Goal: Task Accomplishment & Management: Use online tool/utility

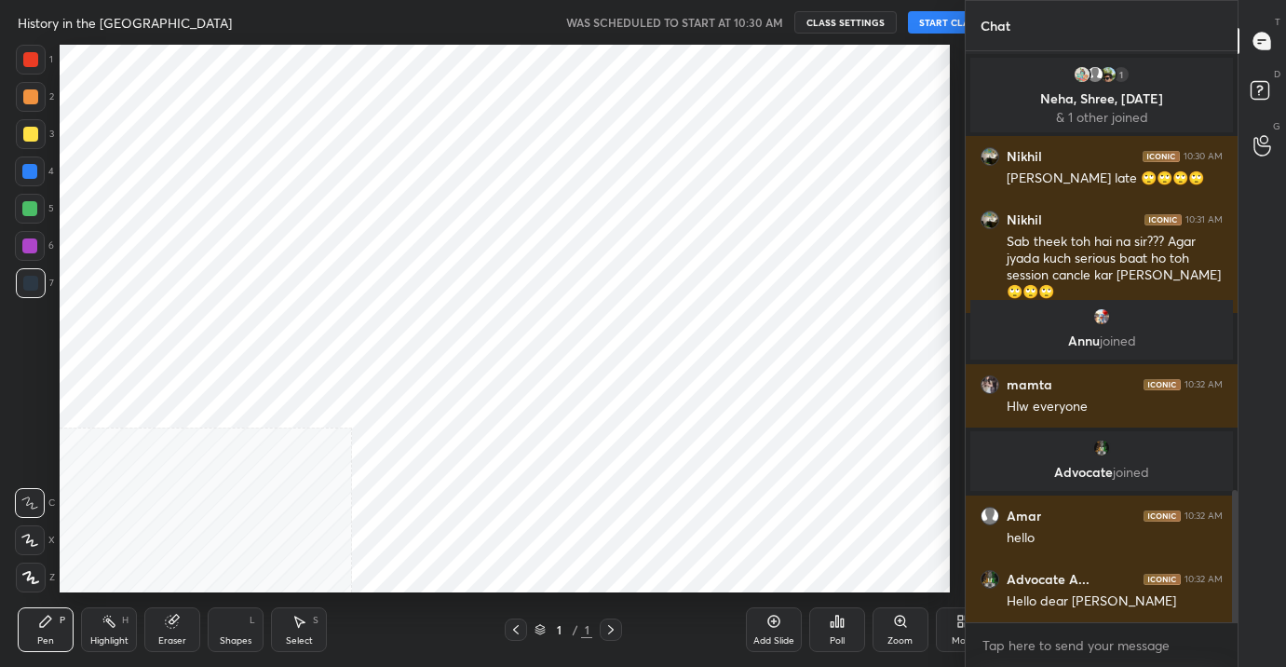
scroll to position [92569, 92173]
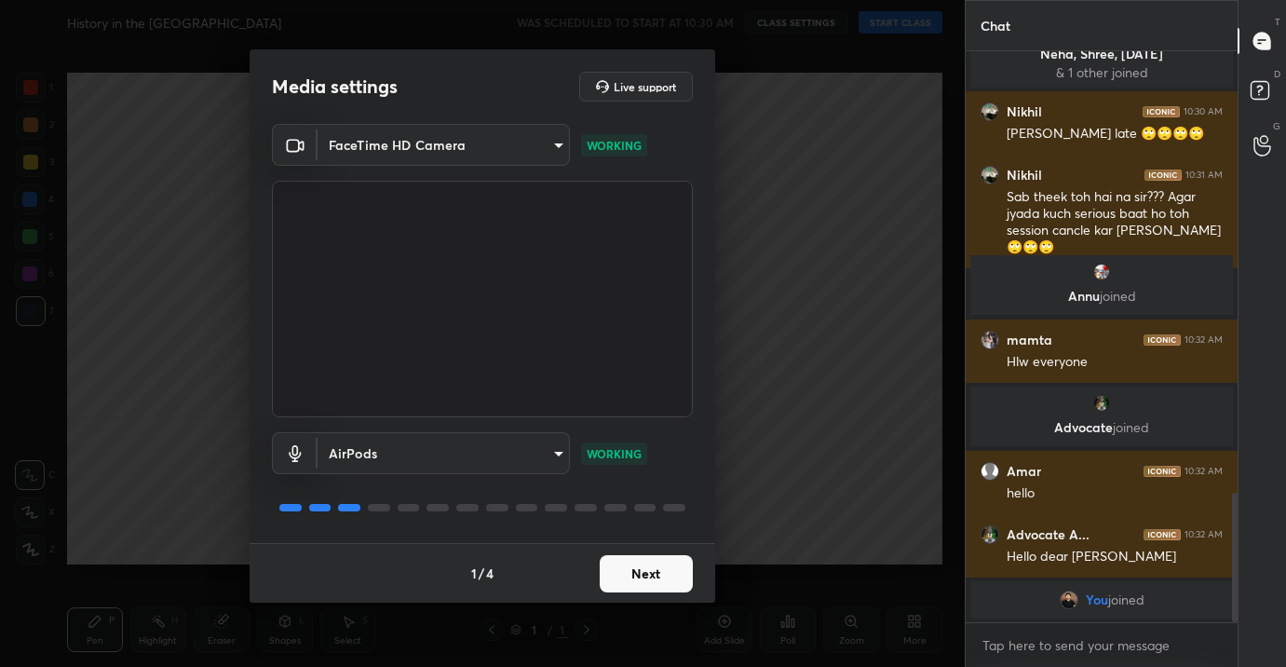
click at [650, 567] on button "Next" at bounding box center [646, 573] width 93 height 37
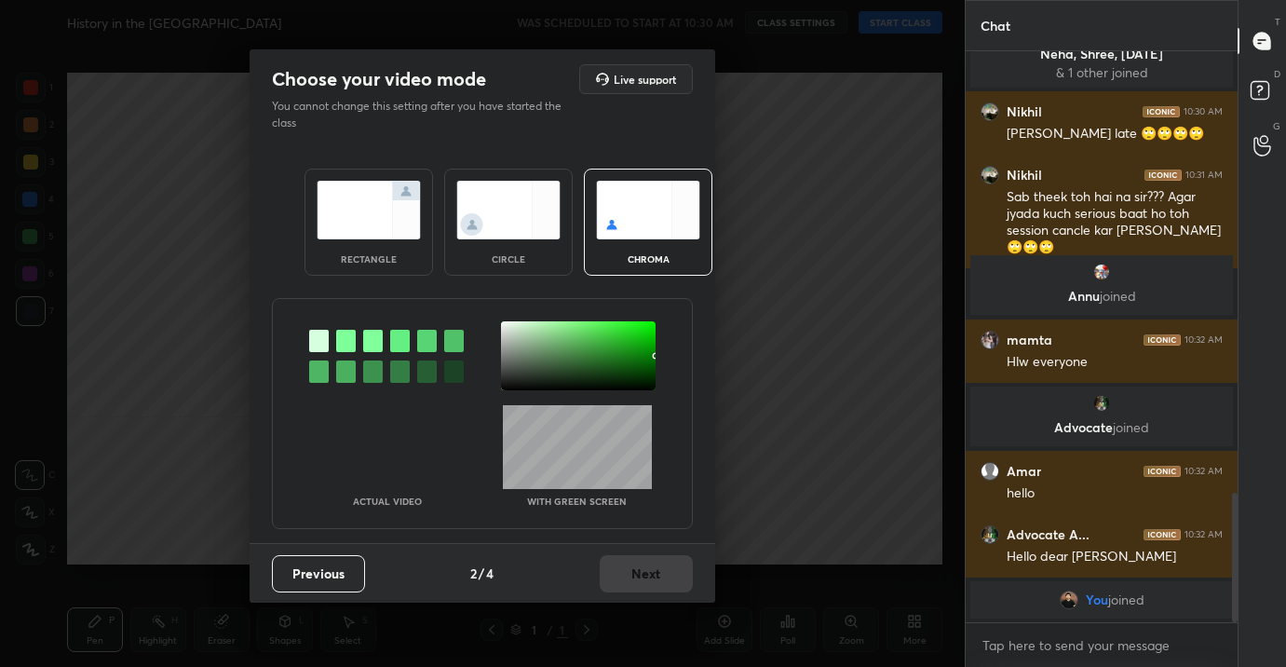
click at [344, 201] on img at bounding box center [369, 210] width 104 height 59
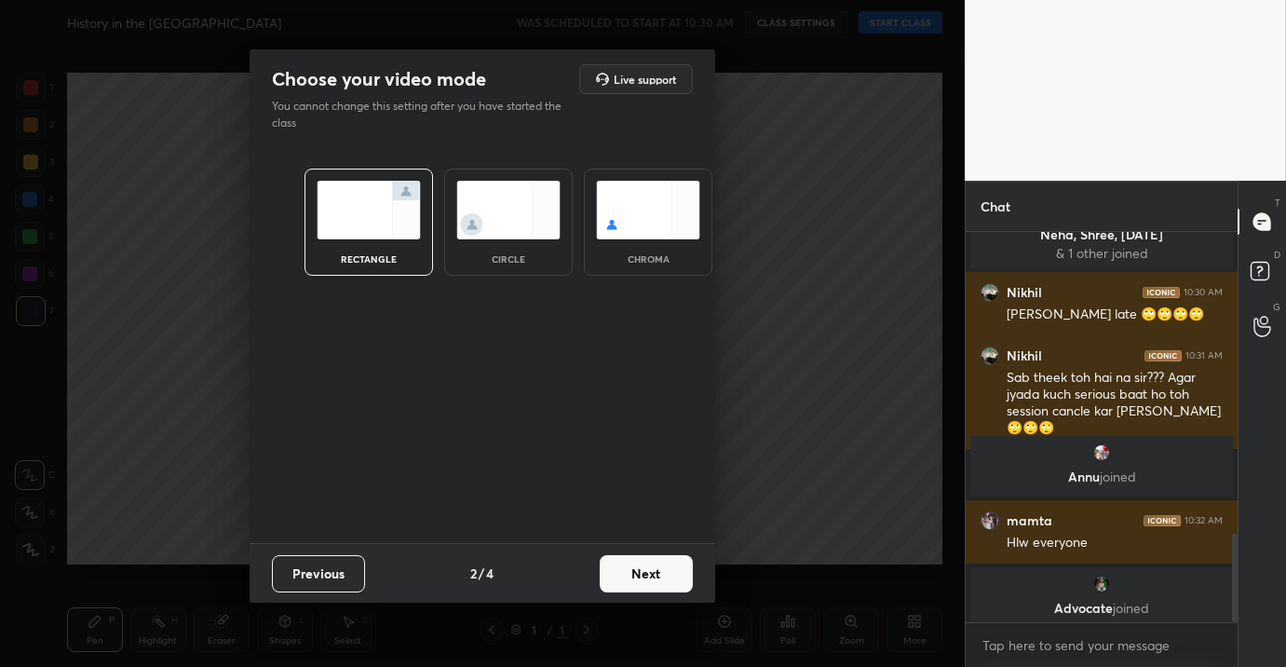
click at [637, 579] on button "Next" at bounding box center [646, 573] width 93 height 37
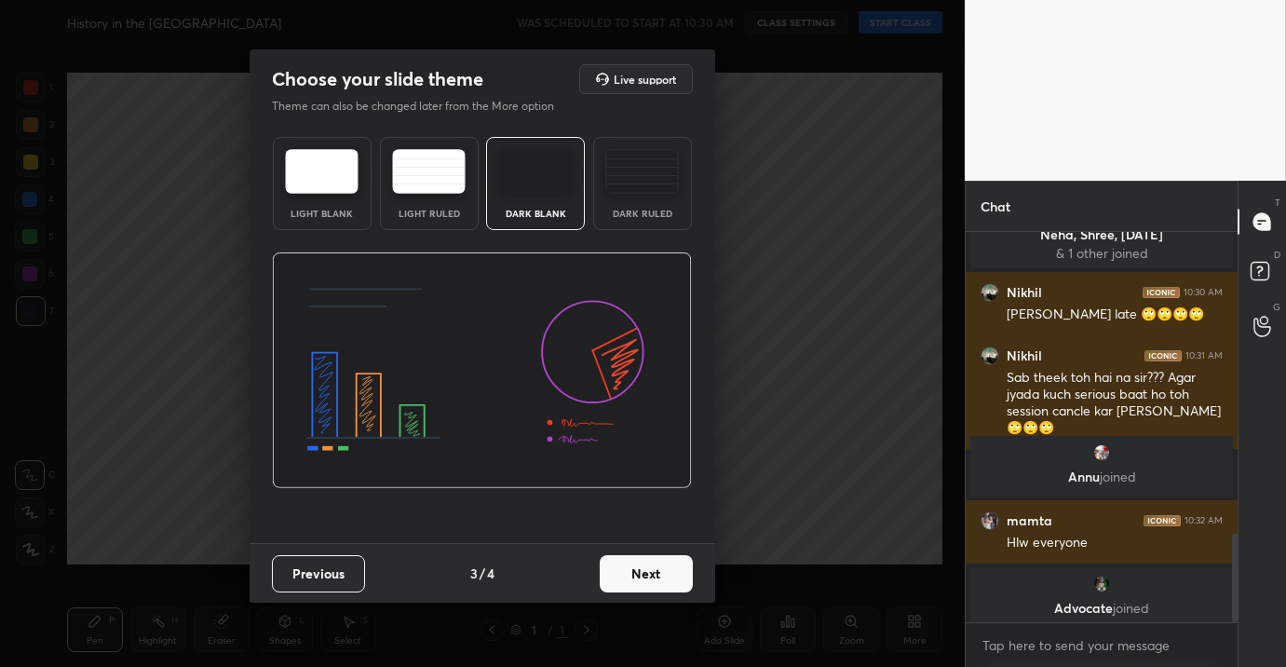
click at [643, 596] on div "Previous 3 / 4 Next" at bounding box center [483, 573] width 466 height 60
click at [643, 583] on button "Next" at bounding box center [646, 573] width 93 height 37
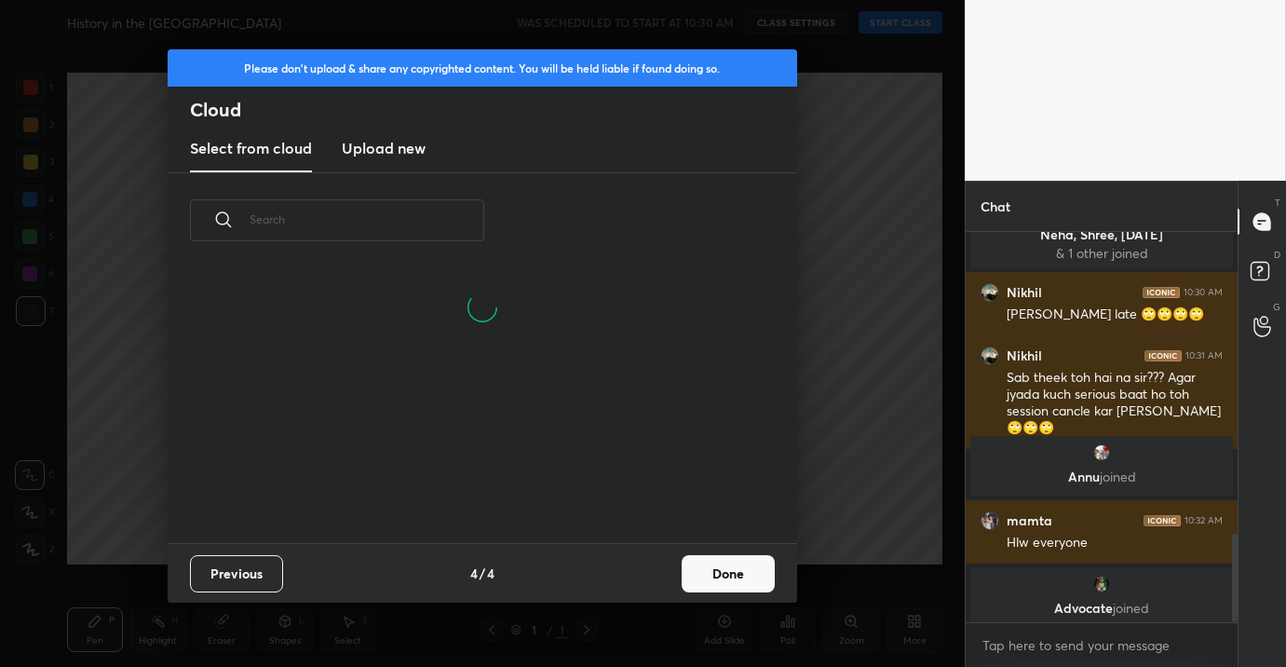
click at [408, 151] on h3 "Upload new" at bounding box center [384, 148] width 84 height 22
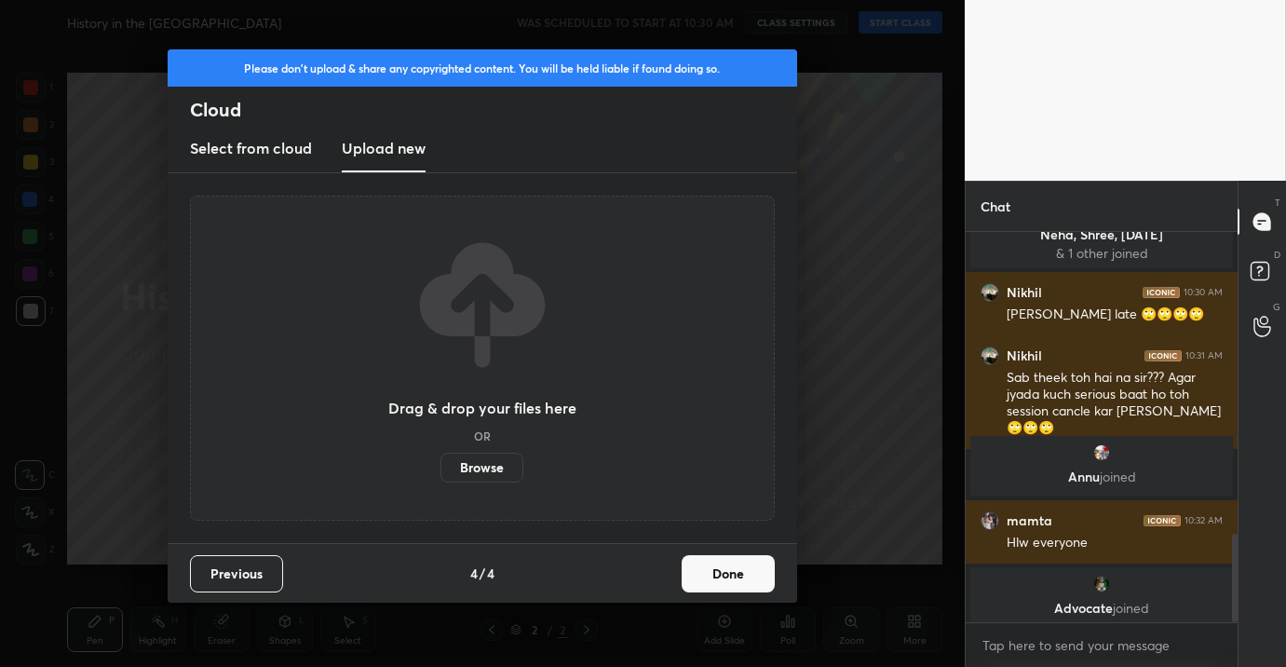
click at [743, 566] on button "Done" at bounding box center [728, 573] width 93 height 37
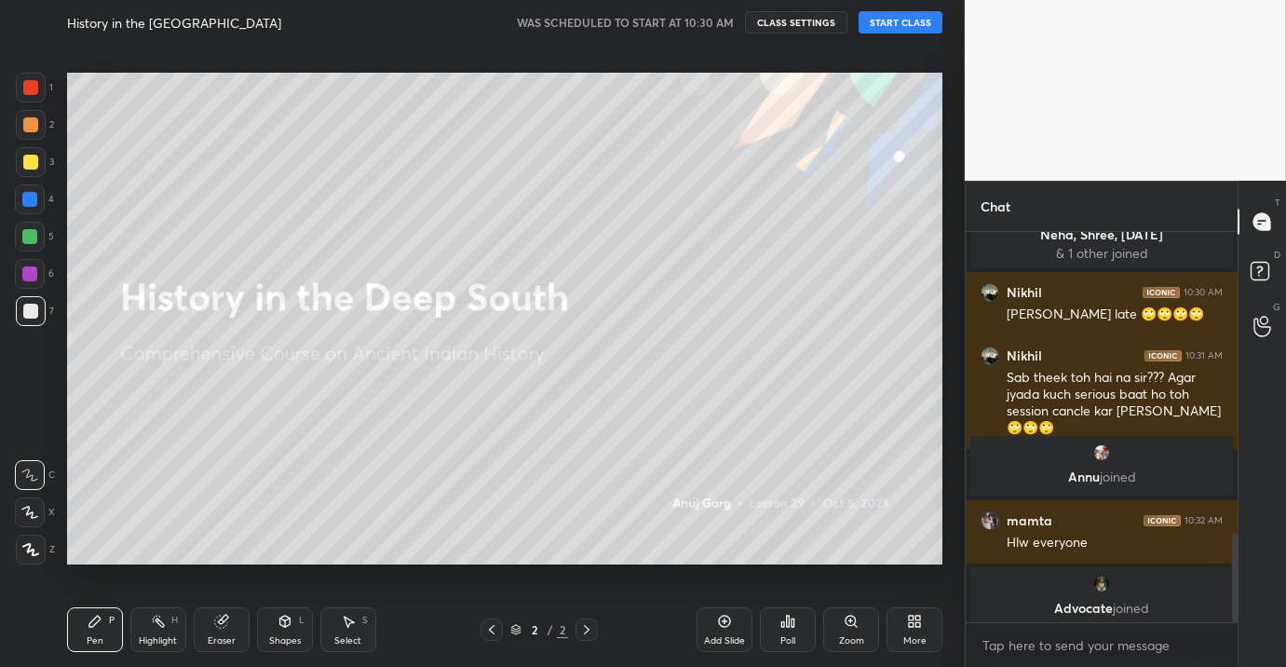
click at [911, 13] on button "START CLASS" at bounding box center [901, 22] width 84 height 22
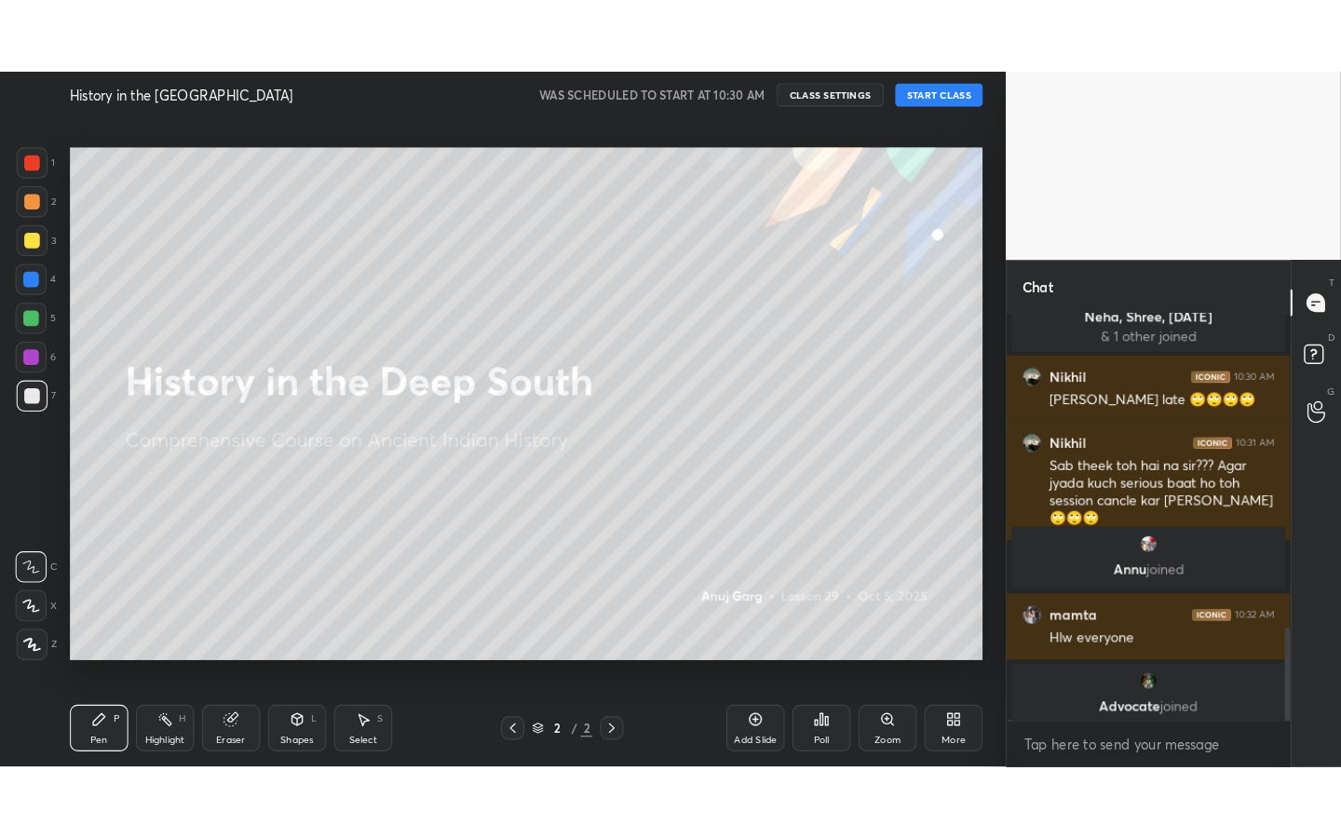
scroll to position [1799, 0]
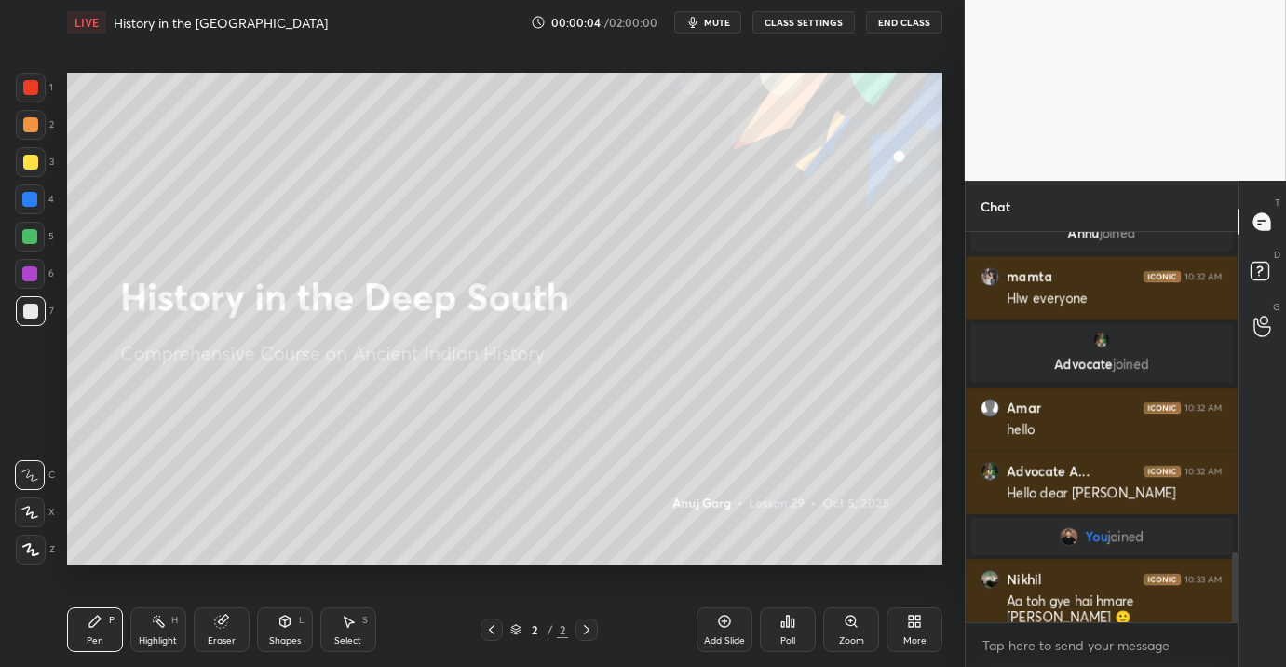
click at [921, 627] on icon at bounding box center [914, 621] width 15 height 15
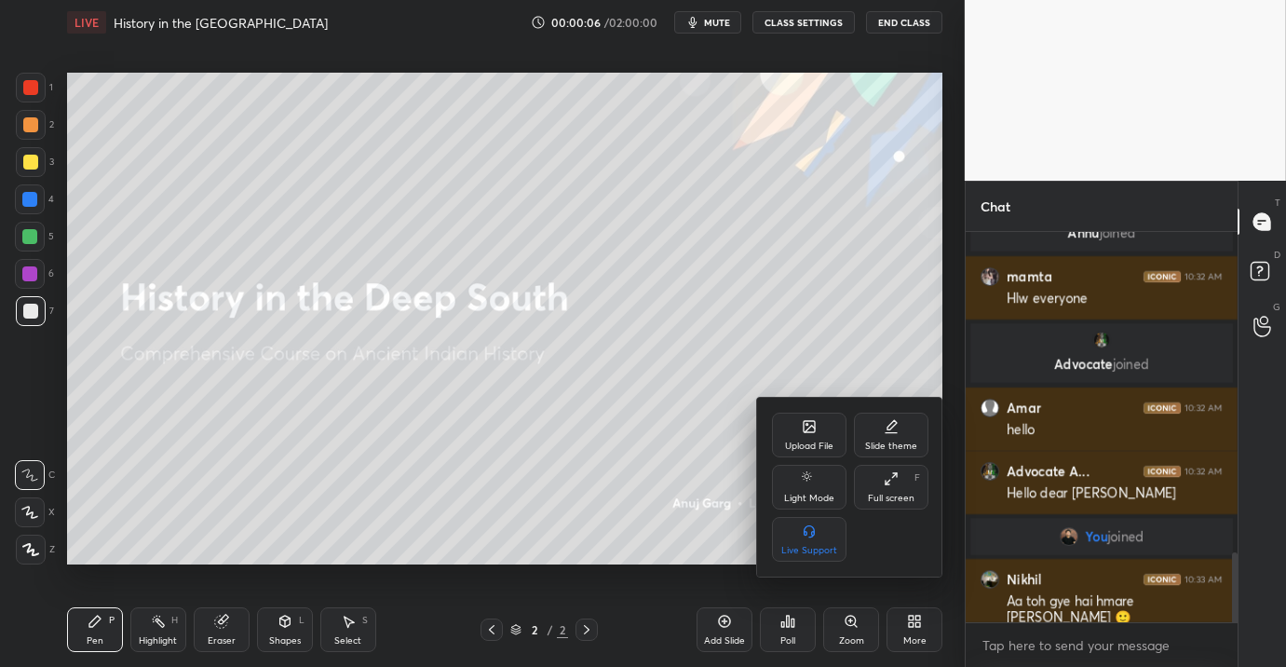
click at [893, 481] on icon at bounding box center [891, 478] width 15 height 15
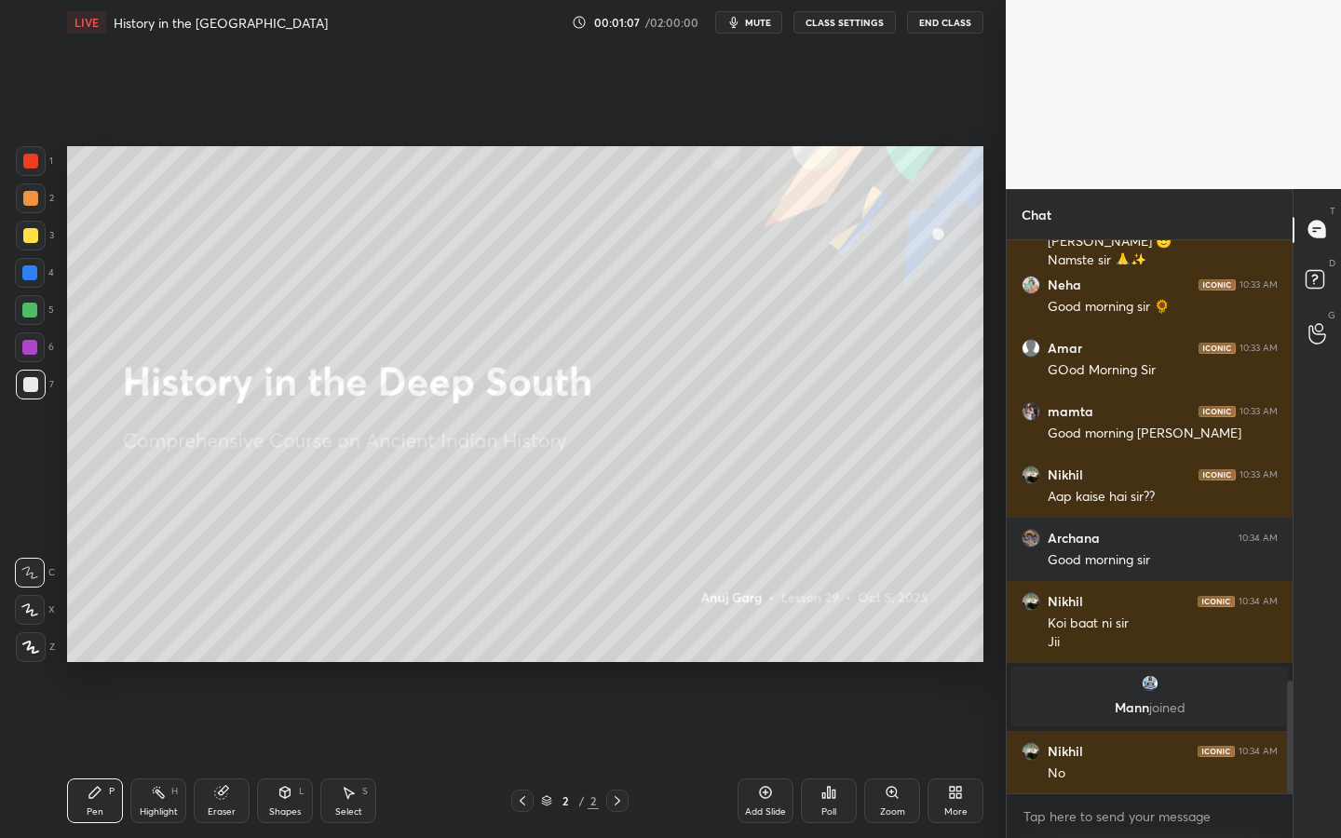
scroll to position [2172, 0]
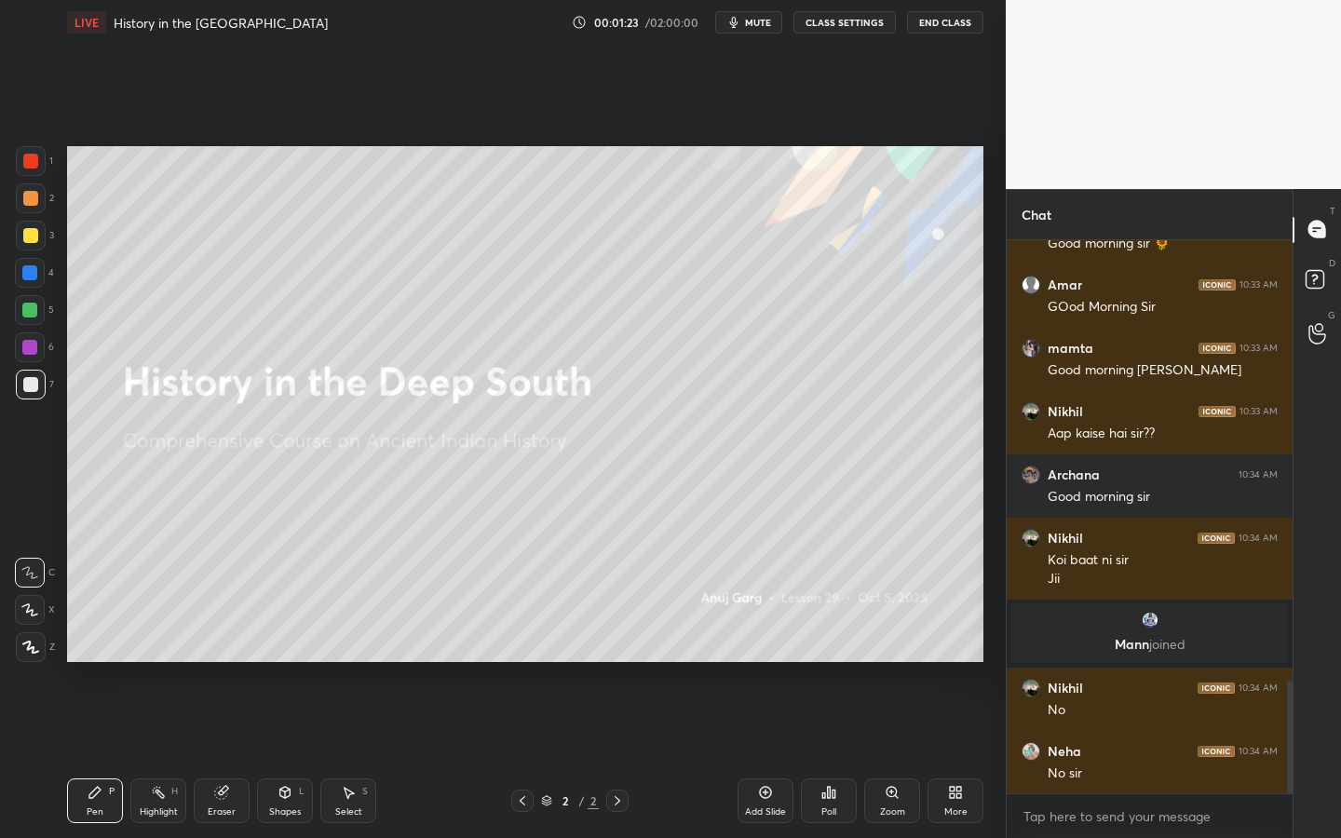
click at [34, 655] on div at bounding box center [31, 647] width 30 height 30
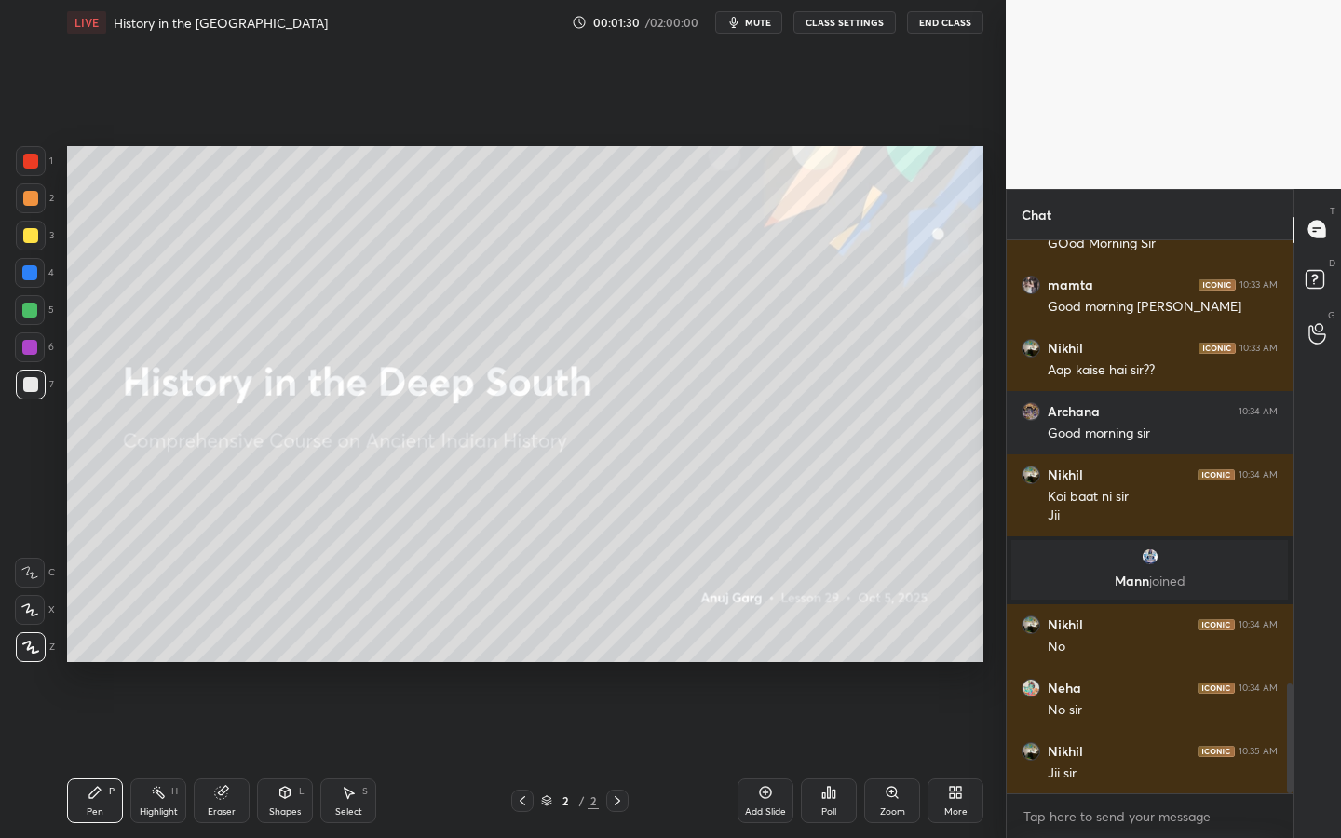
click at [764, 666] on div "Add Slide" at bounding box center [765, 800] width 56 height 45
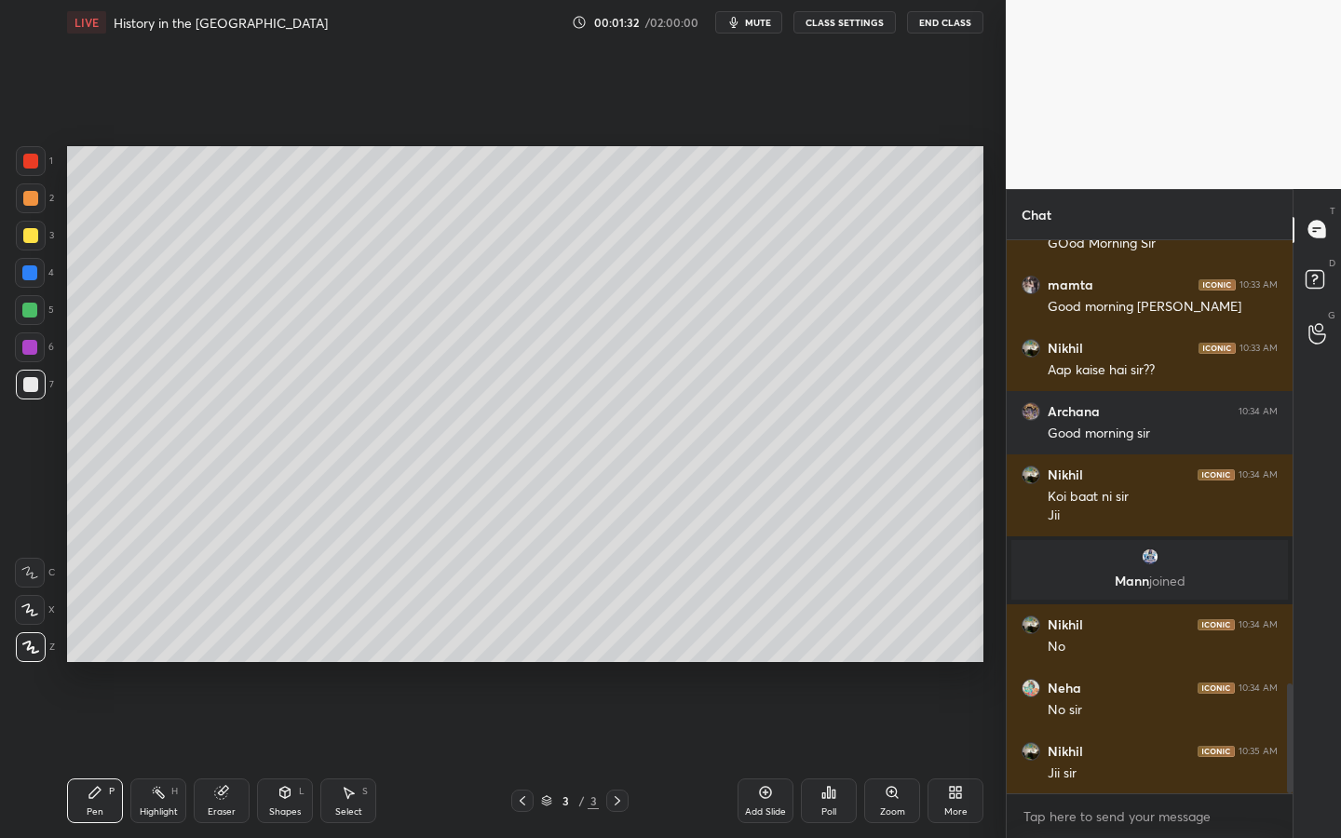
click at [296, 666] on div "Shapes L" at bounding box center [285, 800] width 56 height 45
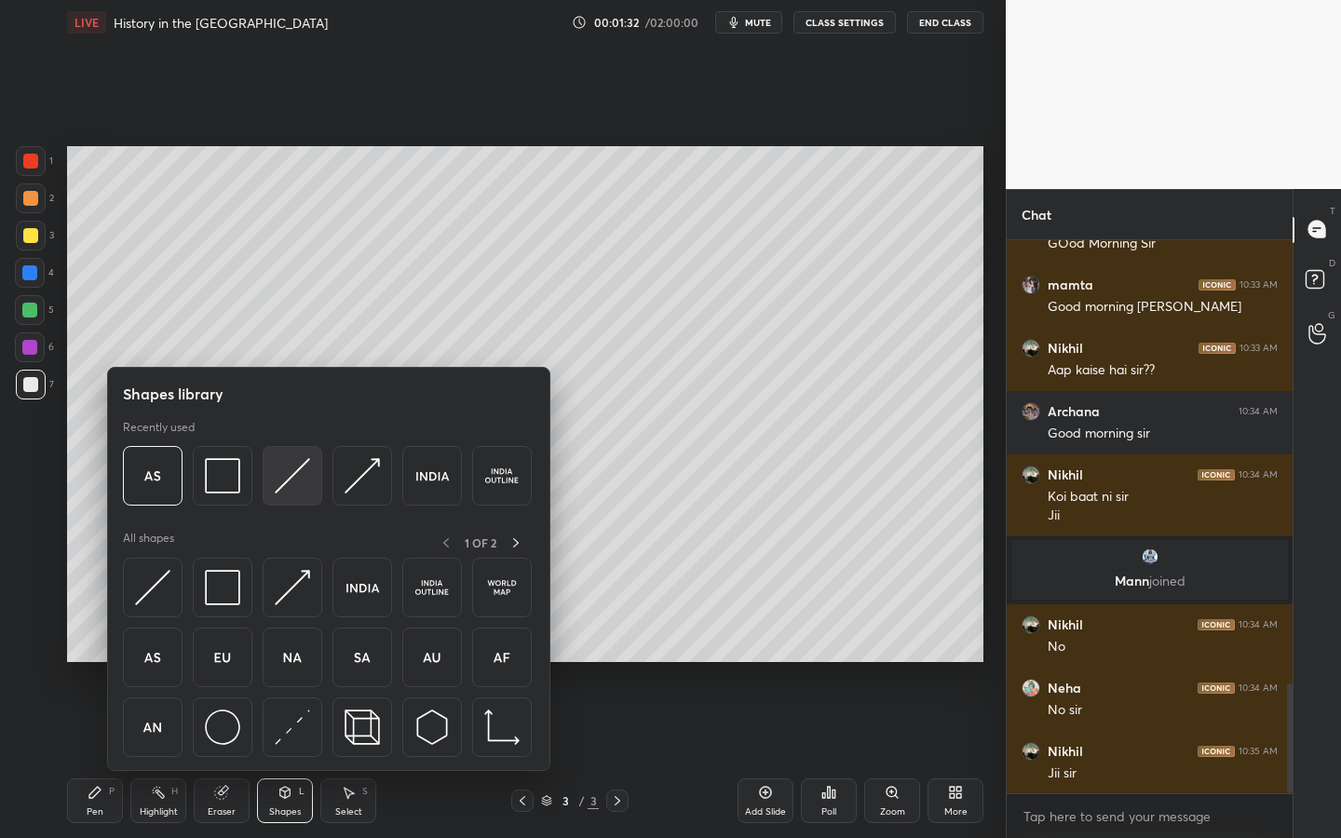
click at [306, 494] on div at bounding box center [293, 476] width 60 height 60
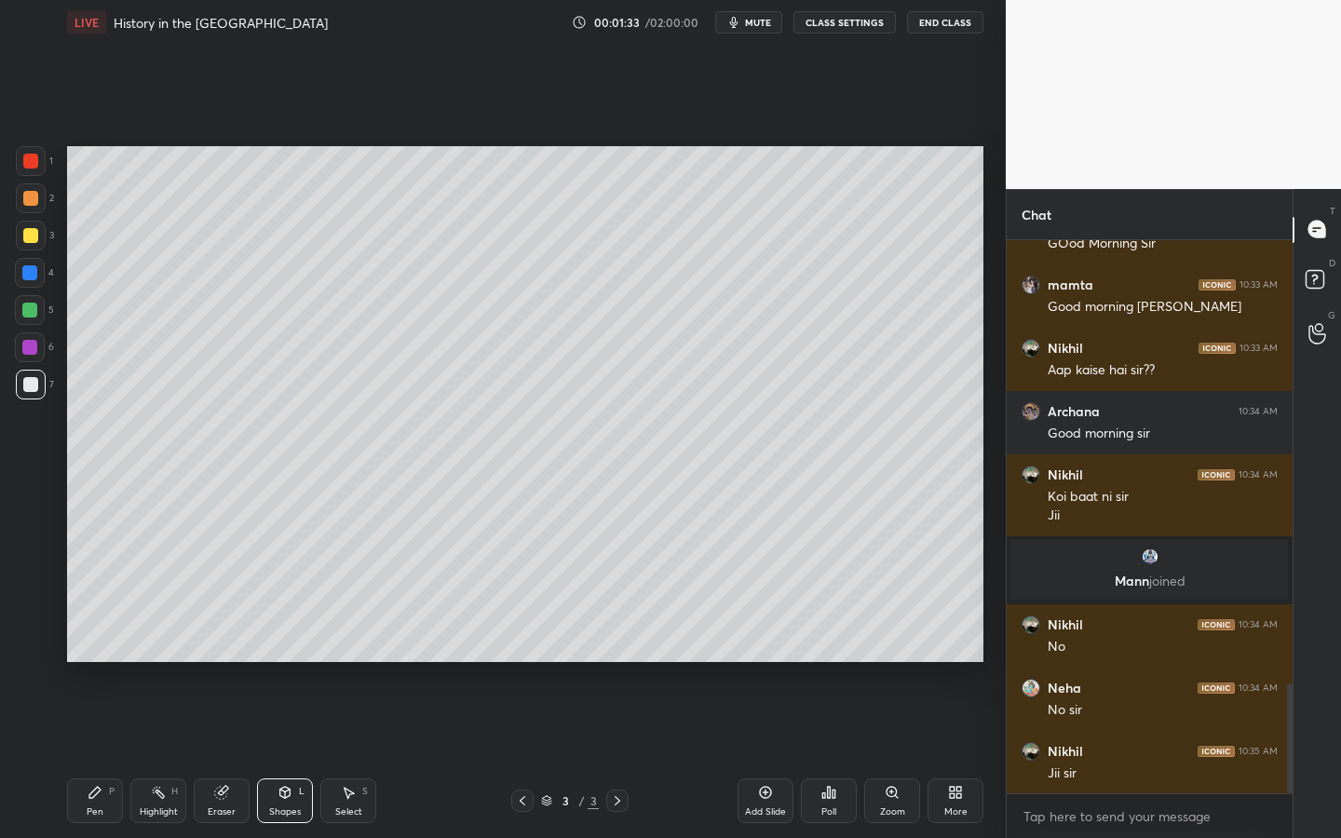
click at [28, 246] on div at bounding box center [31, 236] width 30 height 30
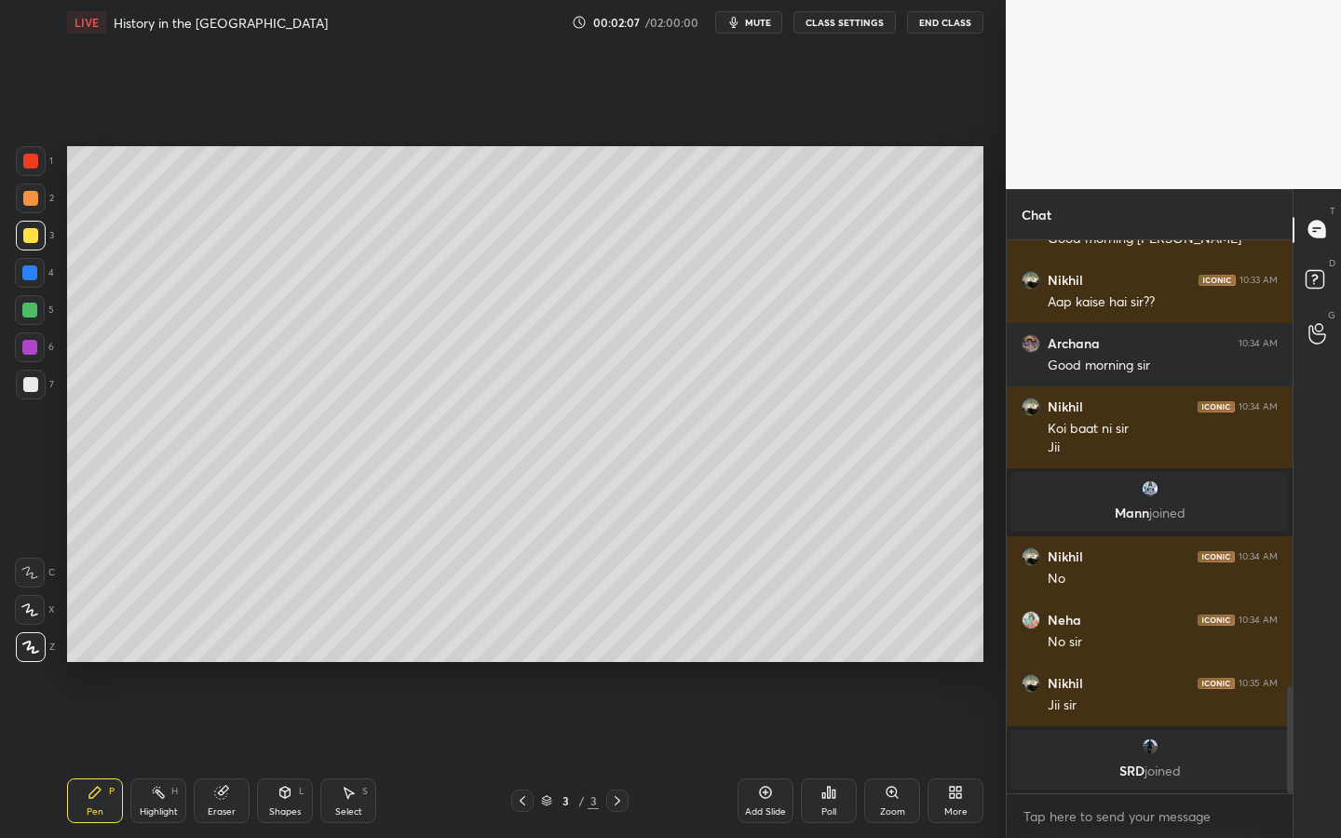
click at [34, 391] on div at bounding box center [30, 384] width 15 height 15
click at [291, 666] on icon at bounding box center [284, 792] width 15 height 15
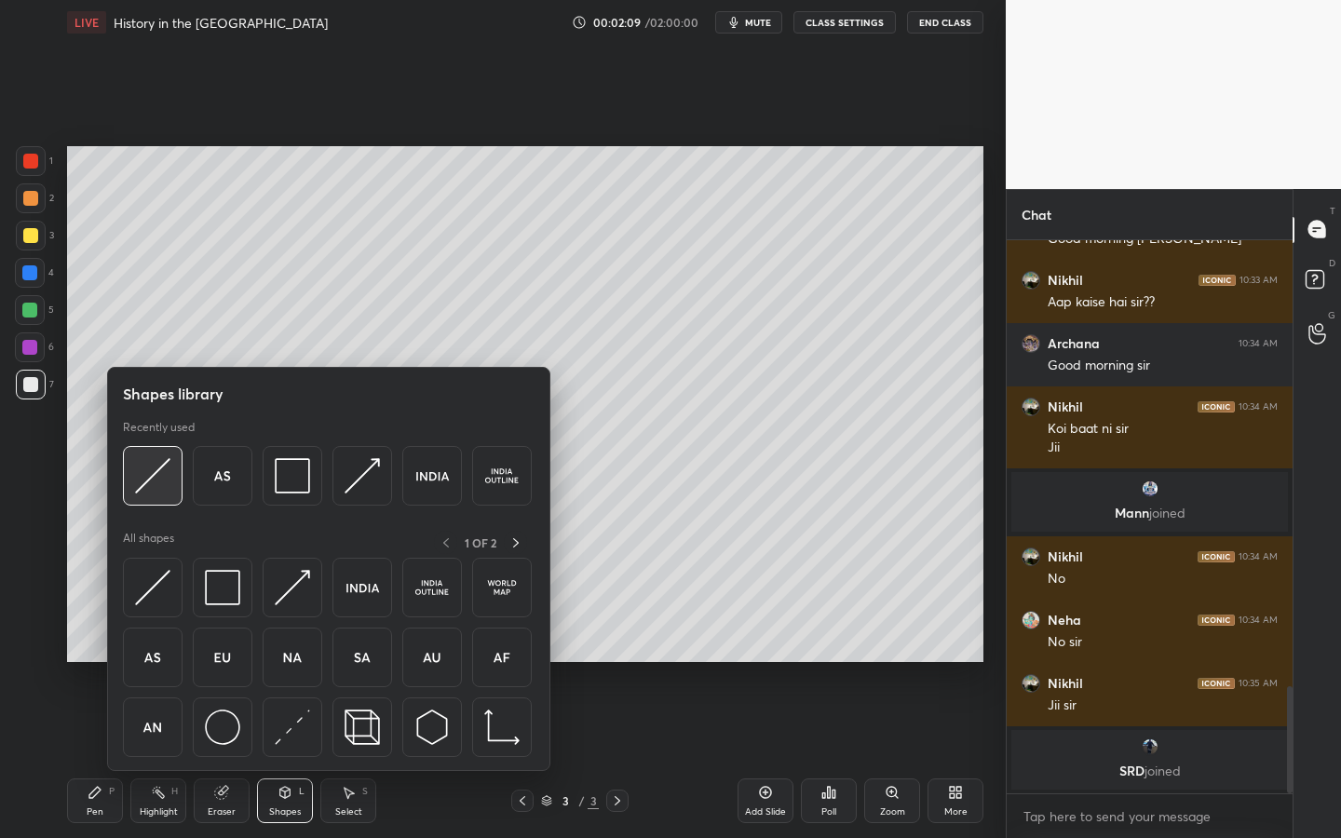
click at [142, 479] on img at bounding box center [152, 475] width 35 height 35
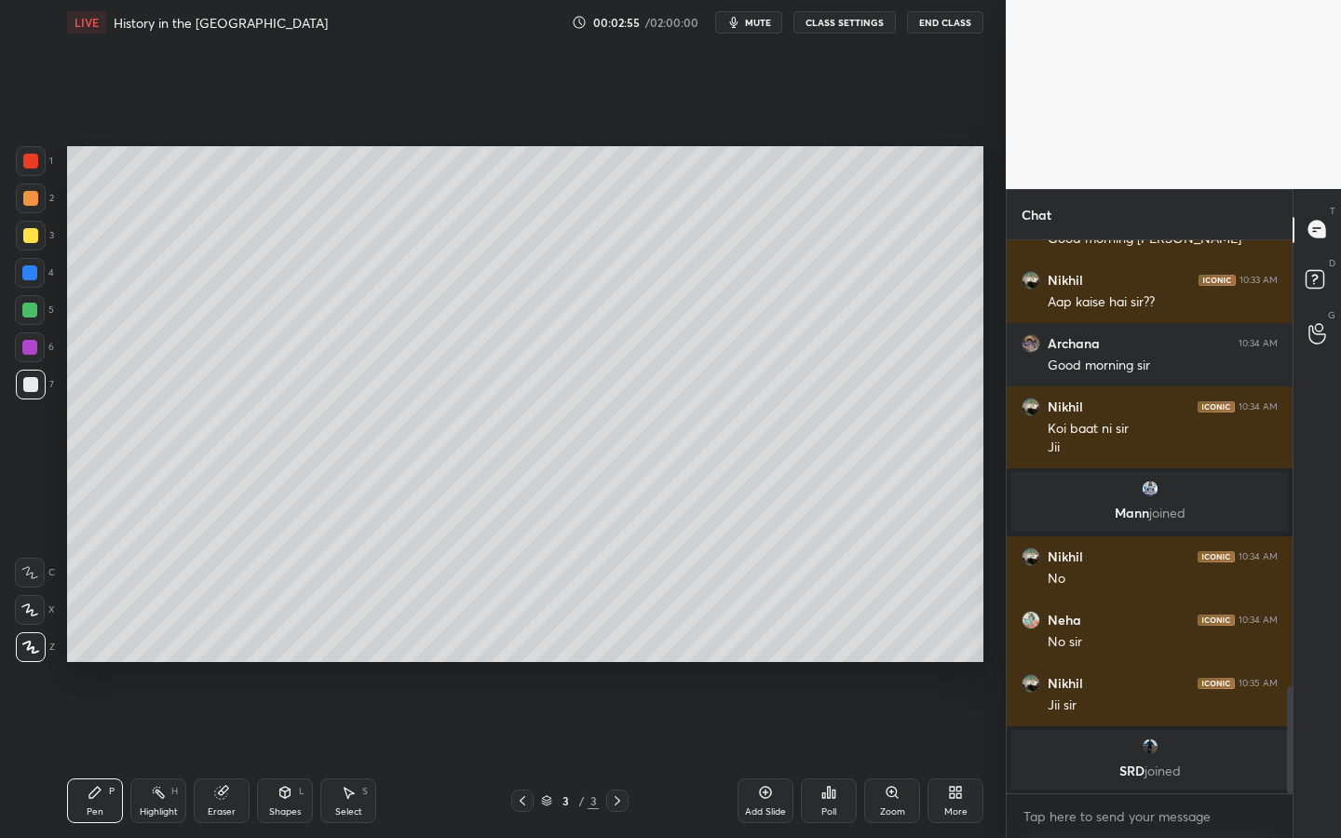
click at [766, 666] on div "Add Slide" at bounding box center [765, 811] width 41 height 9
click at [284, 666] on div "Shapes L" at bounding box center [285, 800] width 56 height 45
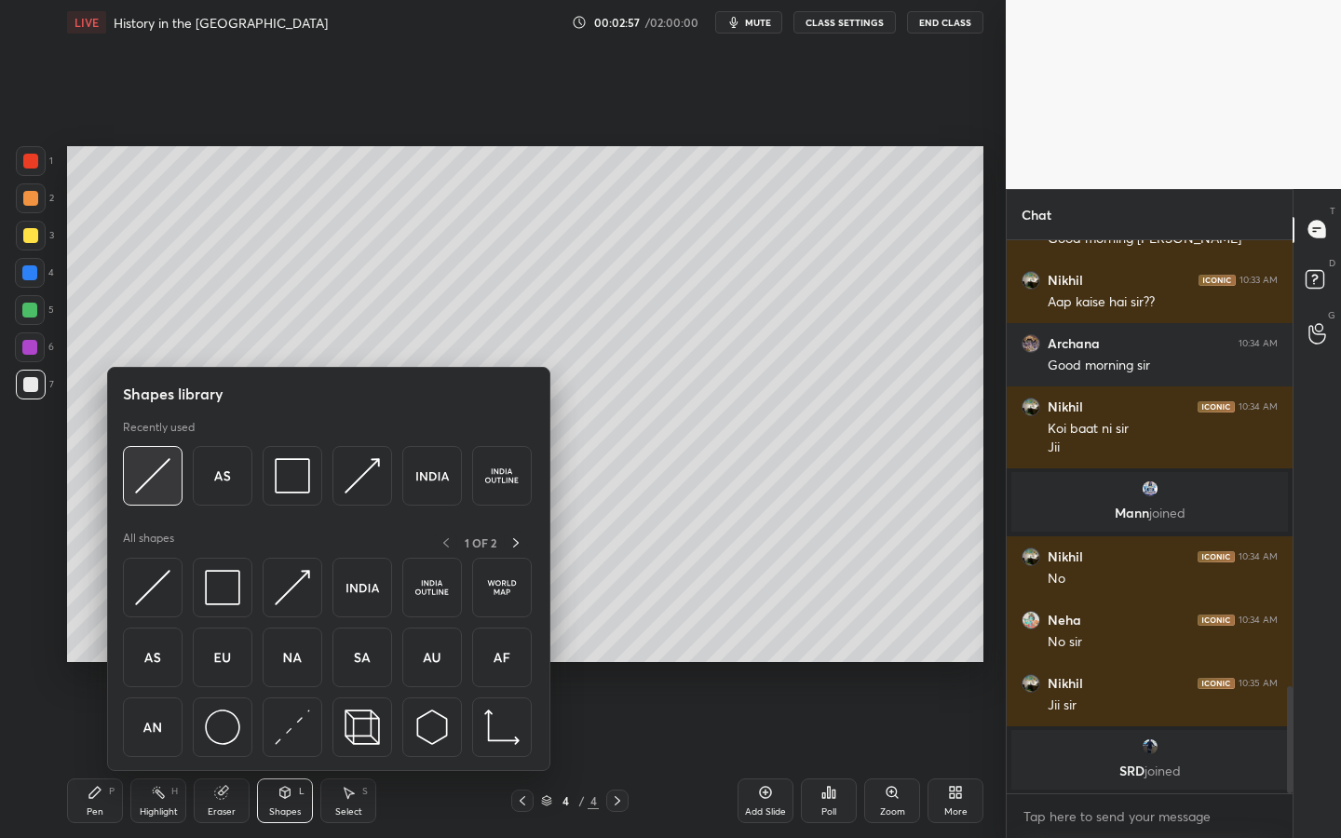
click at [159, 480] on img at bounding box center [152, 475] width 35 height 35
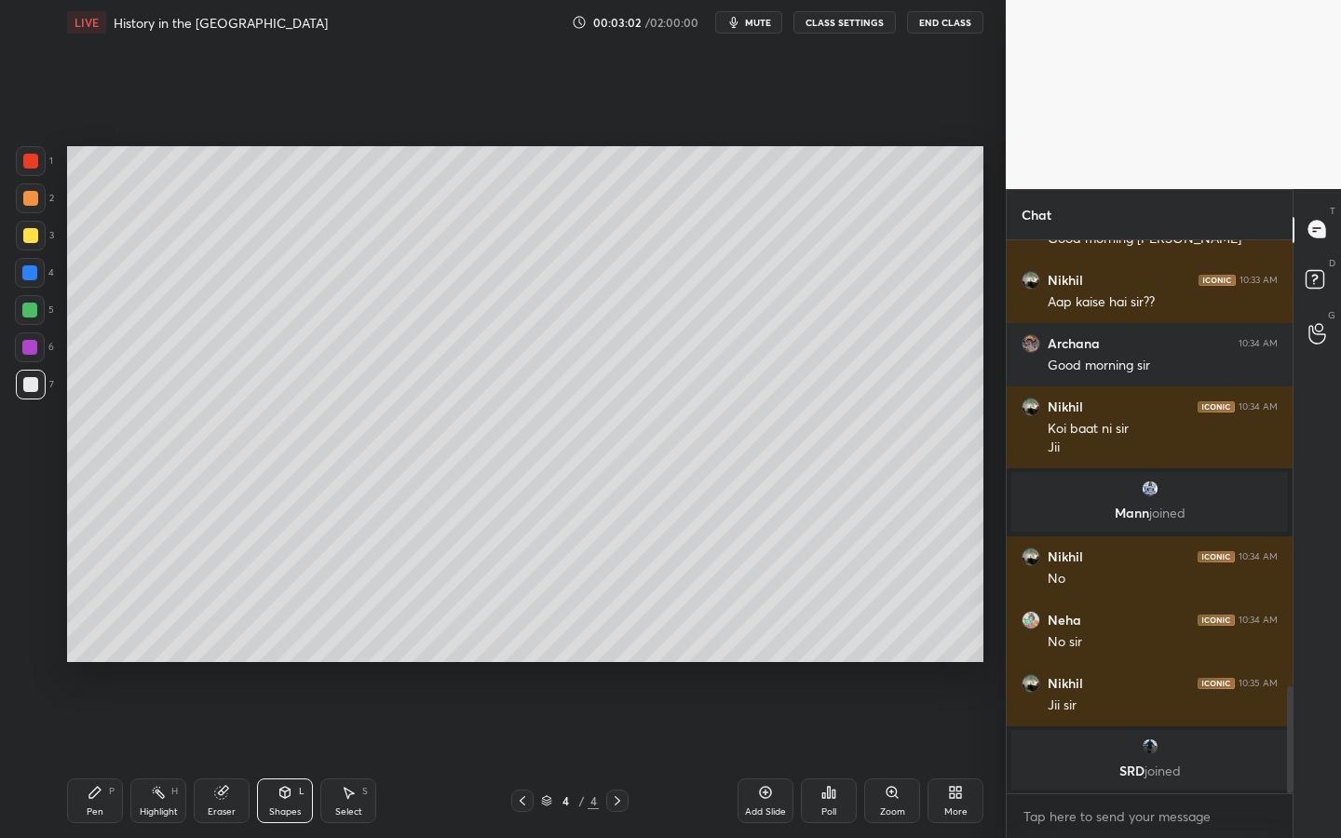
drag, startPoint x: 33, startPoint y: 228, endPoint x: 42, endPoint y: 233, distance: 10.4
click at [33, 230] on div at bounding box center [30, 235] width 15 height 15
click at [298, 666] on div "Shapes" at bounding box center [285, 811] width 32 height 9
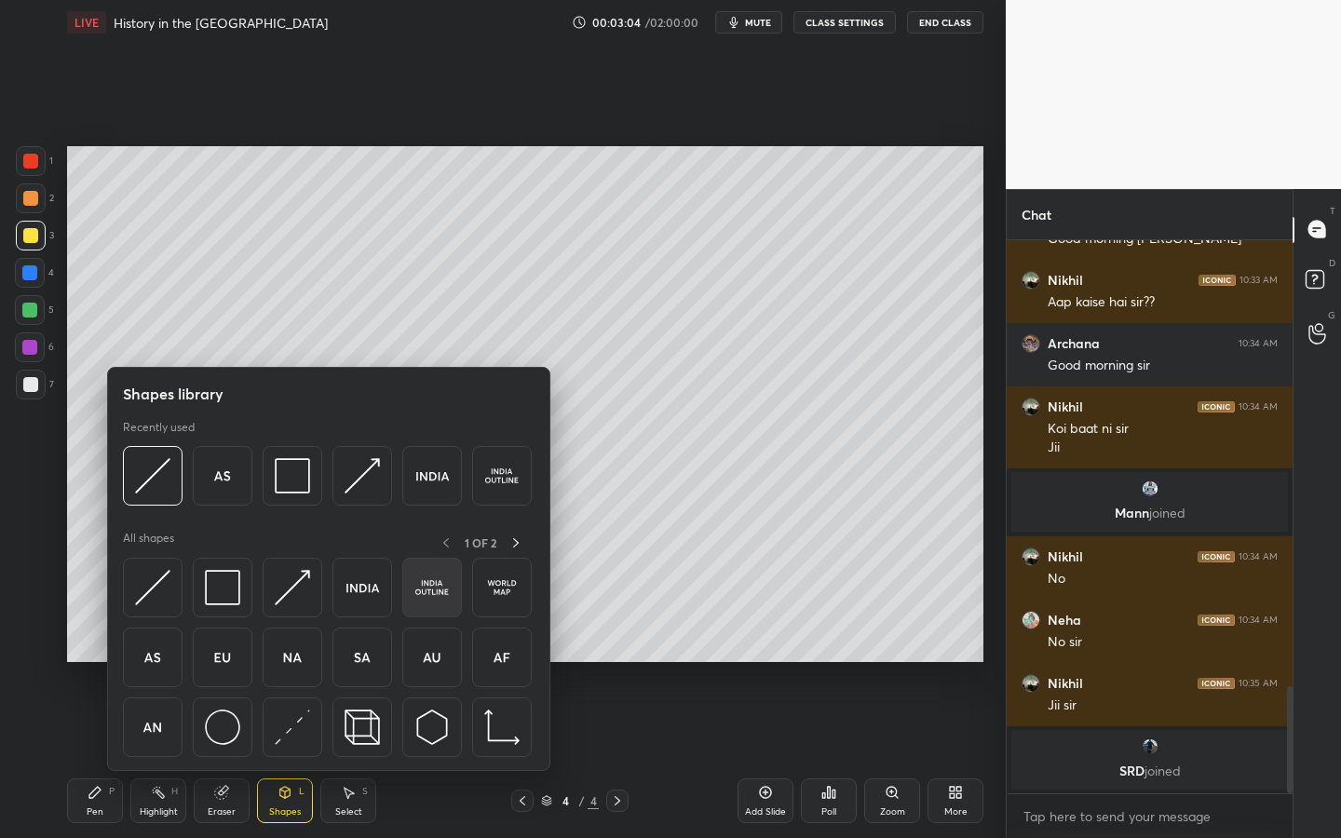
click at [425, 589] on img at bounding box center [431, 587] width 35 height 35
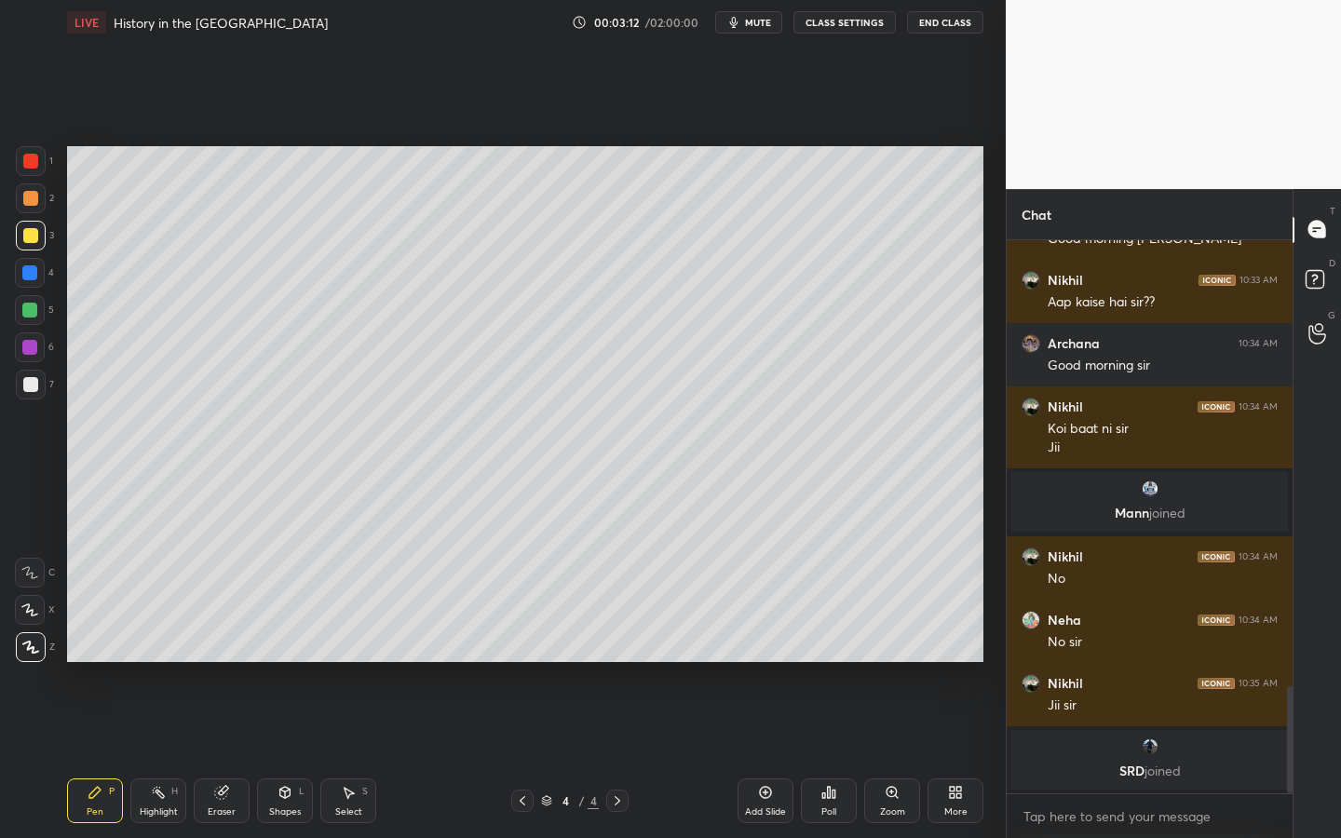
click at [34, 308] on div at bounding box center [29, 310] width 15 height 15
click at [26, 238] on div at bounding box center [30, 235] width 15 height 15
click at [44, 382] on div "7" at bounding box center [35, 385] width 38 height 30
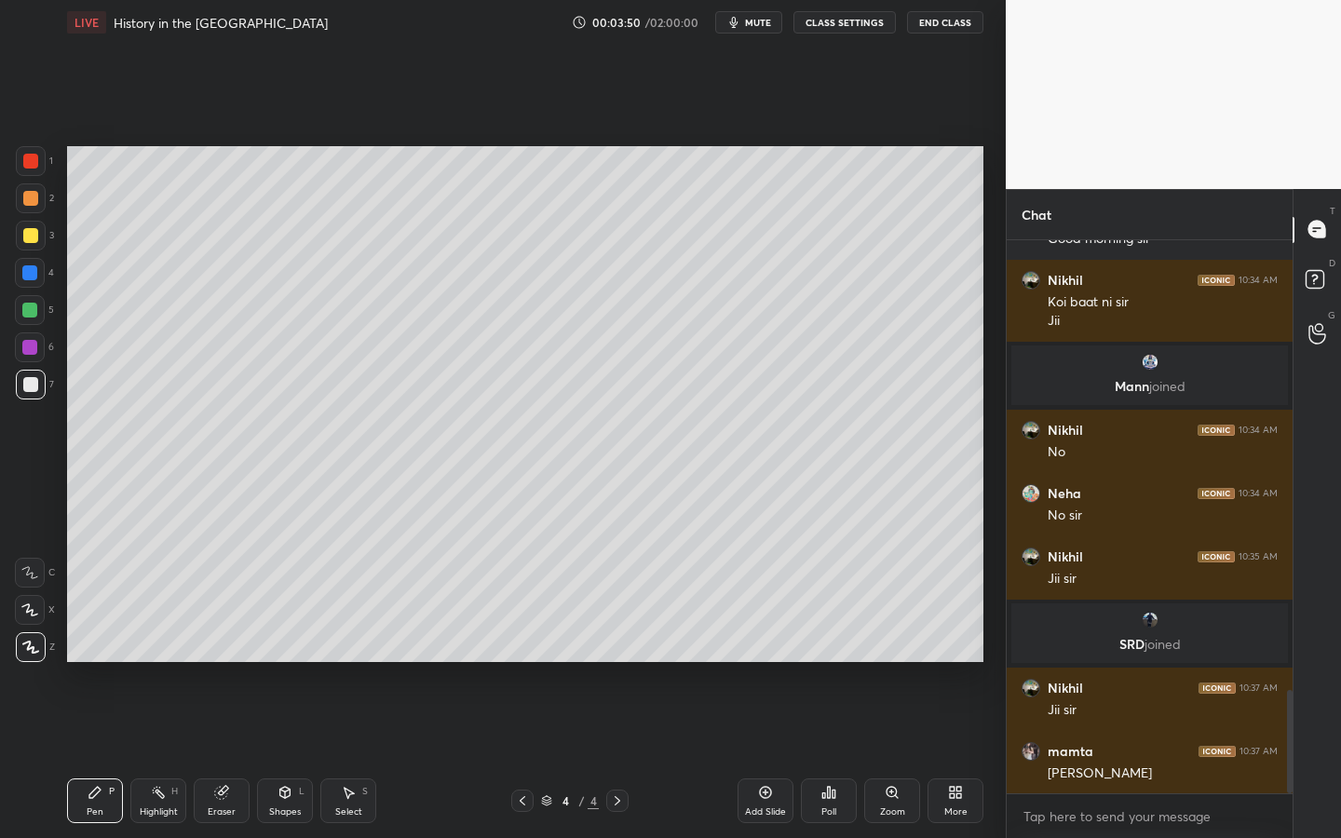
scroll to position [2405, 0]
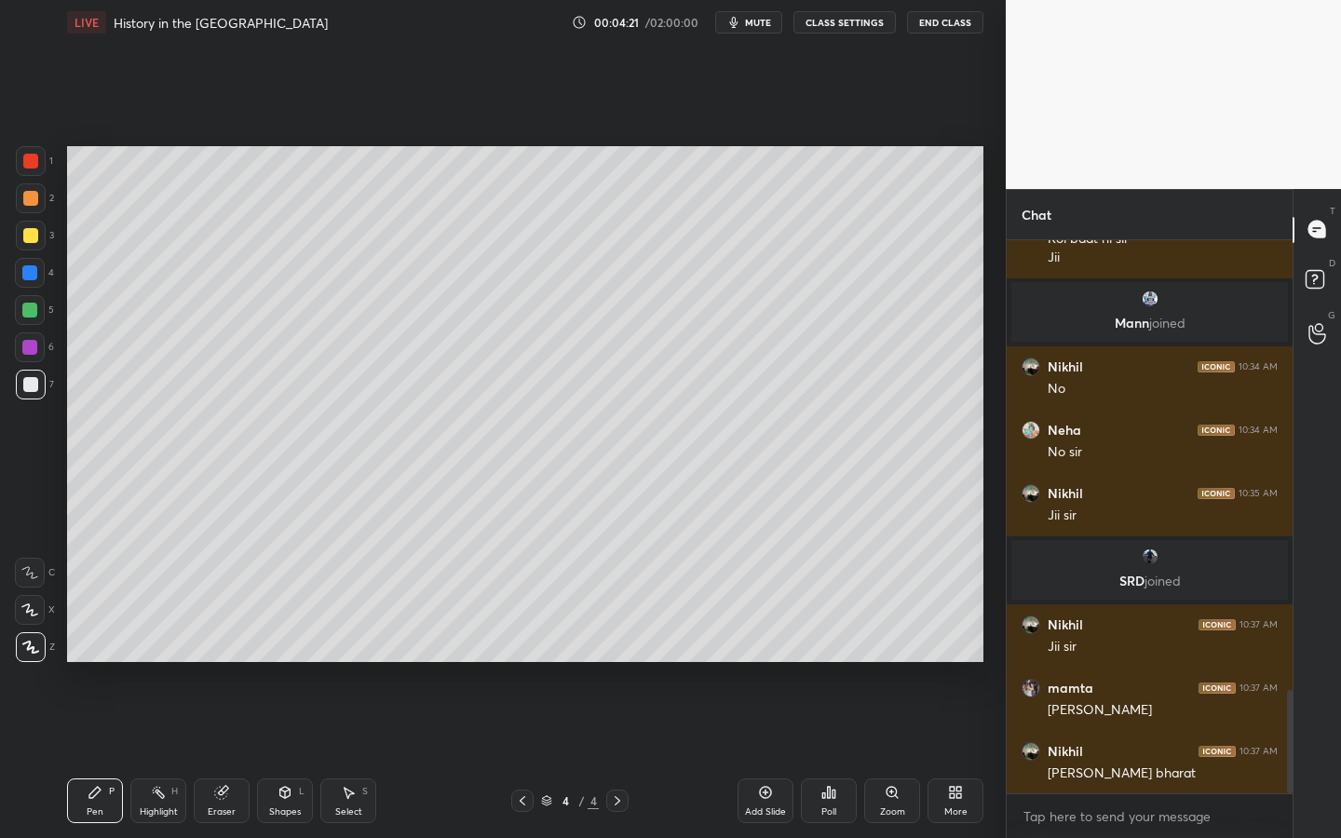
click at [39, 235] on div at bounding box center [31, 236] width 30 height 30
drag, startPoint x: 36, startPoint y: 384, endPoint x: 63, endPoint y: 384, distance: 27.0
click at [34, 386] on div at bounding box center [30, 384] width 15 height 15
click at [40, 352] on div at bounding box center [30, 347] width 30 height 30
click at [30, 279] on div at bounding box center [30, 273] width 30 height 30
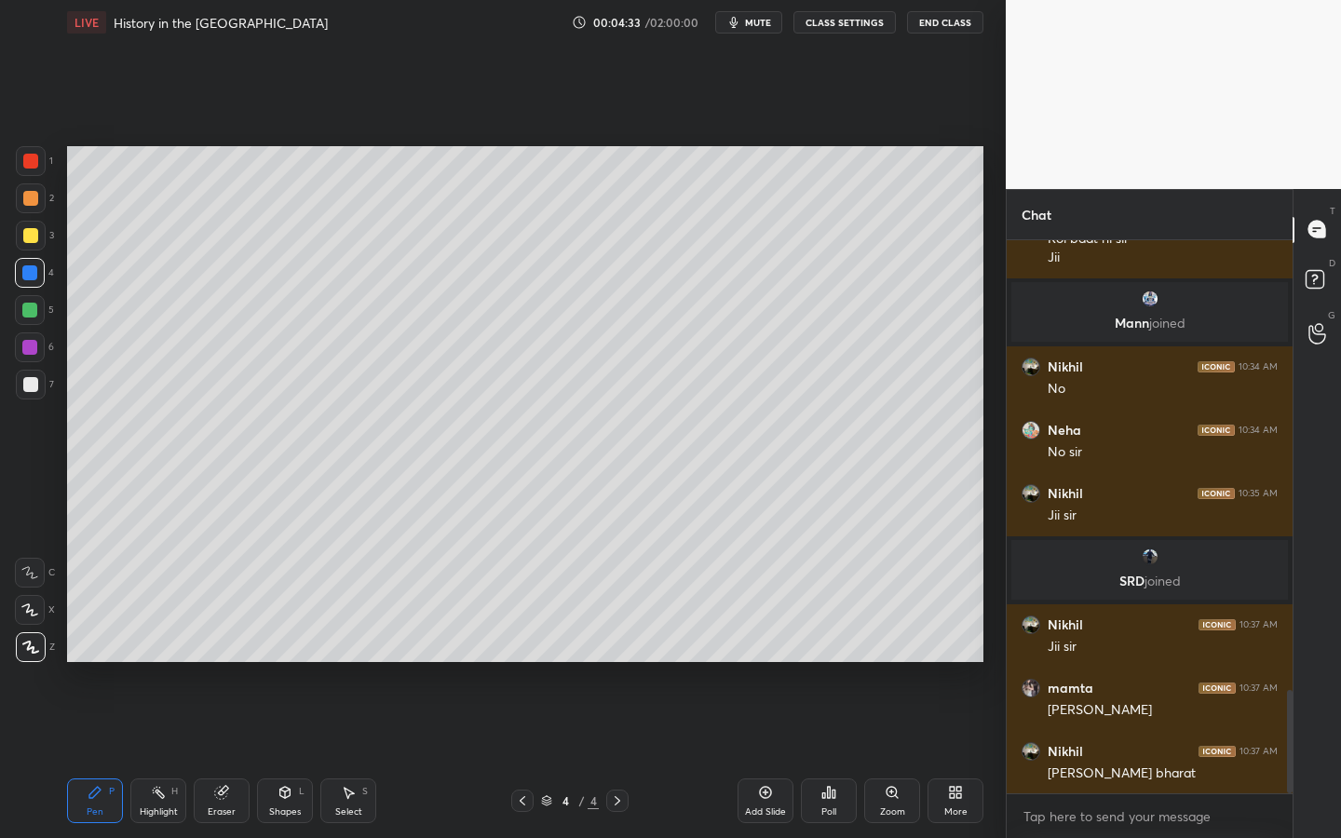
drag, startPoint x: 31, startPoint y: 191, endPoint x: 64, endPoint y: 204, distance: 36.0
click at [30, 192] on div at bounding box center [30, 198] width 15 height 15
click at [27, 153] on div at bounding box center [31, 161] width 30 height 30
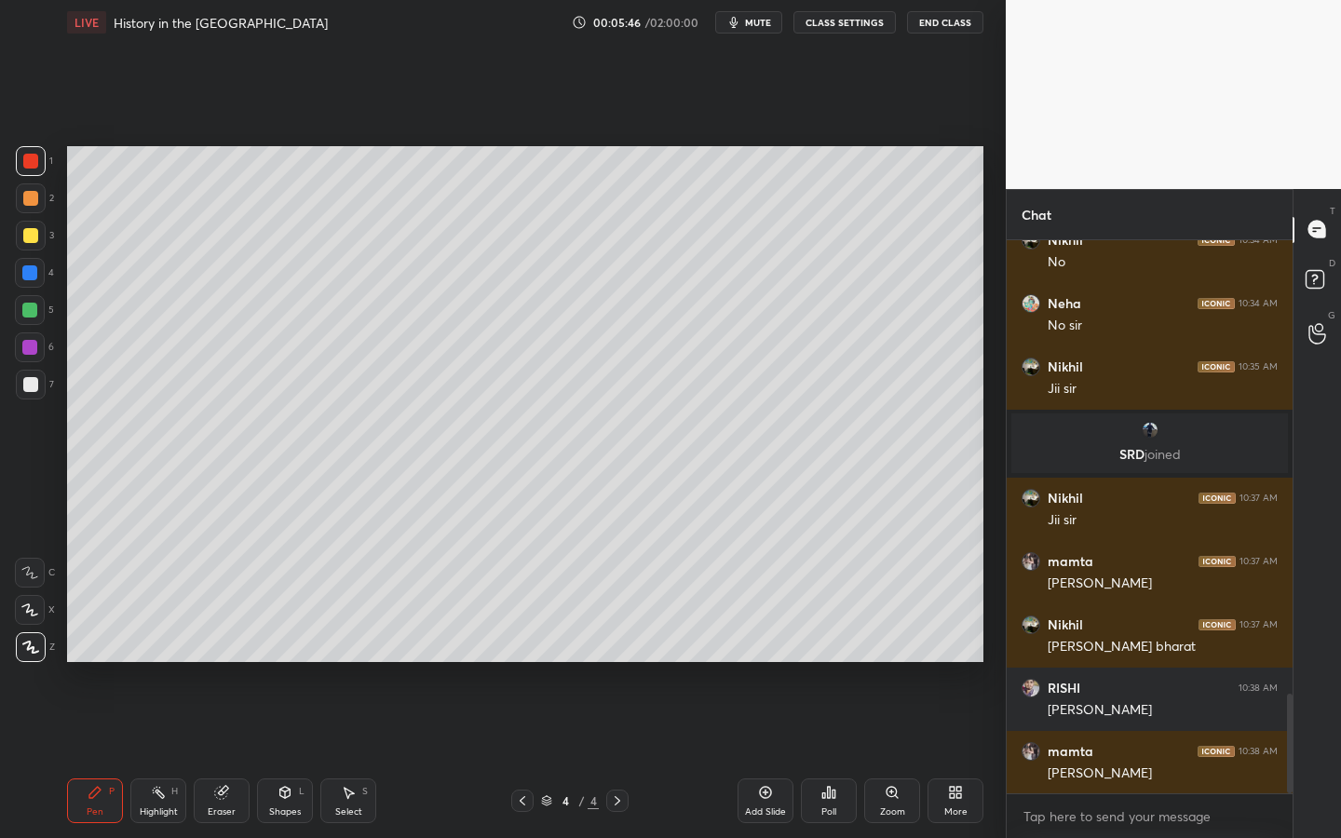
scroll to position [2595, 0]
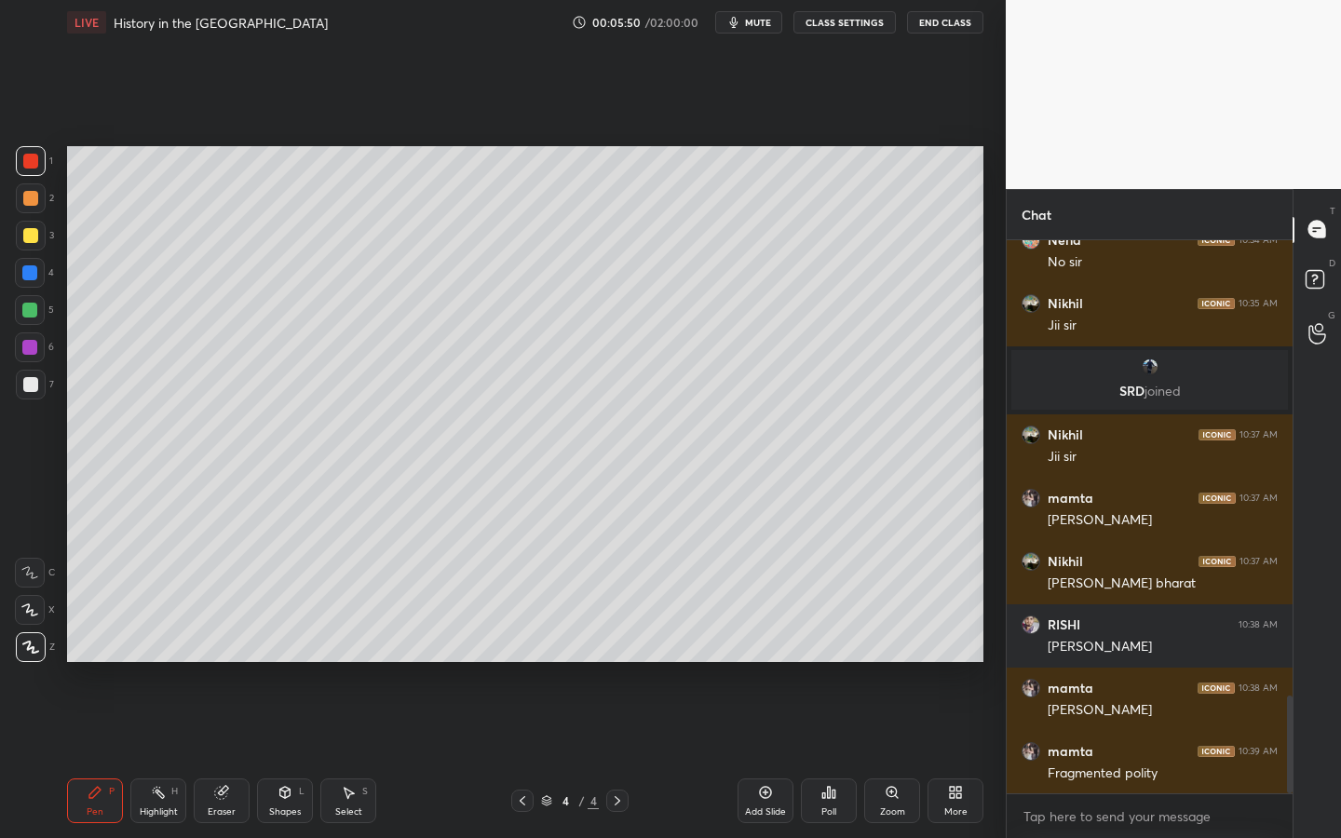
click at [34, 243] on div at bounding box center [31, 236] width 30 height 30
drag, startPoint x: 29, startPoint y: 163, endPoint x: 45, endPoint y: 184, distance: 26.6
click at [29, 163] on div at bounding box center [30, 161] width 15 height 15
click at [303, 666] on div "Shapes L" at bounding box center [285, 800] width 56 height 45
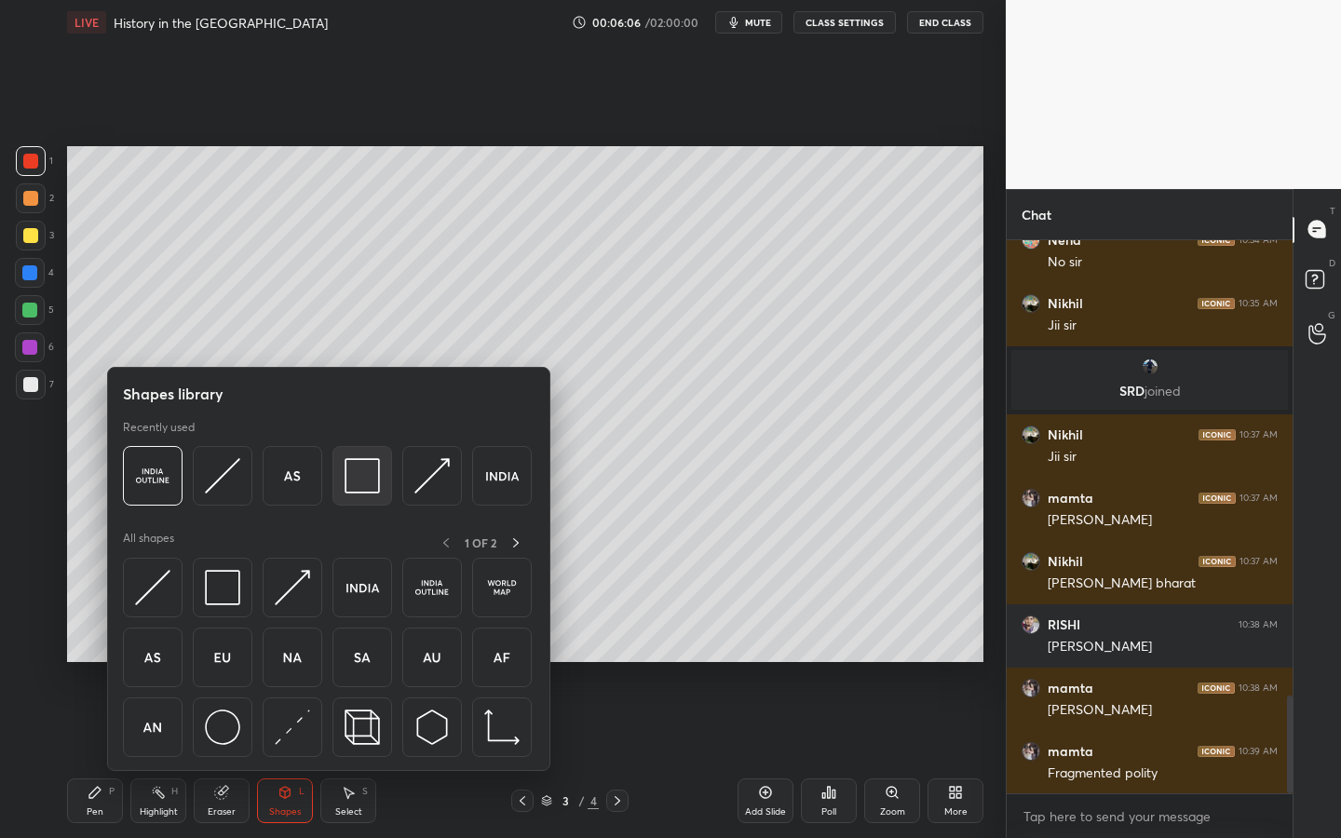
click at [361, 474] on img at bounding box center [362, 475] width 35 height 35
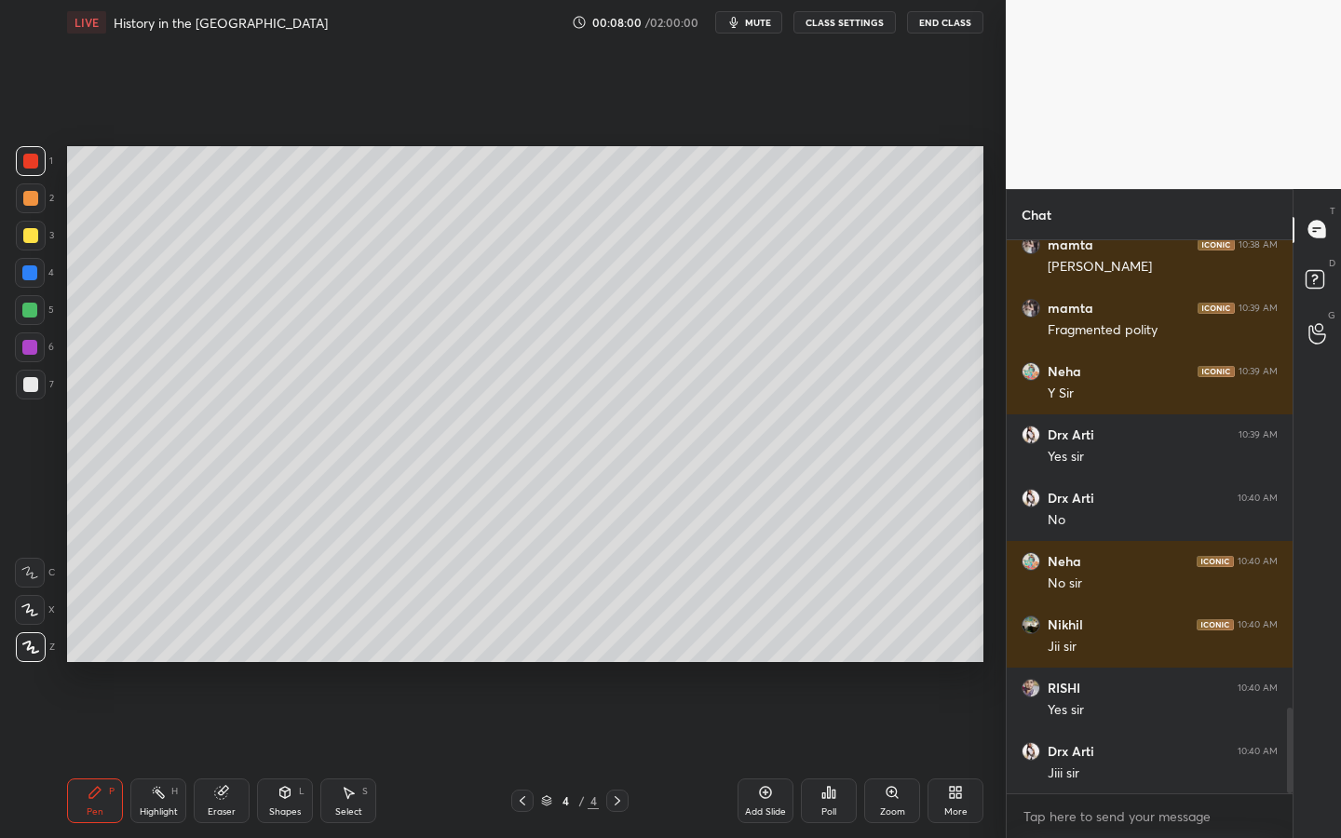
scroll to position [3106, 0]
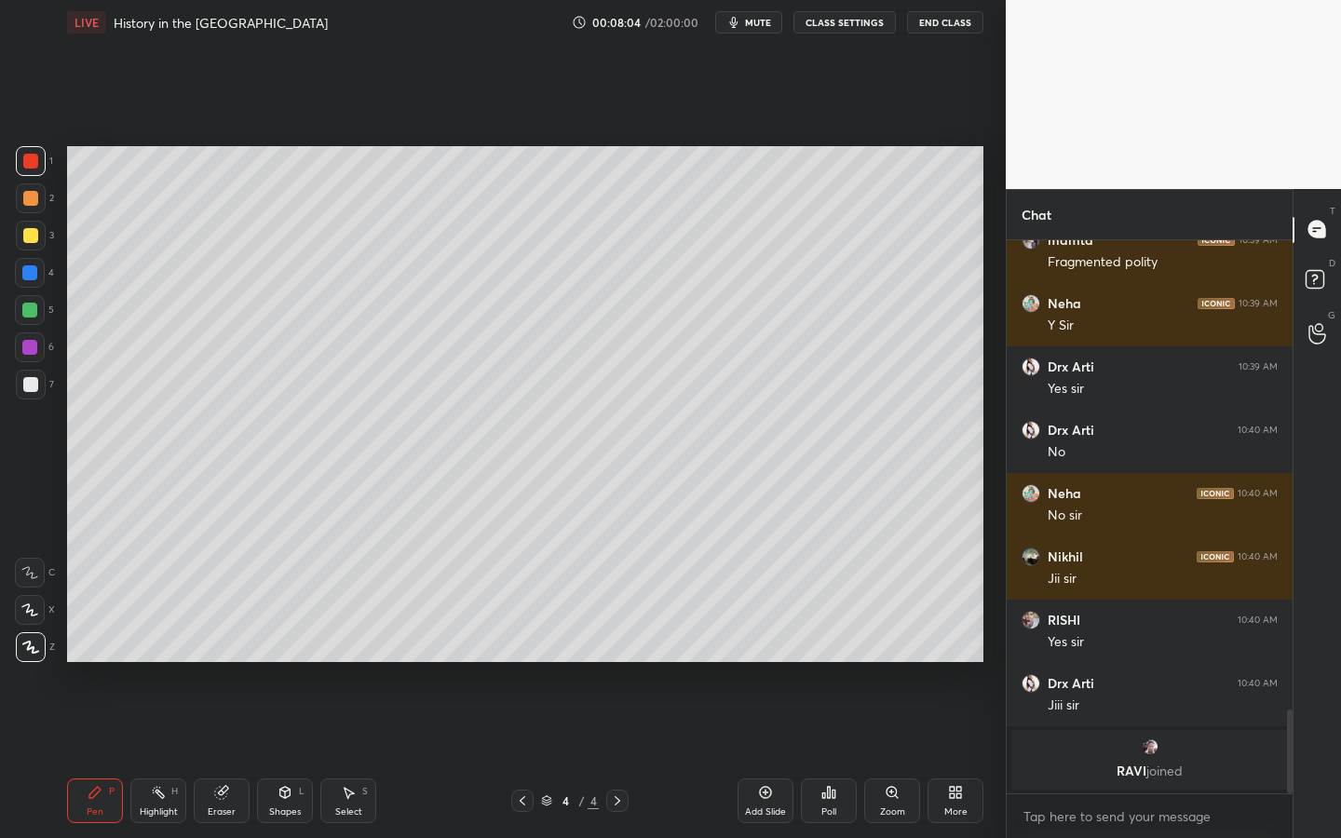
click at [21, 238] on div at bounding box center [31, 236] width 30 height 30
click at [786, 666] on div "Add Slide" at bounding box center [765, 800] width 56 height 45
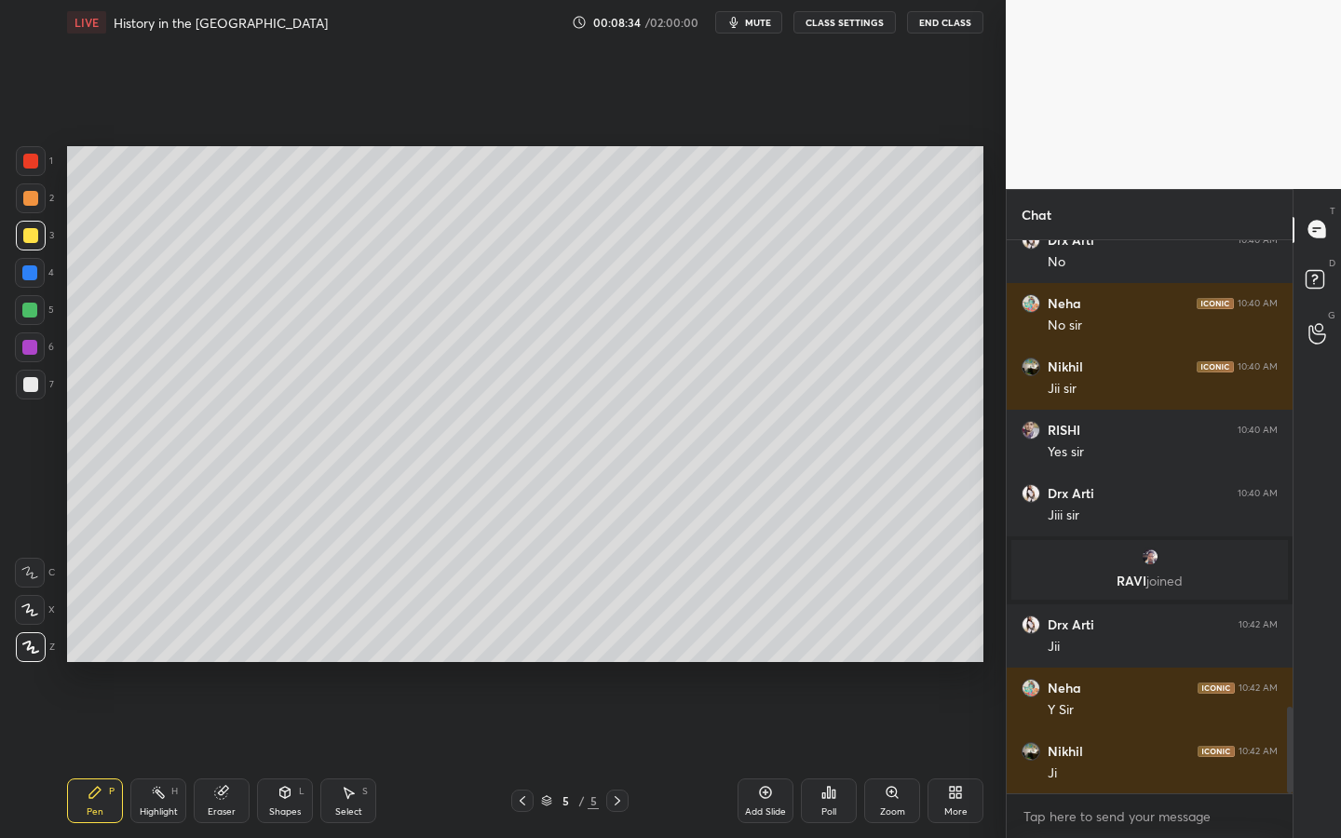
scroll to position [3064, 0]
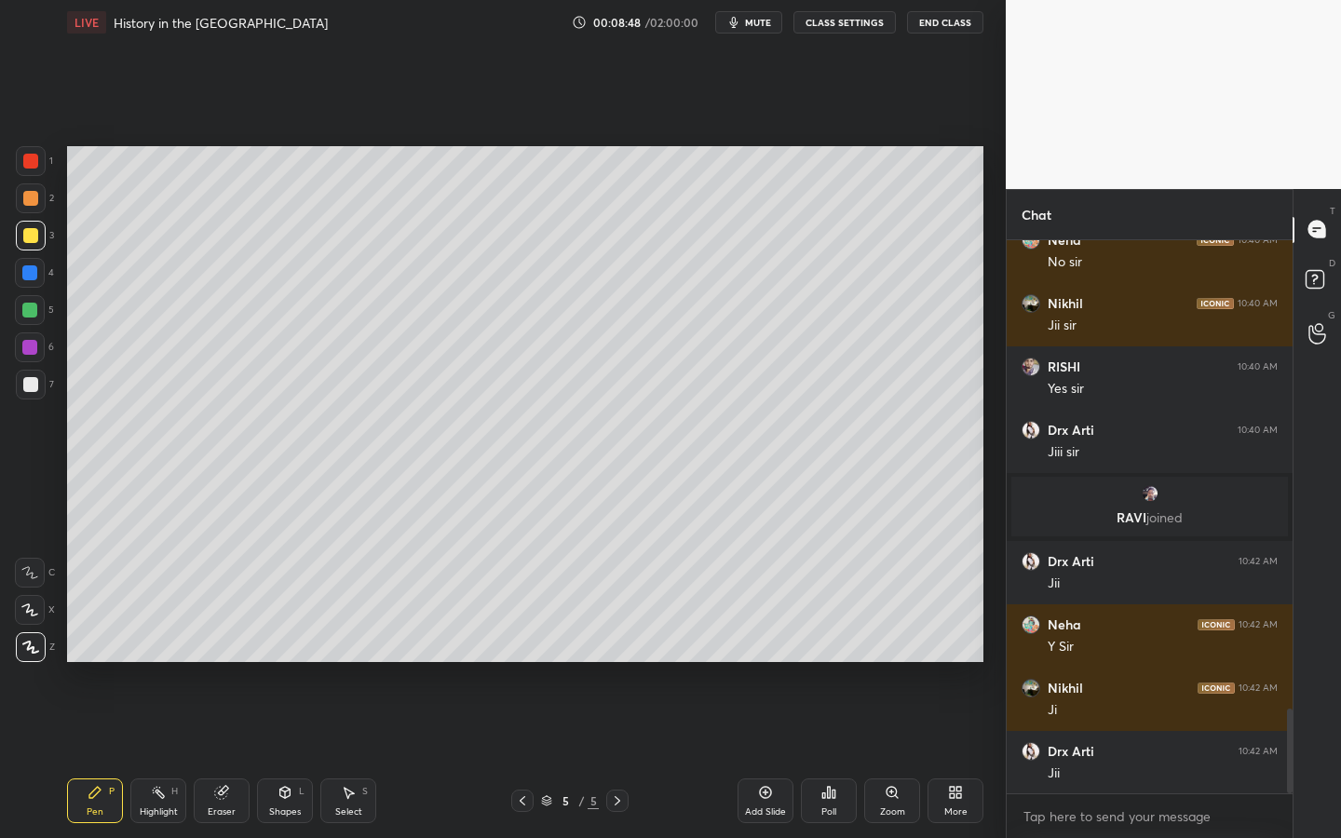
click at [289, 666] on div "Shapes" at bounding box center [285, 811] width 32 height 9
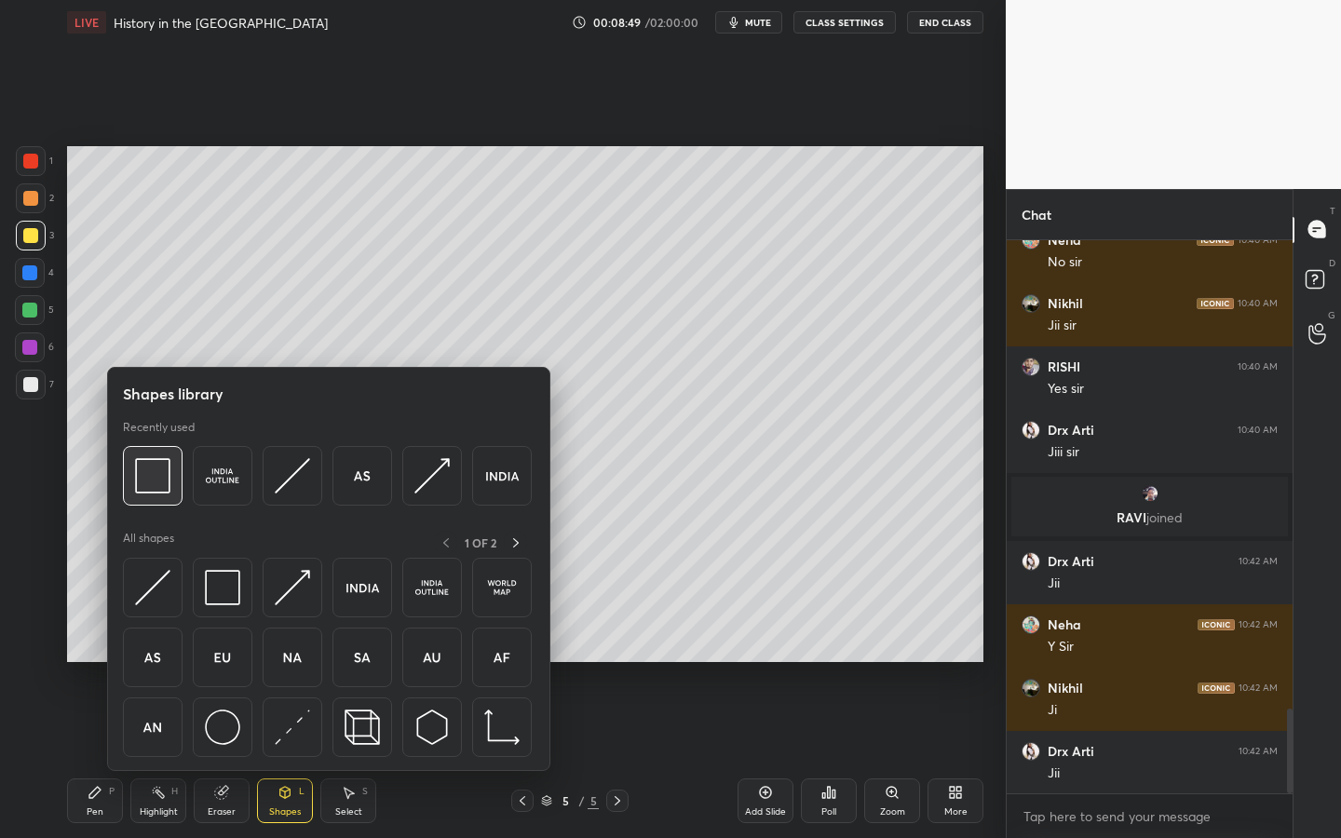
click at [156, 481] on img at bounding box center [152, 475] width 35 height 35
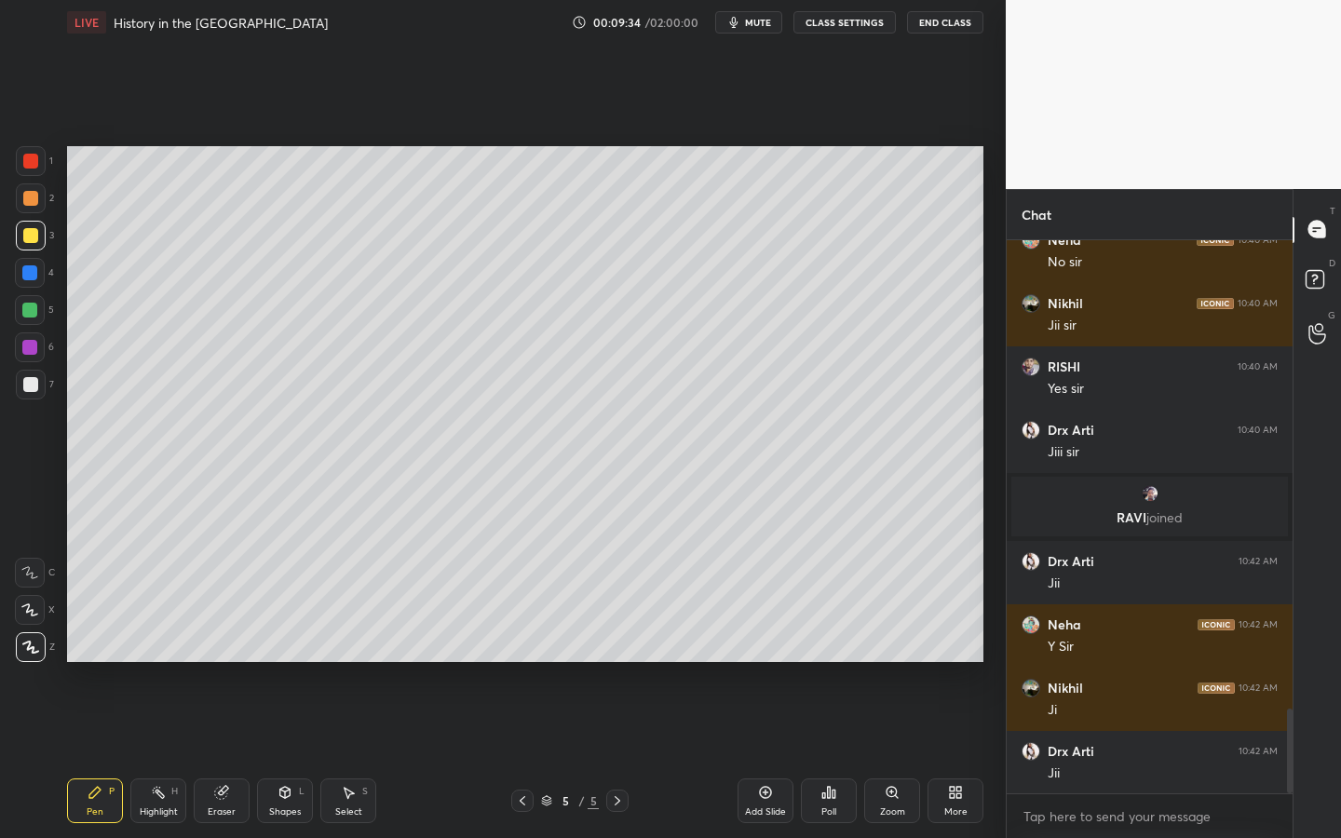
click at [39, 387] on div at bounding box center [31, 385] width 30 height 30
click at [297, 666] on div "Shapes" at bounding box center [285, 811] width 32 height 9
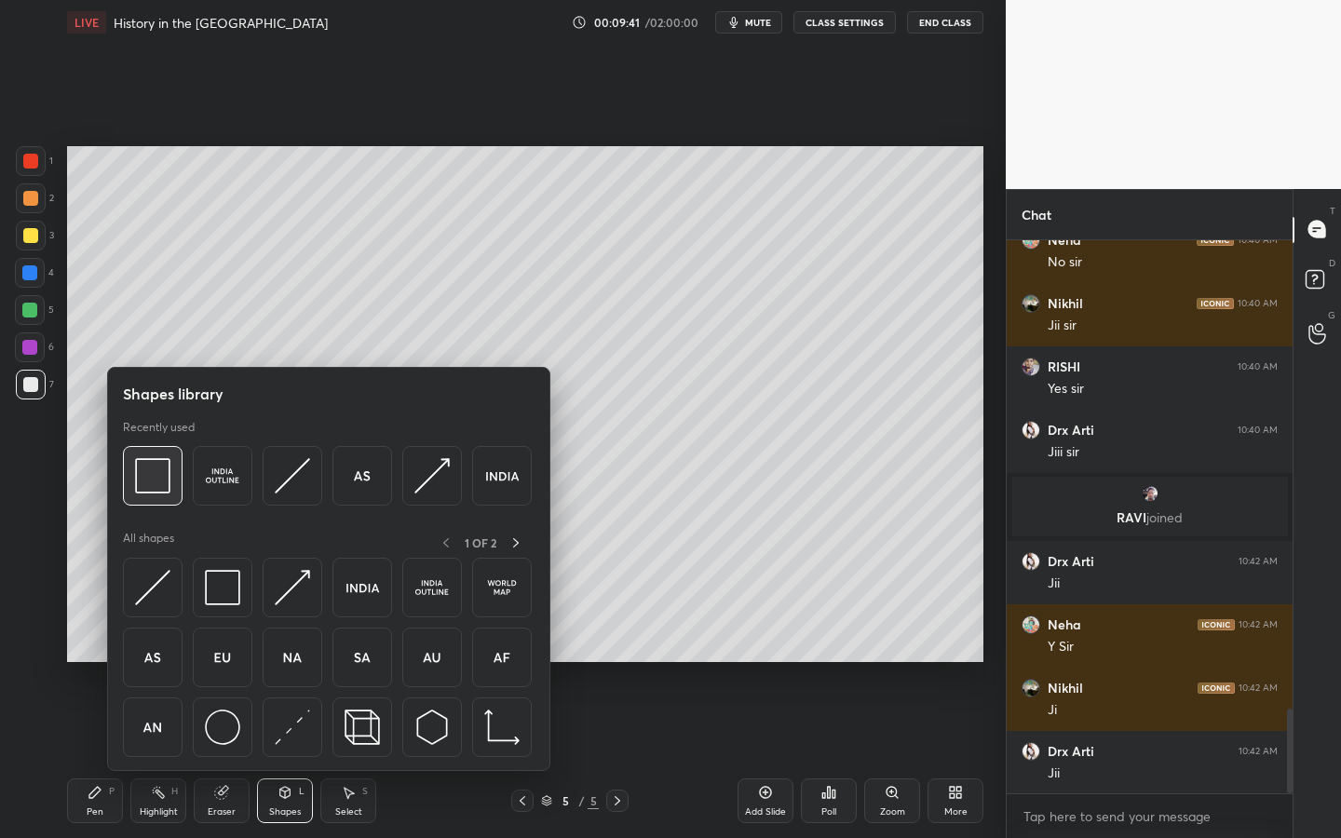
click at [156, 473] on img at bounding box center [152, 475] width 35 height 35
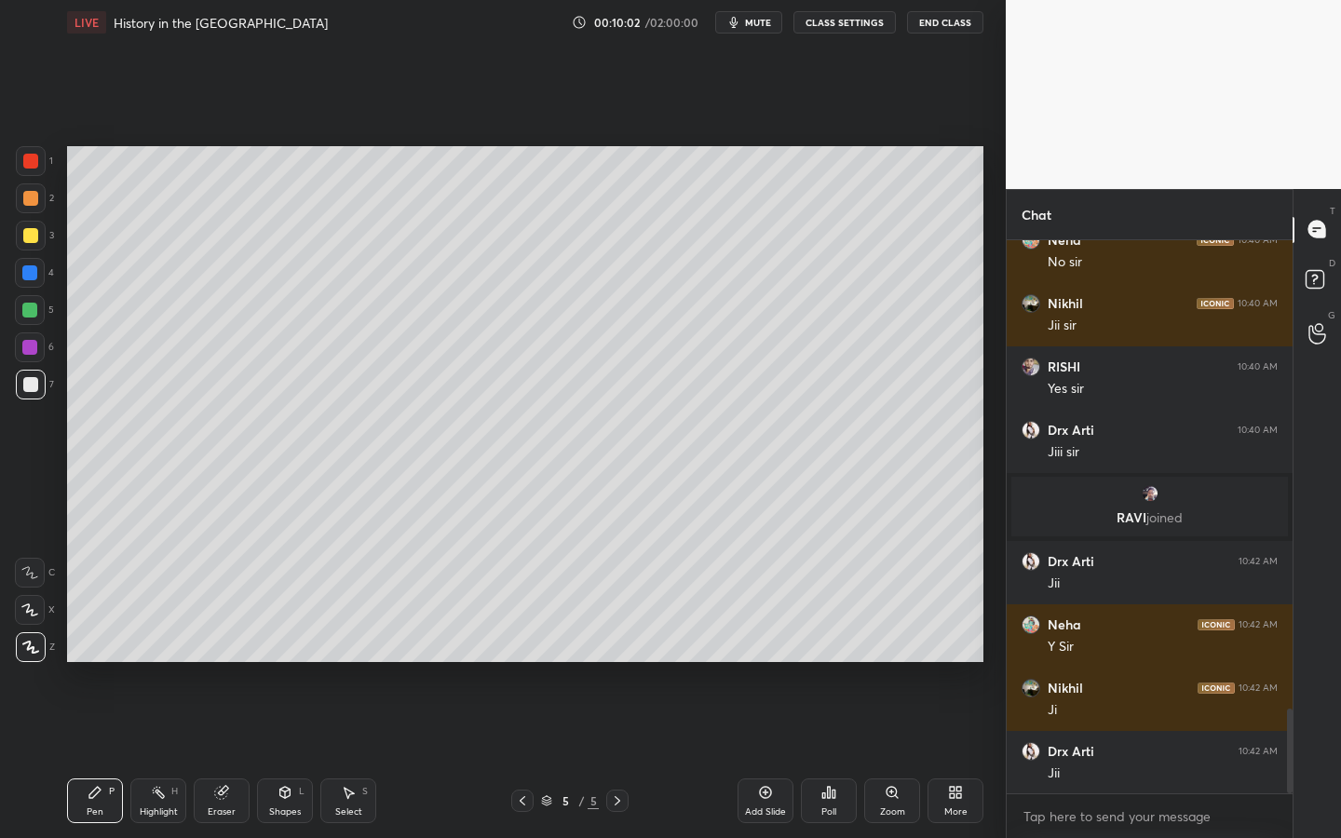
click at [283, 666] on icon at bounding box center [284, 792] width 15 height 15
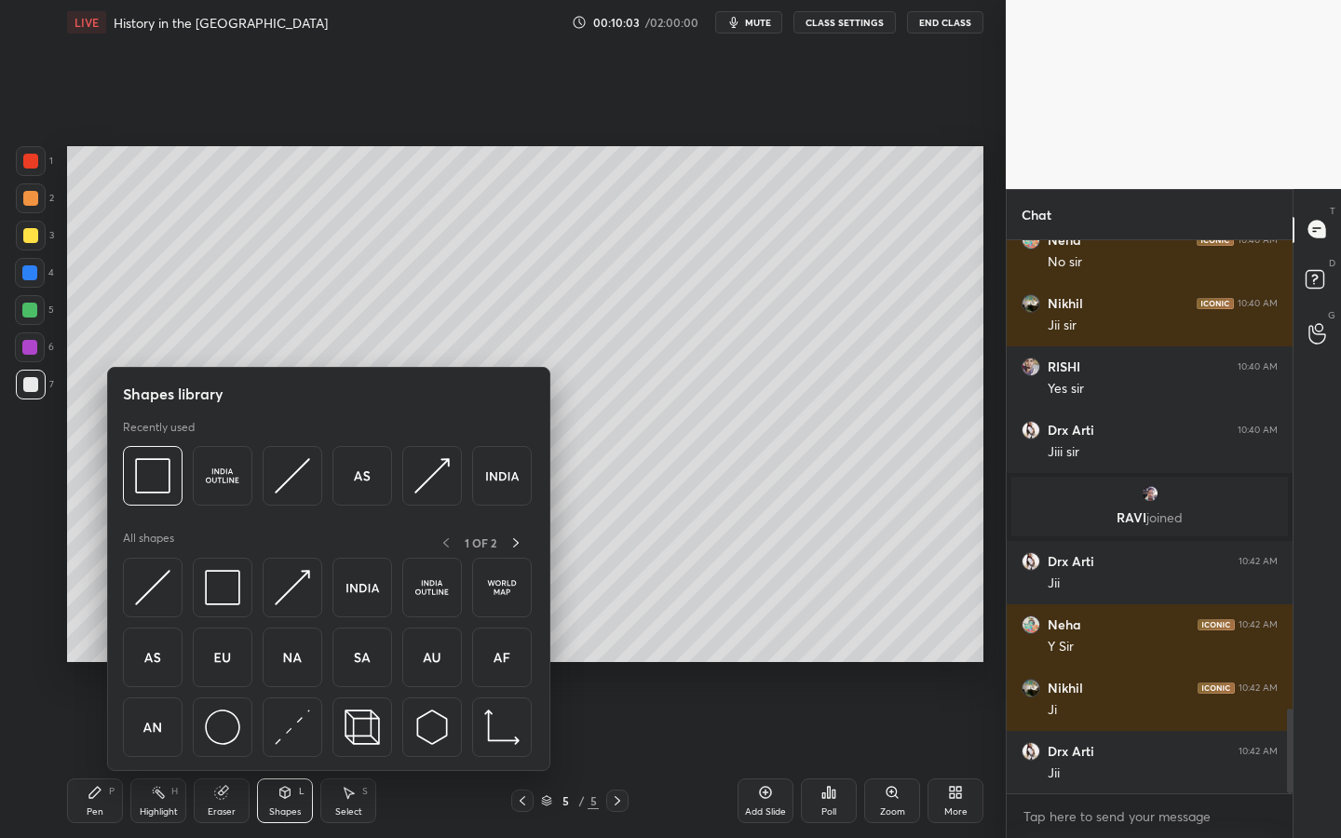
click at [221, 666] on img at bounding box center [222, 727] width 35 height 35
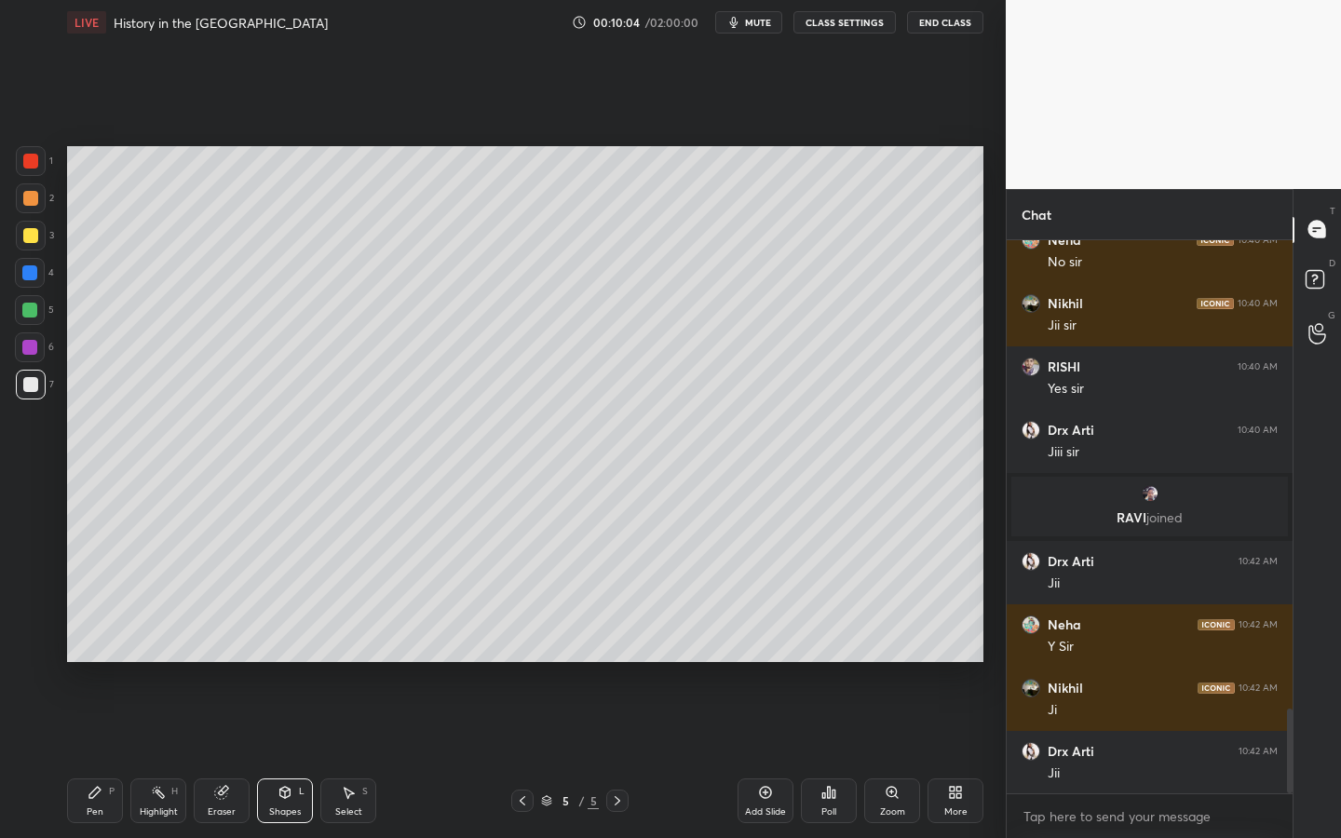
click at [31, 200] on div at bounding box center [30, 198] width 15 height 15
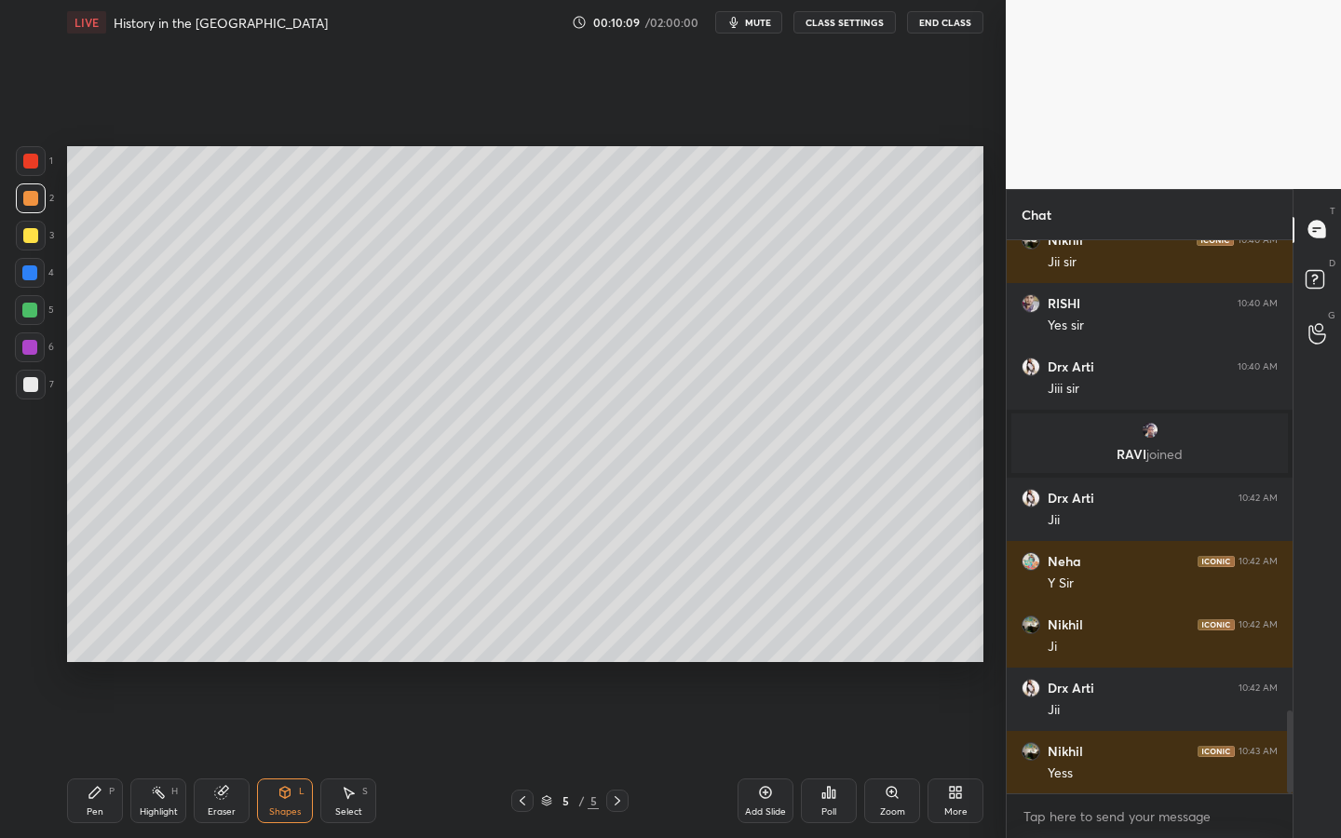
click at [758, 666] on icon at bounding box center [765, 792] width 15 height 15
click at [38, 238] on div at bounding box center [31, 236] width 30 height 30
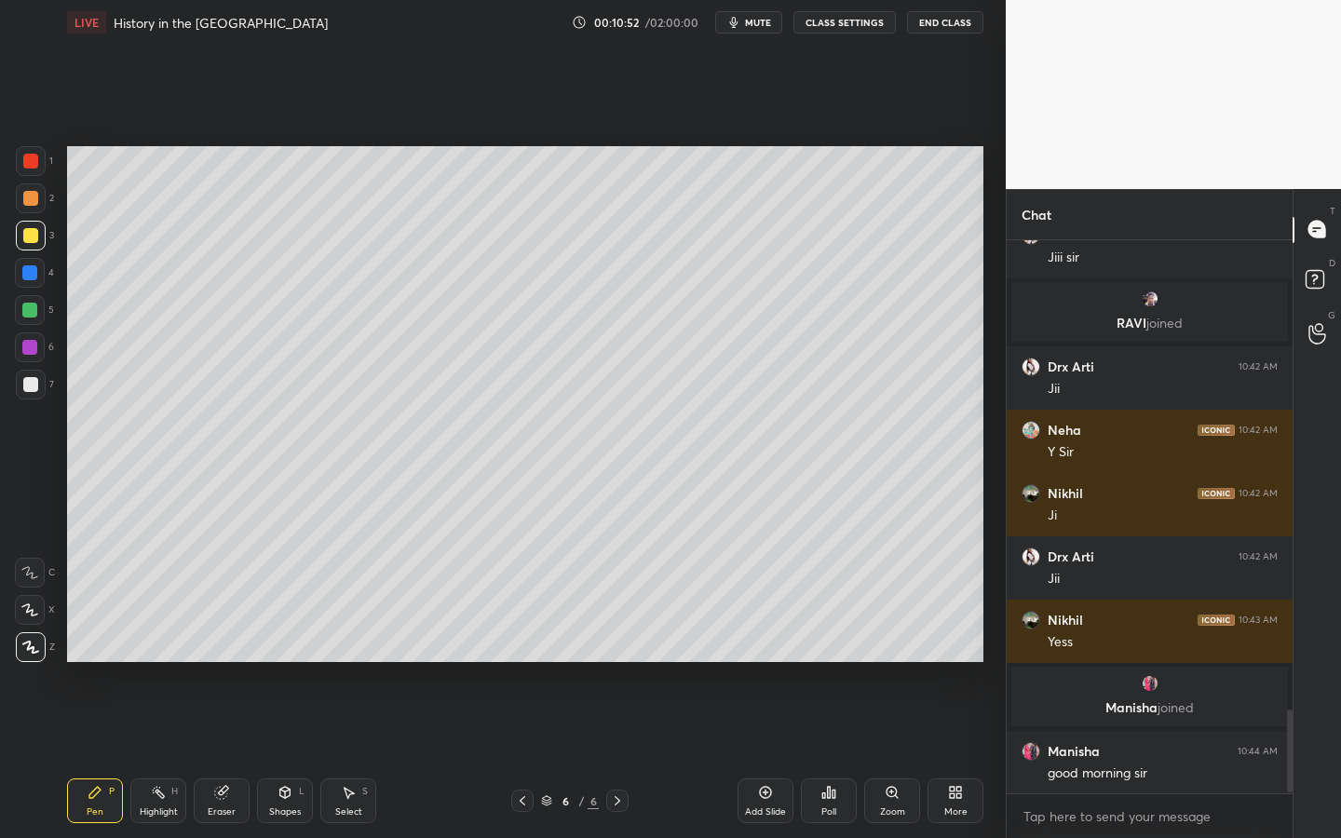
scroll to position [3181, 0]
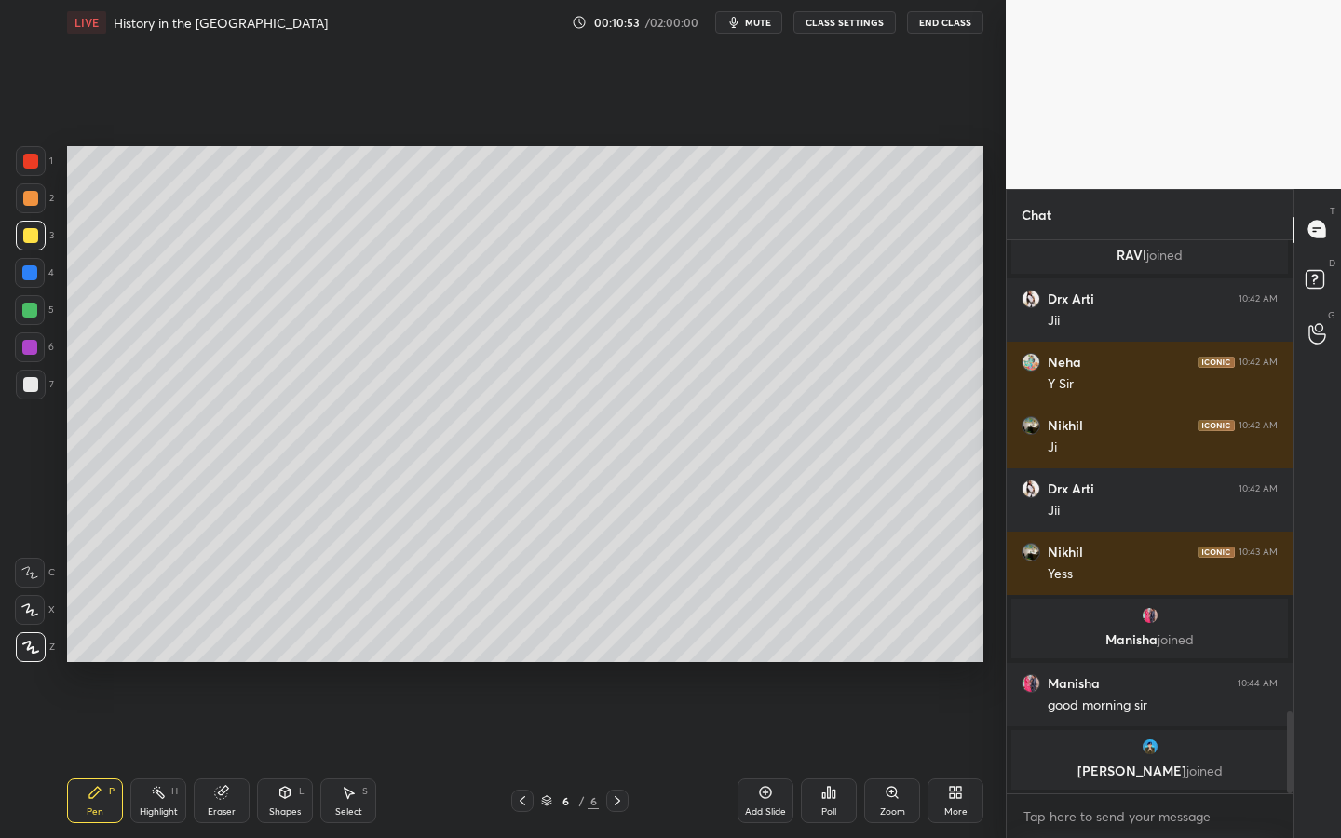
click at [295, 666] on div "Shapes L" at bounding box center [285, 800] width 56 height 45
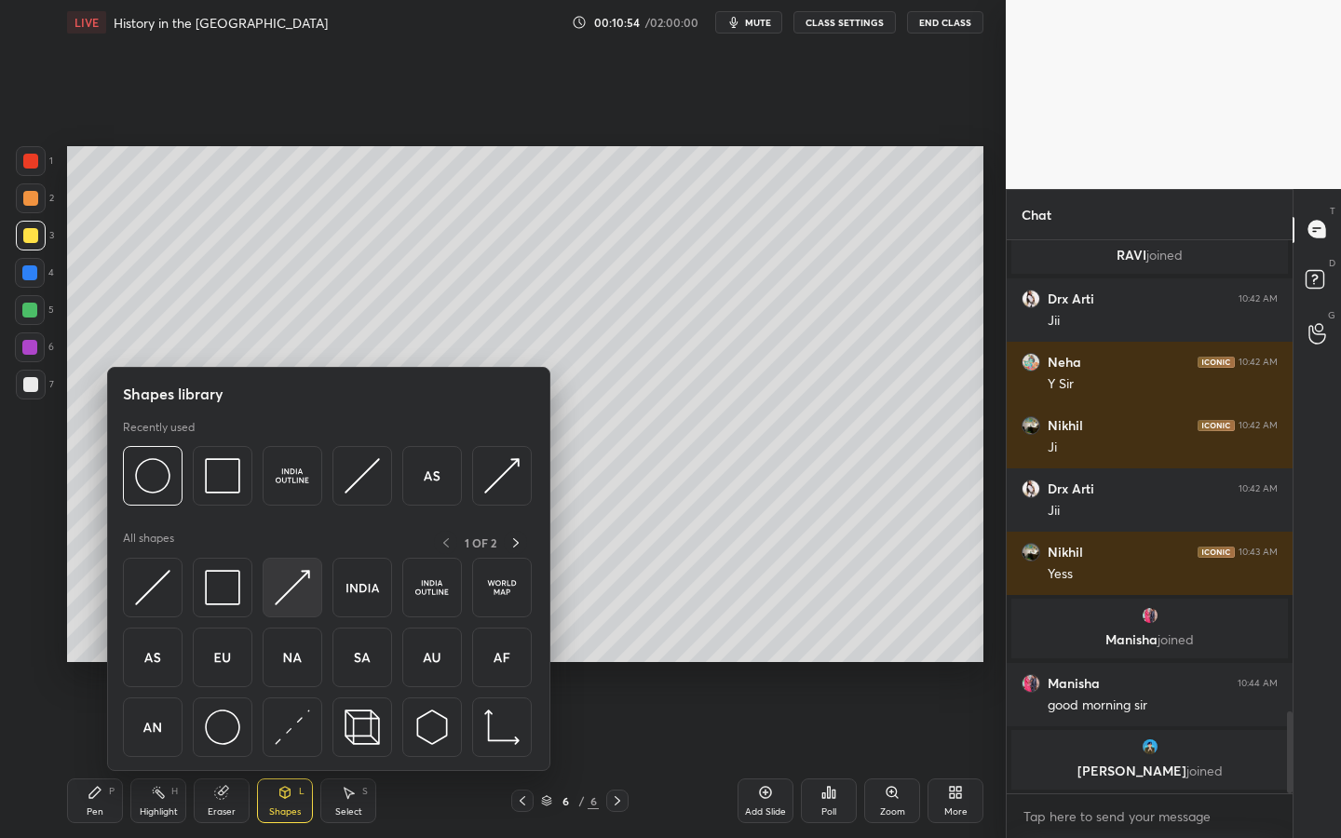
click at [293, 570] on img at bounding box center [292, 587] width 35 height 35
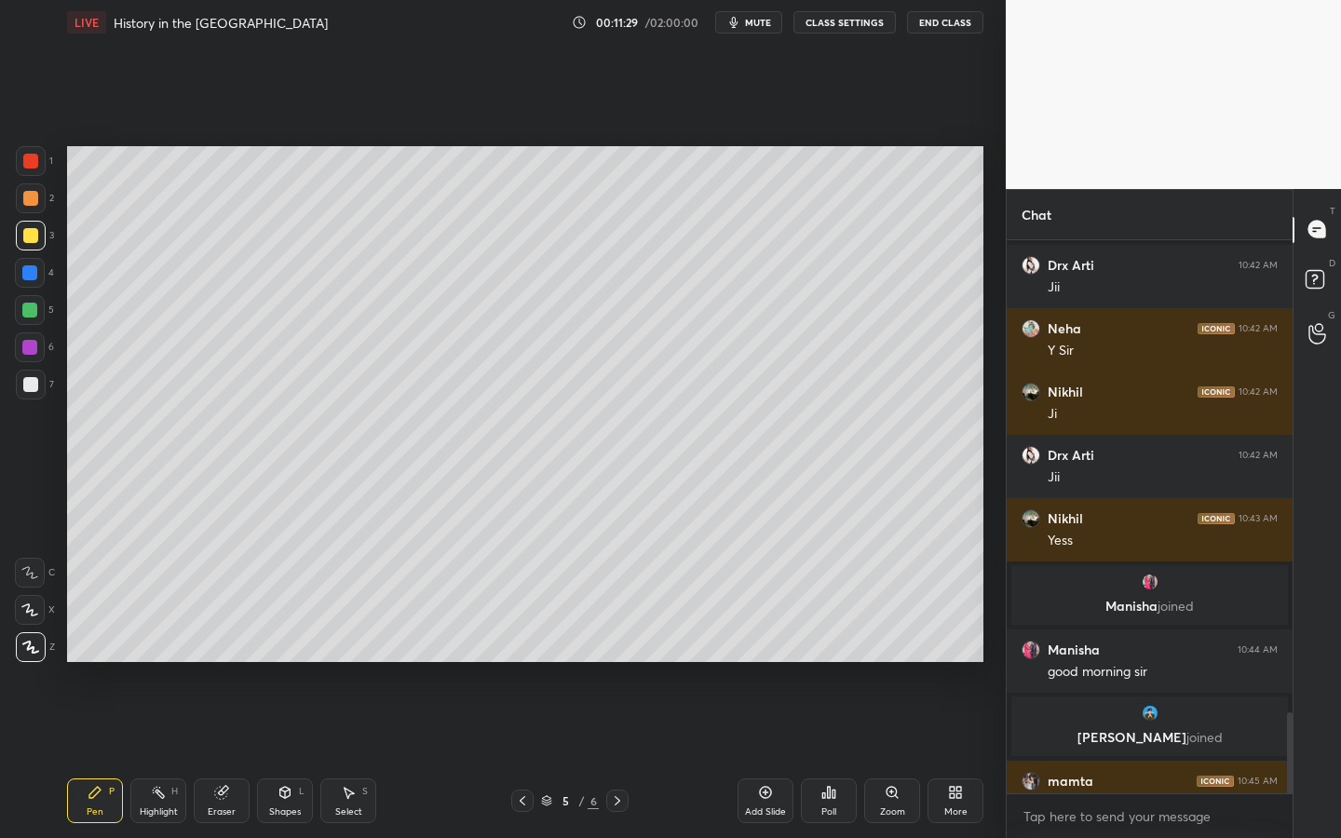
scroll to position [3211, 0]
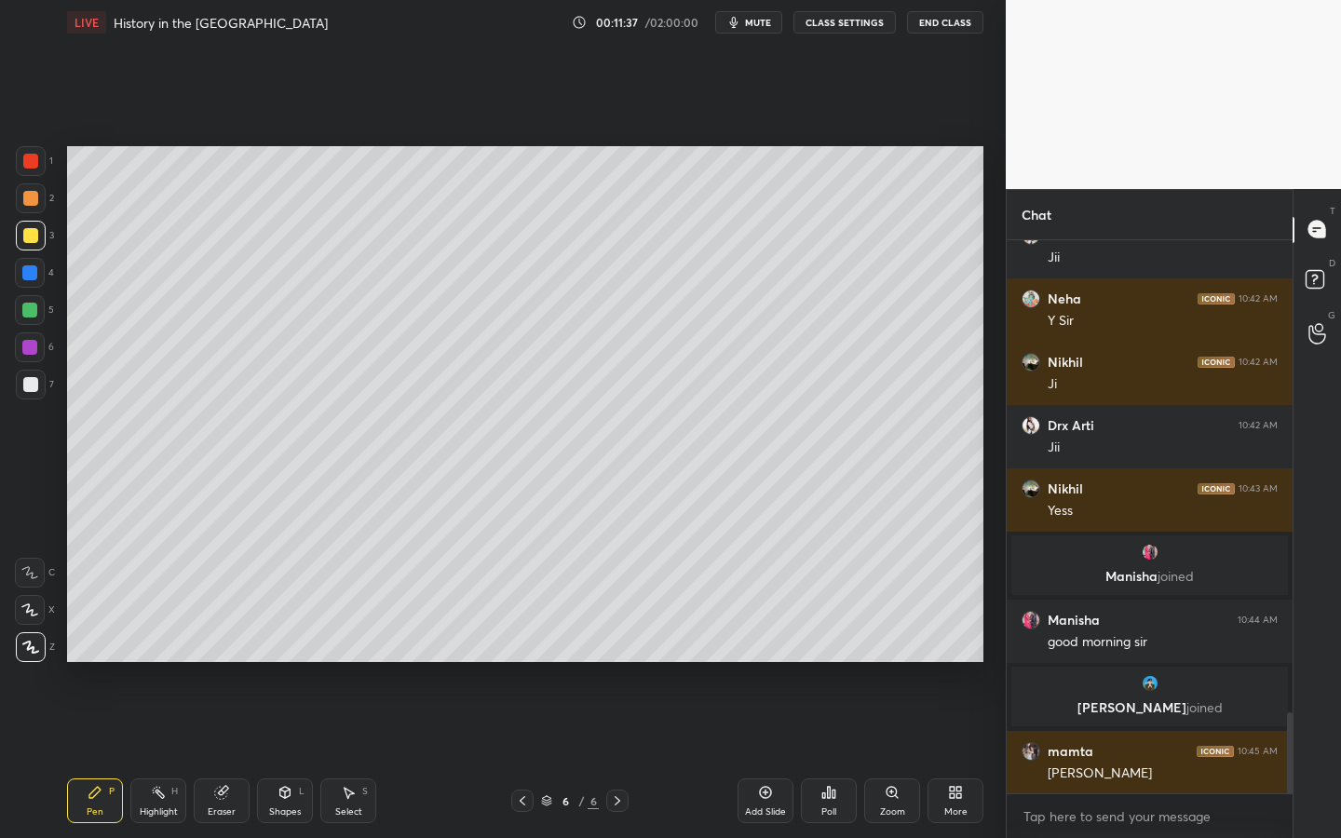
click at [739, 666] on div "Add Slide" at bounding box center [765, 800] width 56 height 45
click at [26, 391] on div at bounding box center [30, 384] width 15 height 15
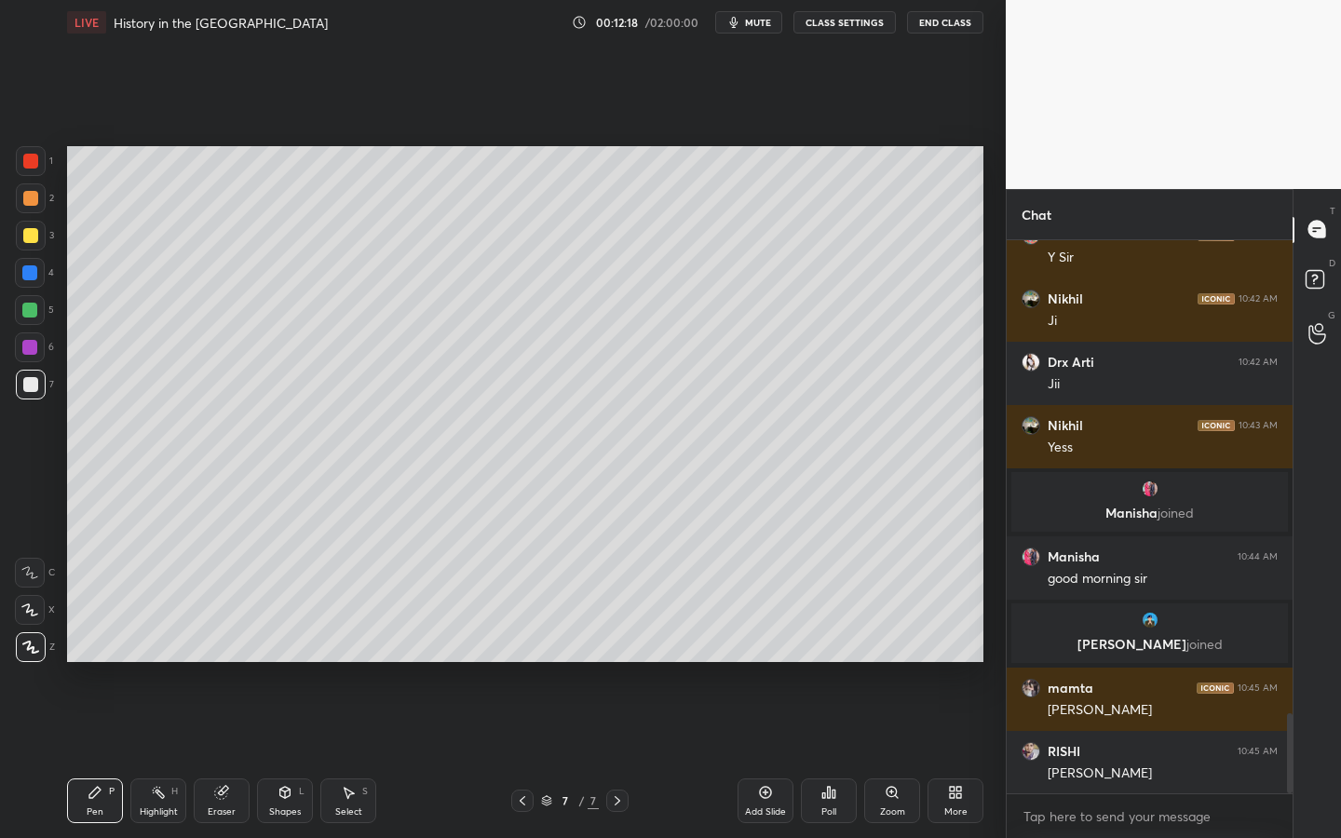
click at [280, 666] on div "Shapes" at bounding box center [285, 811] width 32 height 9
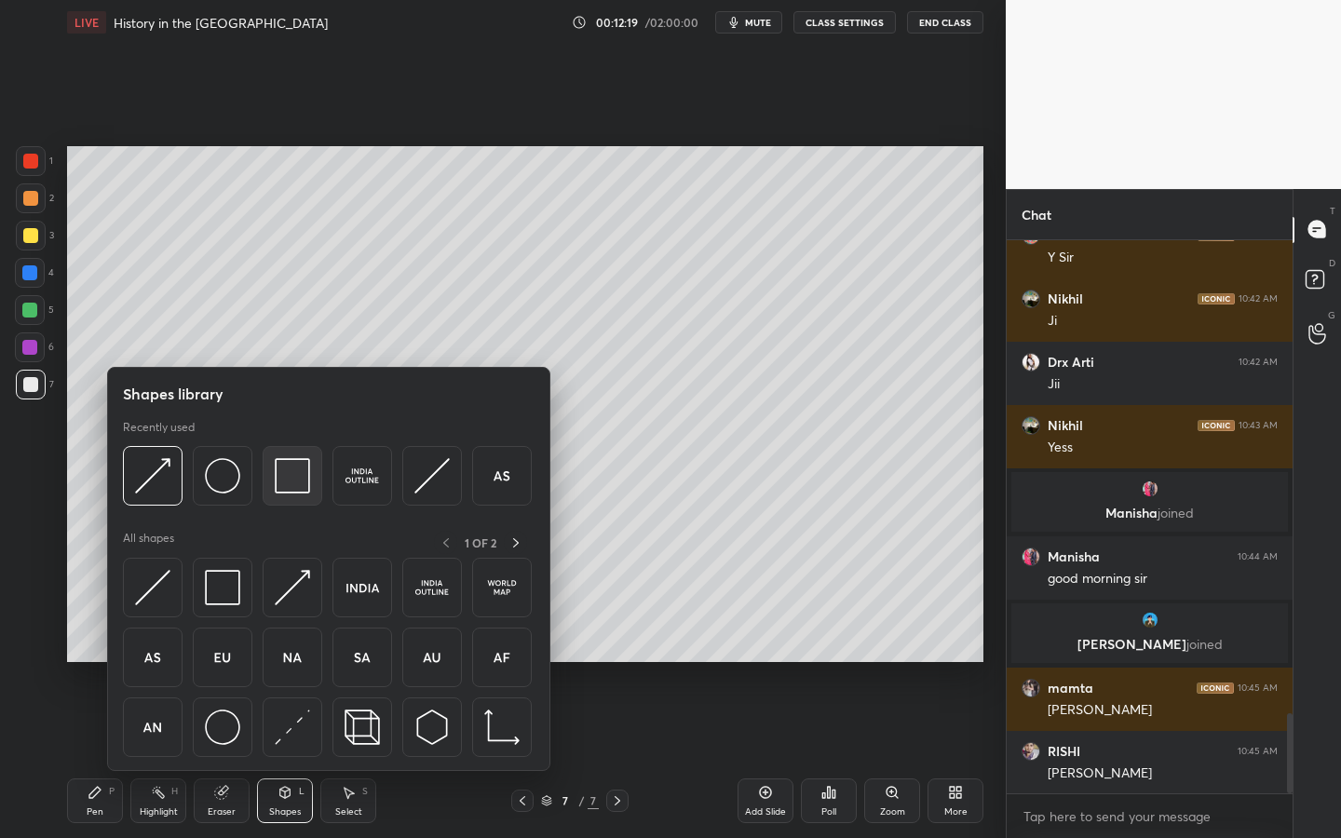
click at [266, 473] on div at bounding box center [293, 476] width 60 height 60
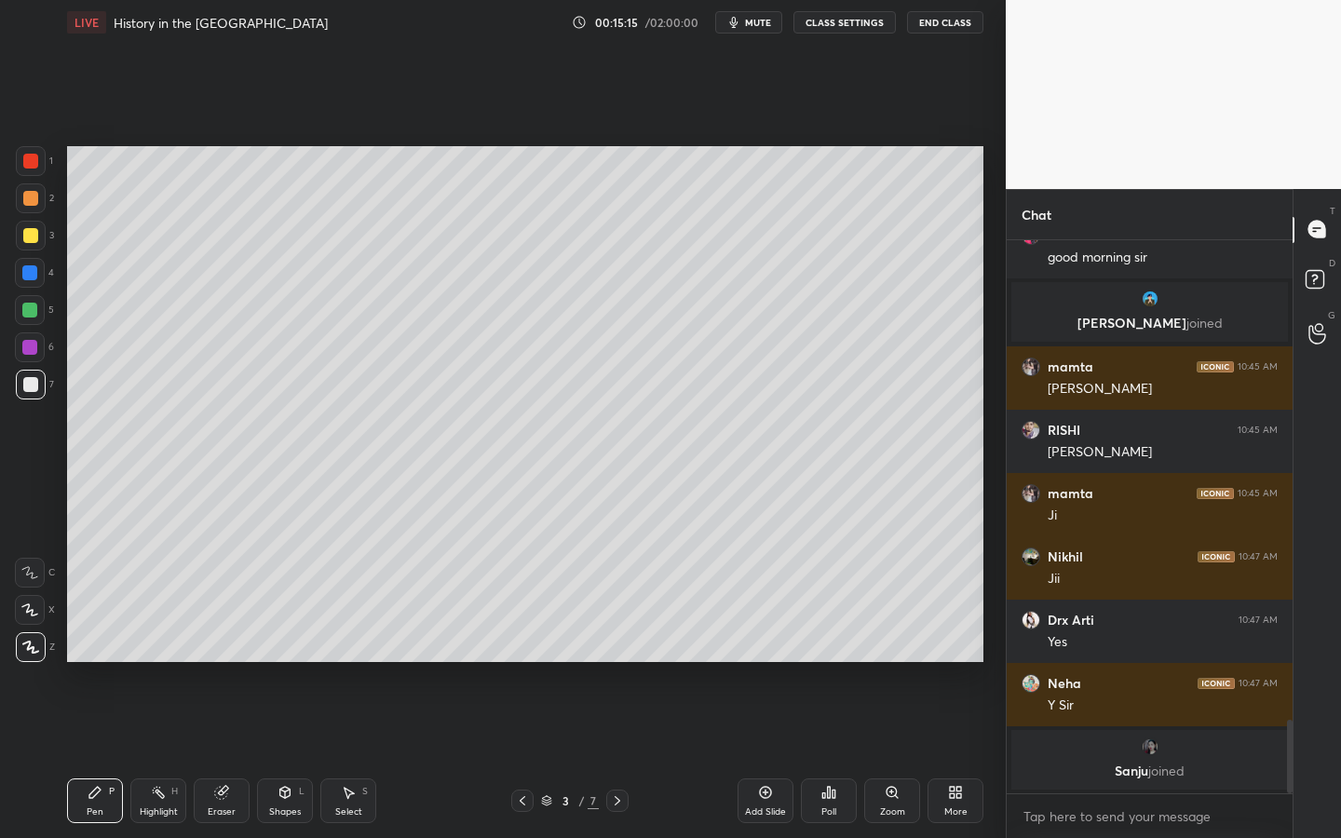
scroll to position [3541, 0]
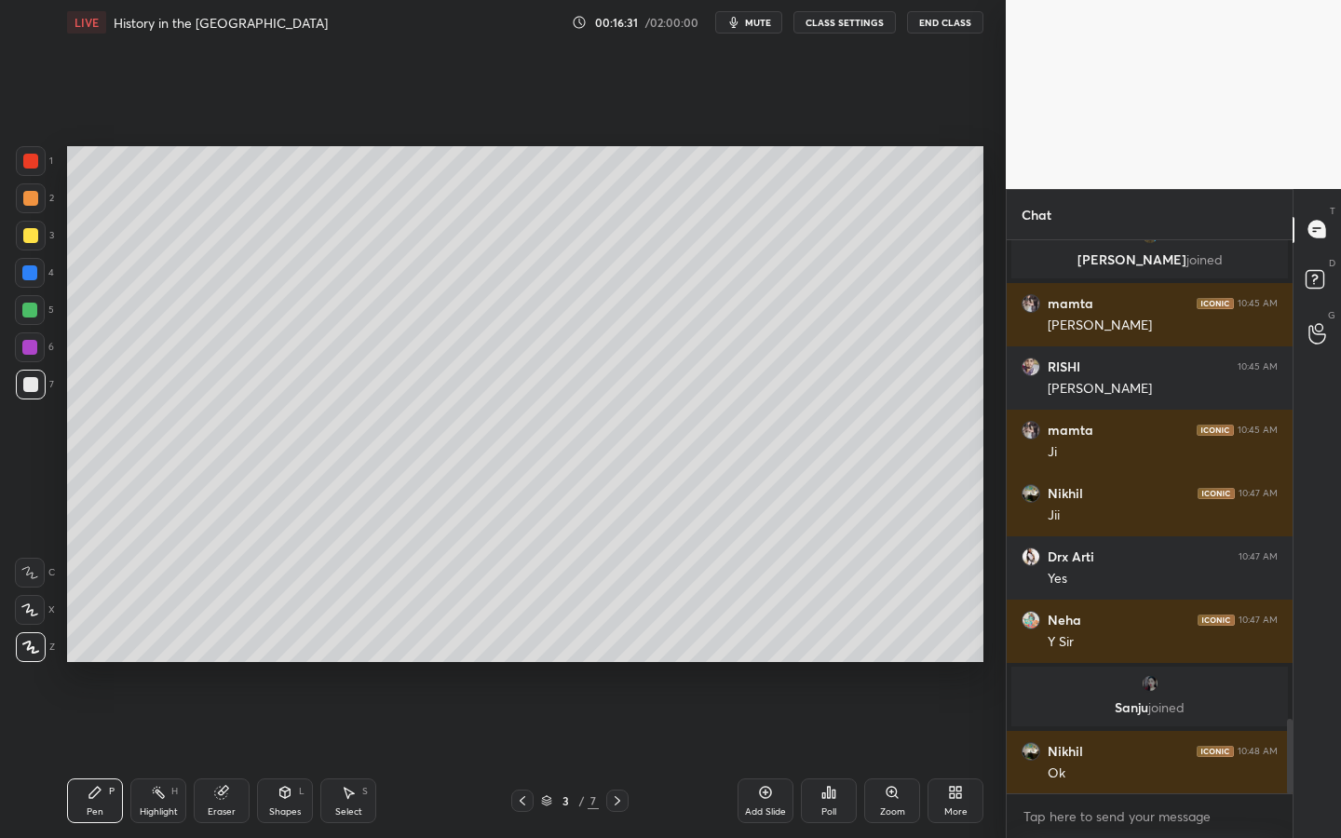
click at [769, 666] on div "Add Slide" at bounding box center [765, 800] width 56 height 45
click at [304, 666] on div "Shapes L" at bounding box center [285, 800] width 56 height 45
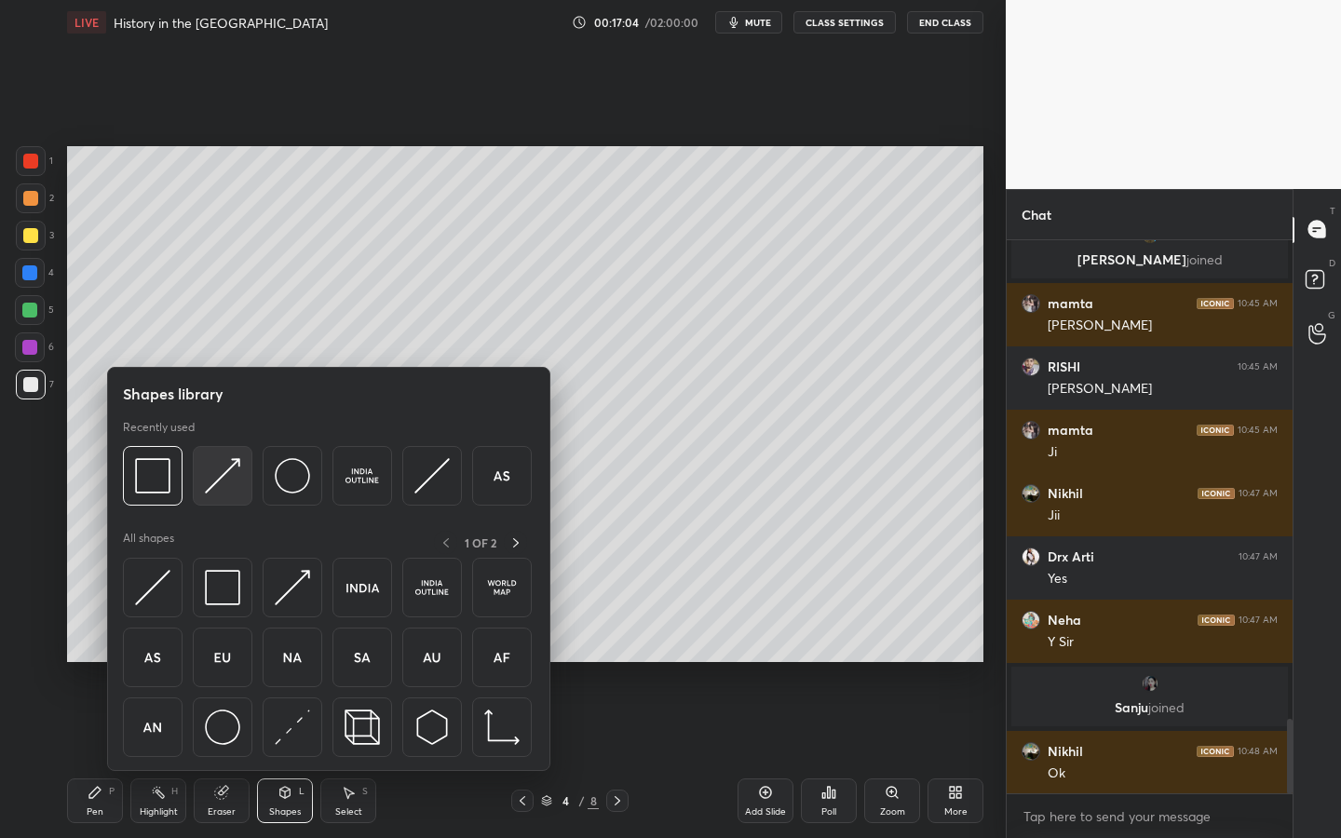
click at [213, 484] on img at bounding box center [222, 475] width 35 height 35
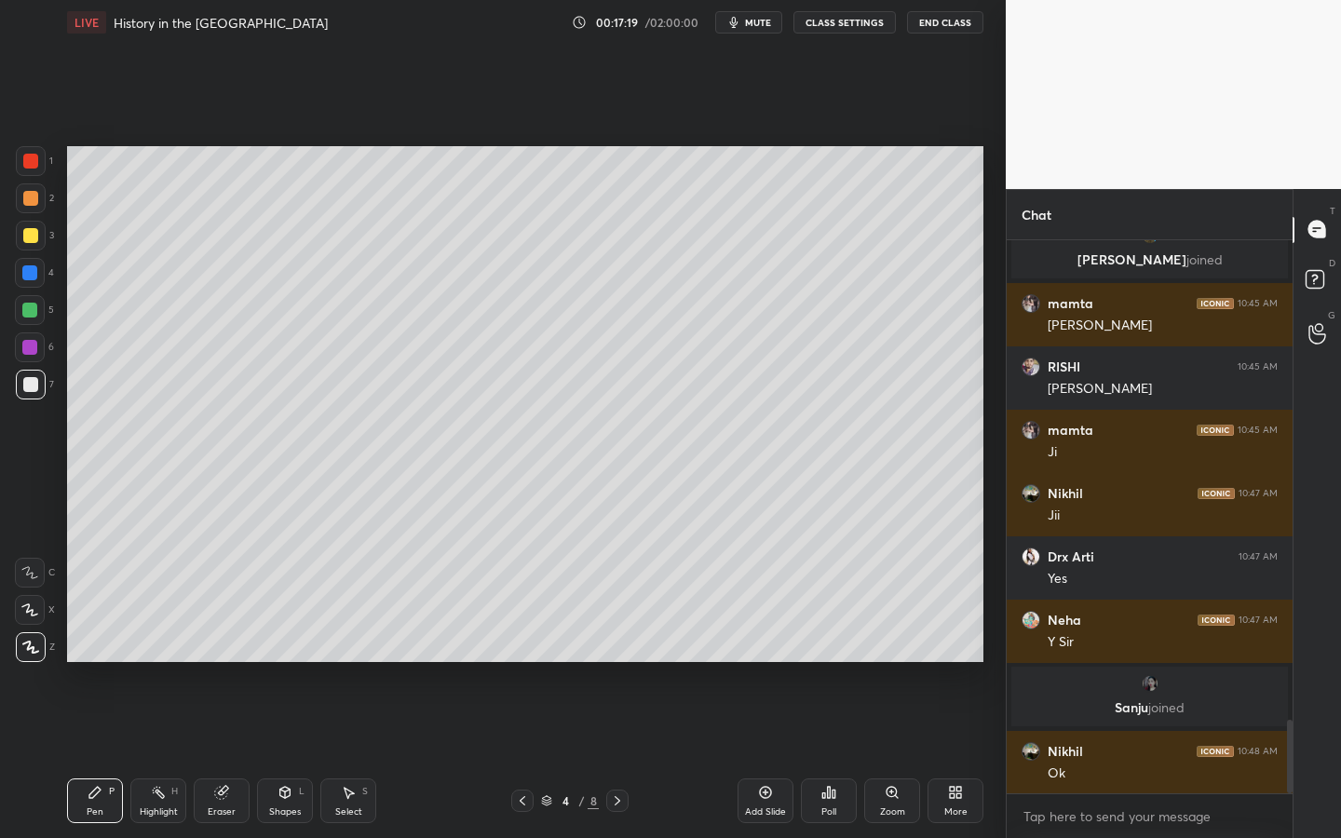
scroll to position [3605, 0]
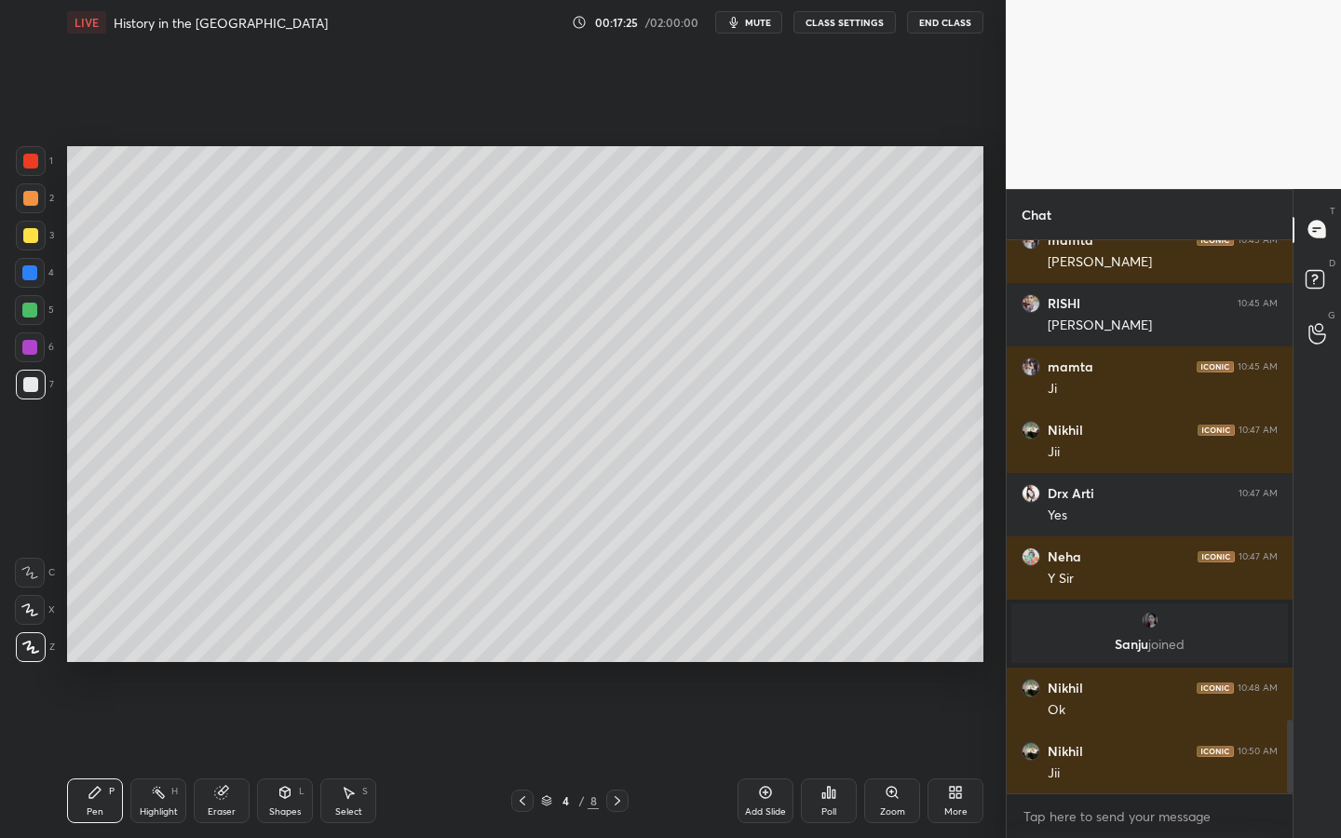
click at [728, 24] on button "mute" at bounding box center [748, 22] width 67 height 22
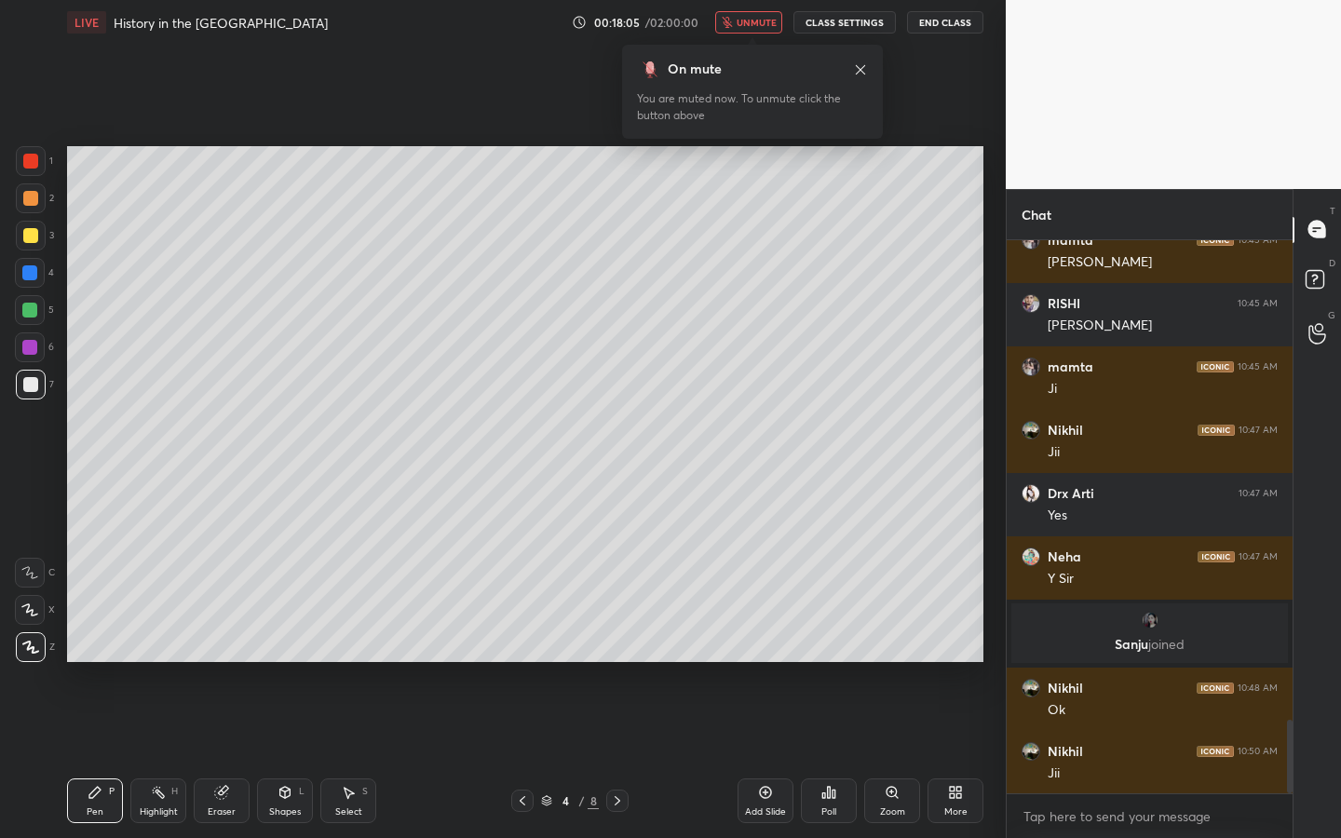
click at [762, 14] on button "unmute" at bounding box center [748, 22] width 67 height 22
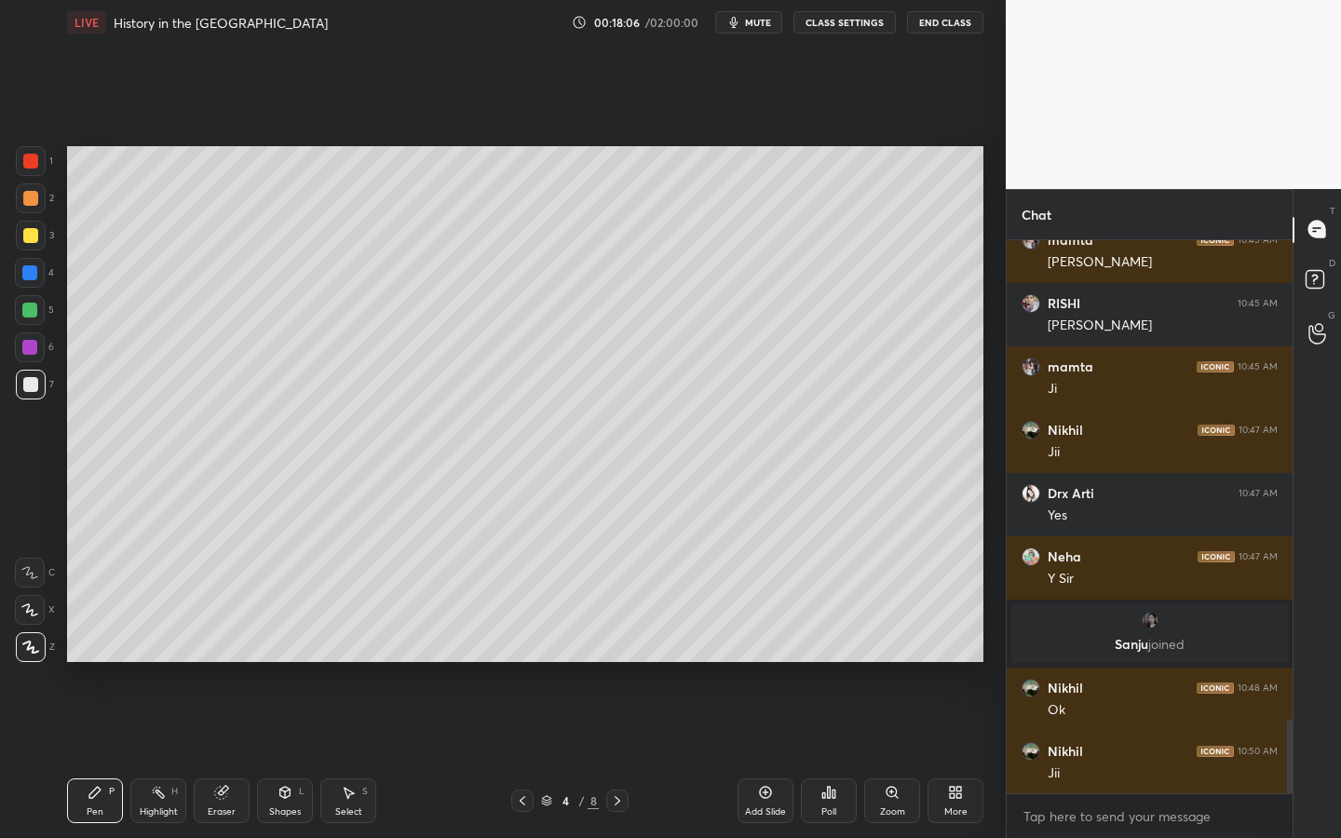
click at [855, 34] on div "LIVE History in the Deep South 00:18:06 / 02:00:00 mute CLASS SETTINGS End Class" at bounding box center [525, 22] width 916 height 45
click at [852, 28] on button "CLASS SETTINGS" at bounding box center [844, 22] width 102 height 22
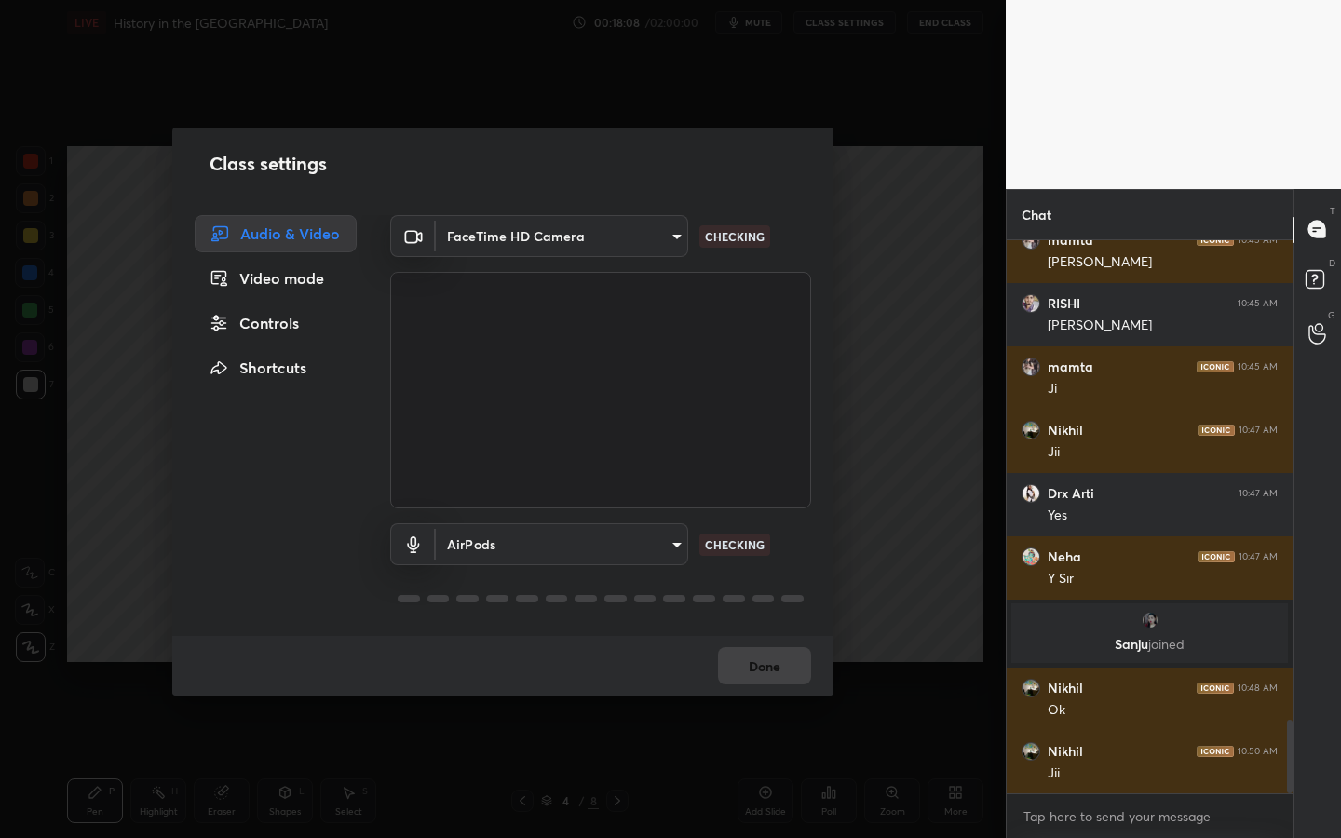
click at [606, 545] on body "1 2 3 4 5 6 7 C X Z C X Z E E Erase all H H LIVE History in the Deep South 00:1…" at bounding box center [670, 419] width 1341 height 838
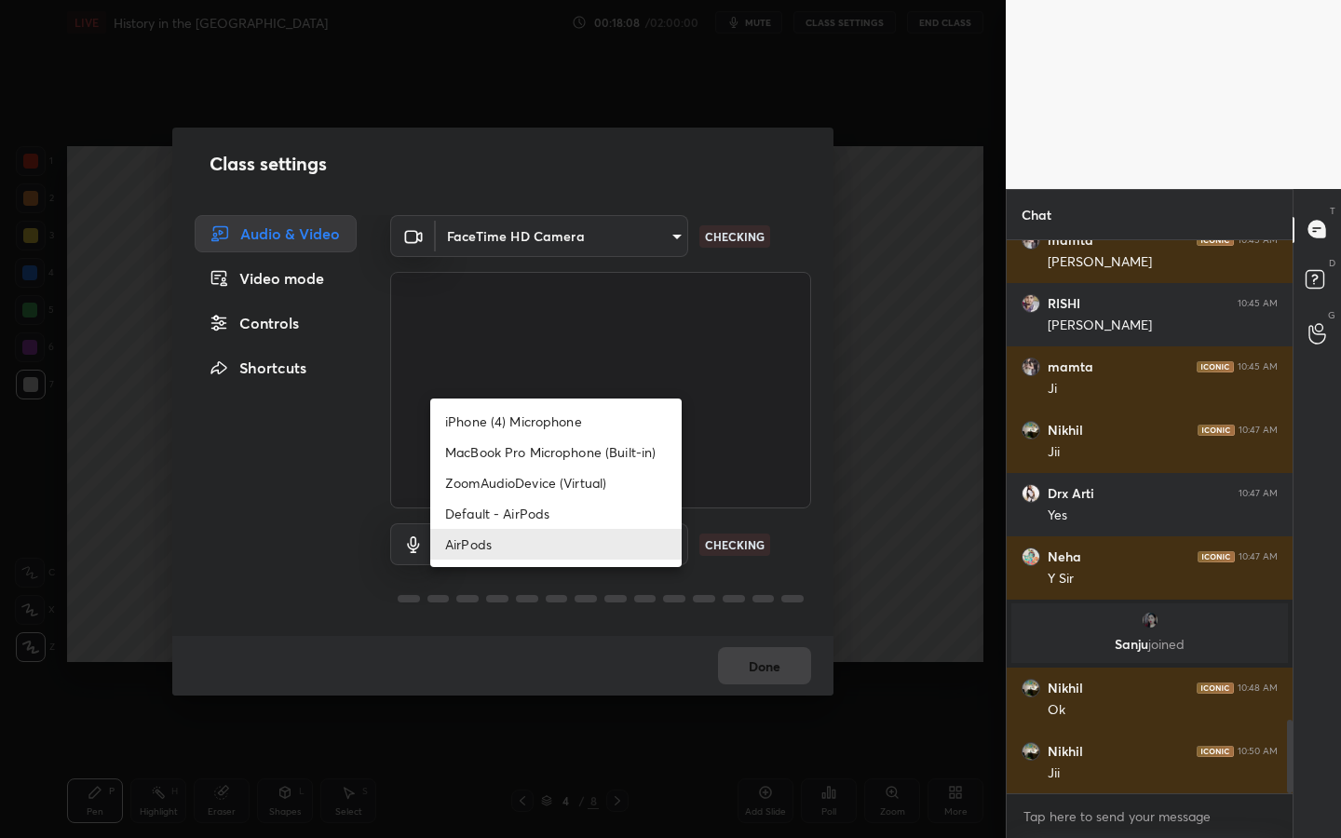
click at [595, 548] on li "AirPods" at bounding box center [555, 544] width 251 height 31
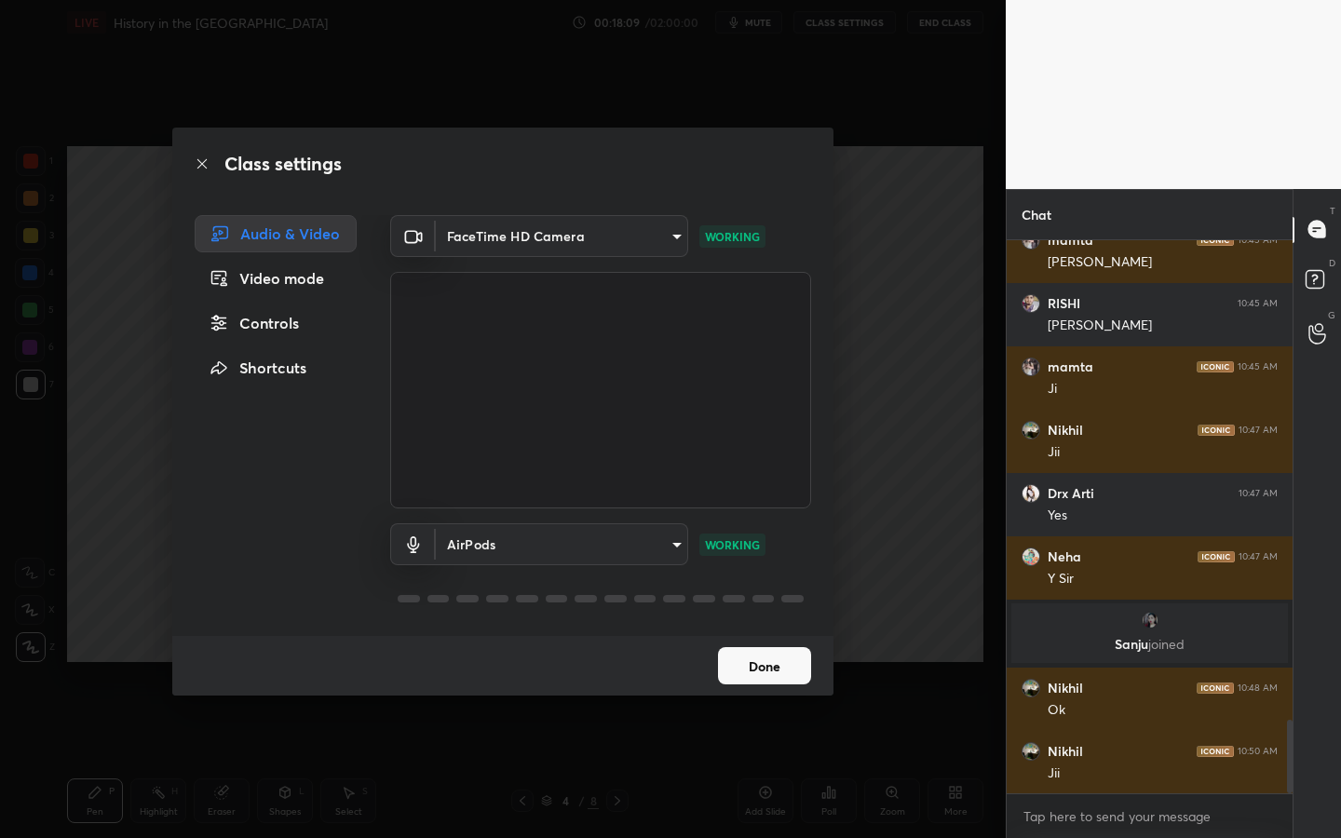
click at [748, 666] on button "Done" at bounding box center [764, 665] width 93 height 37
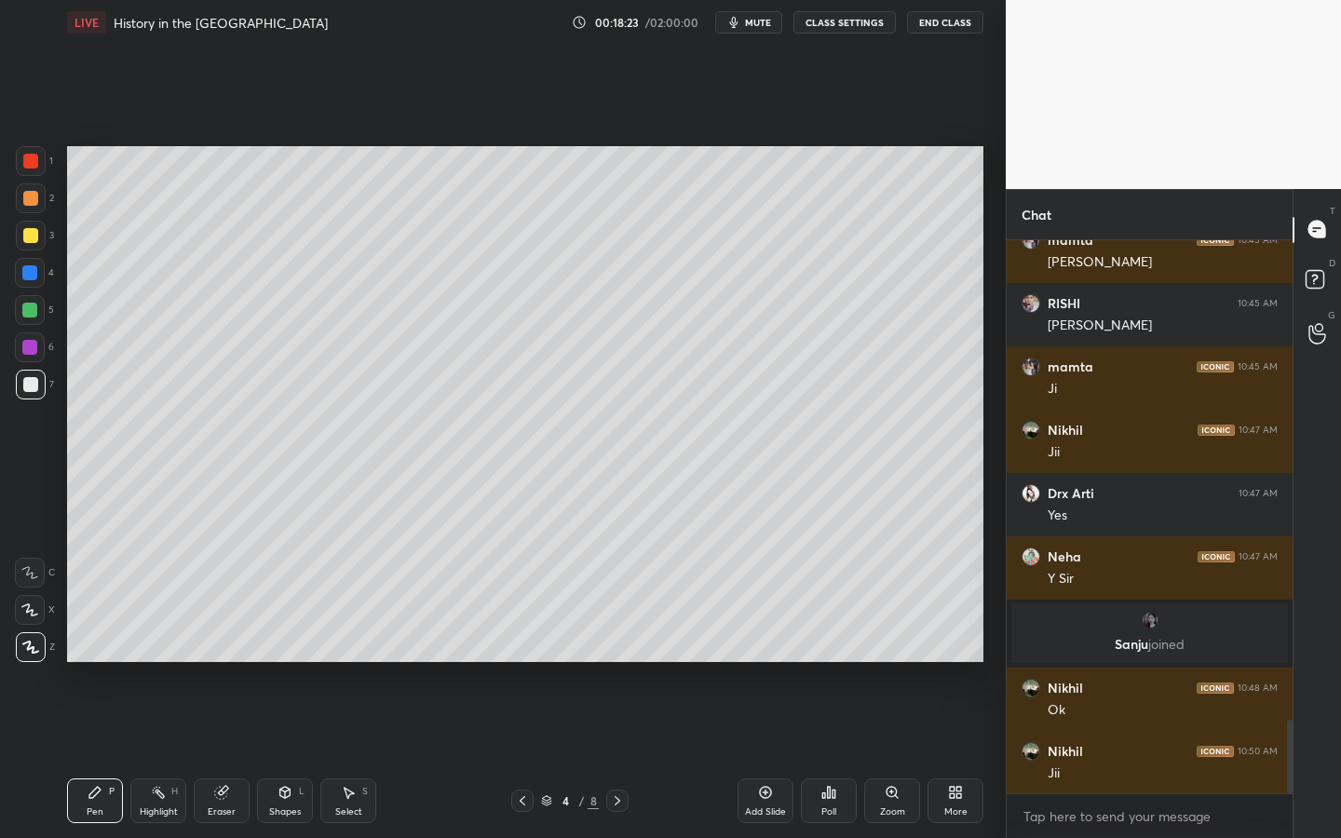
click at [34, 230] on div at bounding box center [30, 235] width 15 height 15
click at [293, 666] on div "Shapes" at bounding box center [285, 811] width 32 height 9
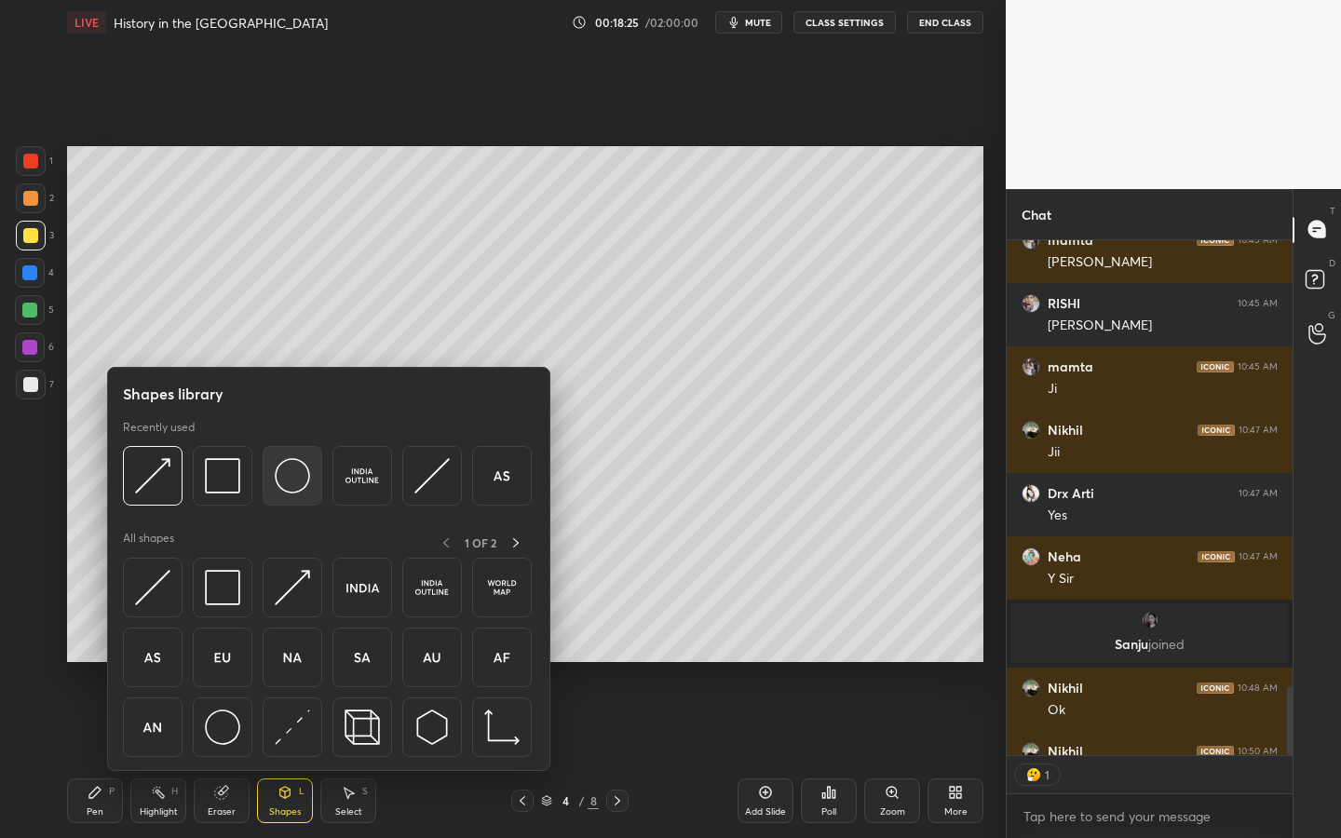
click at [276, 475] on img at bounding box center [292, 475] width 35 height 35
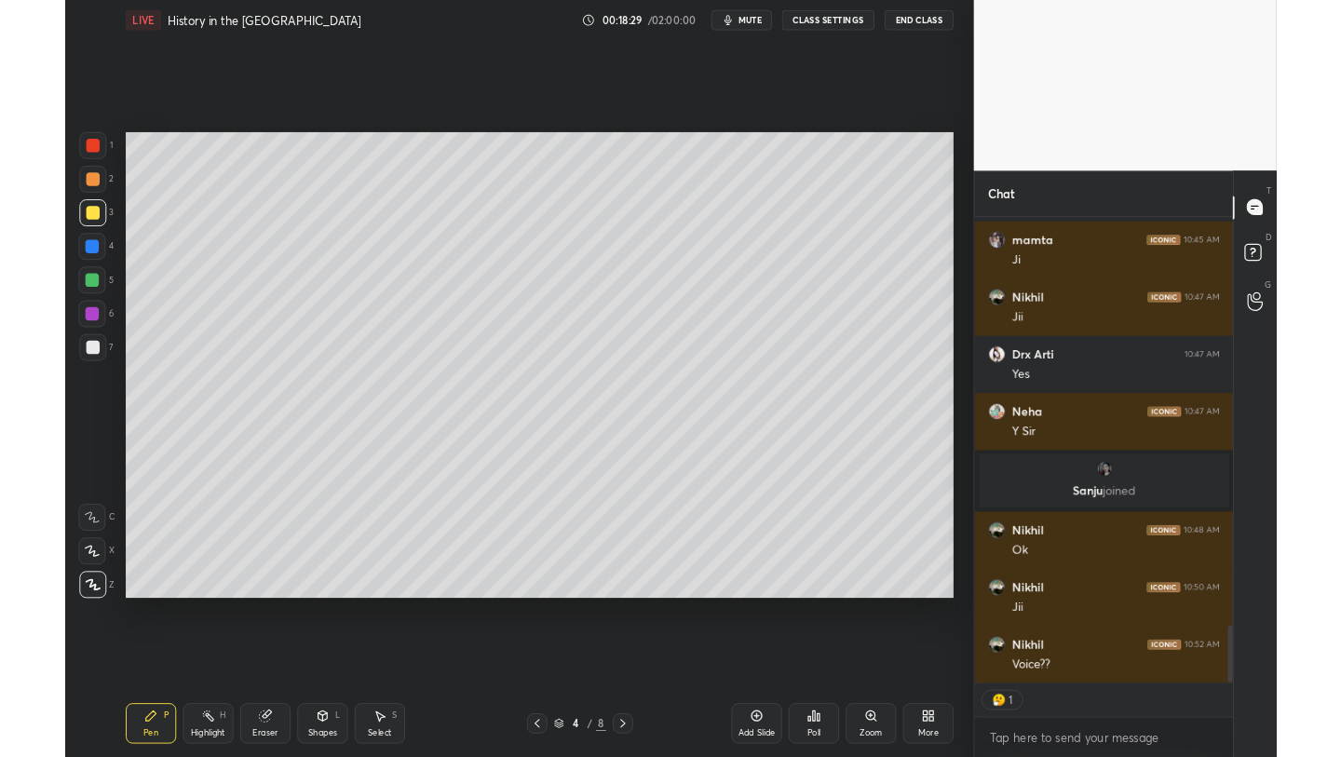
scroll to position [3769, 0]
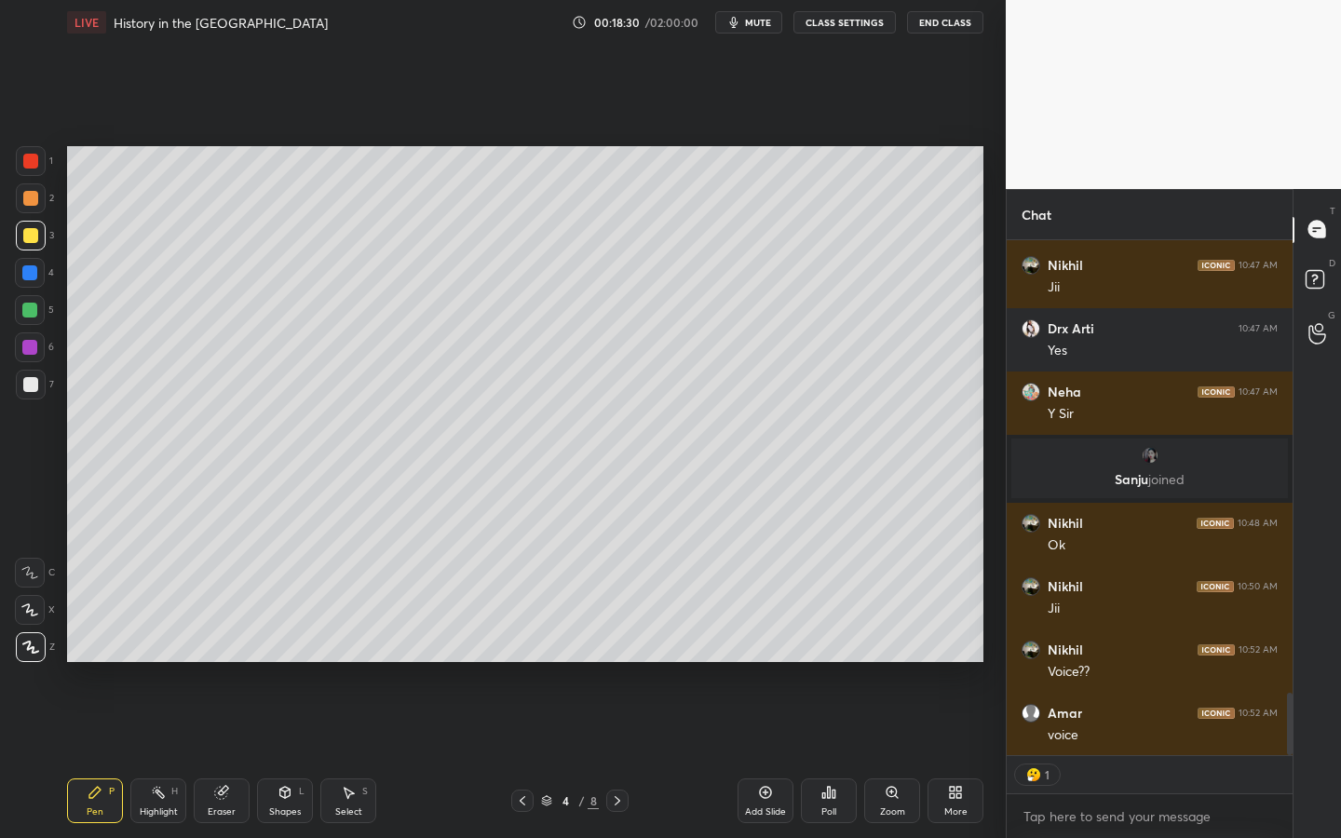
click at [954, 666] on div "More" at bounding box center [955, 811] width 23 height 9
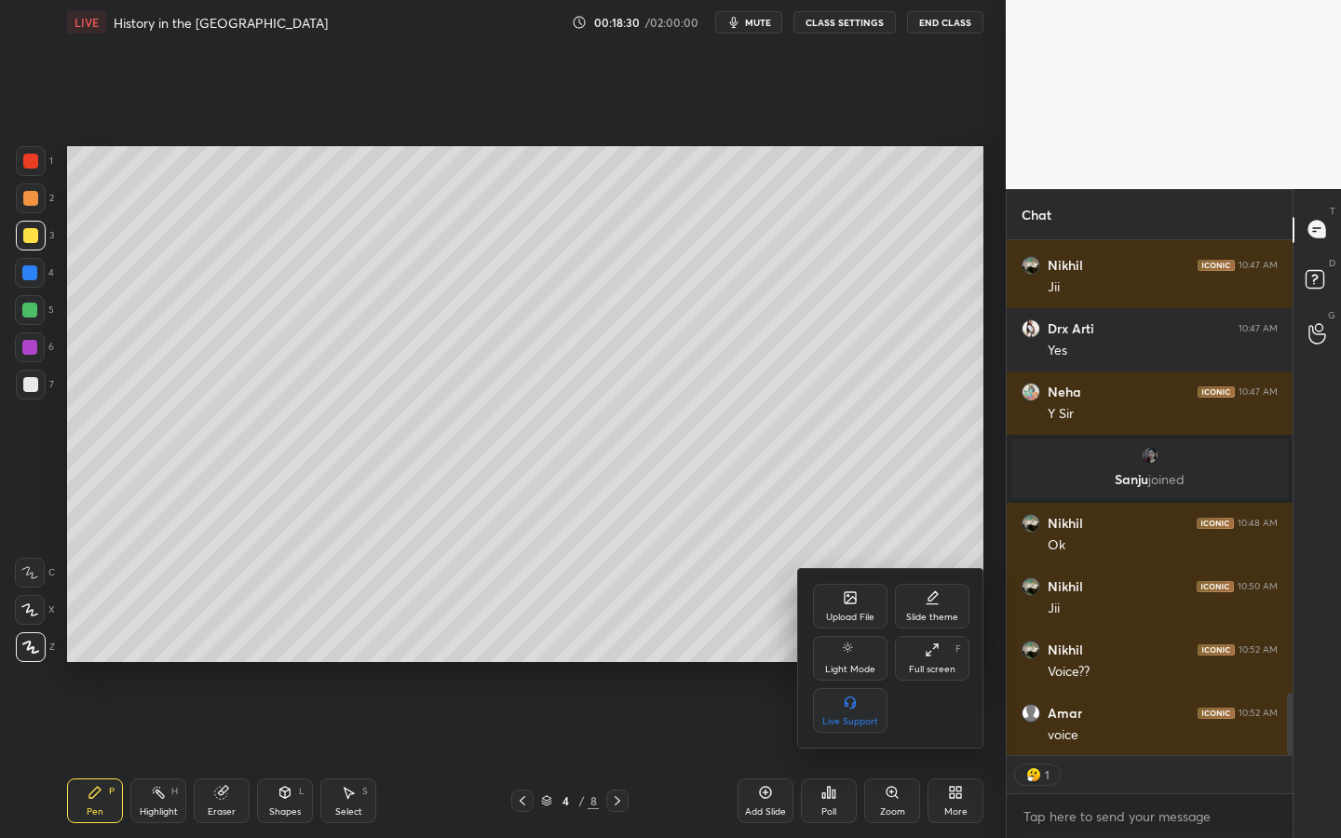
click at [931, 652] on icon at bounding box center [932, 650] width 15 height 15
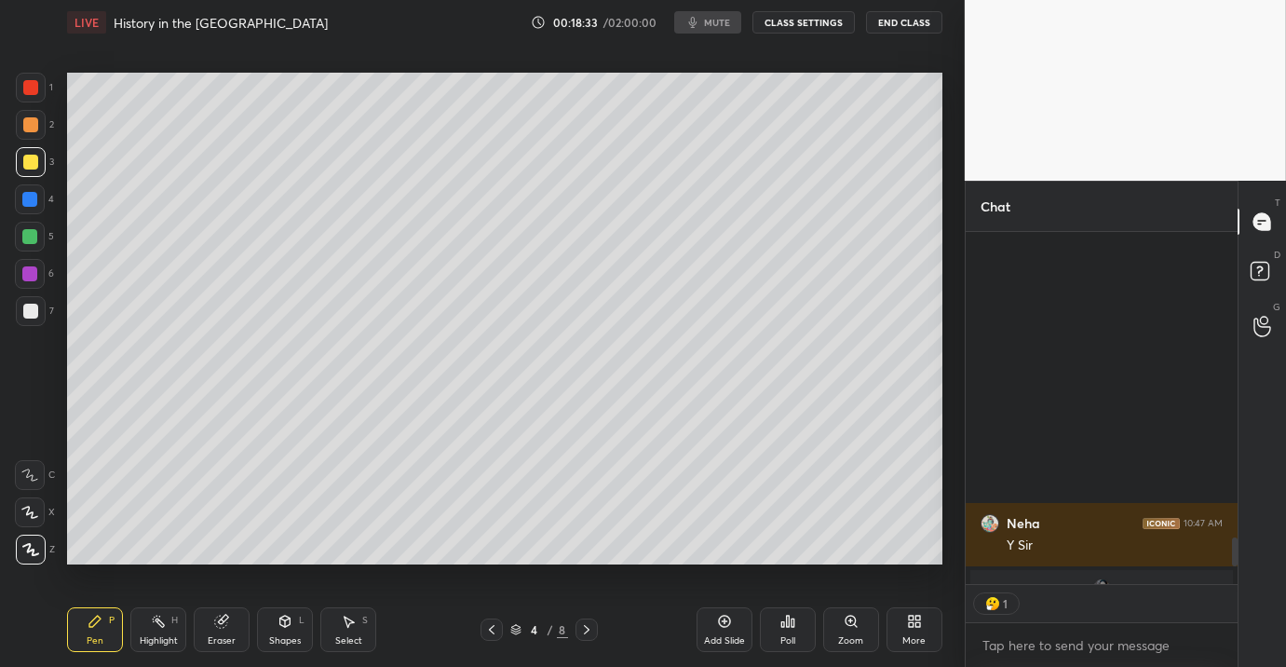
scroll to position [3946, 0]
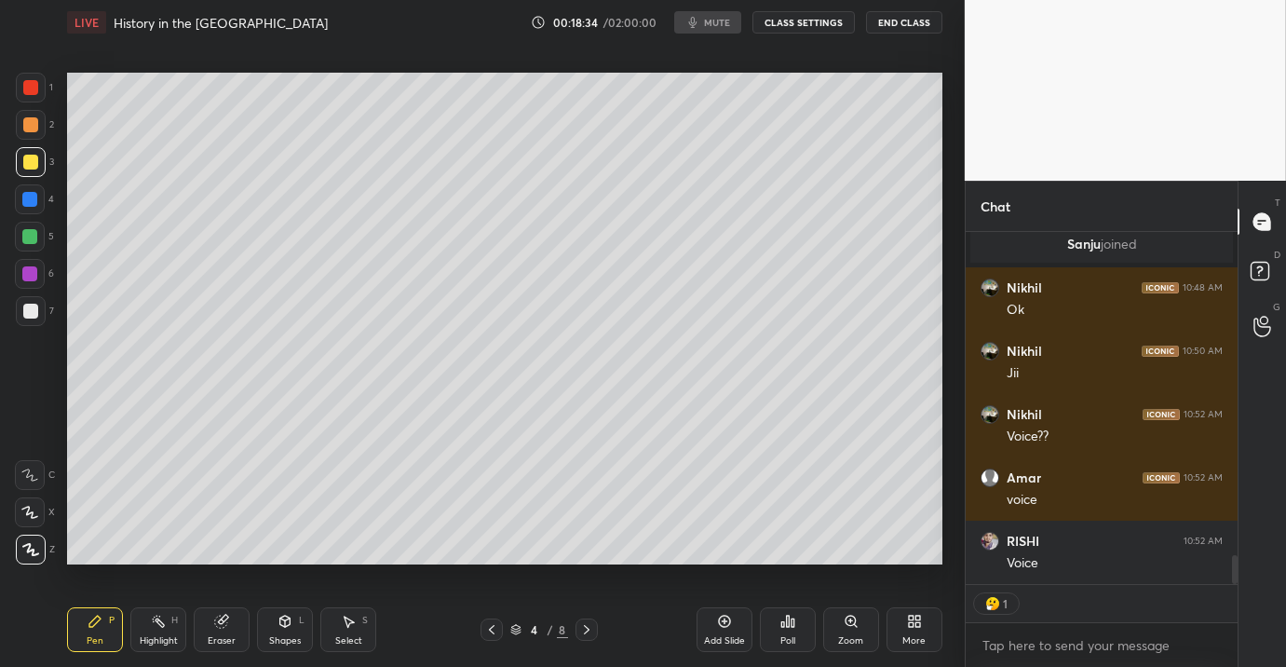
type textarea "x"
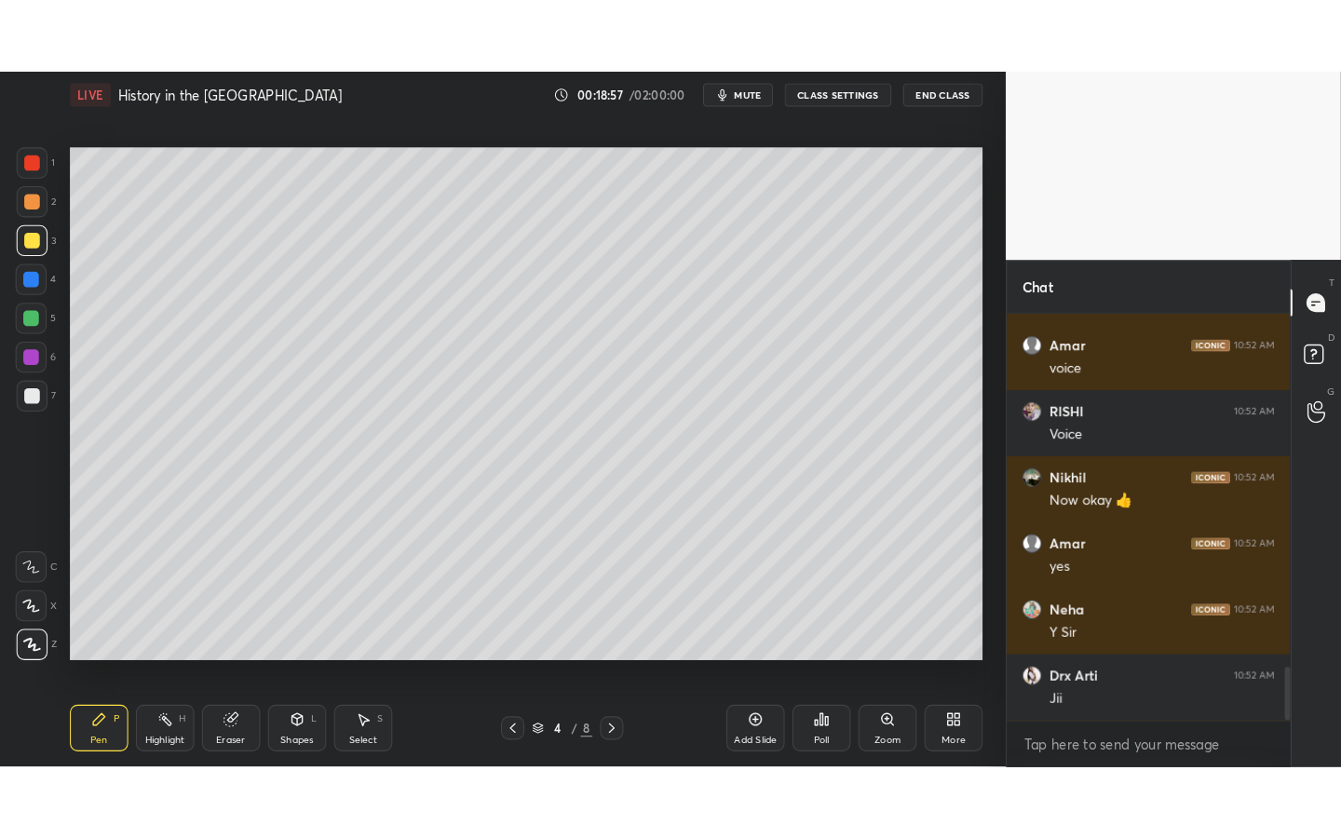
scroll to position [2605, 0]
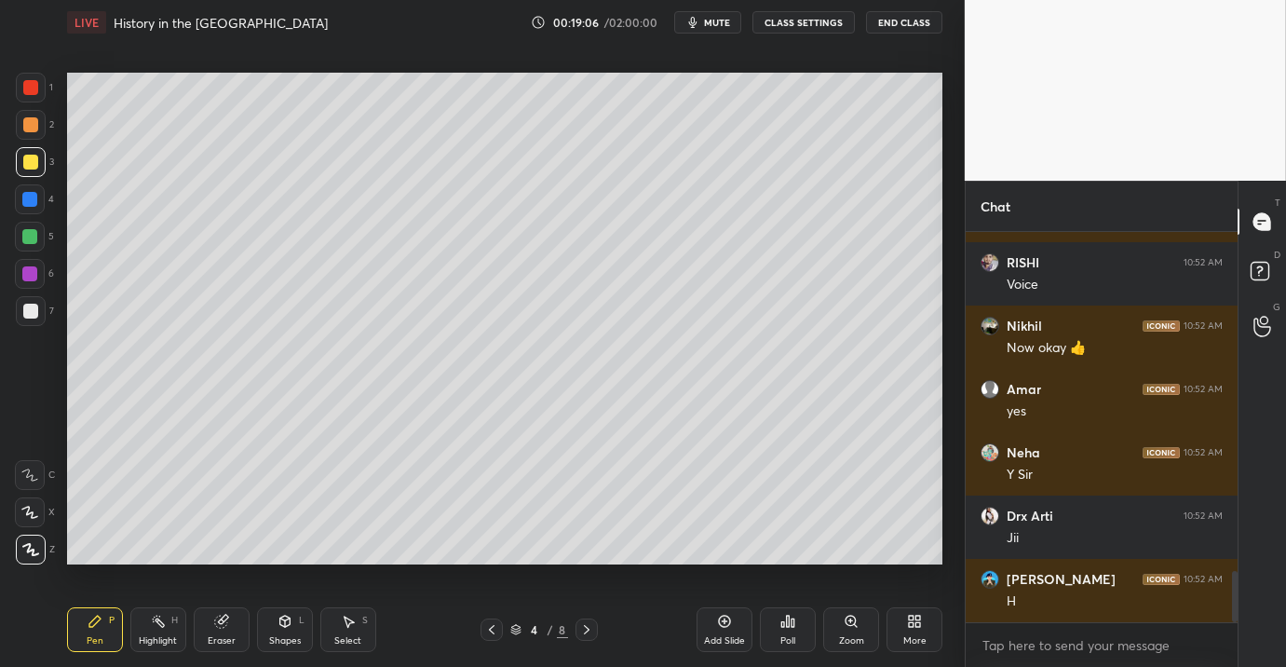
click at [930, 610] on div "More" at bounding box center [914, 629] width 56 height 45
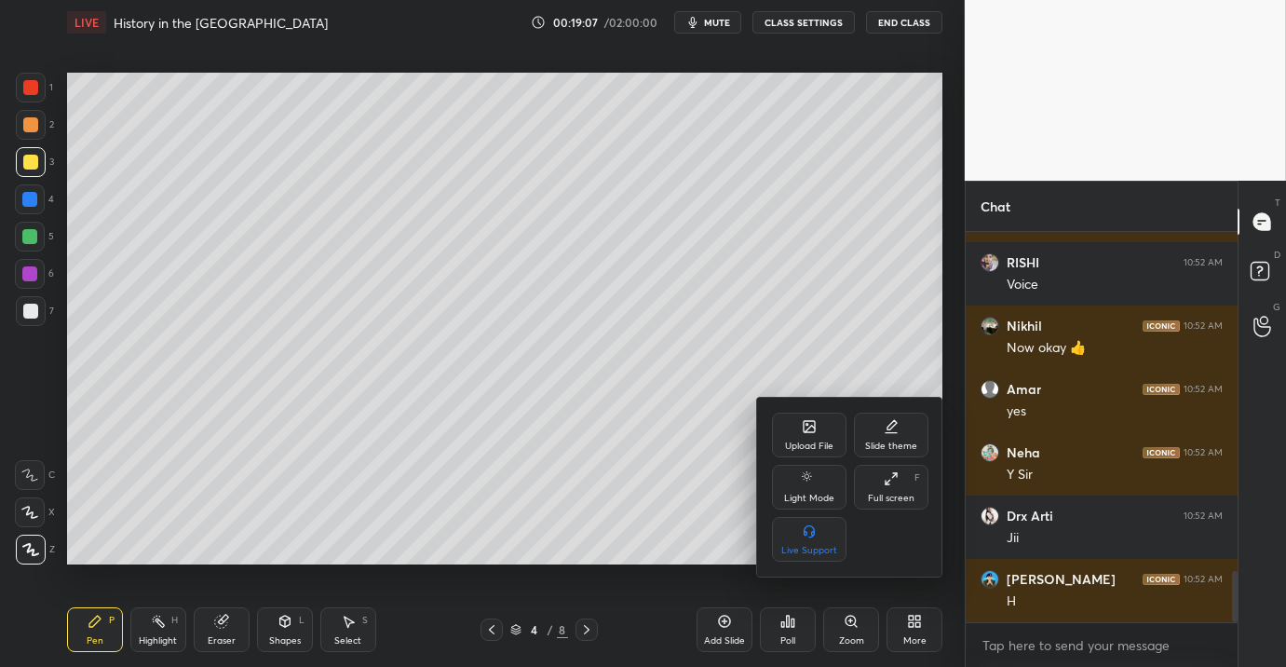
click at [915, 504] on div "Full screen F" at bounding box center [891, 487] width 74 height 45
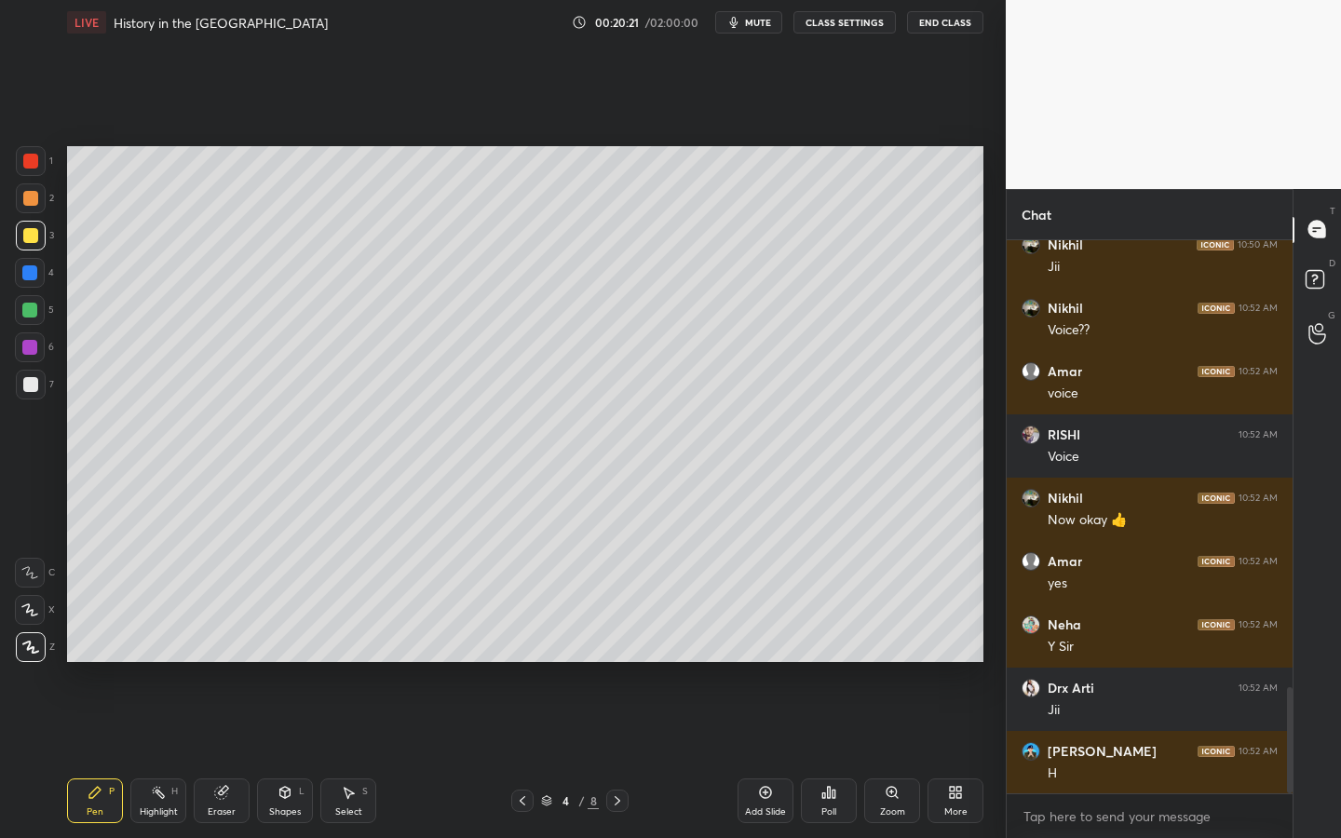
scroll to position [2343, 0]
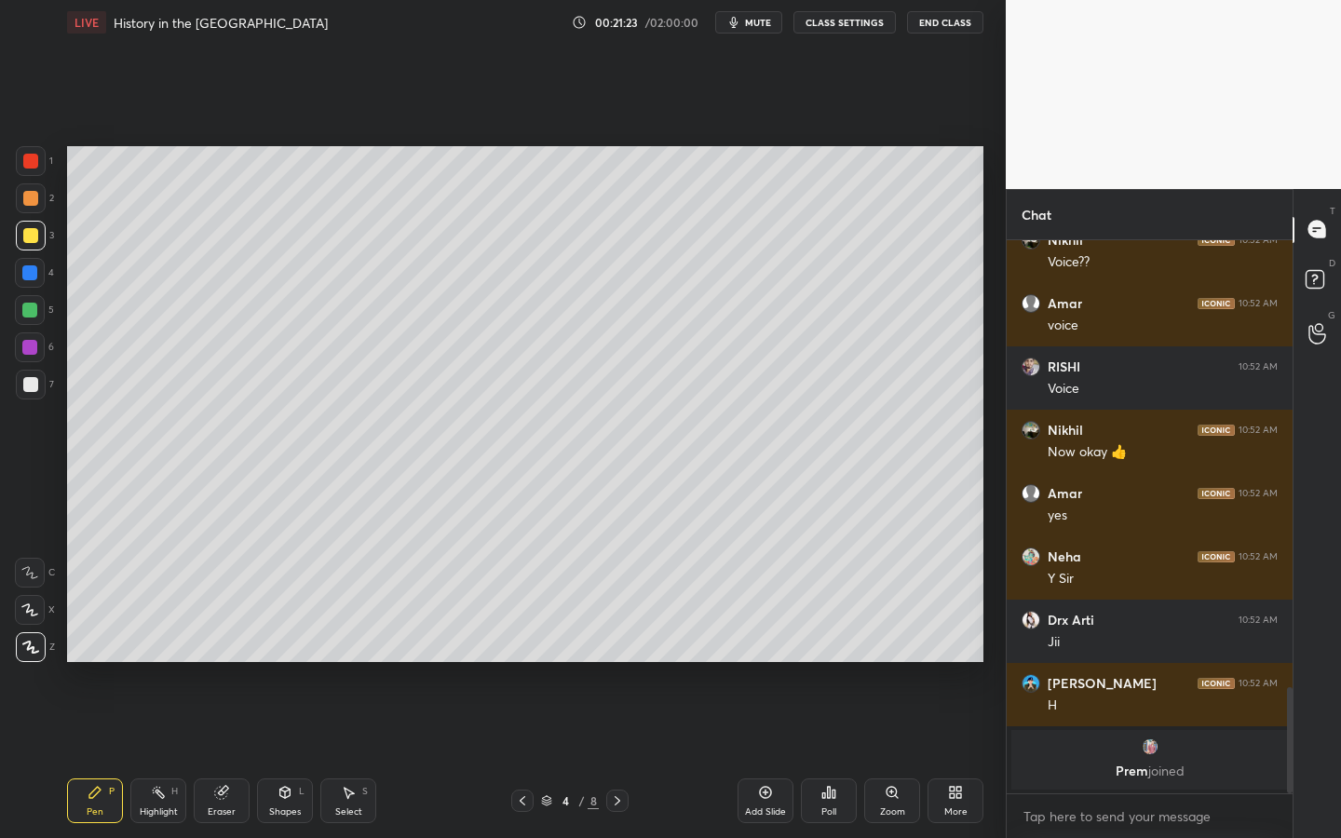
click at [24, 318] on div at bounding box center [30, 310] width 30 height 30
click at [278, 666] on div "Shapes" at bounding box center [285, 811] width 32 height 9
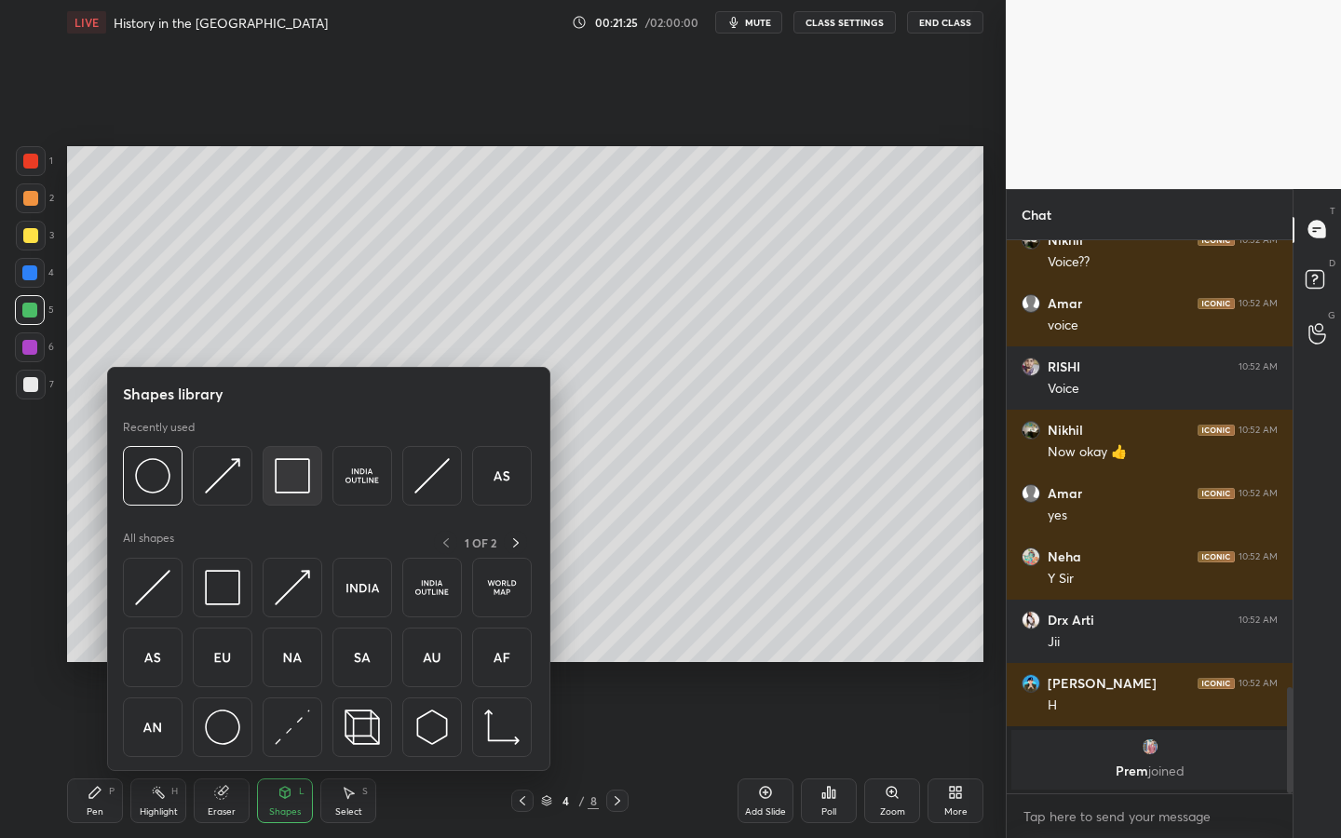
click at [292, 479] on img at bounding box center [292, 475] width 35 height 35
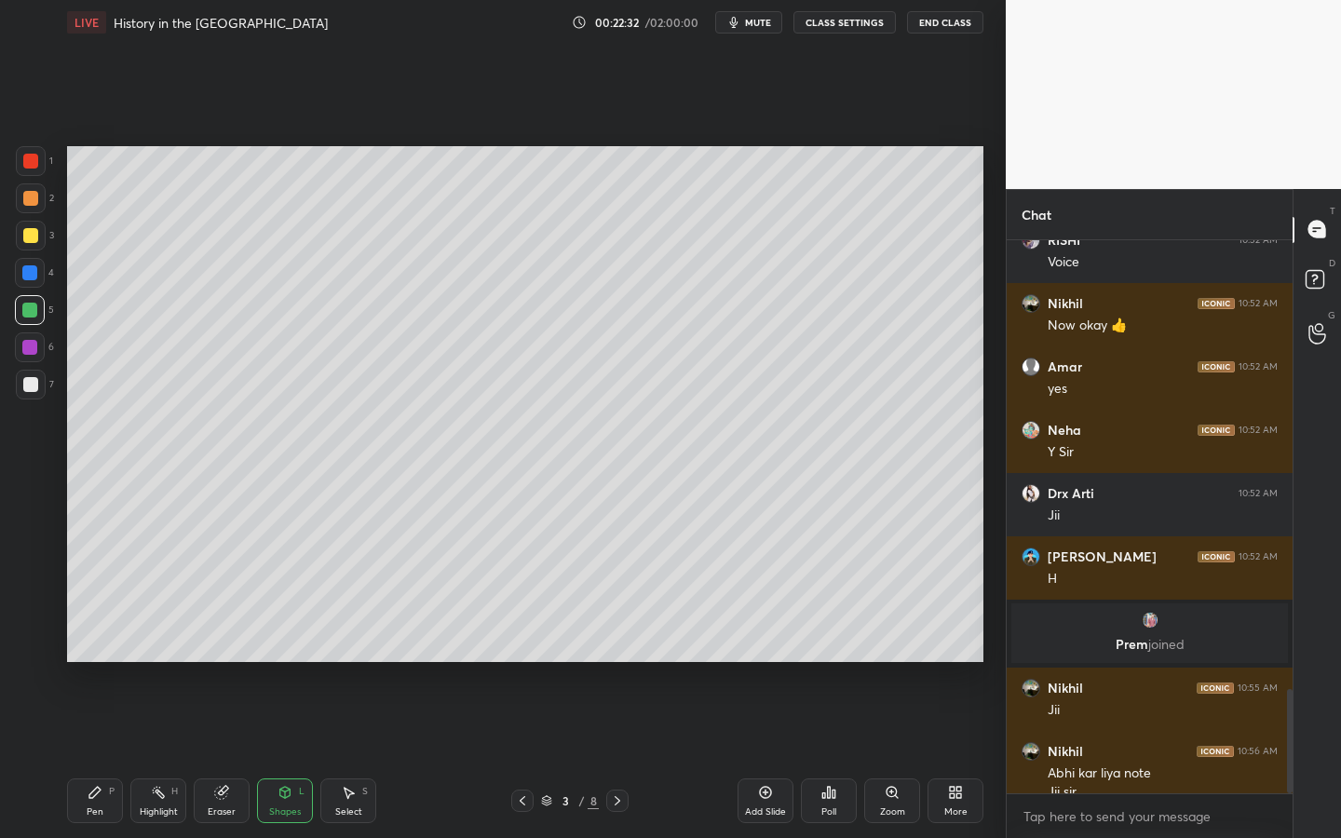
scroll to position [2383, 0]
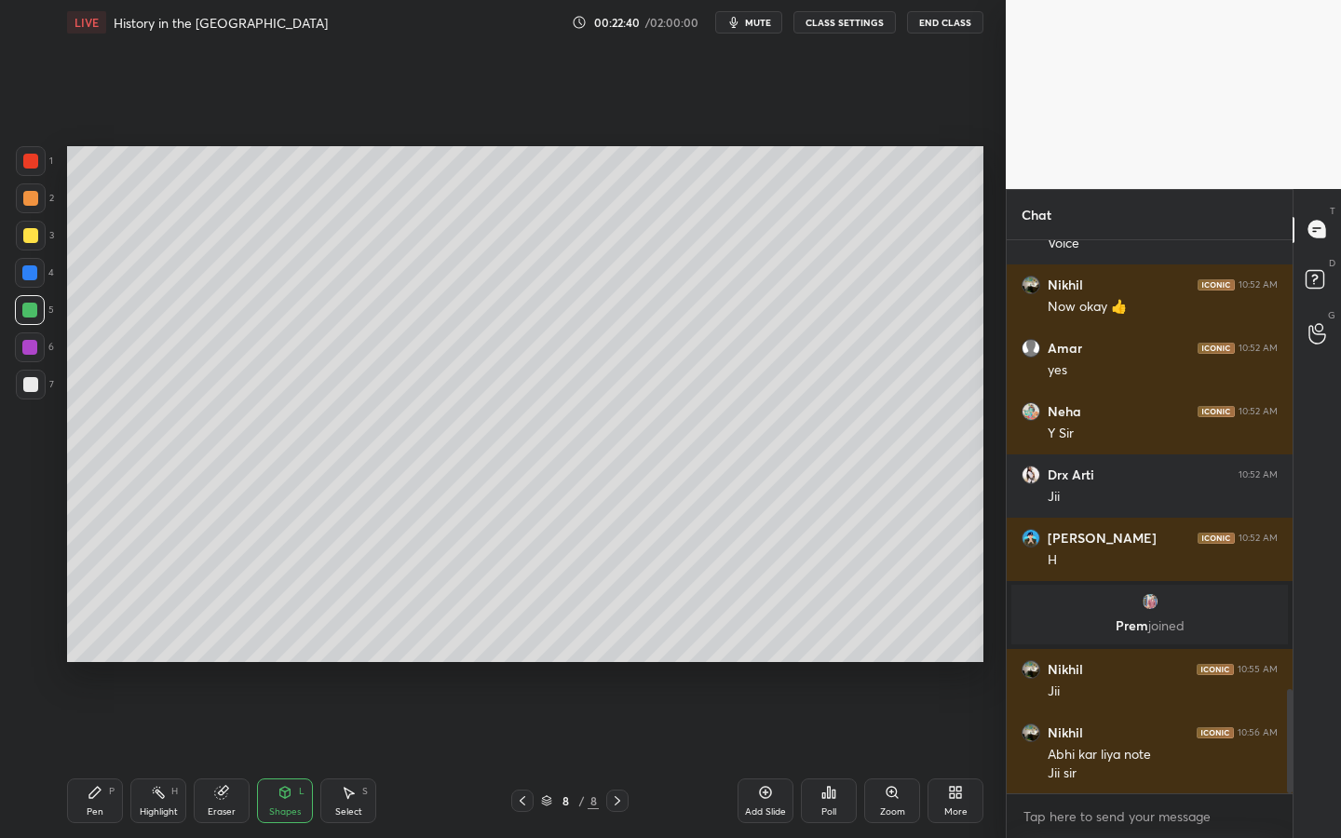
click at [769, 666] on div "Add Slide" at bounding box center [765, 800] width 56 height 45
click at [303, 666] on div "L" at bounding box center [302, 791] width 6 height 9
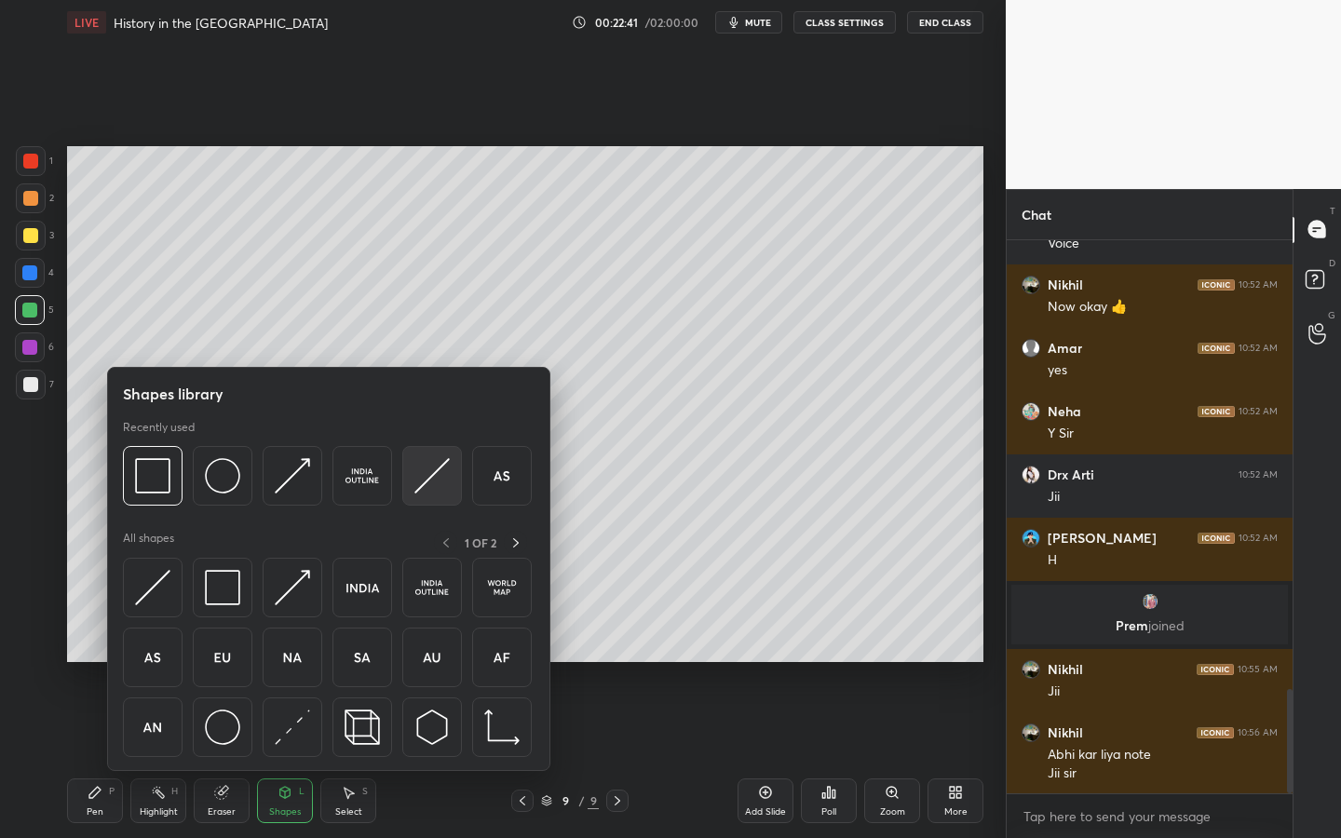
click at [427, 469] on img at bounding box center [431, 475] width 35 height 35
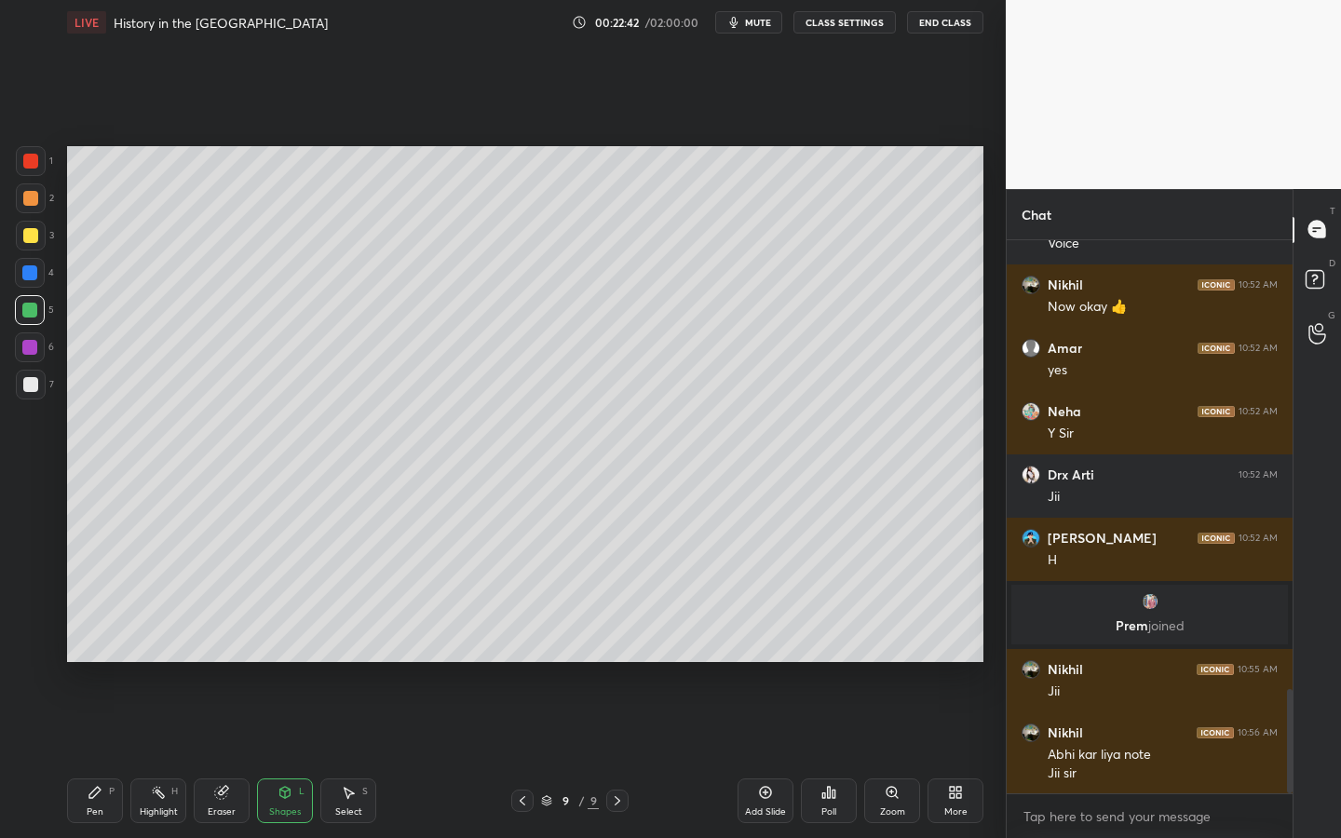
click at [39, 238] on div at bounding box center [31, 236] width 30 height 30
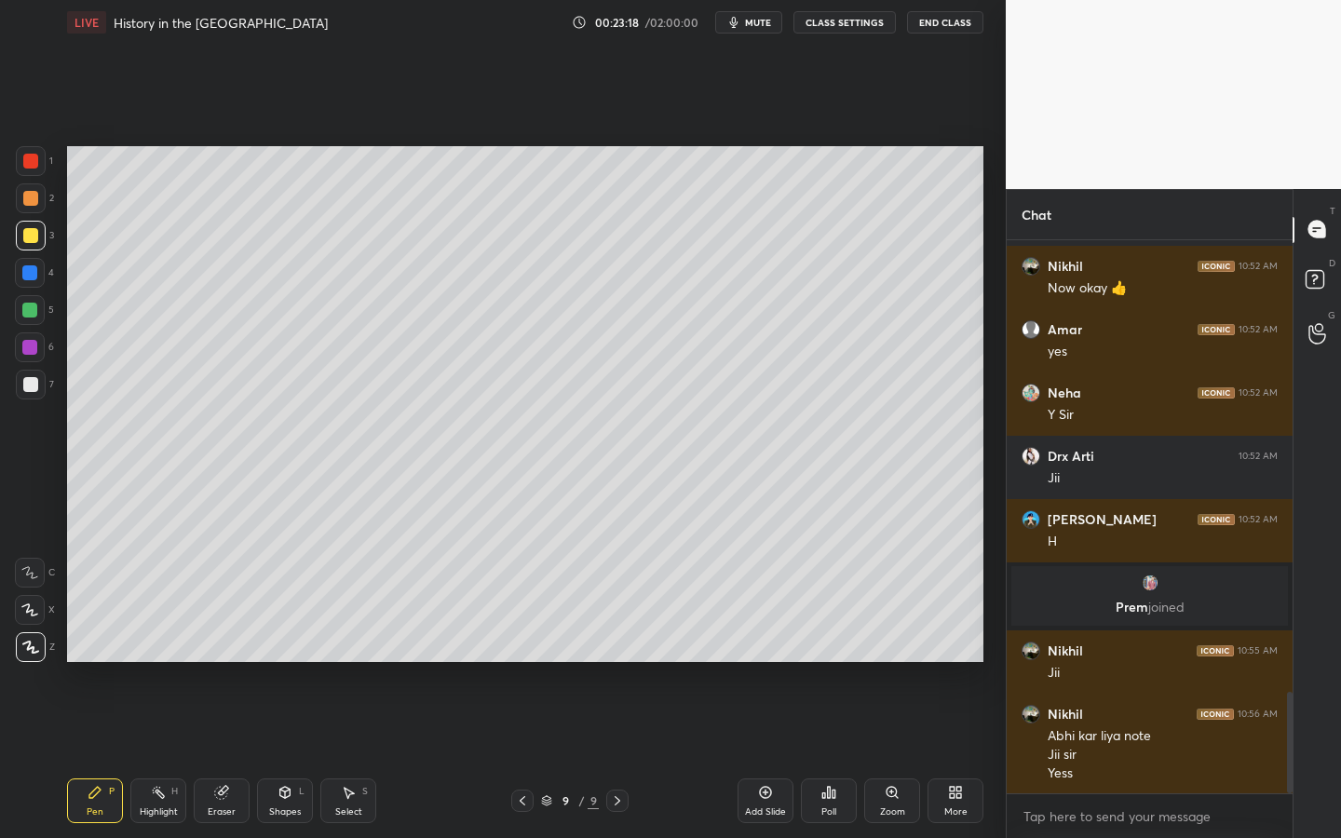
scroll to position [2465, 0]
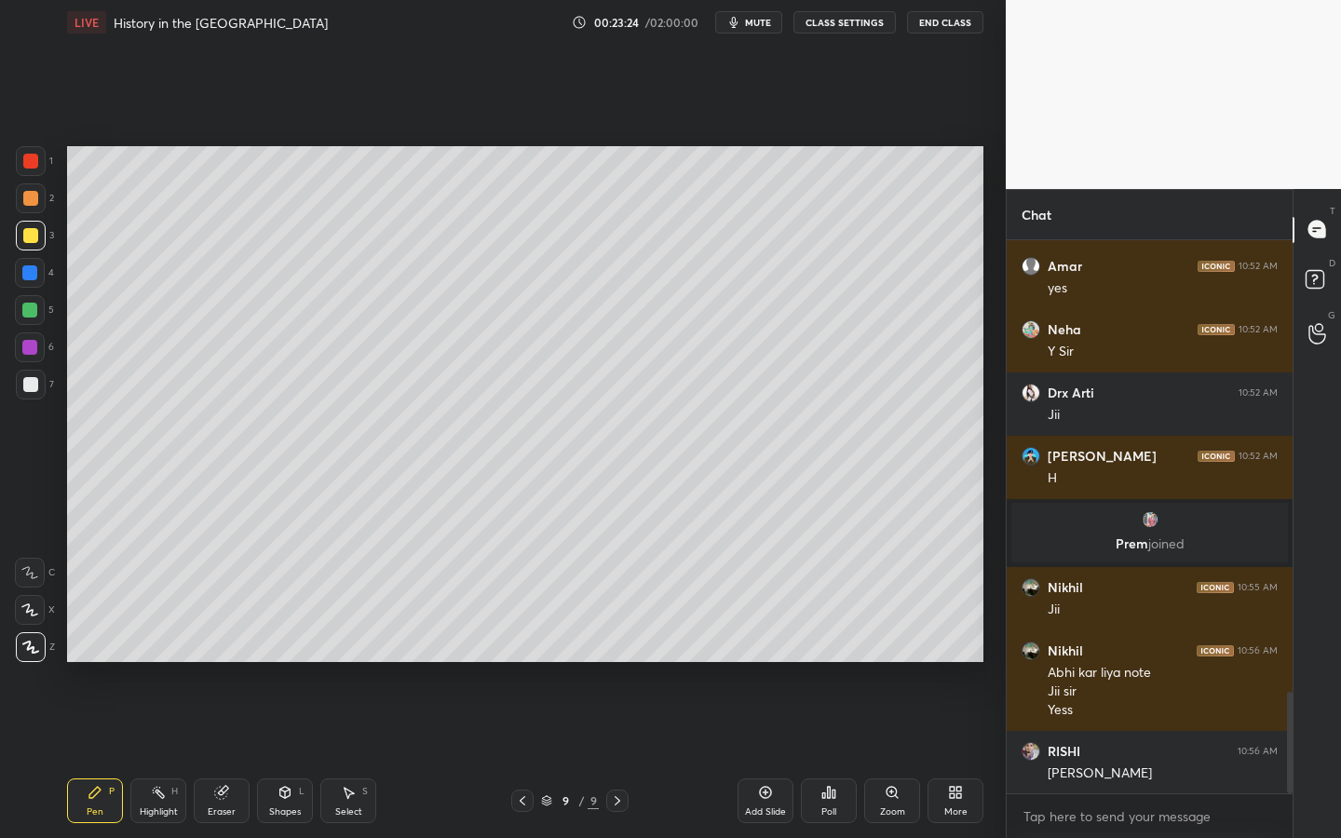
click at [792, 666] on div "Add Slide" at bounding box center [765, 800] width 56 height 45
click at [34, 384] on div at bounding box center [30, 384] width 15 height 15
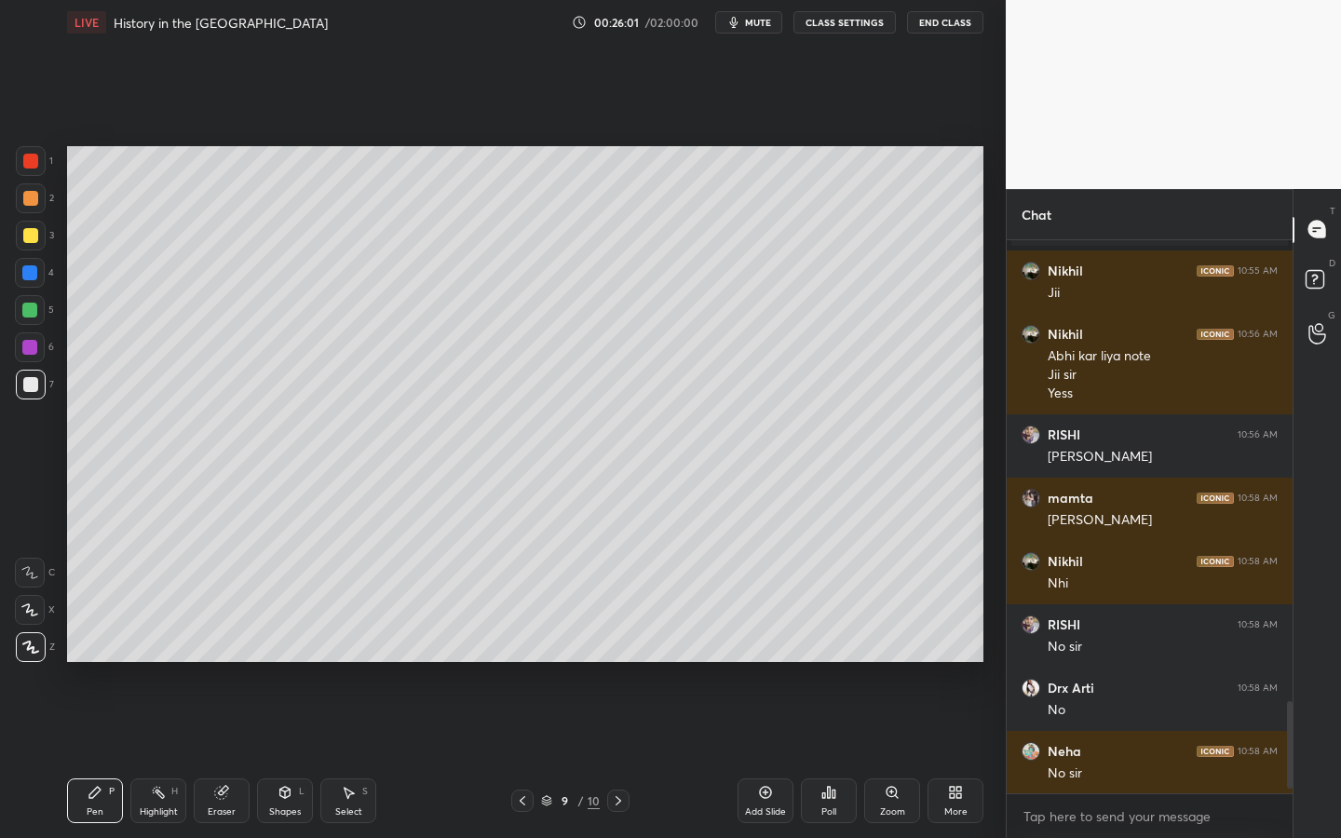
scroll to position [2845, 0]
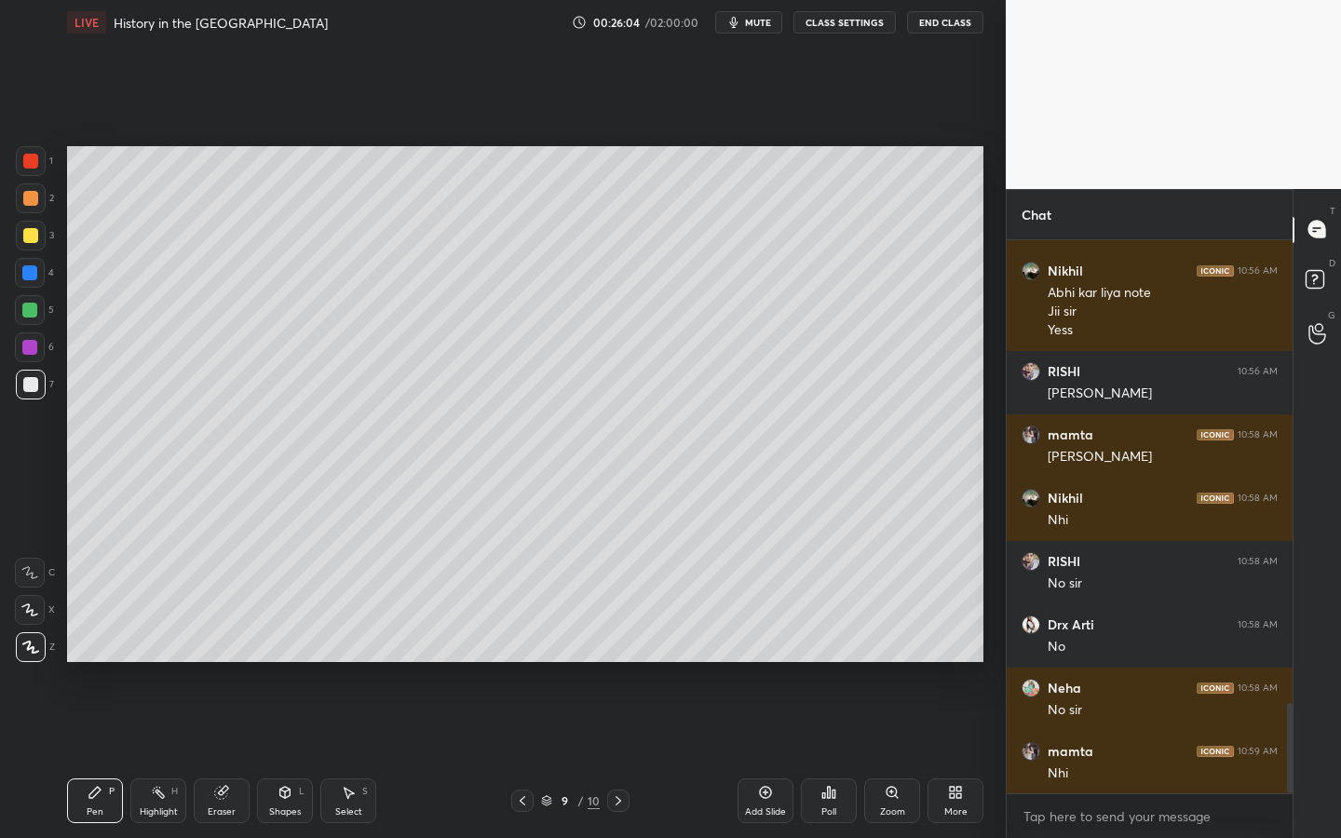
click at [756, 666] on div "Add Slide" at bounding box center [765, 800] width 56 height 45
drag, startPoint x: 48, startPoint y: 239, endPoint x: 60, endPoint y: 239, distance: 11.2
click at [48, 239] on div "3" at bounding box center [35, 236] width 38 height 30
click at [303, 666] on div "Shapes L" at bounding box center [285, 800] width 56 height 45
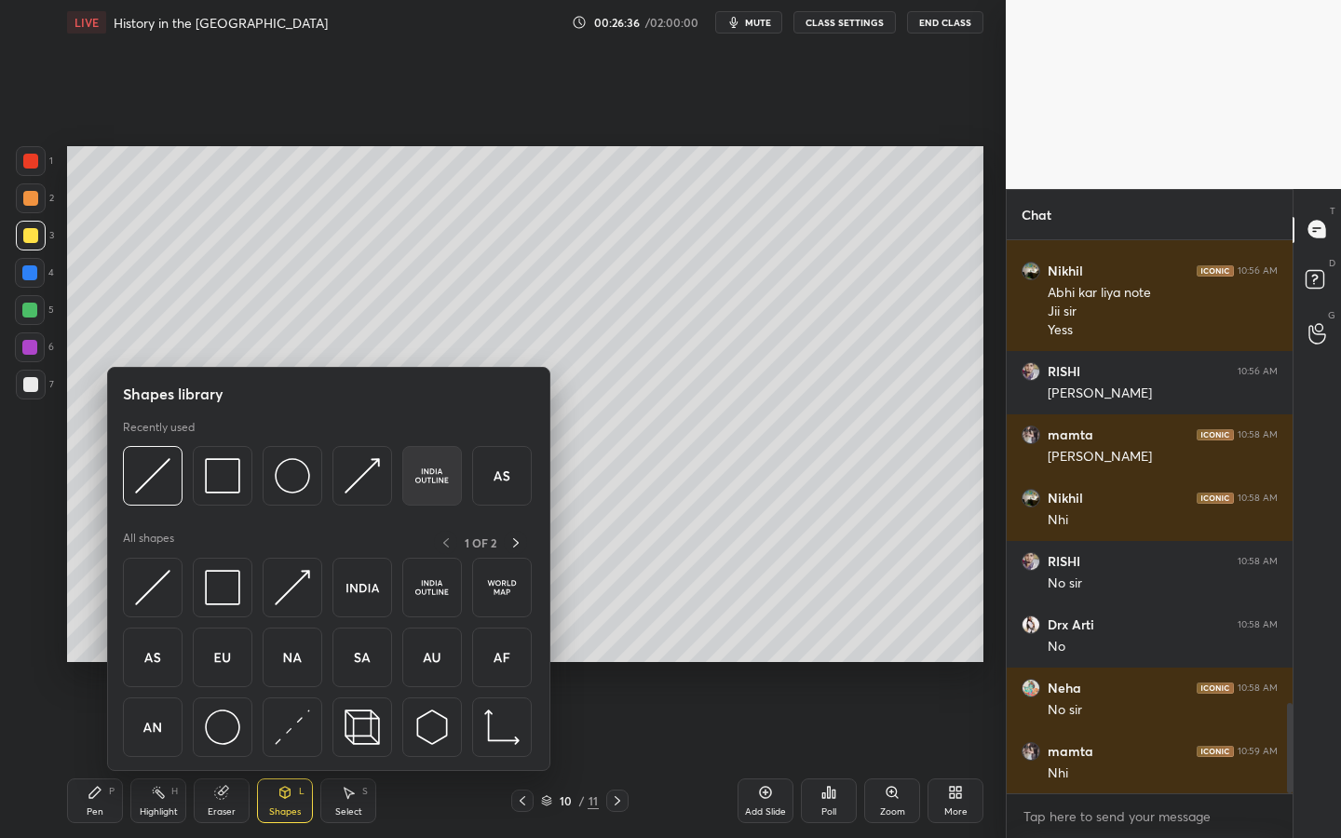
click at [440, 482] on img at bounding box center [431, 475] width 35 height 35
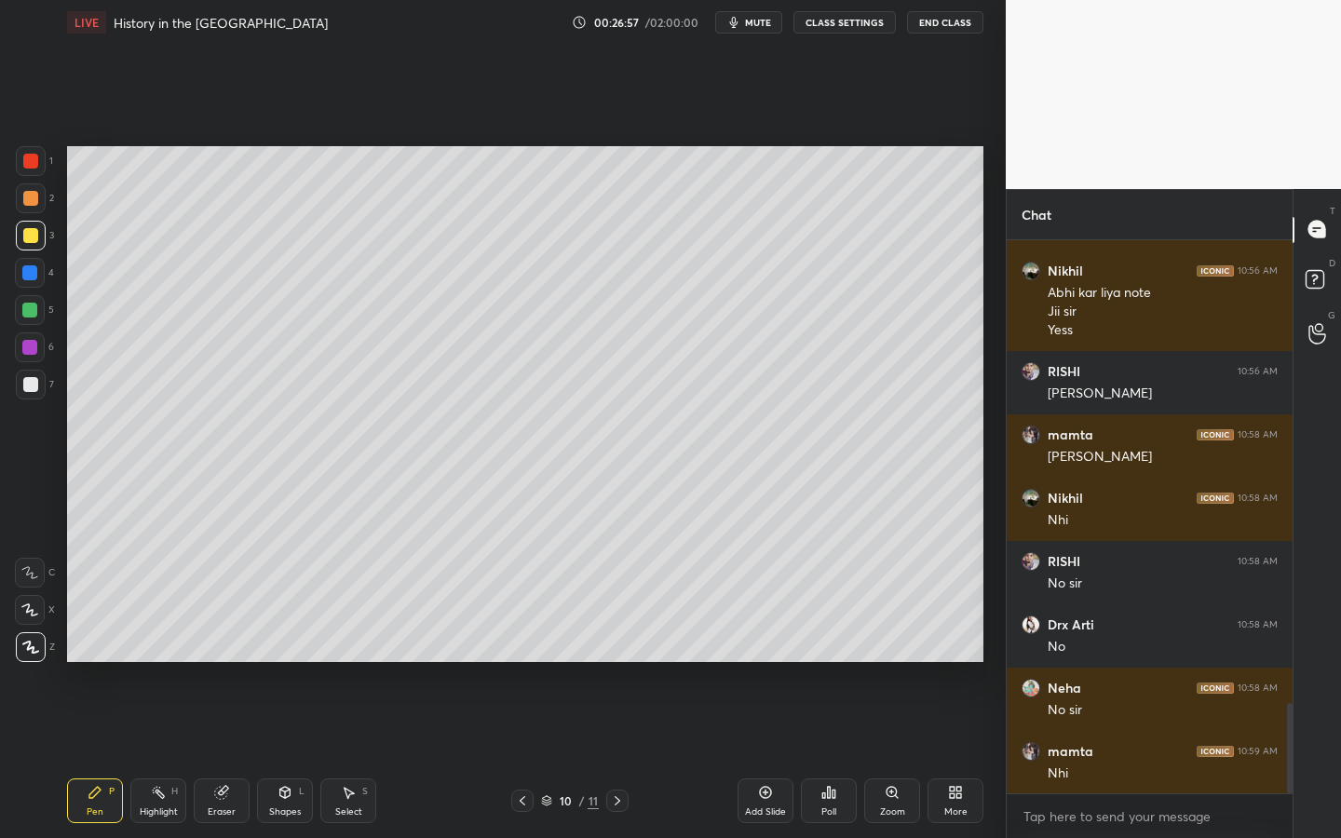
click at [351, 666] on div "Select S" at bounding box center [348, 800] width 56 height 45
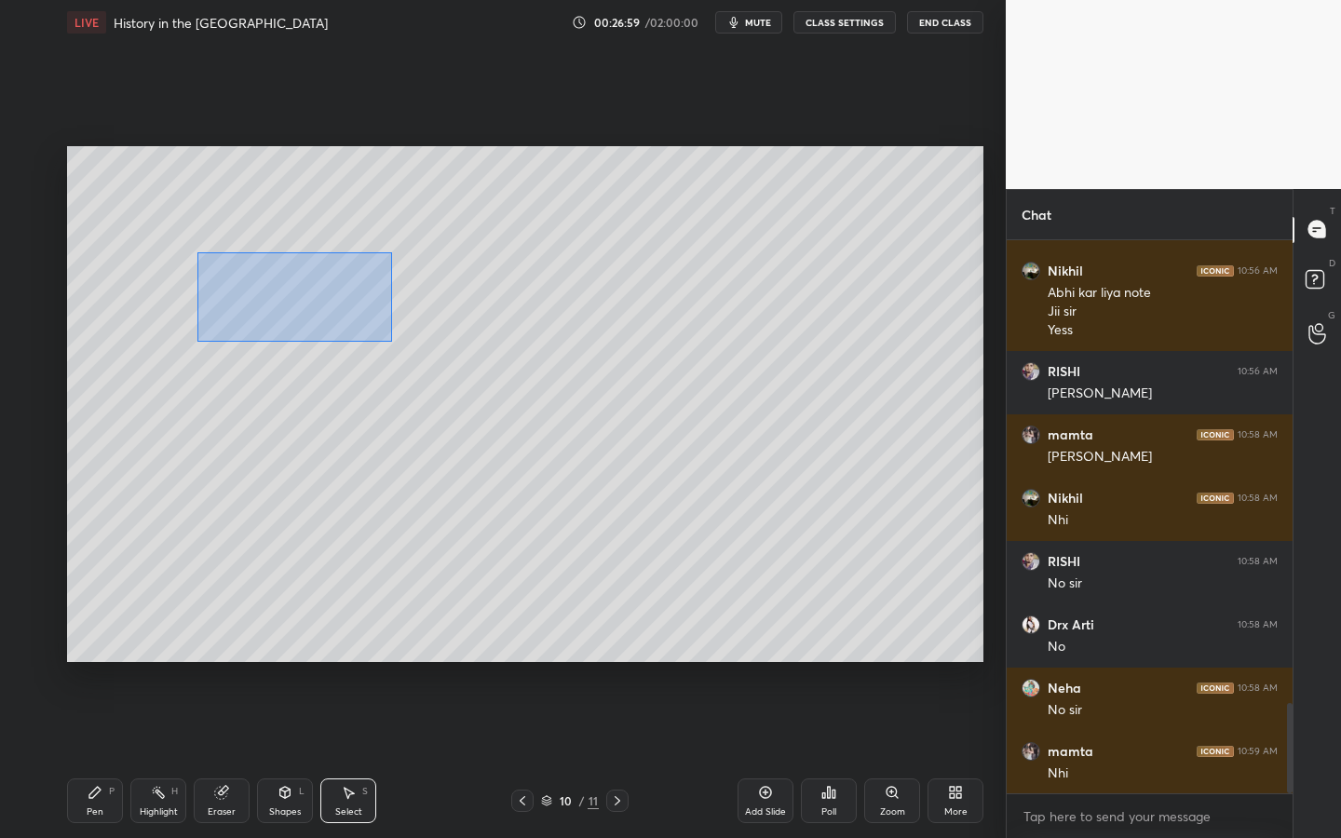
drag, startPoint x: 307, startPoint y: 290, endPoint x: 363, endPoint y: 317, distance: 62.1
click at [386, 340] on div "0 ° Undo Copy Duplicate Duplicate to new slide Delete" at bounding box center [525, 404] width 916 height 516
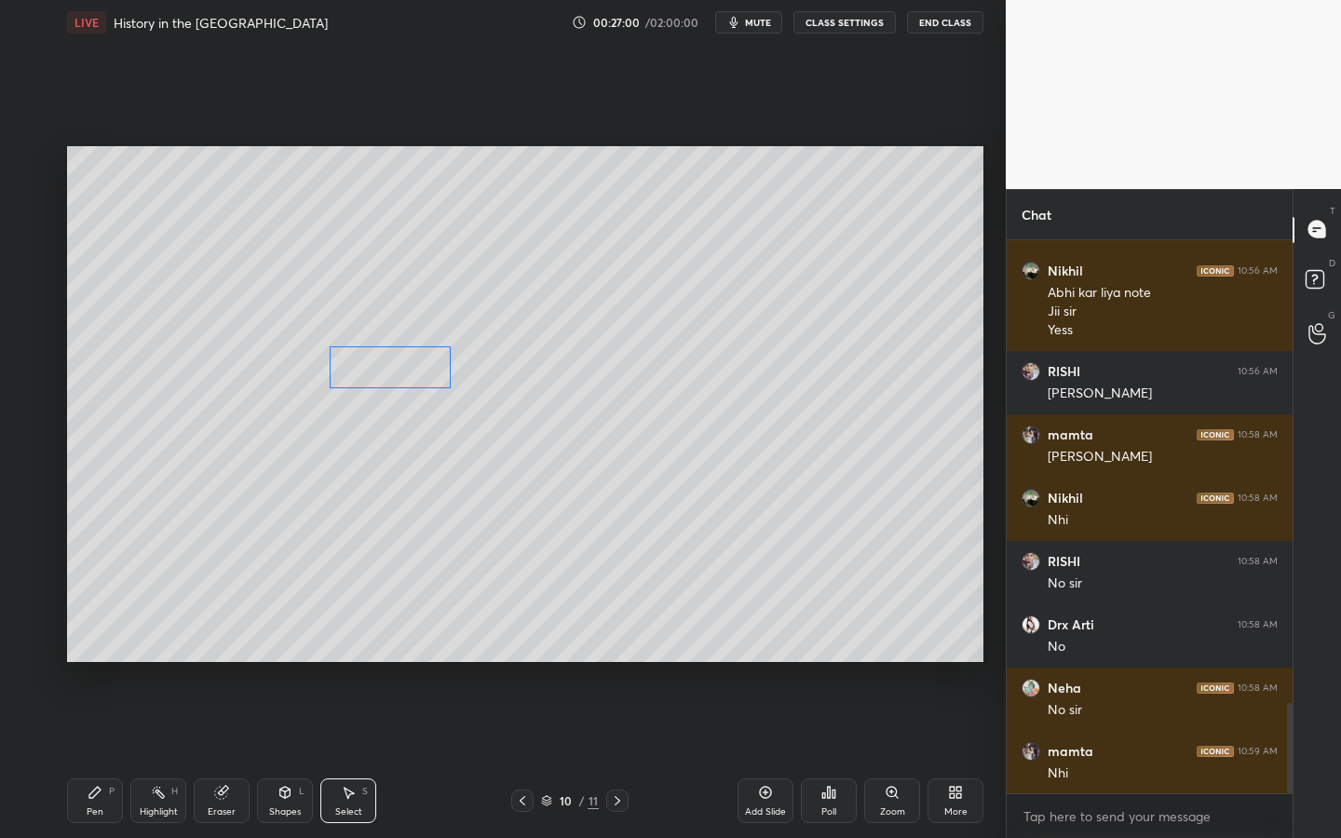
drag, startPoint x: 294, startPoint y: 288, endPoint x: 380, endPoint y: 370, distance: 118.5
click at [386, 364] on div "0 ° Undo Copy Duplicate Duplicate to new slide Delete" at bounding box center [525, 404] width 916 height 516
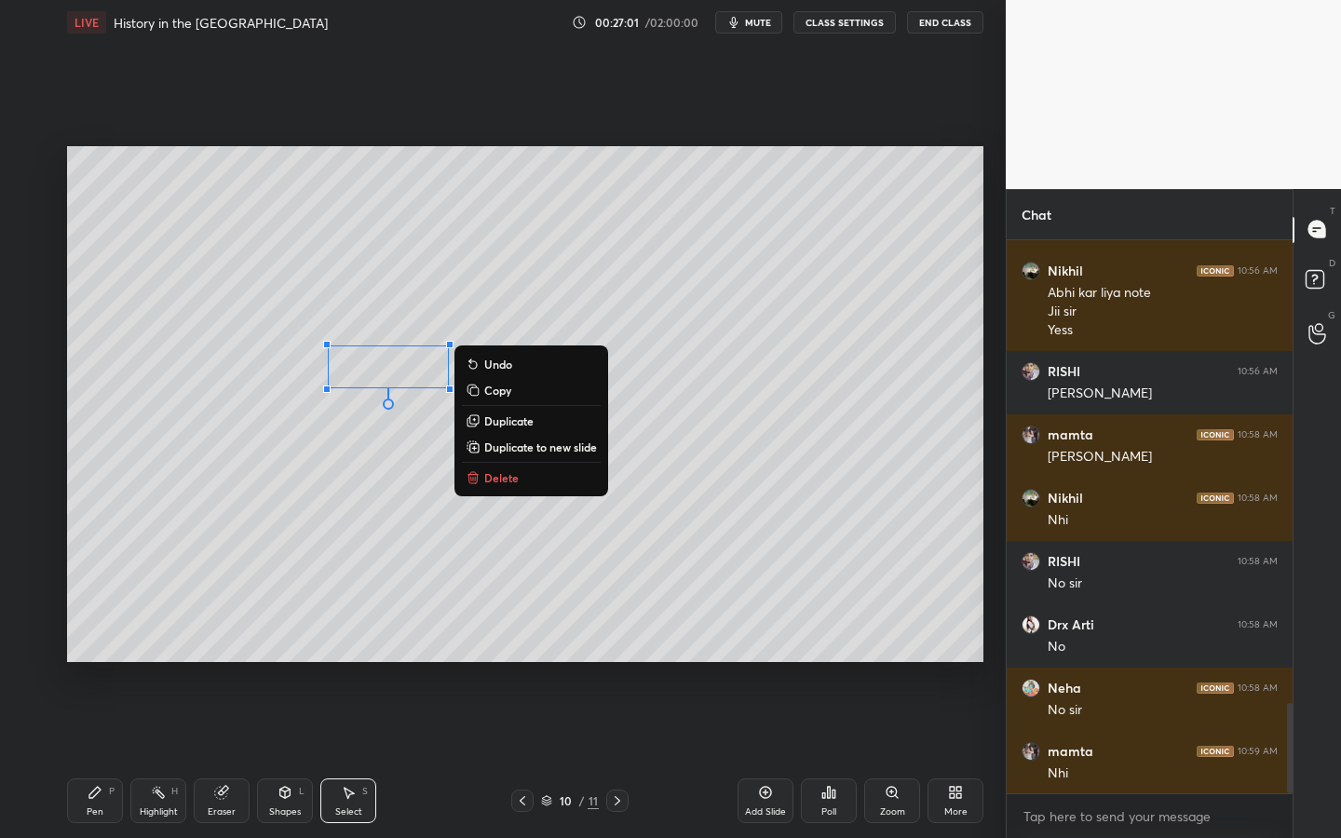
click at [252, 556] on div "0 ° Undo Copy Duplicate Duplicate to new slide Delete" at bounding box center [525, 404] width 916 height 516
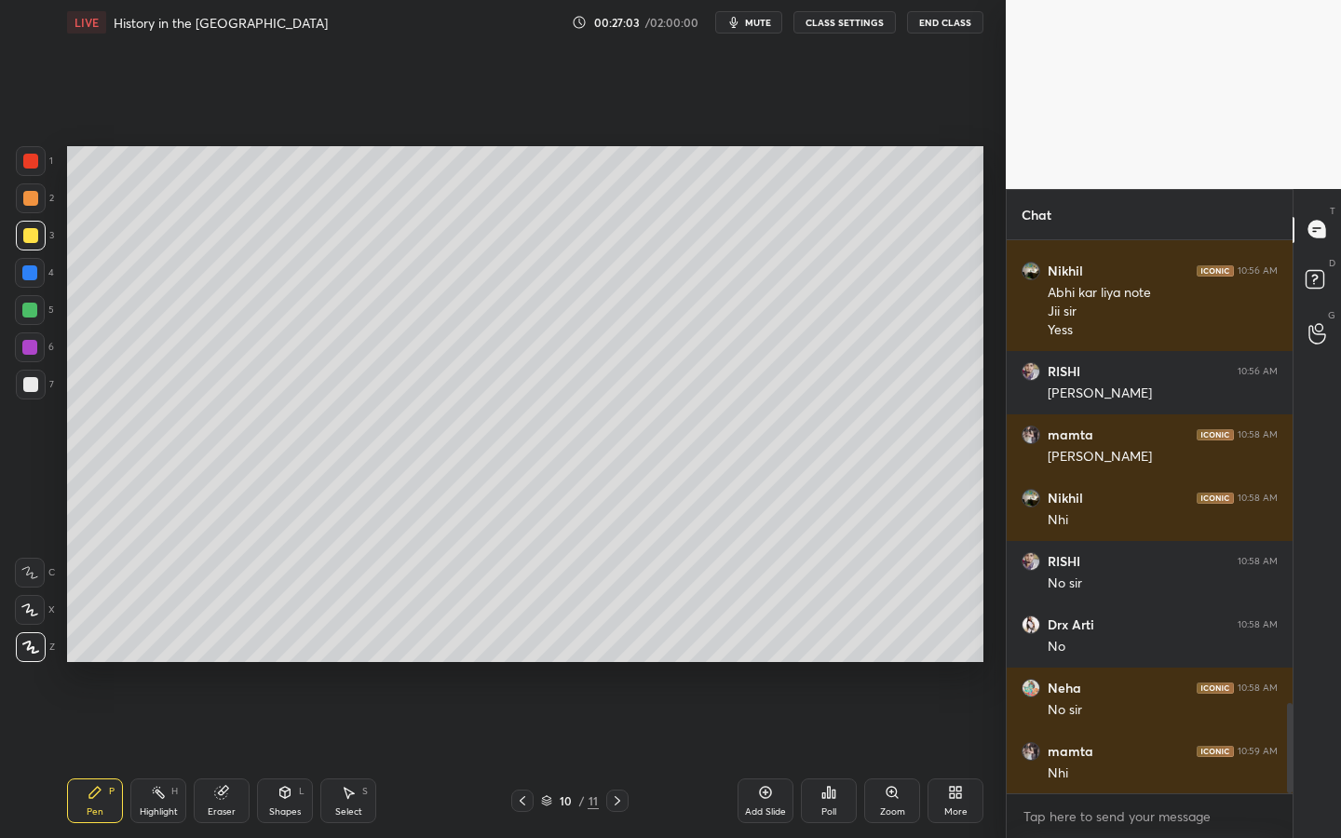
click at [34, 386] on div at bounding box center [30, 384] width 15 height 15
click at [770, 666] on div "Add Slide" at bounding box center [765, 811] width 41 height 9
click at [287, 666] on div "Shapes L" at bounding box center [285, 800] width 56 height 45
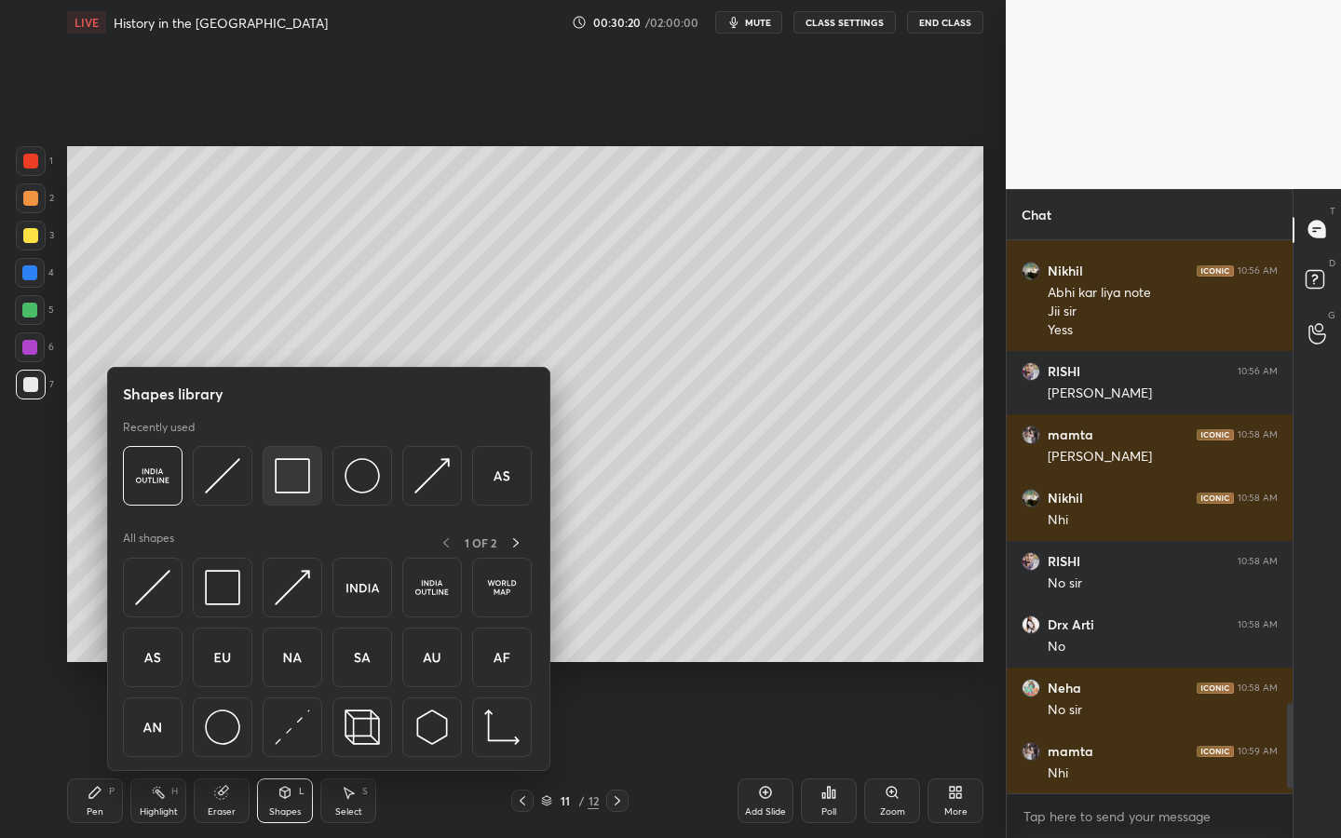
click at [302, 487] on img at bounding box center [292, 475] width 35 height 35
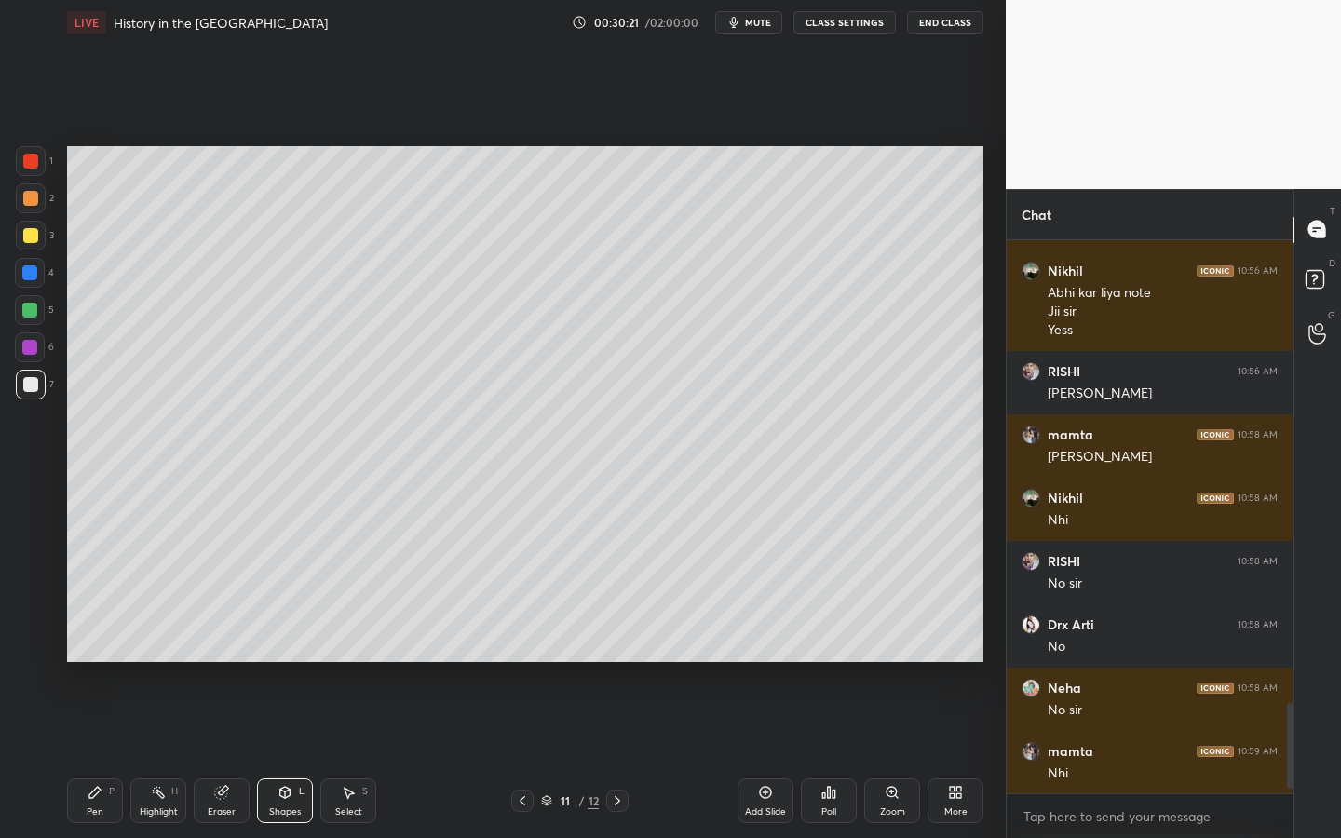
click at [35, 239] on div at bounding box center [30, 235] width 15 height 15
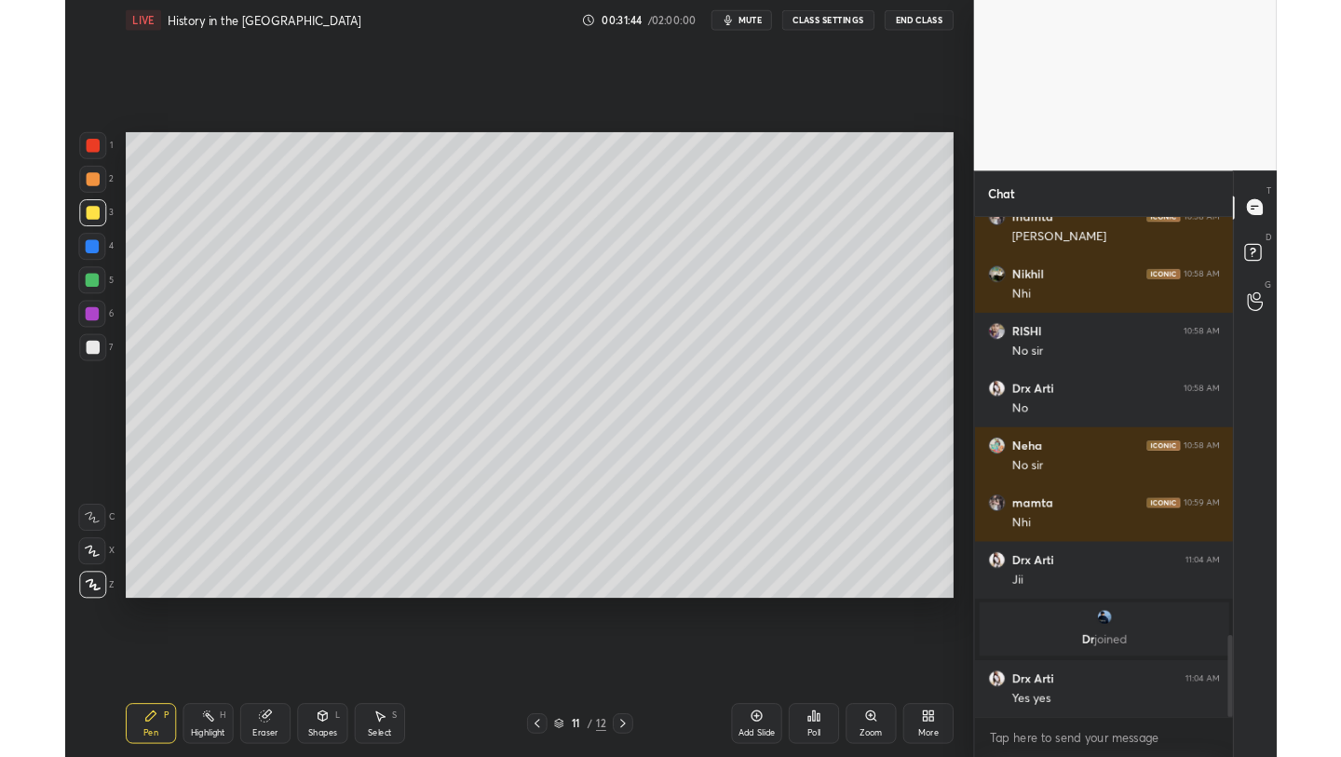
scroll to position [2888, 0]
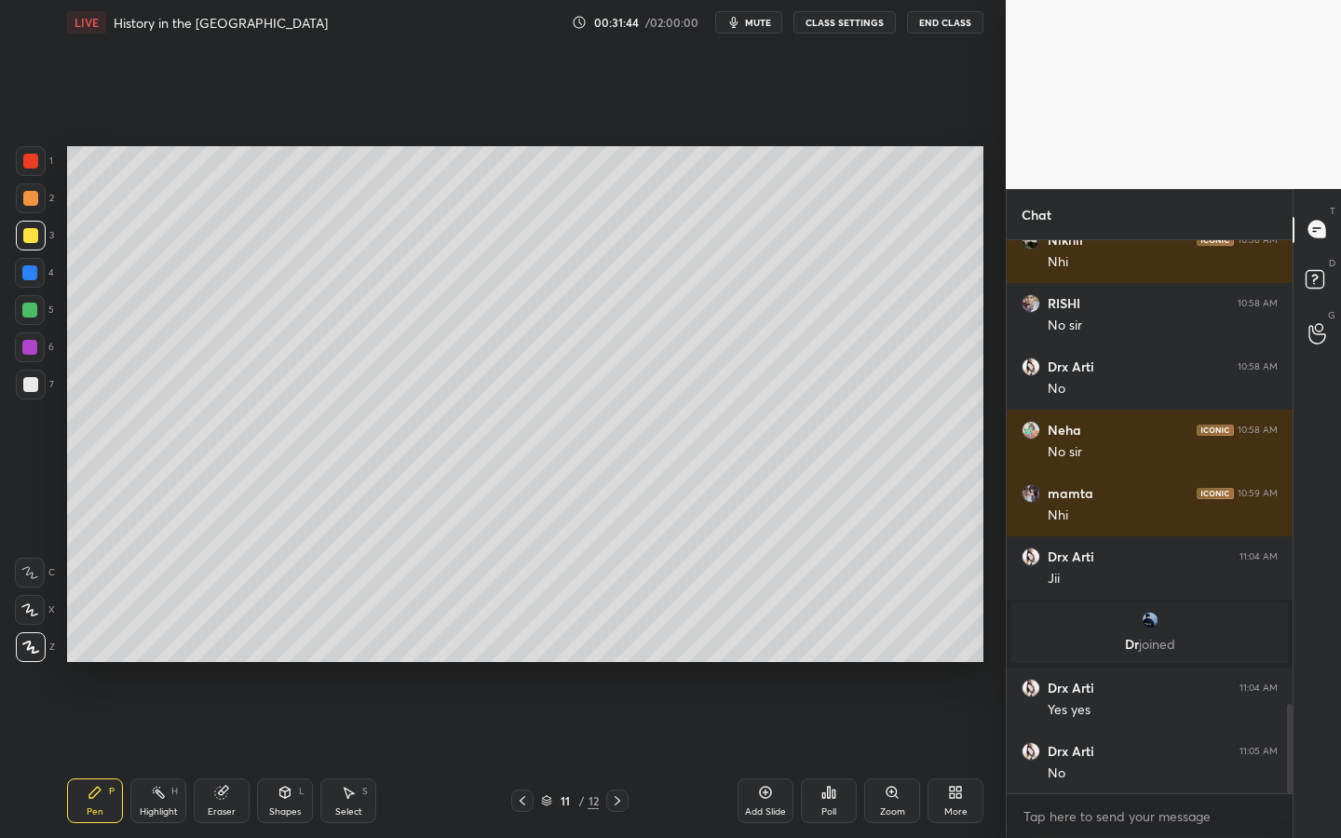
click at [984, 666] on div "LIVE History in the [GEOGRAPHIC_DATA] 00:31:44 / 02:00:00 mute CLASS SETTINGS E…" at bounding box center [525, 419] width 931 height 838
click at [964, 666] on div "More" at bounding box center [955, 800] width 56 height 45
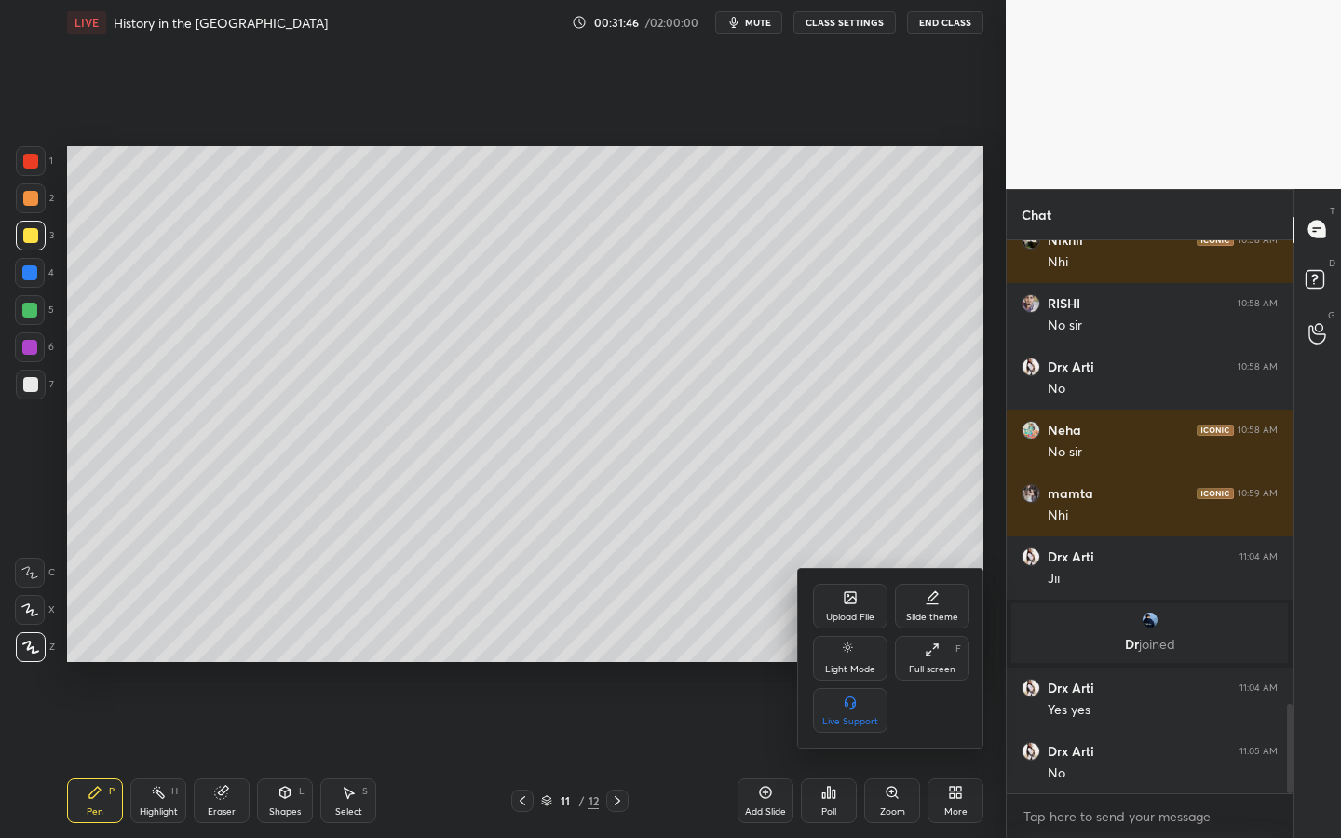
click at [867, 595] on div "Upload File" at bounding box center [850, 606] width 74 height 45
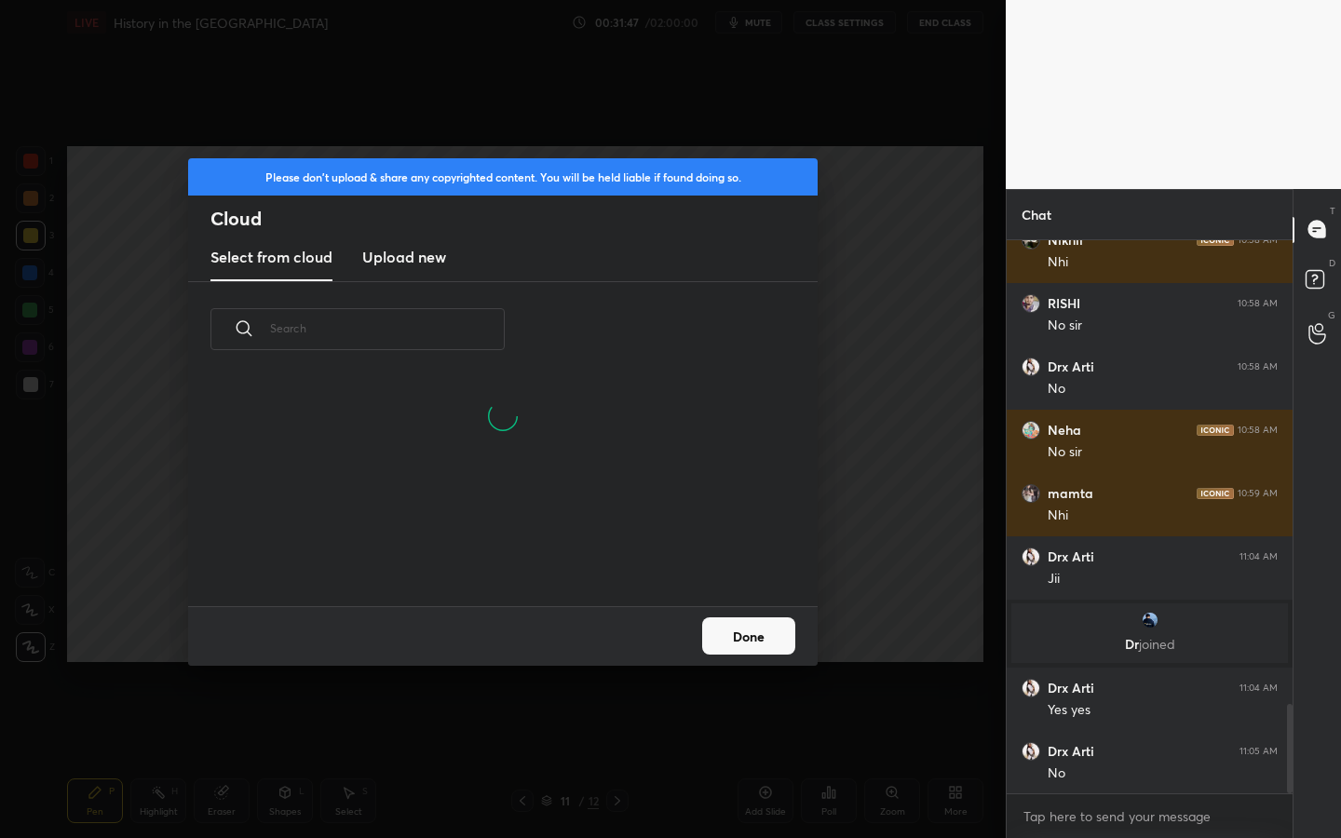
click at [403, 252] on h3 "Upload new" at bounding box center [404, 257] width 84 height 22
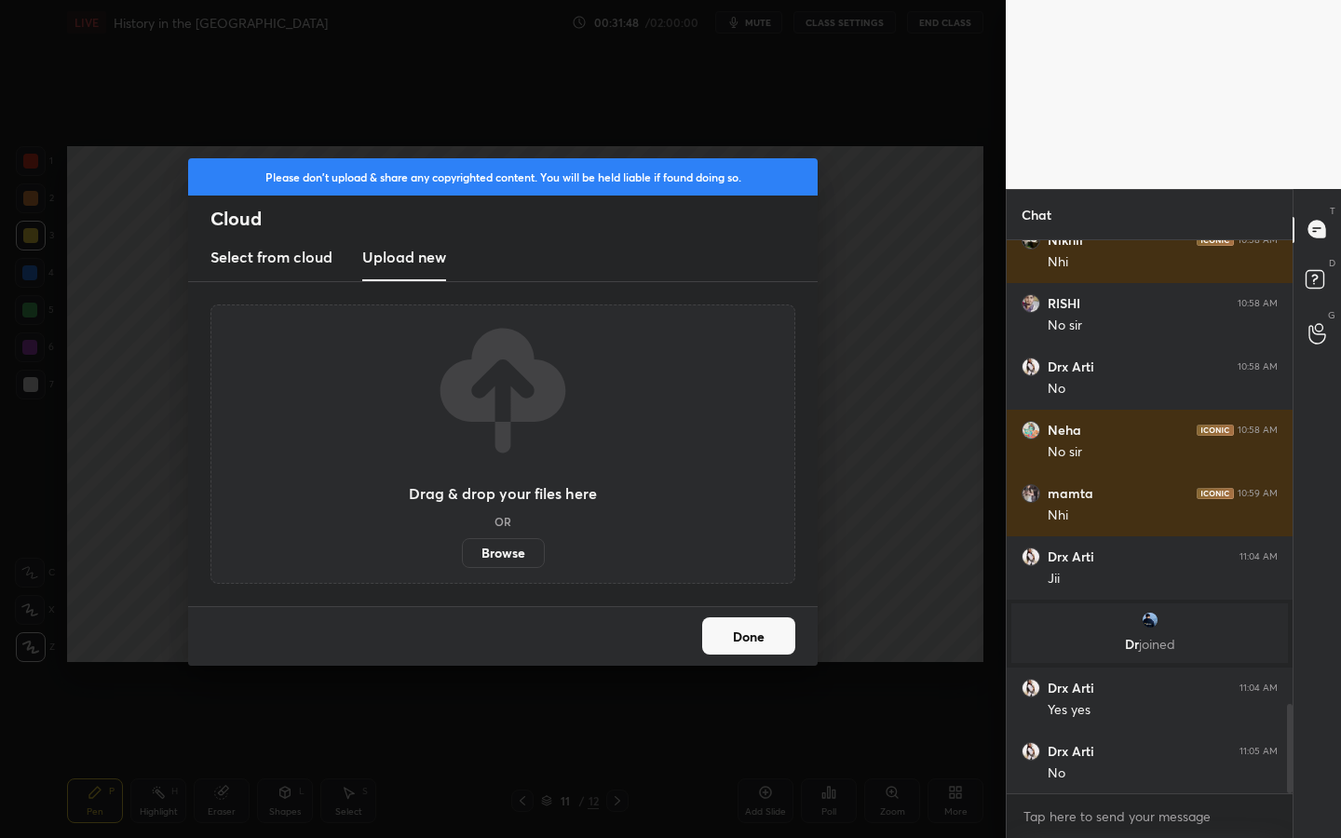
click at [508, 561] on label "Browse" at bounding box center [503, 553] width 83 height 30
click at [462, 561] on input "Browse" at bounding box center [462, 553] width 0 height 30
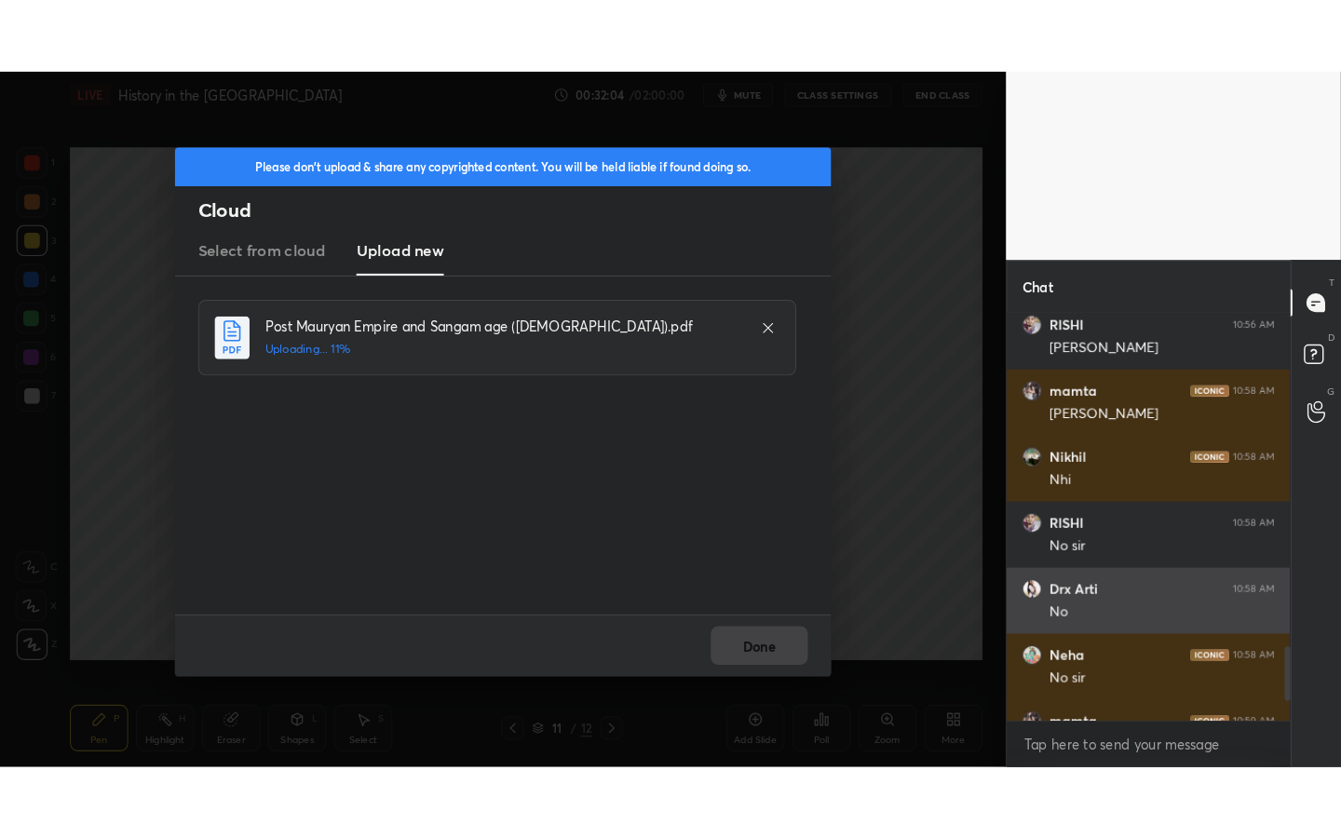
scroll to position [3098, 0]
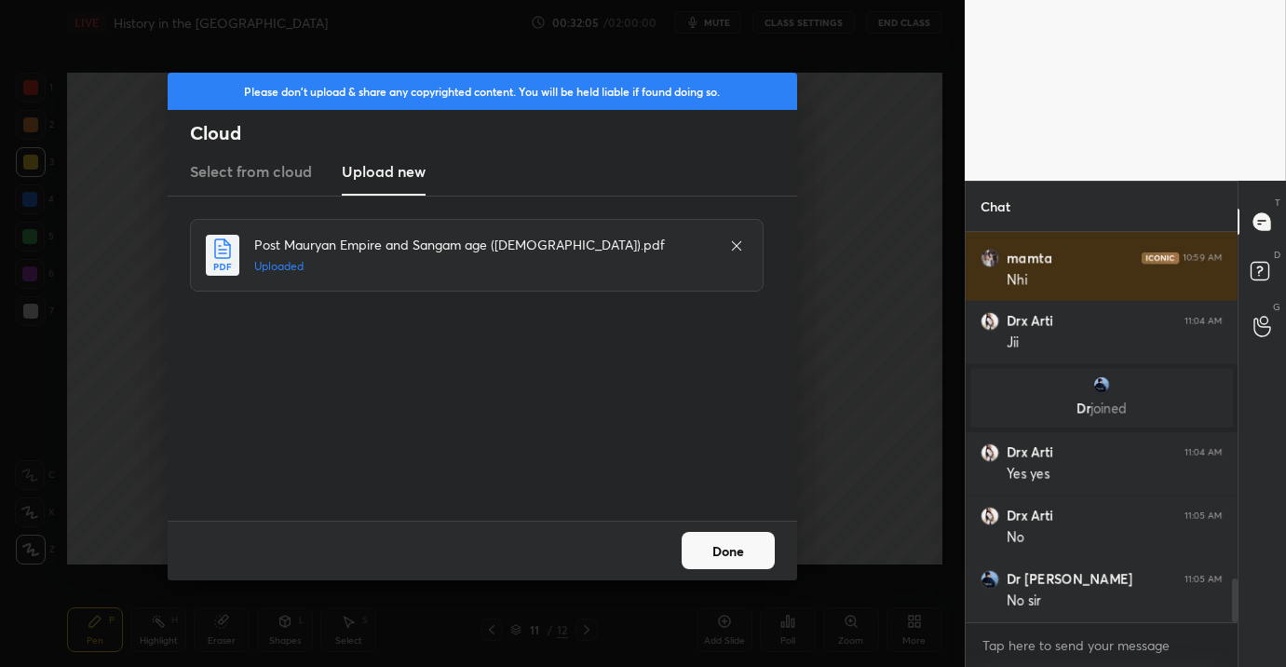
click at [731, 559] on button "Done" at bounding box center [728, 550] width 93 height 37
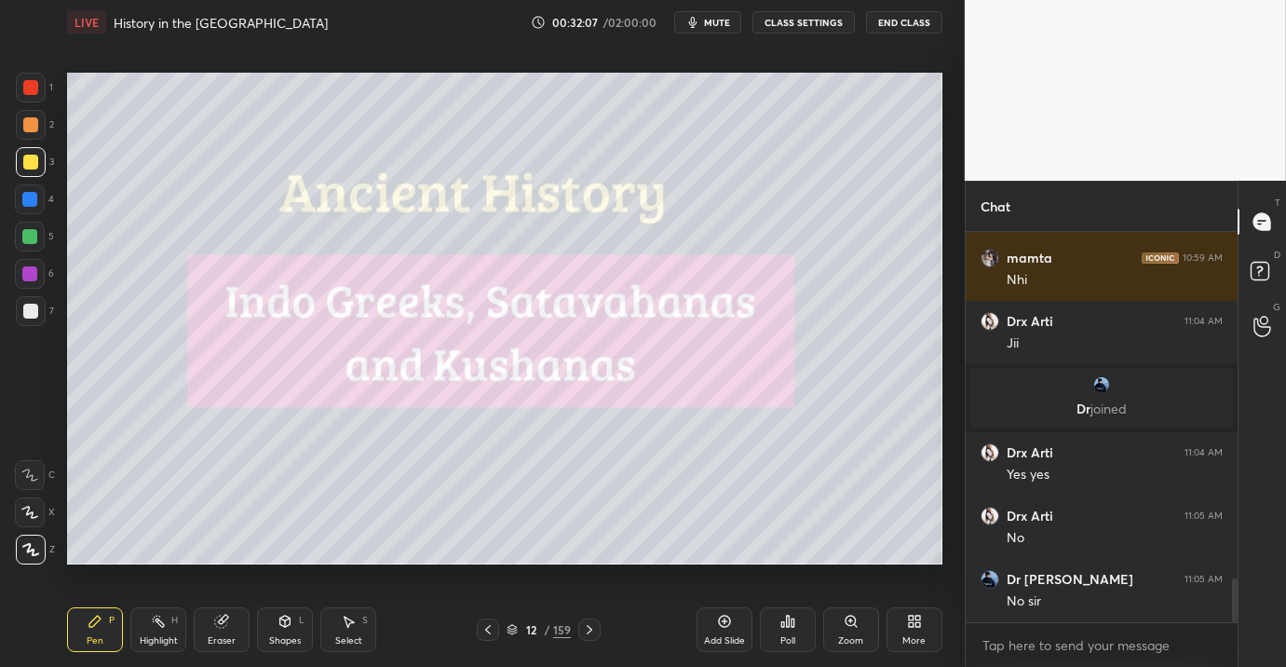
click at [936, 611] on div "More" at bounding box center [914, 629] width 56 height 45
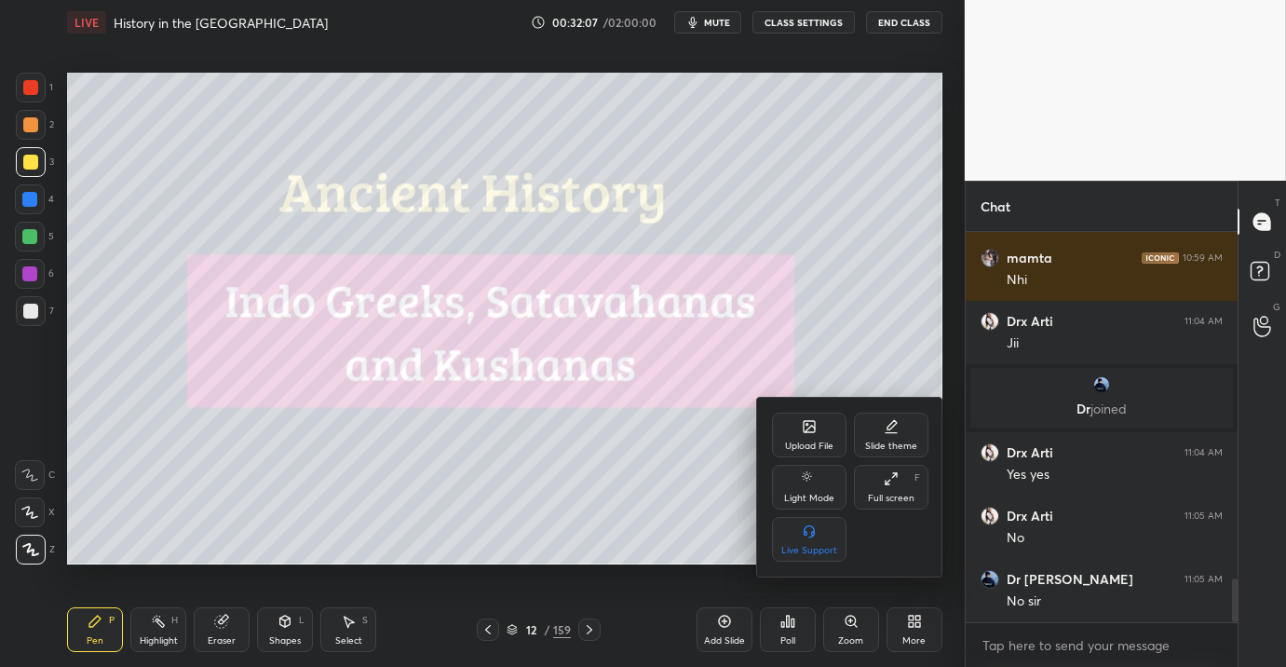
click at [900, 489] on div "Full screen F" at bounding box center [891, 487] width 74 height 45
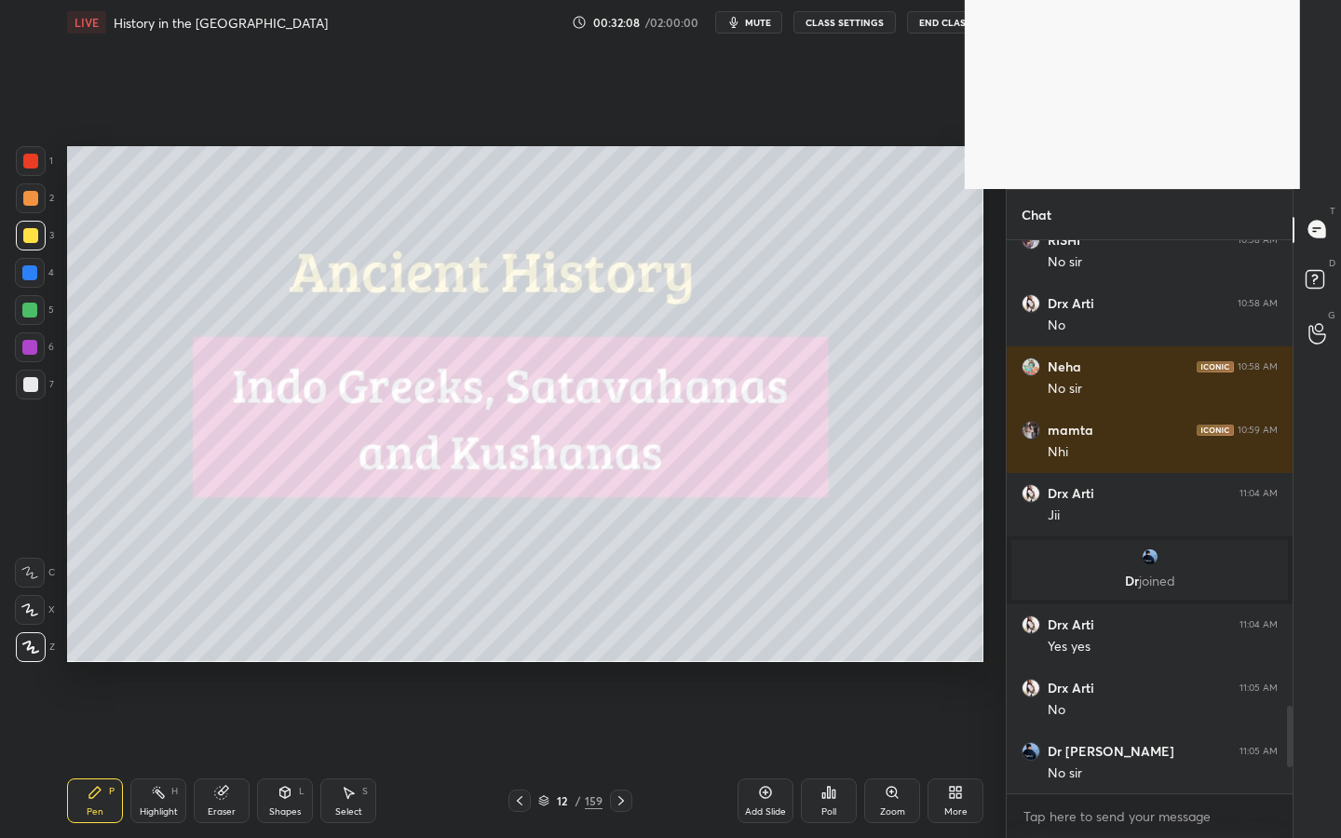
scroll to position [548, 280]
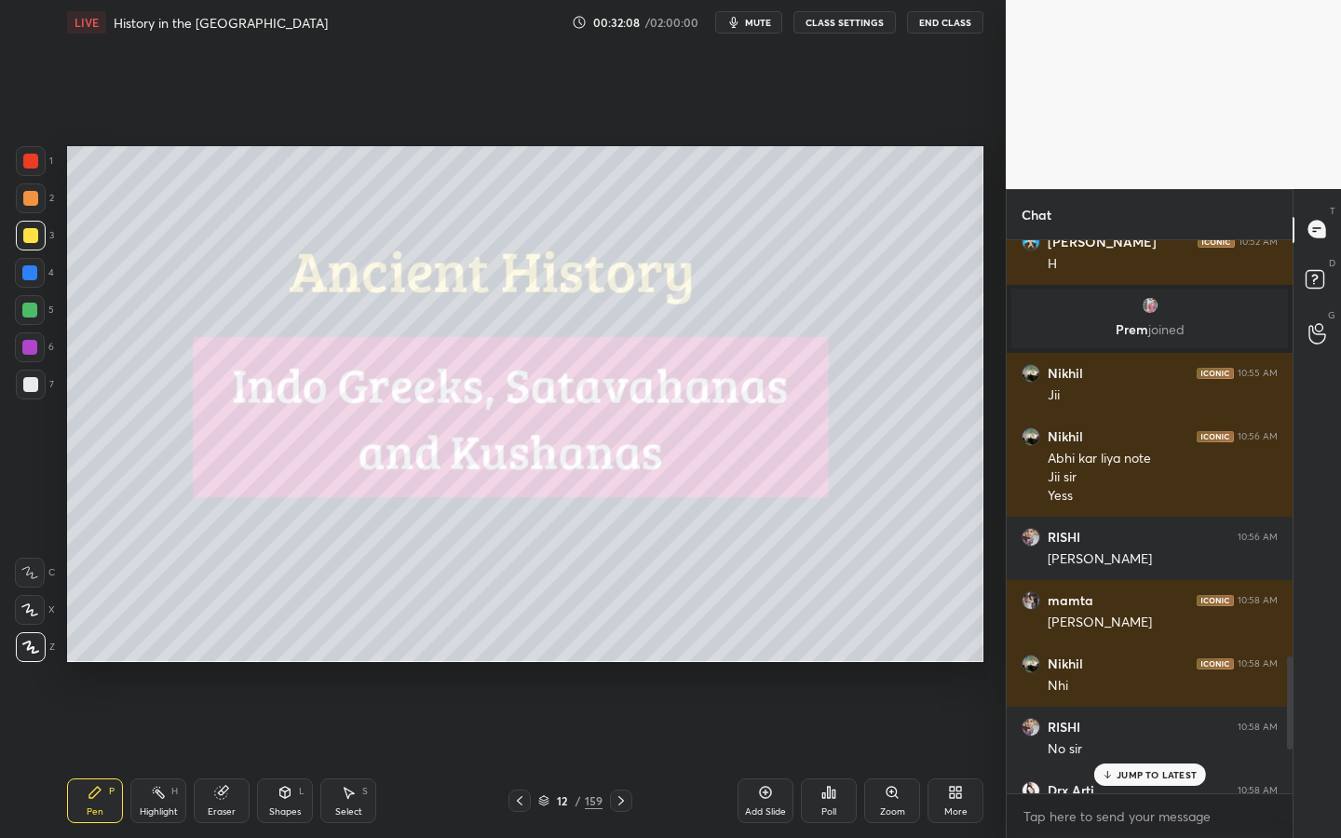
click at [577, 666] on div "/" at bounding box center [578, 800] width 6 height 11
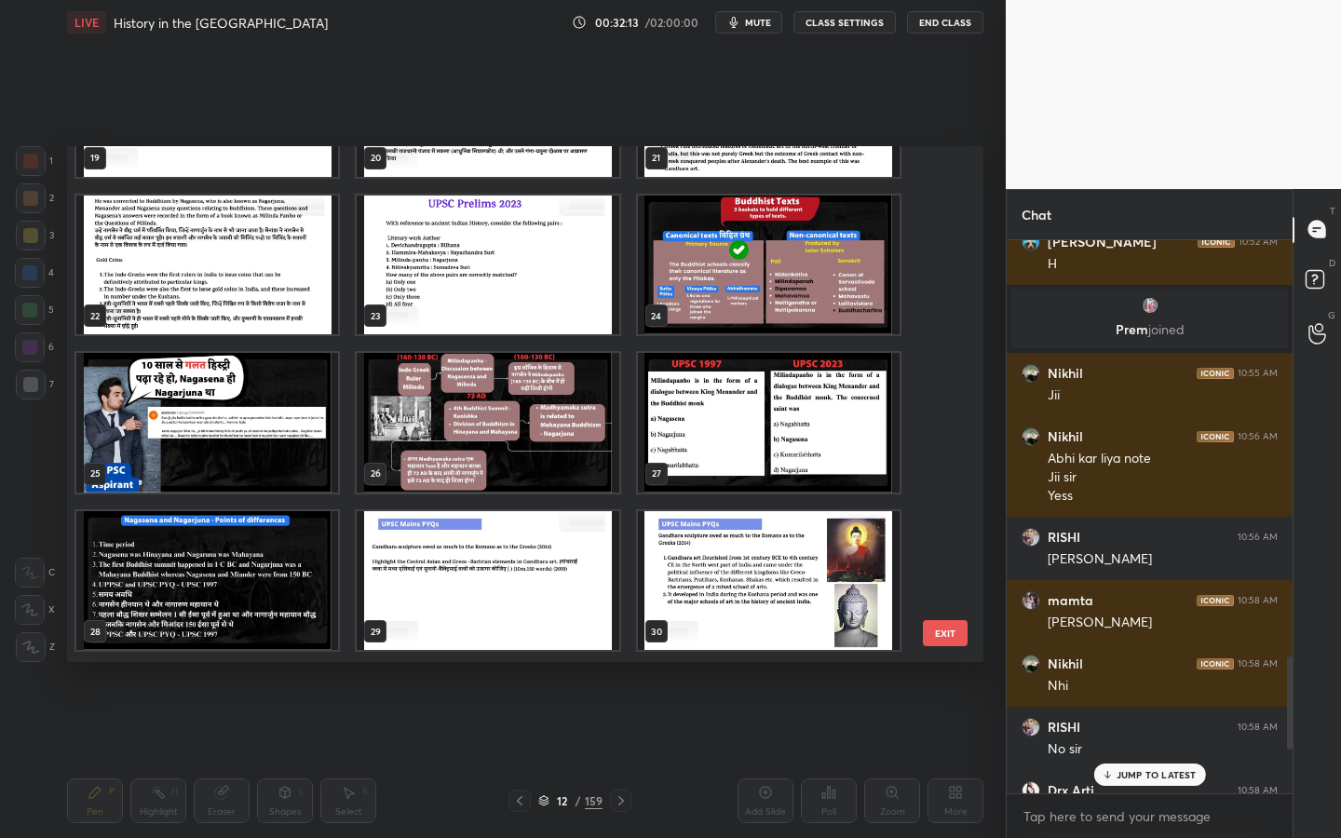
click at [252, 483] on img "grid" at bounding box center [207, 423] width 262 height 140
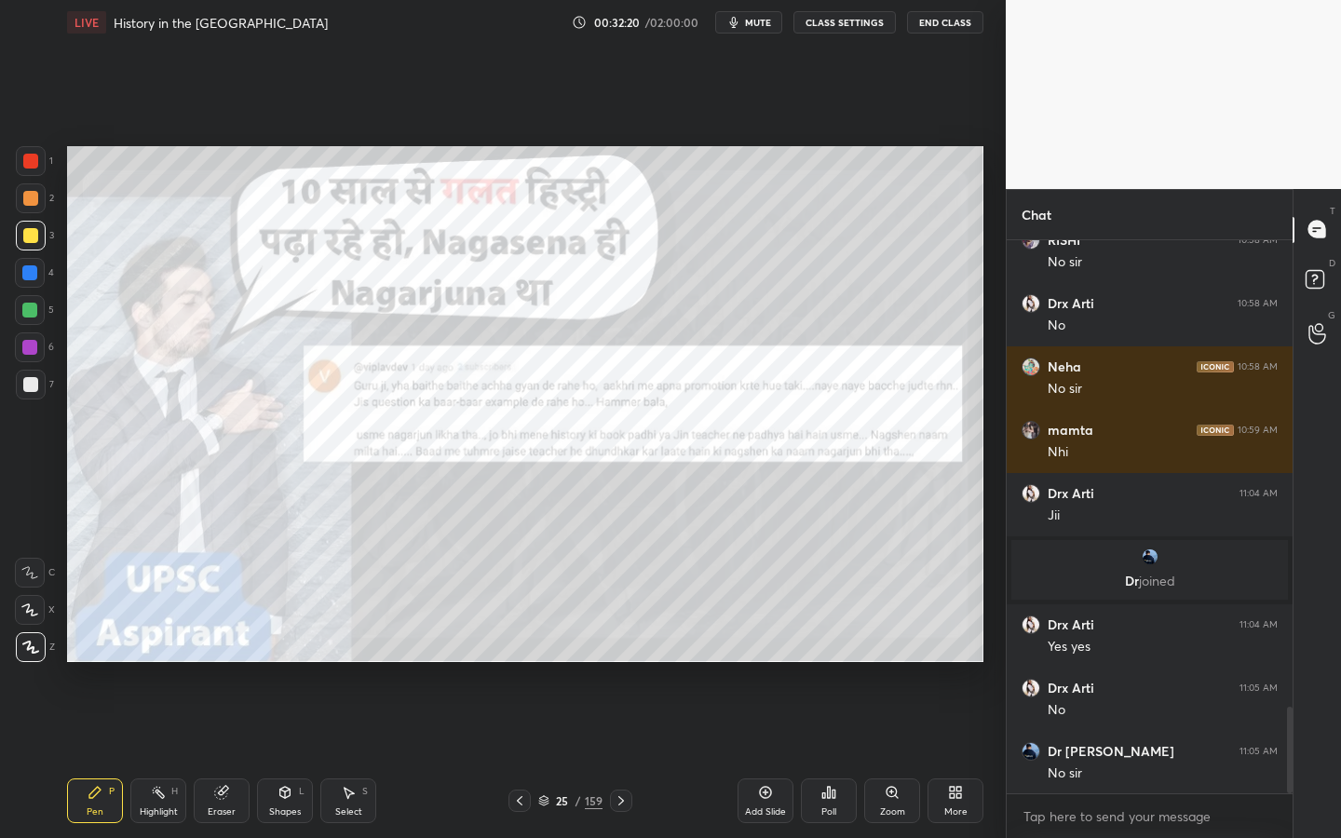
click at [23, 156] on div at bounding box center [30, 161] width 15 height 15
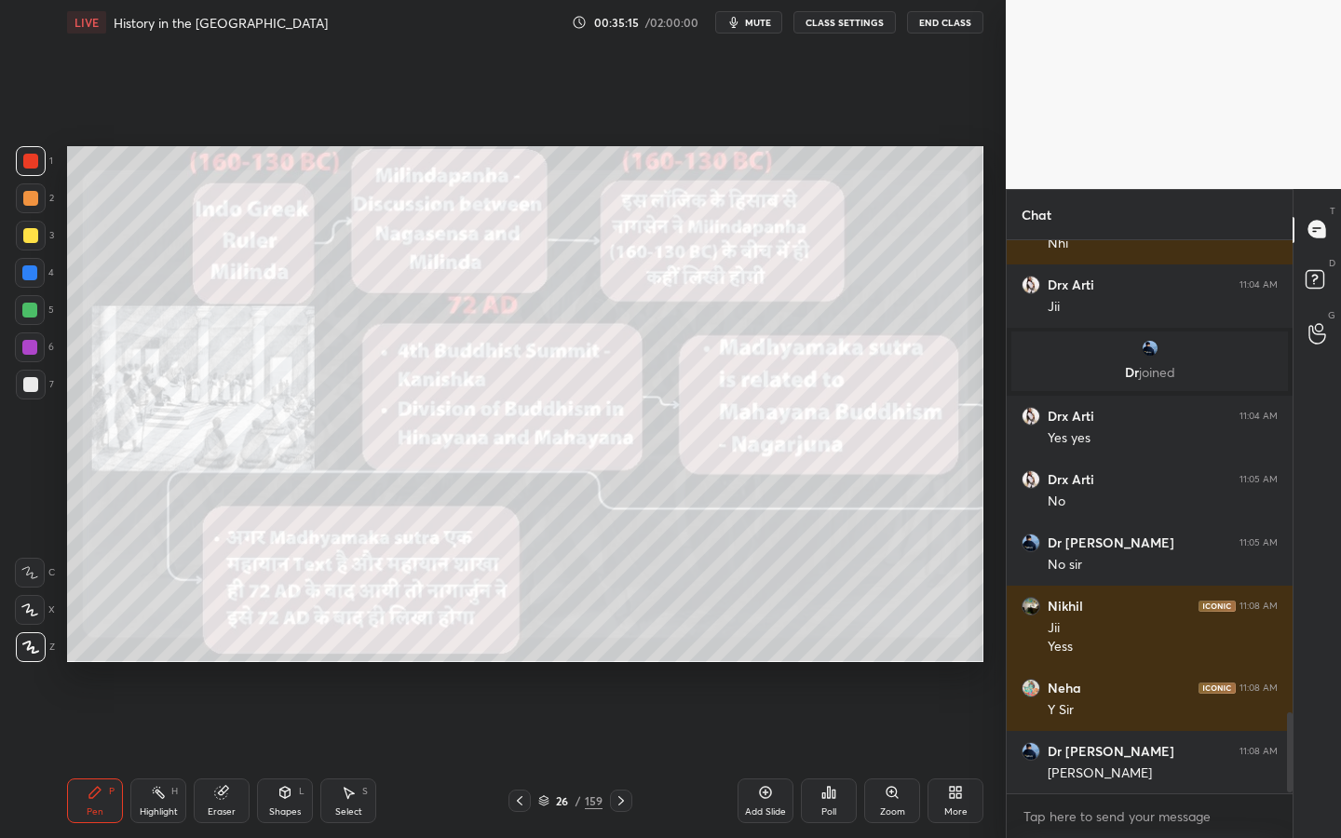
scroll to position [3278, 0]
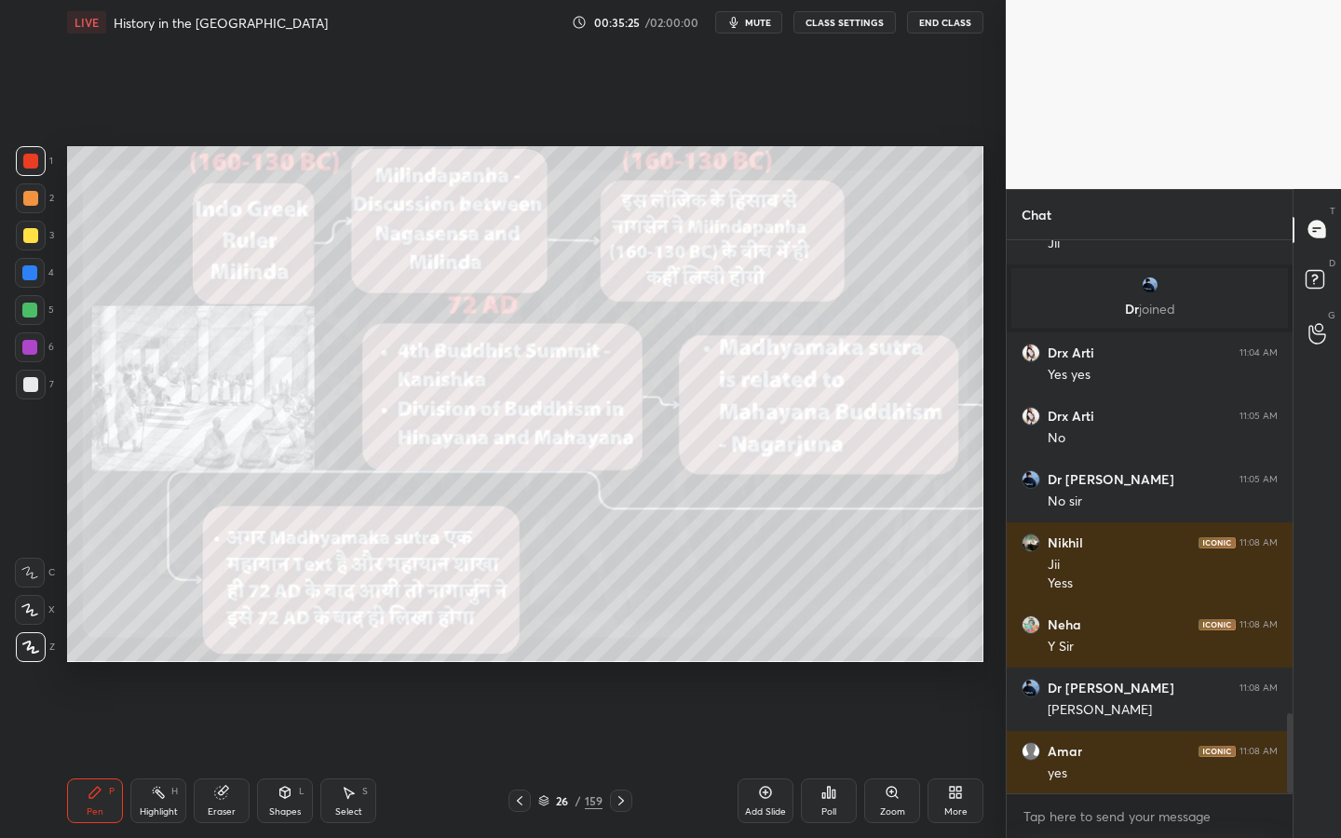
drag, startPoint x: 783, startPoint y: 815, endPoint x: 761, endPoint y: 802, distance: 25.9
click at [783, 666] on div "Add Slide" at bounding box center [765, 811] width 41 height 9
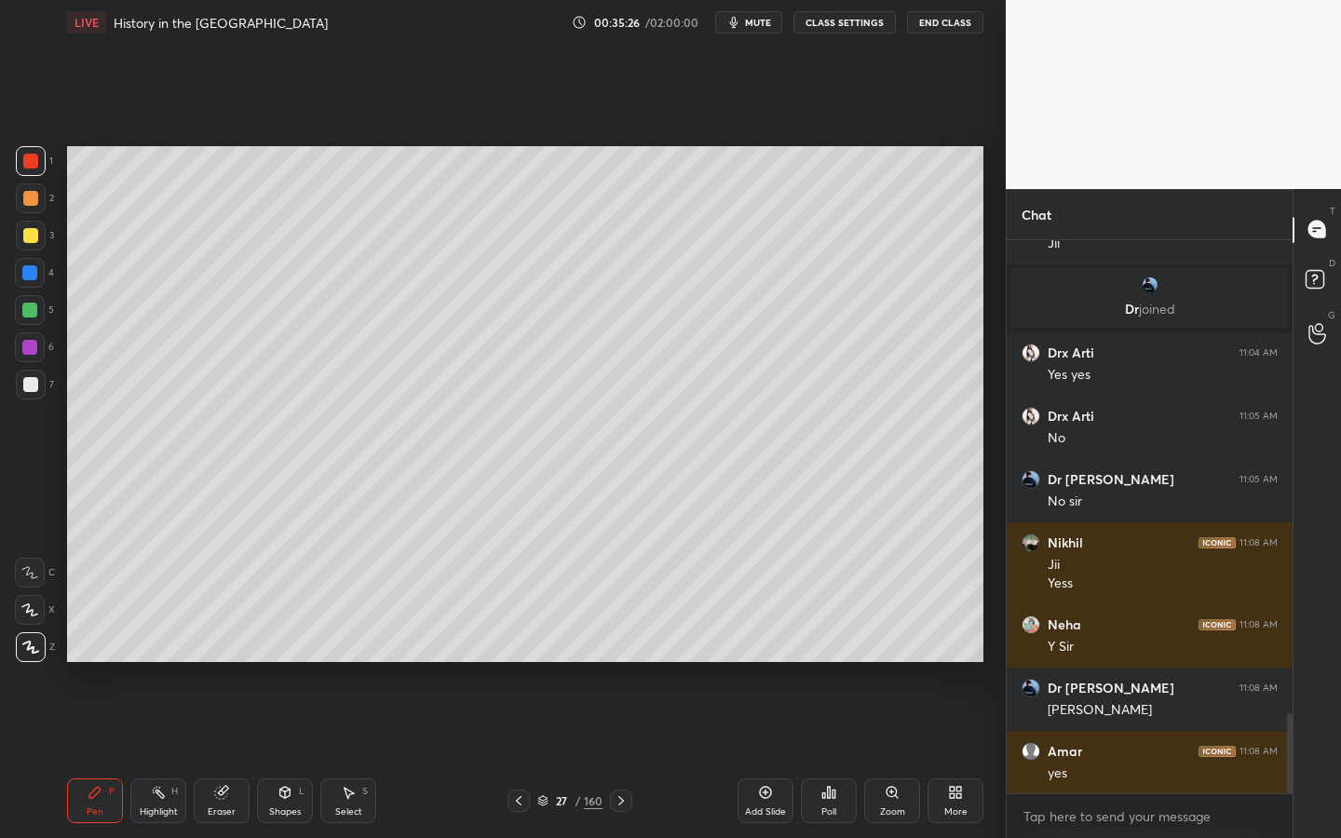
click at [30, 239] on div at bounding box center [30, 235] width 15 height 15
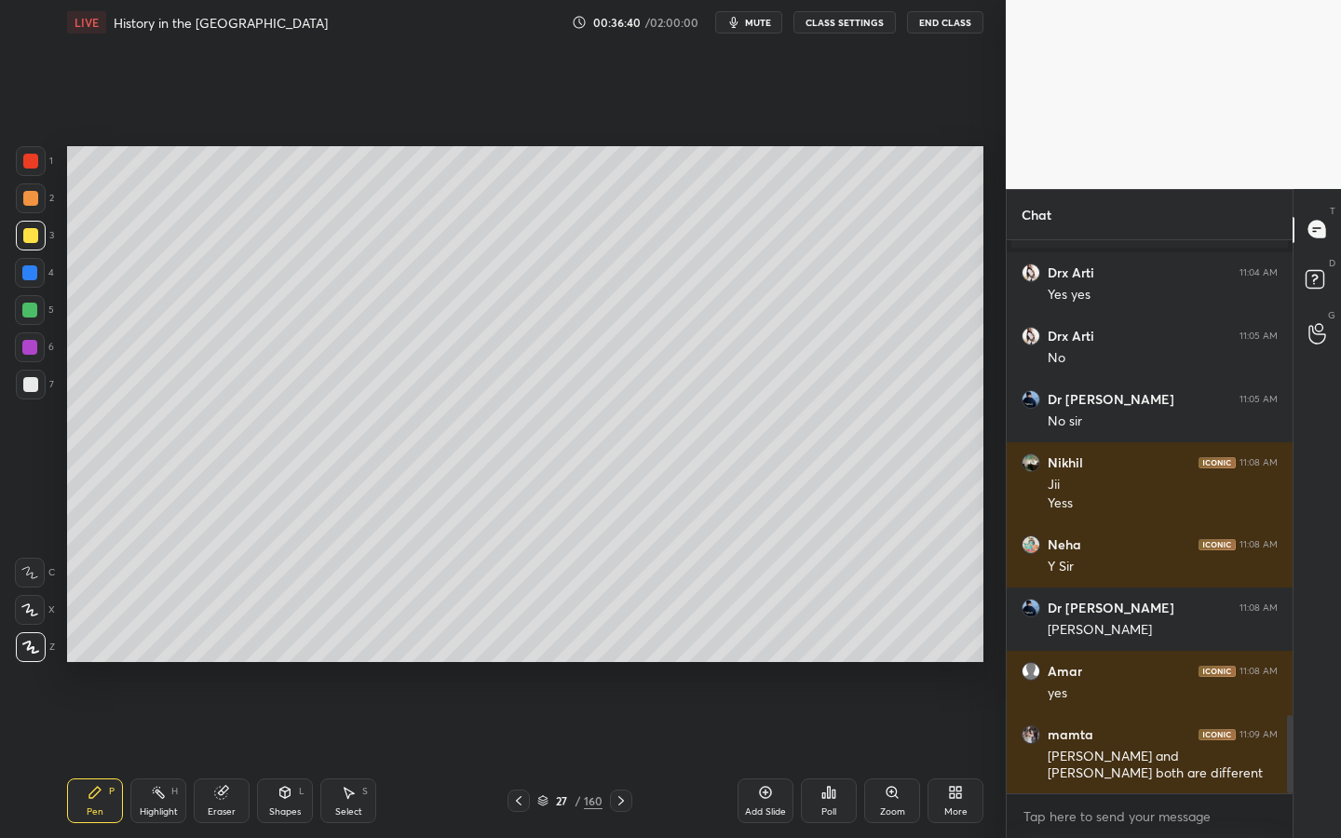
drag, startPoint x: 20, startPoint y: 382, endPoint x: 36, endPoint y: 373, distance: 17.9
click at [20, 382] on div at bounding box center [31, 385] width 30 height 30
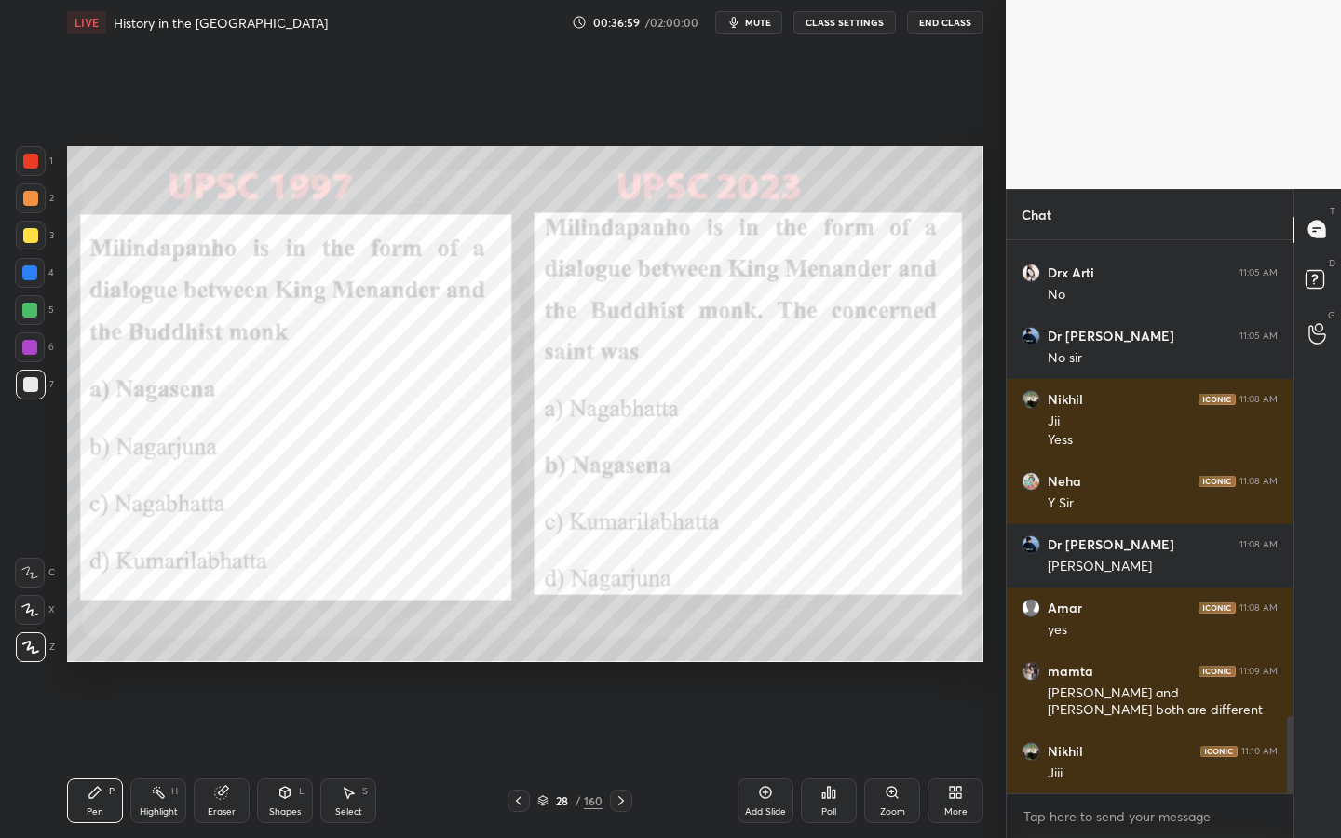
drag, startPoint x: 27, startPoint y: 162, endPoint x: 56, endPoint y: 164, distance: 28.9
click at [29, 163] on div at bounding box center [30, 161] width 15 height 15
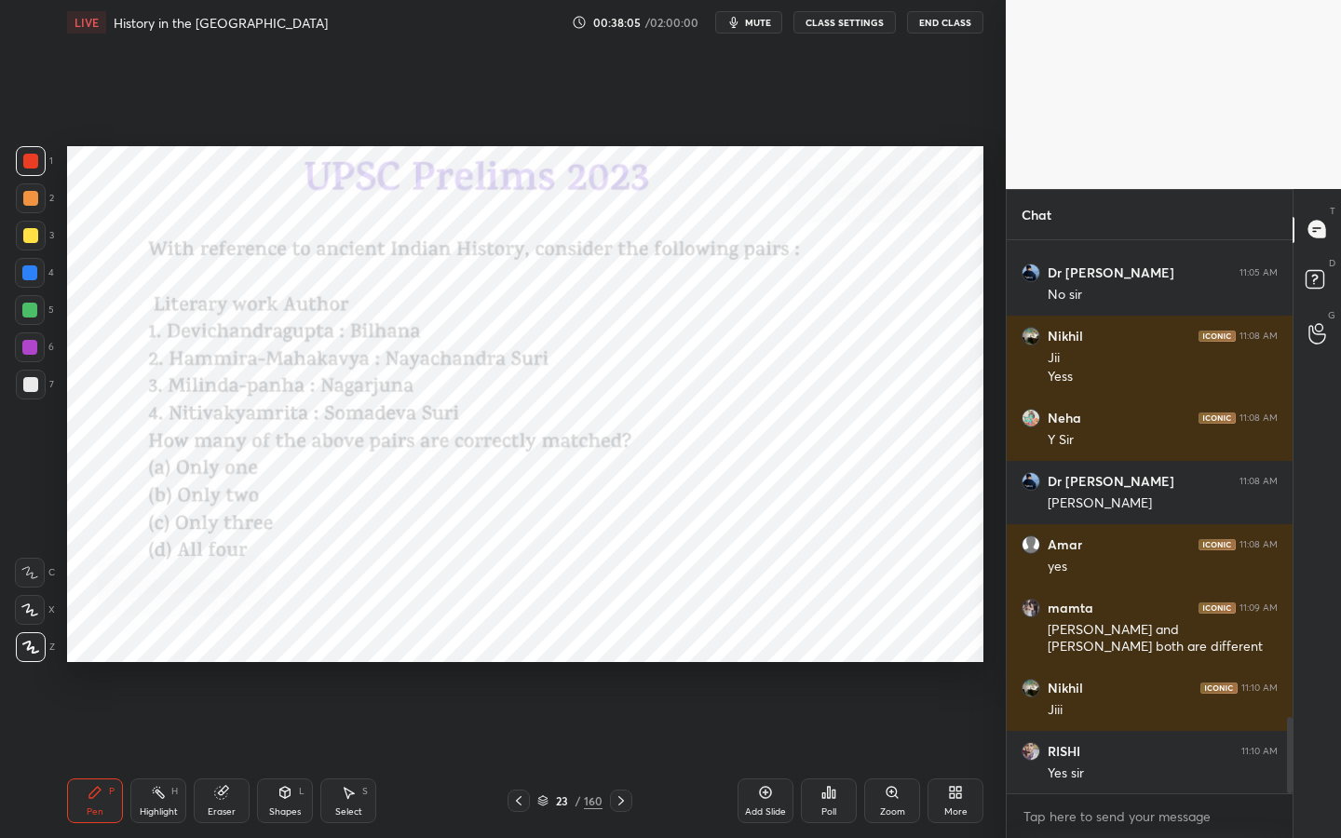
click at [283, 666] on div "Shapes L" at bounding box center [285, 800] width 56 height 45
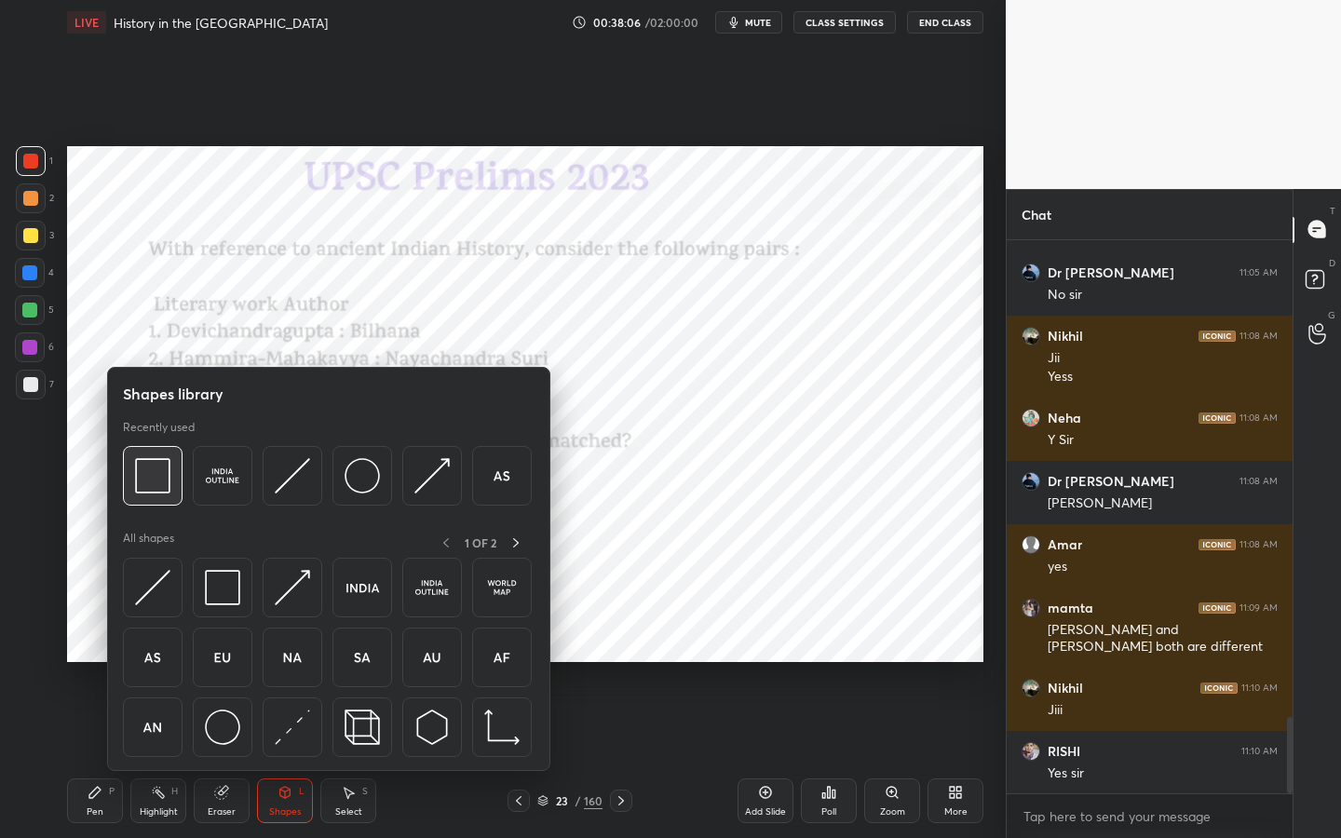
click at [129, 504] on div at bounding box center [153, 476] width 60 height 60
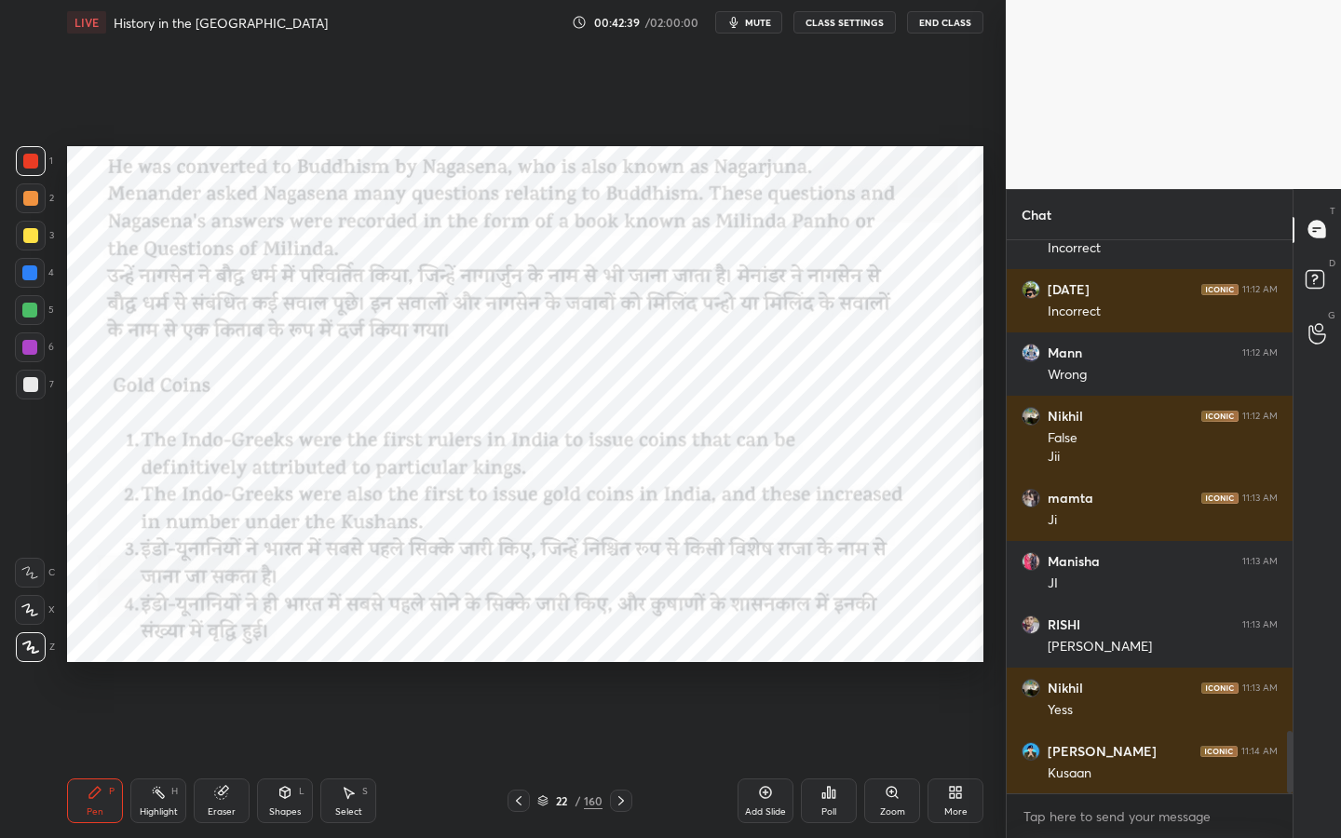
scroll to position [4453, 0]
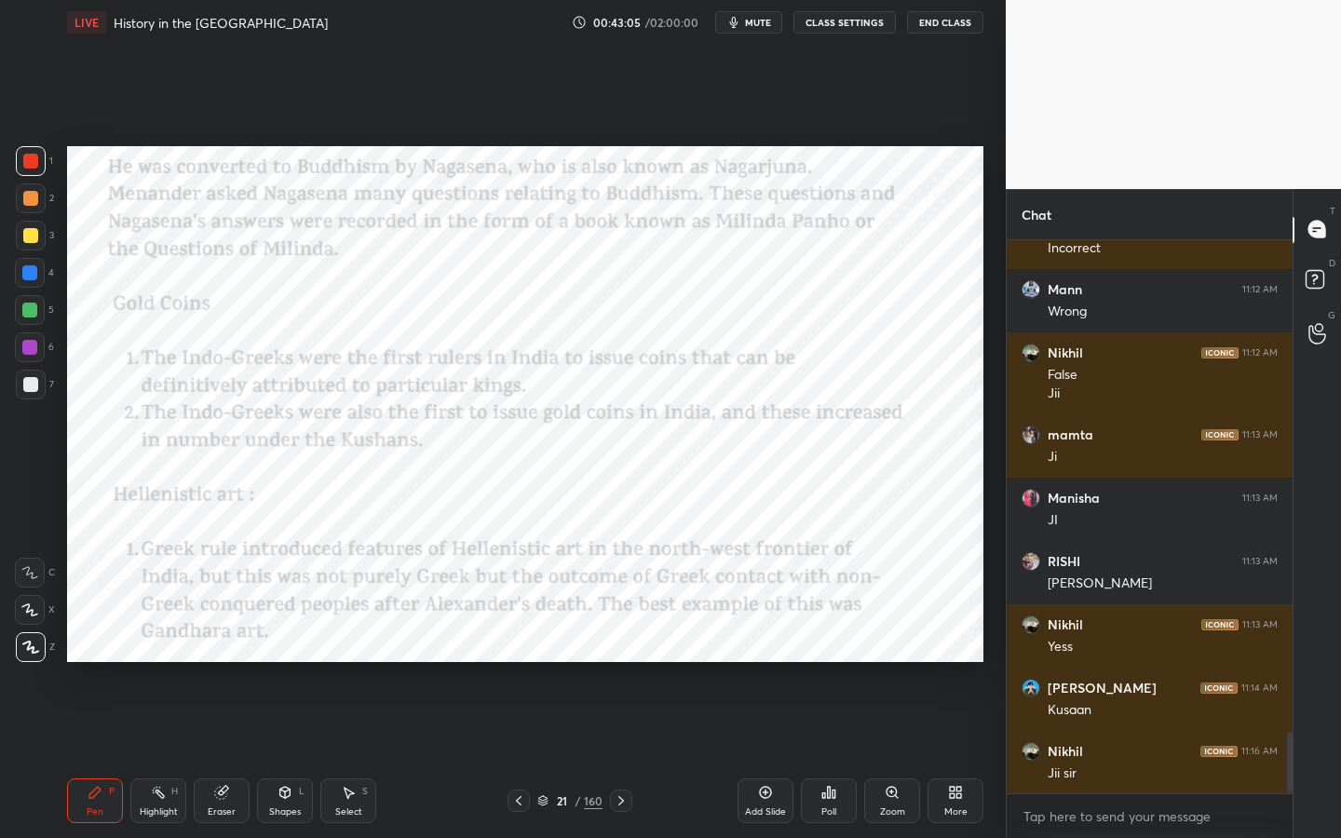
click at [762, 666] on icon at bounding box center [765, 792] width 15 height 15
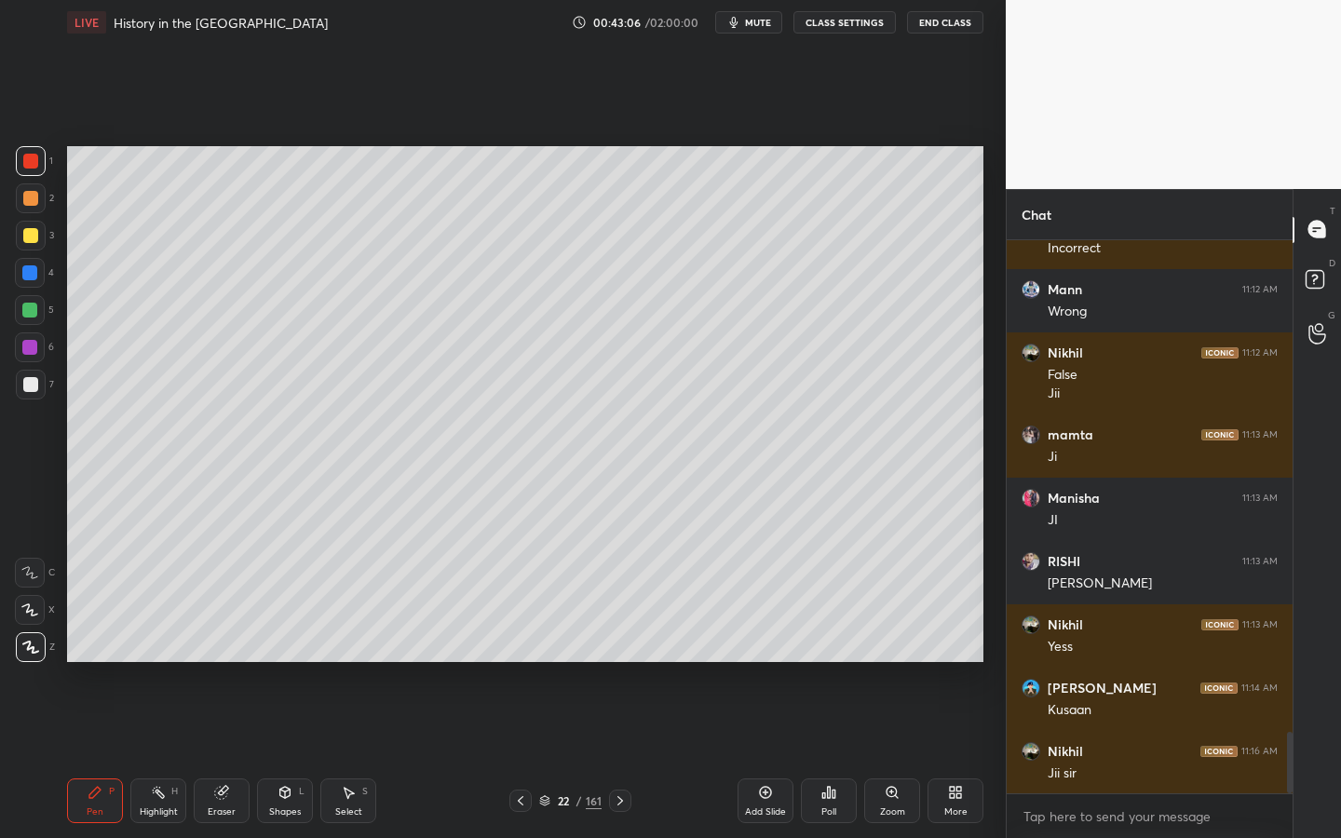
click at [34, 219] on div "2" at bounding box center [35, 201] width 38 height 37
click at [41, 240] on div at bounding box center [31, 236] width 30 height 30
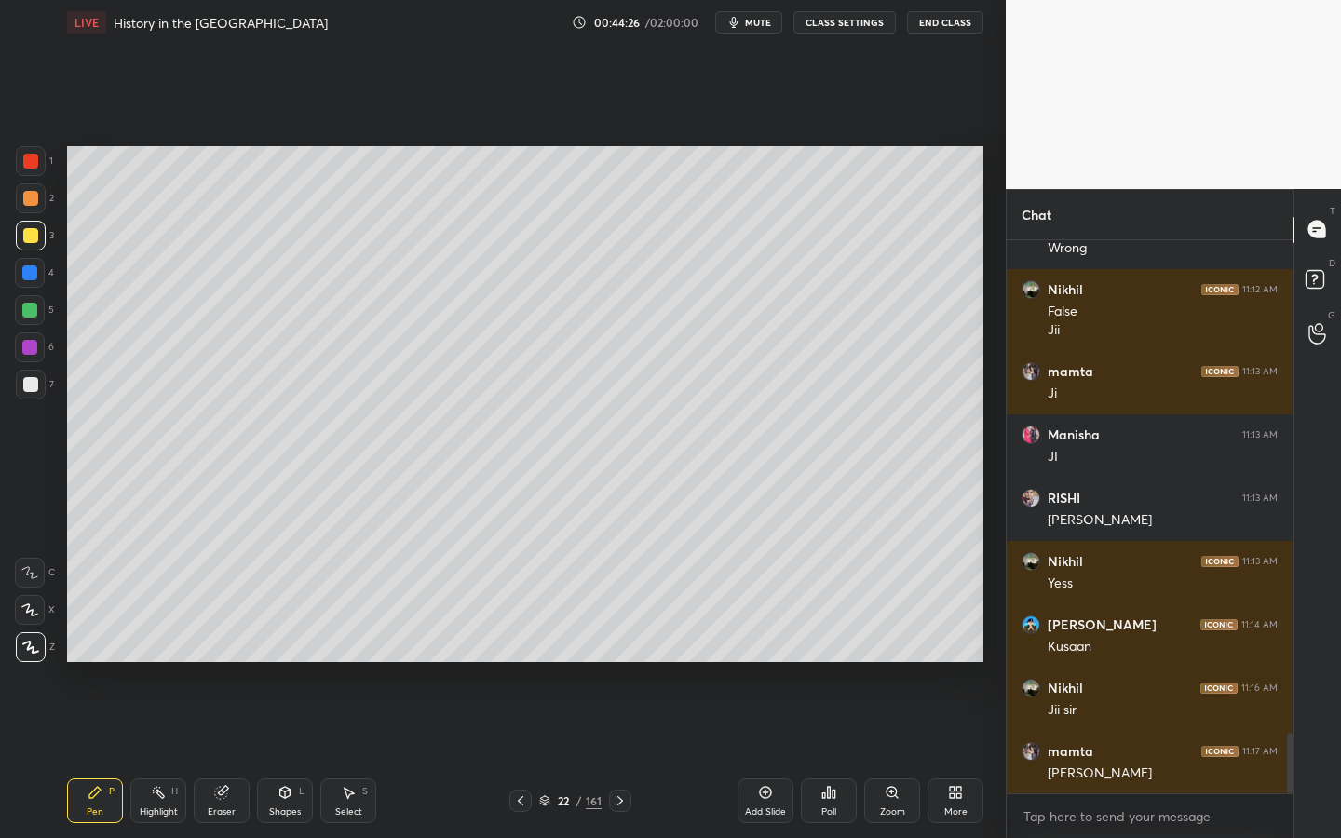
click at [764, 666] on div "Add Slide" at bounding box center [765, 800] width 56 height 45
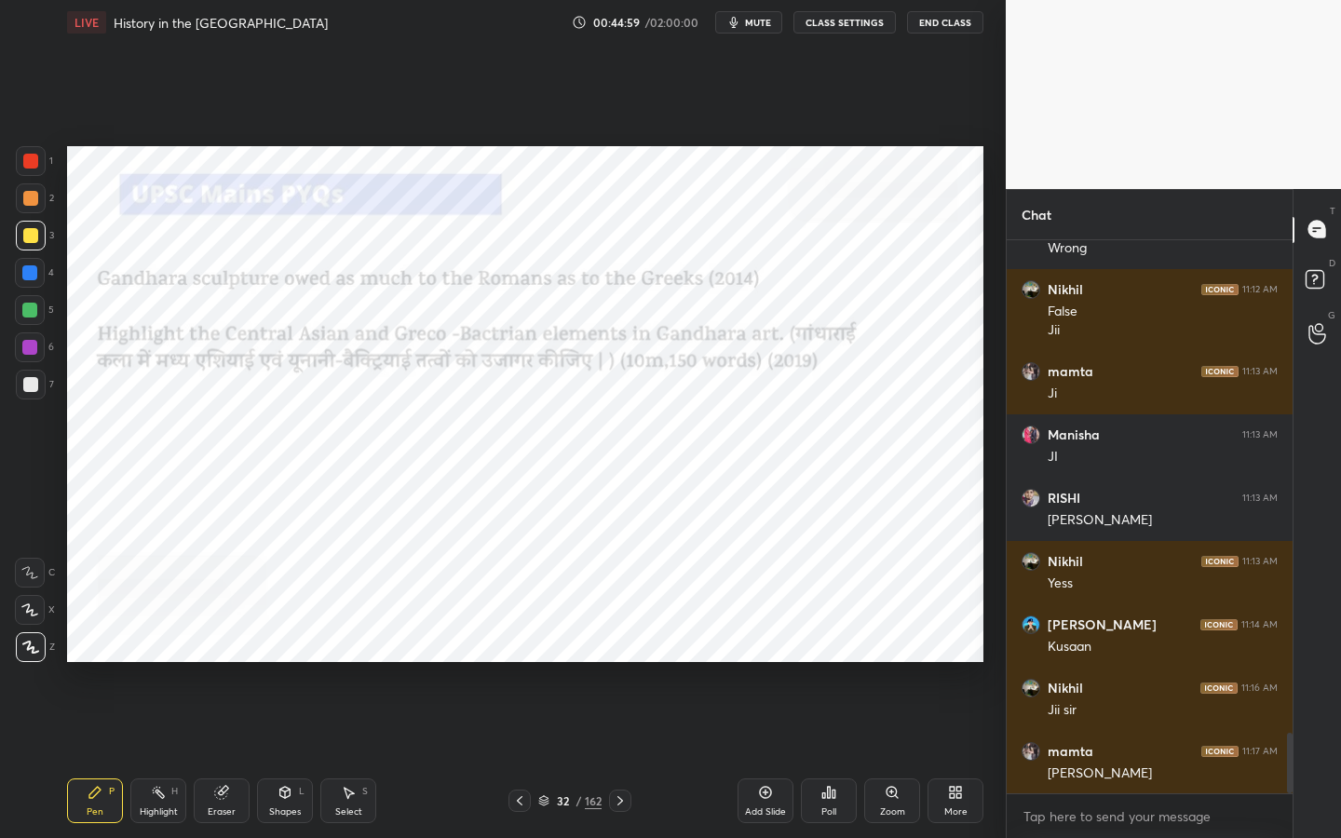
drag, startPoint x: 24, startPoint y: 168, endPoint x: 48, endPoint y: 183, distance: 28.4
click at [25, 167] on div at bounding box center [30, 161] width 15 height 15
click at [287, 666] on icon at bounding box center [284, 792] width 15 height 15
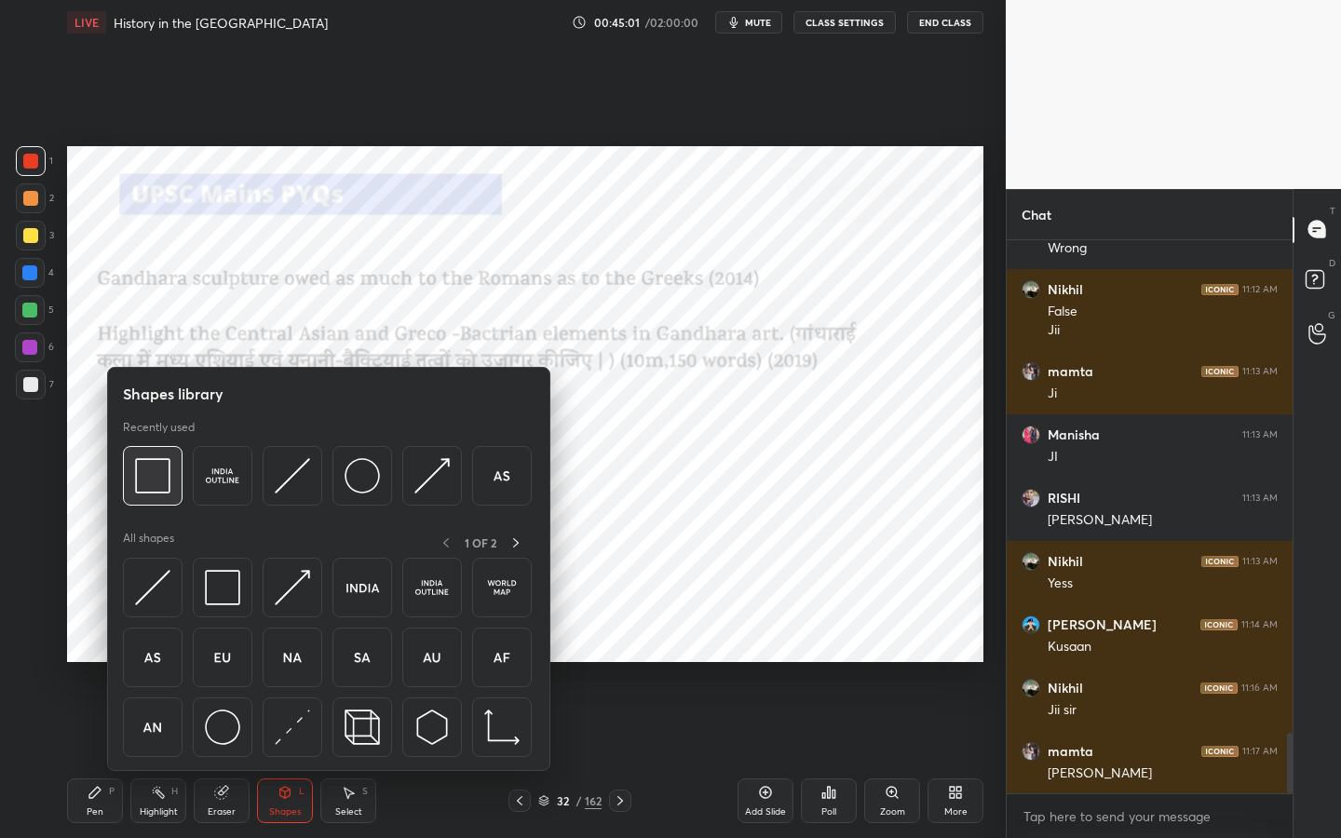
click at [156, 478] on img at bounding box center [152, 475] width 35 height 35
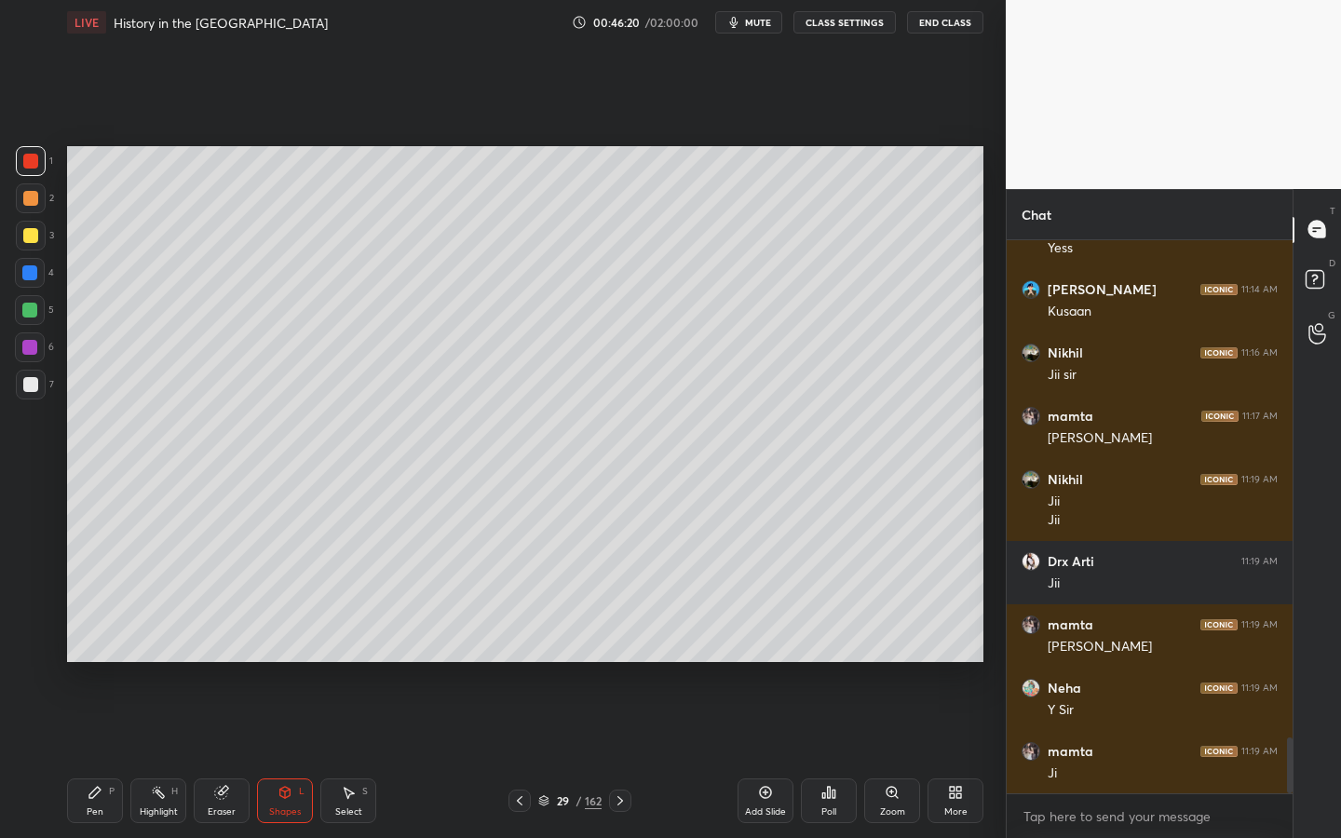
scroll to position [4915, 0]
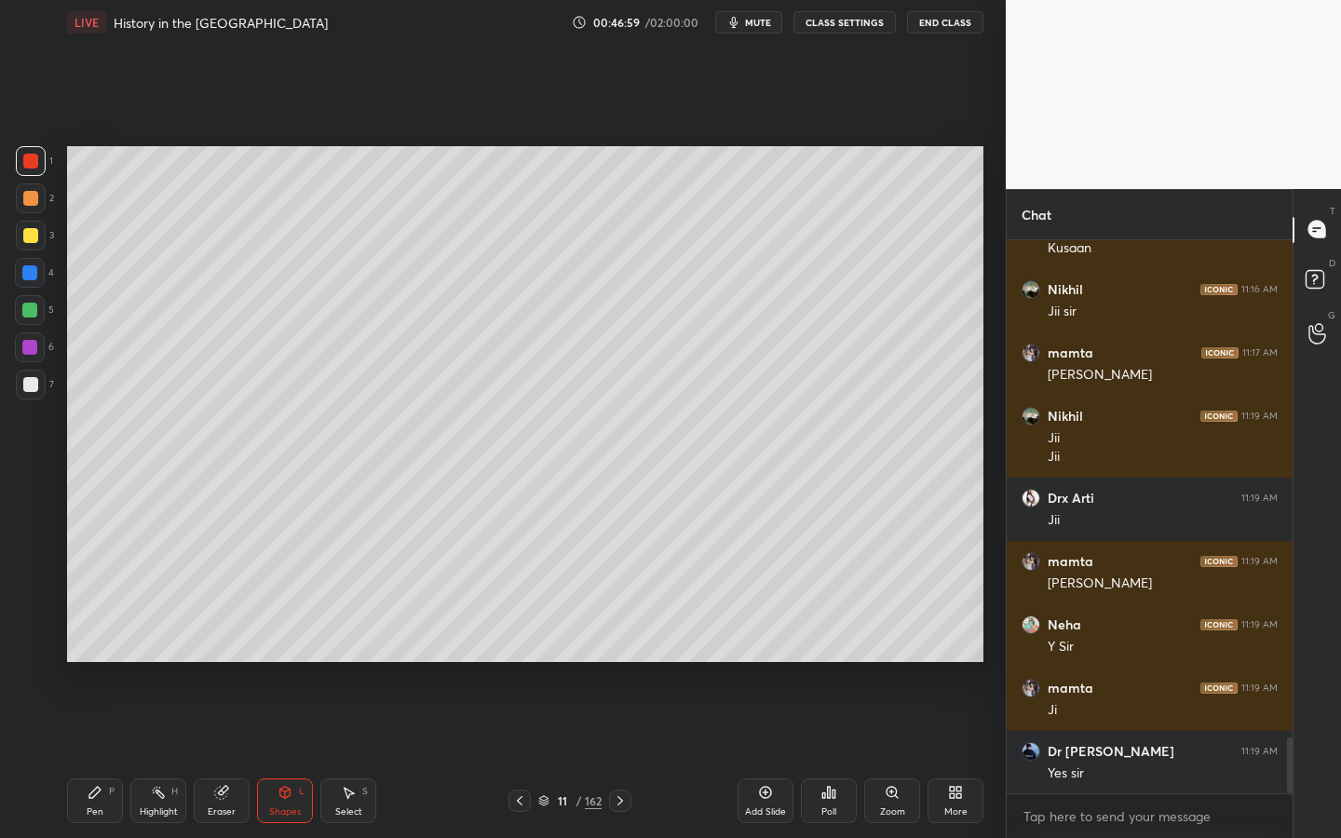
click at [766, 666] on div "Add Slide" at bounding box center [765, 800] width 56 height 45
click at [32, 234] on div at bounding box center [30, 235] width 15 height 15
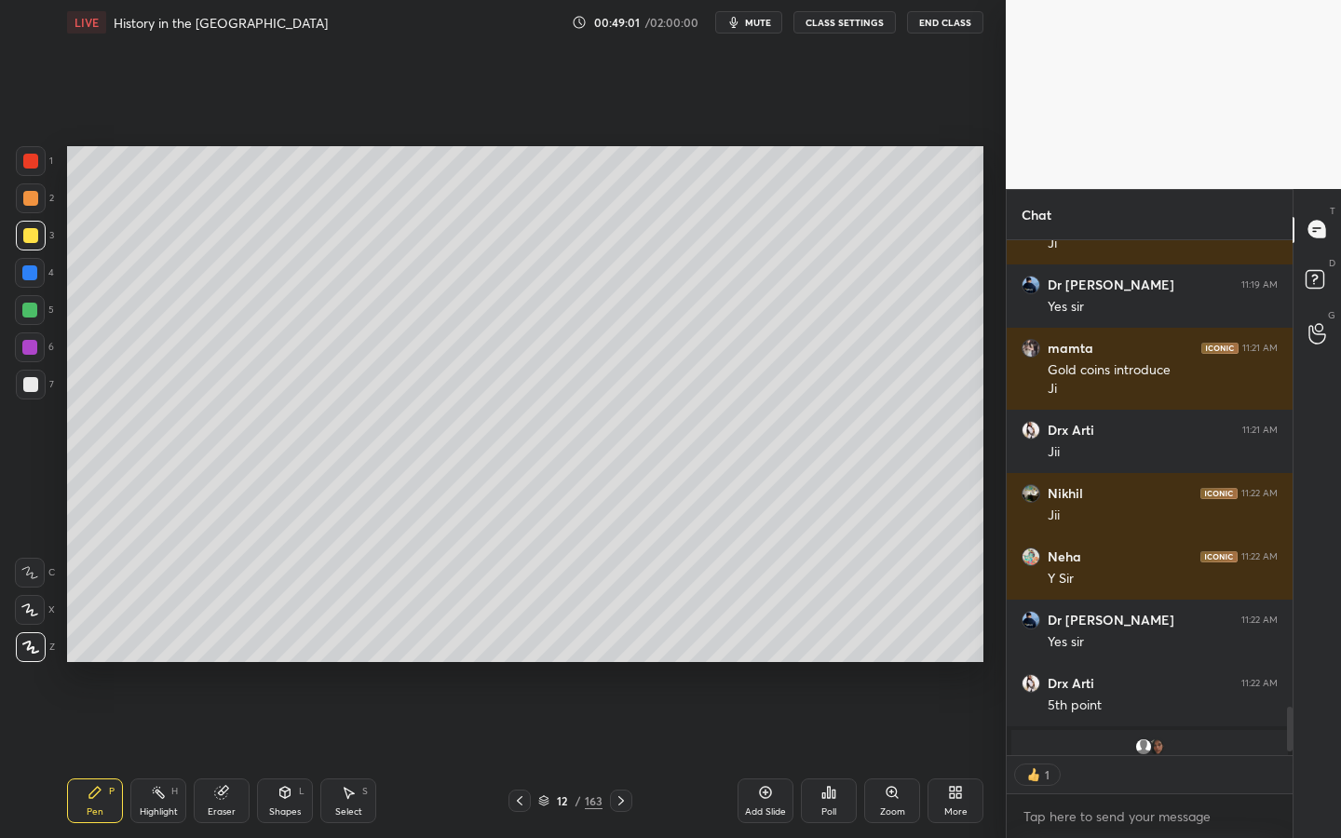
scroll to position [5381, 0]
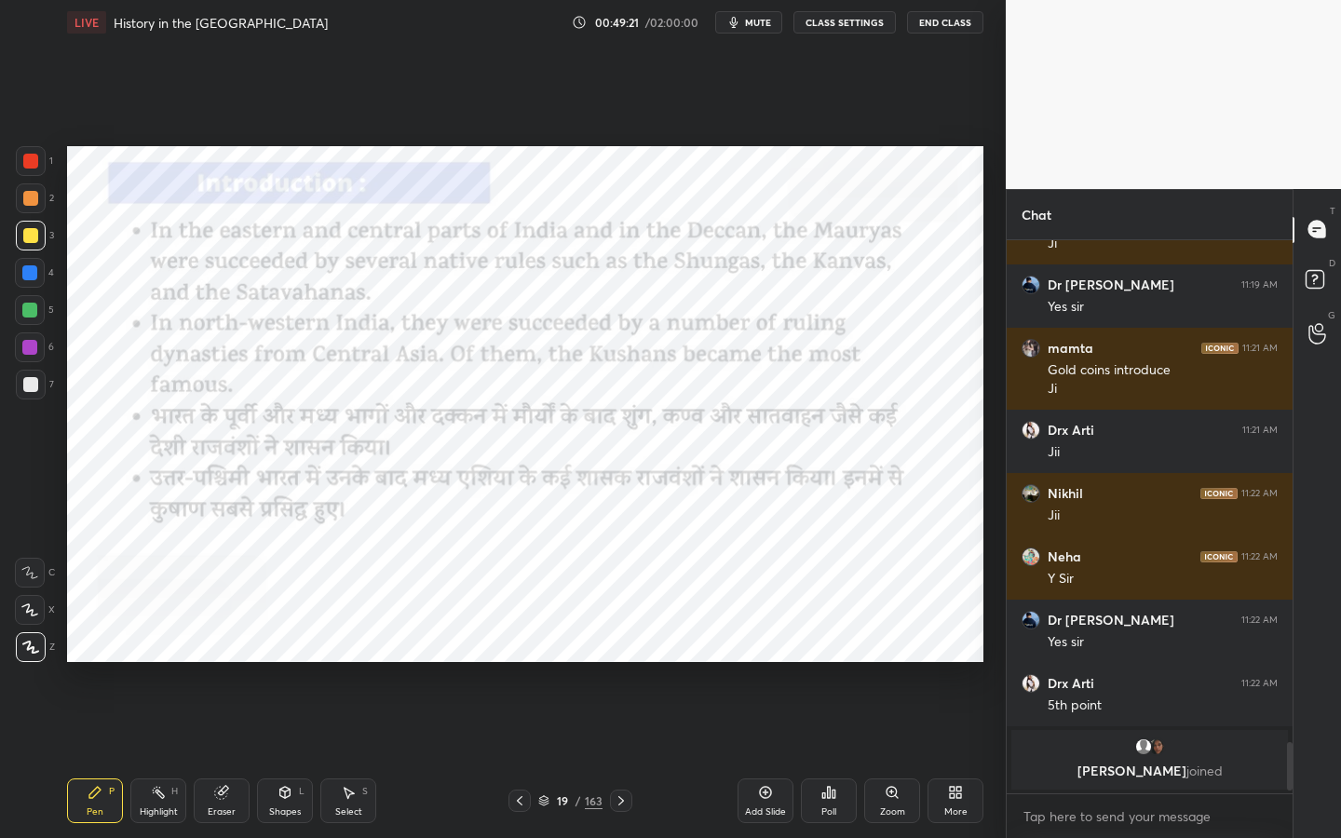
click at [586, 666] on div "163" at bounding box center [594, 800] width 18 height 17
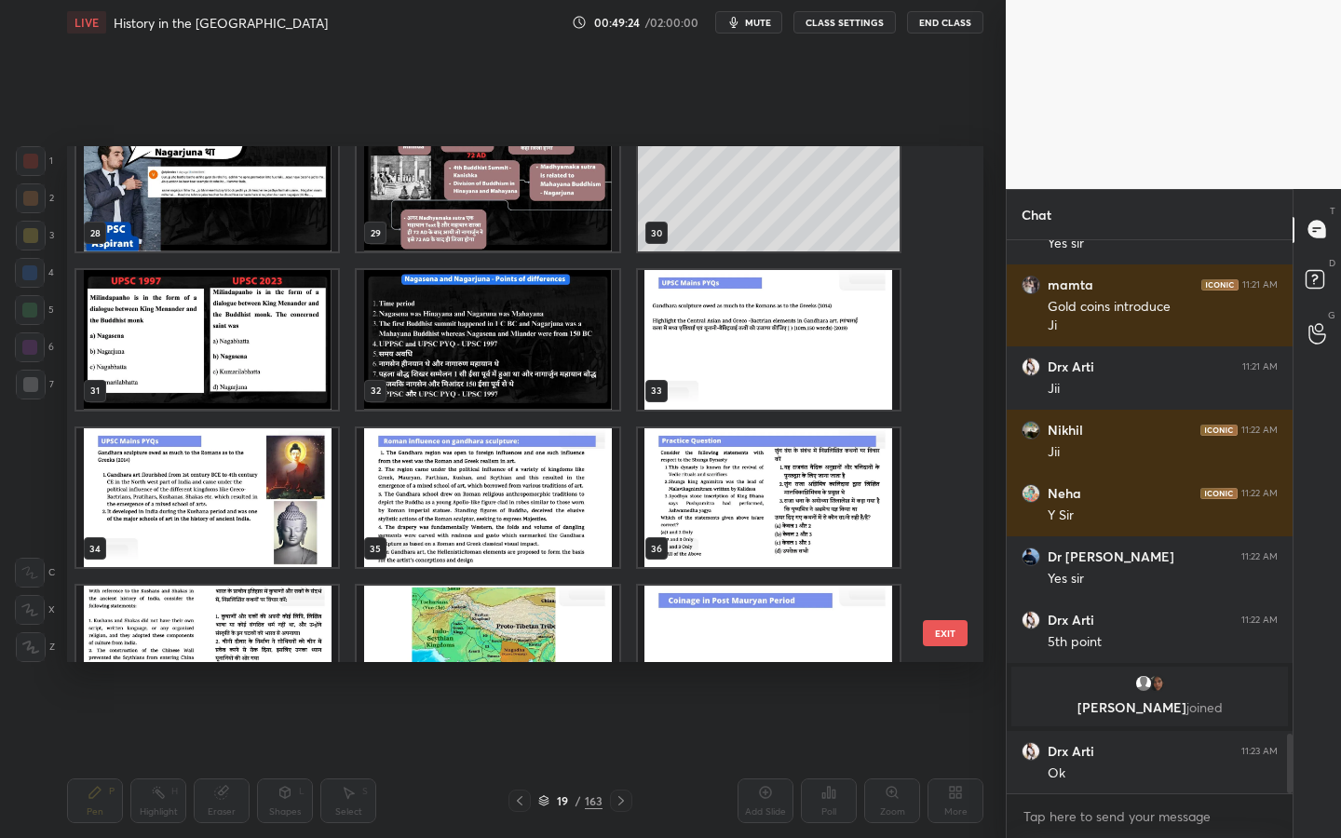
scroll to position [1553, 0]
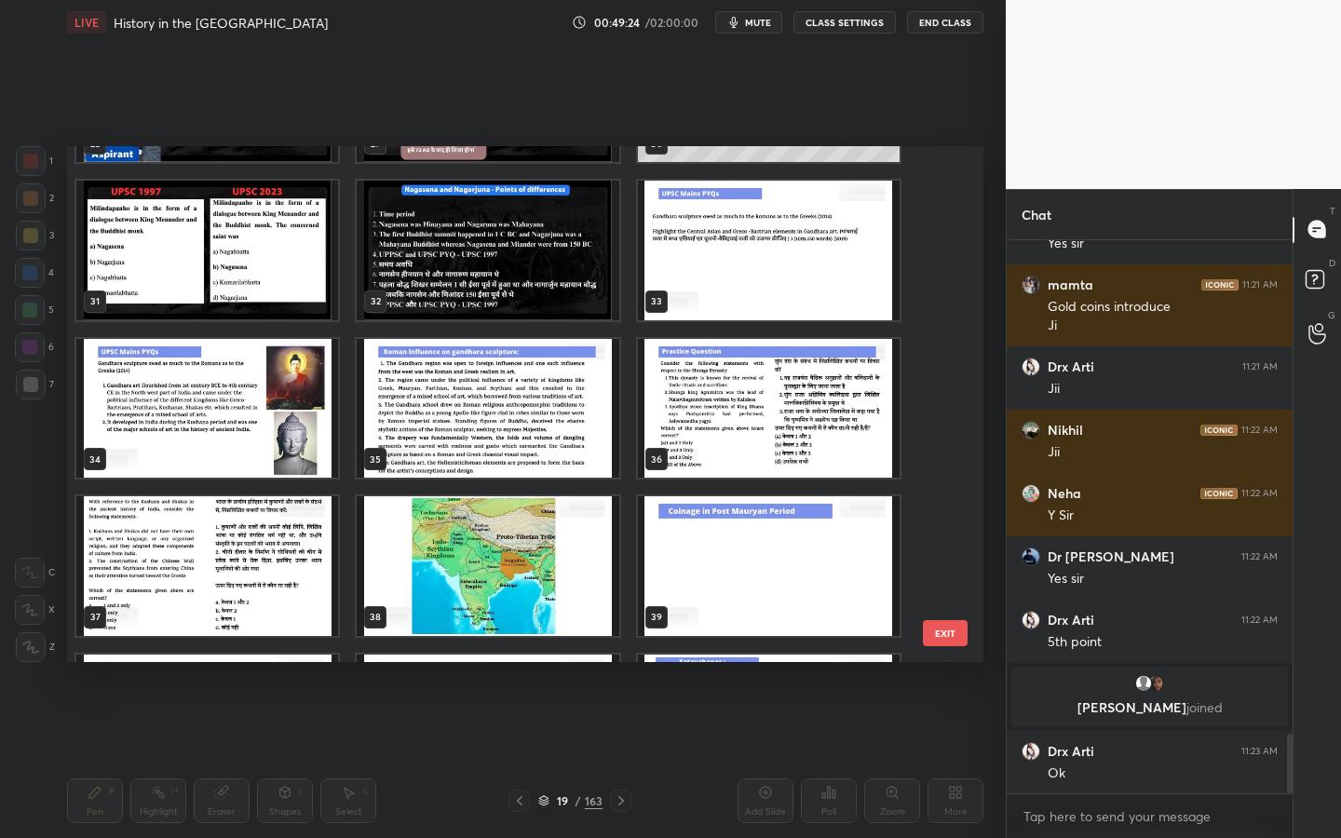
click at [755, 410] on img "grid" at bounding box center [769, 409] width 262 height 140
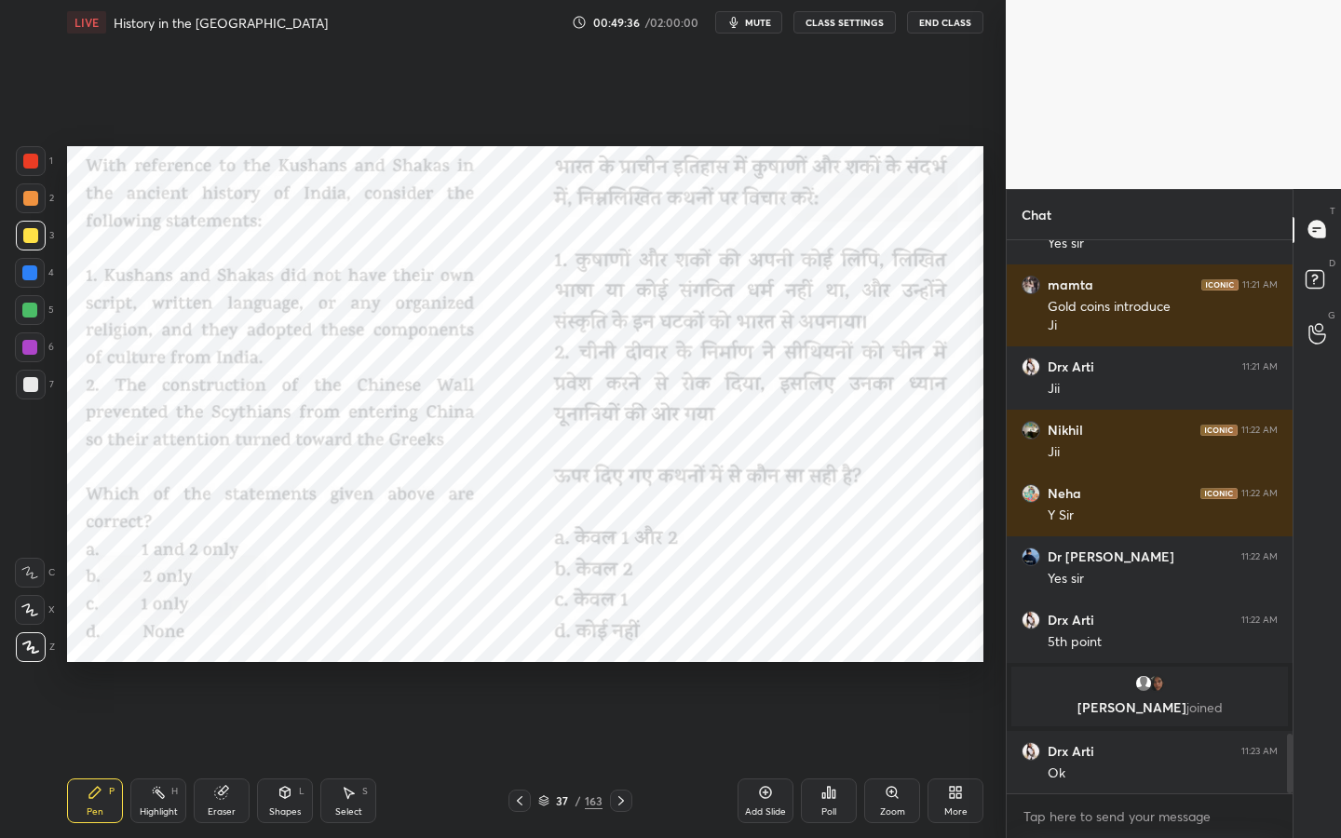
click at [845, 666] on div "Poll" at bounding box center [829, 800] width 56 height 45
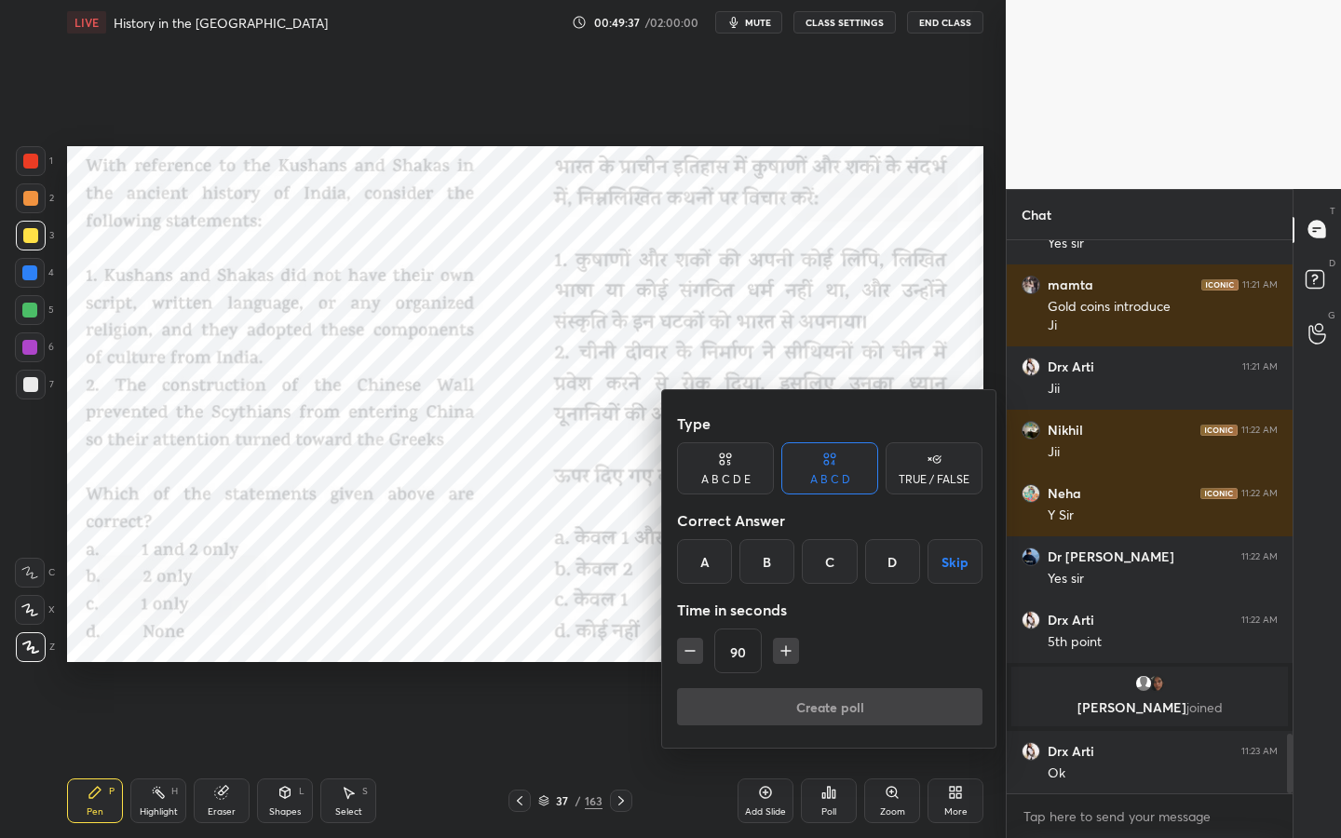
click at [705, 563] on div "A" at bounding box center [704, 561] width 55 height 45
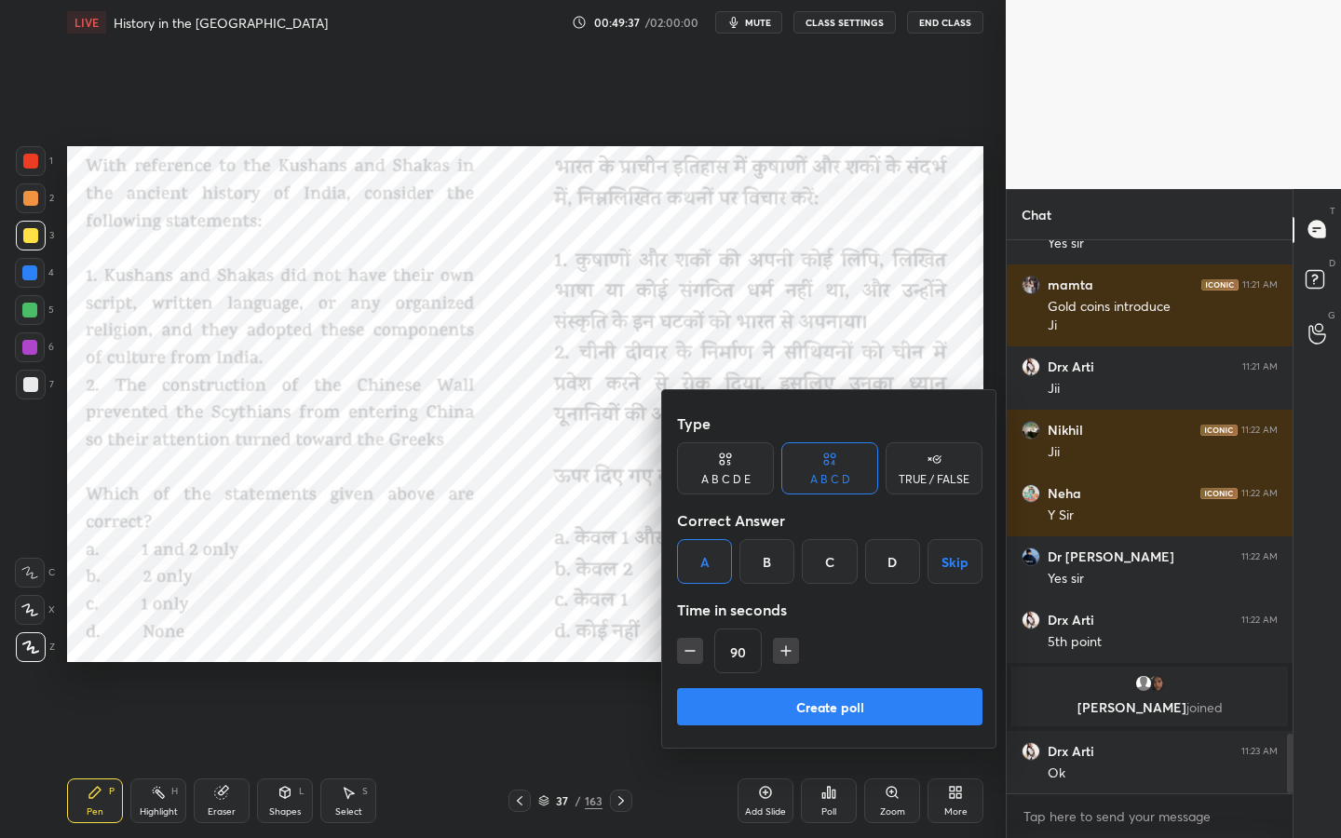
click at [769, 666] on button "Create poll" at bounding box center [829, 706] width 305 height 37
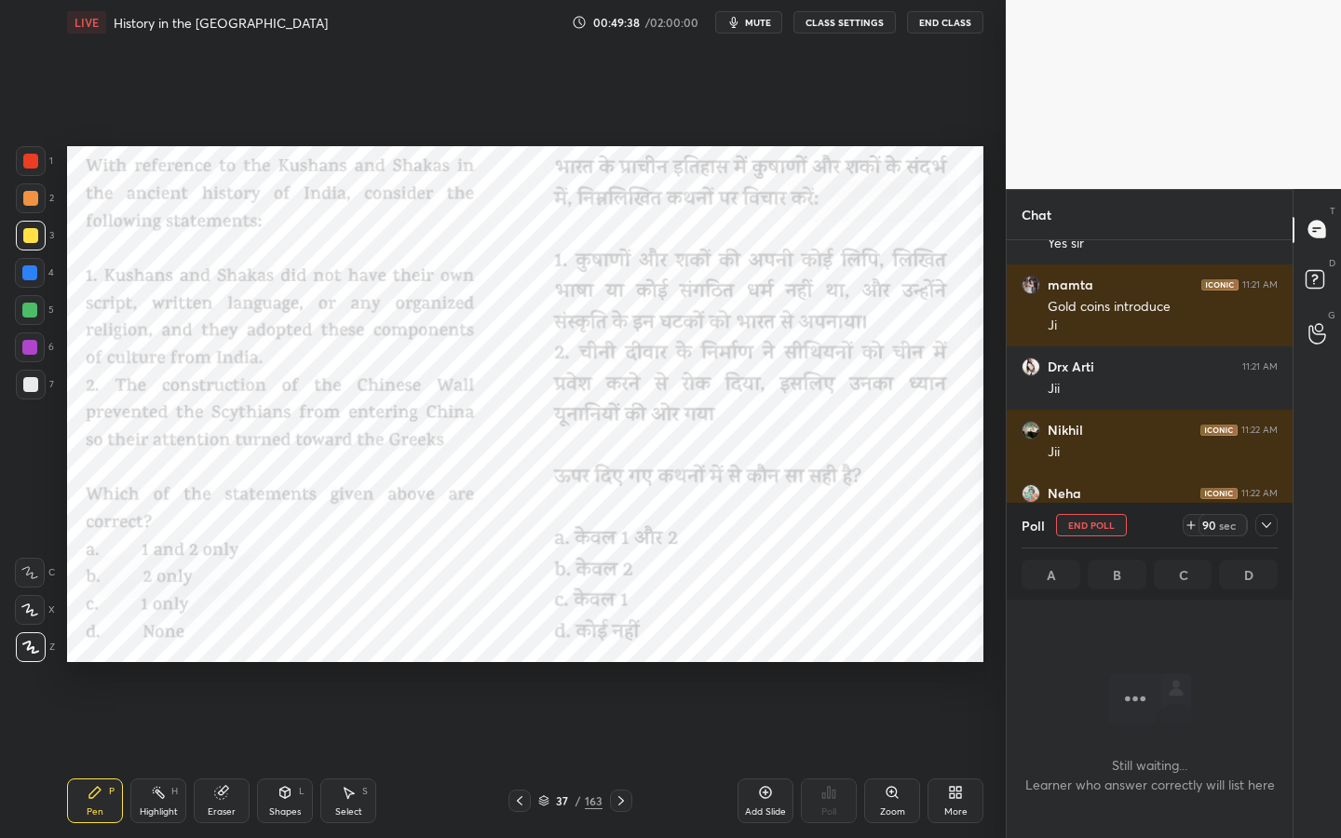
scroll to position [7, 7]
click at [756, 27] on span "mute" at bounding box center [758, 22] width 26 height 13
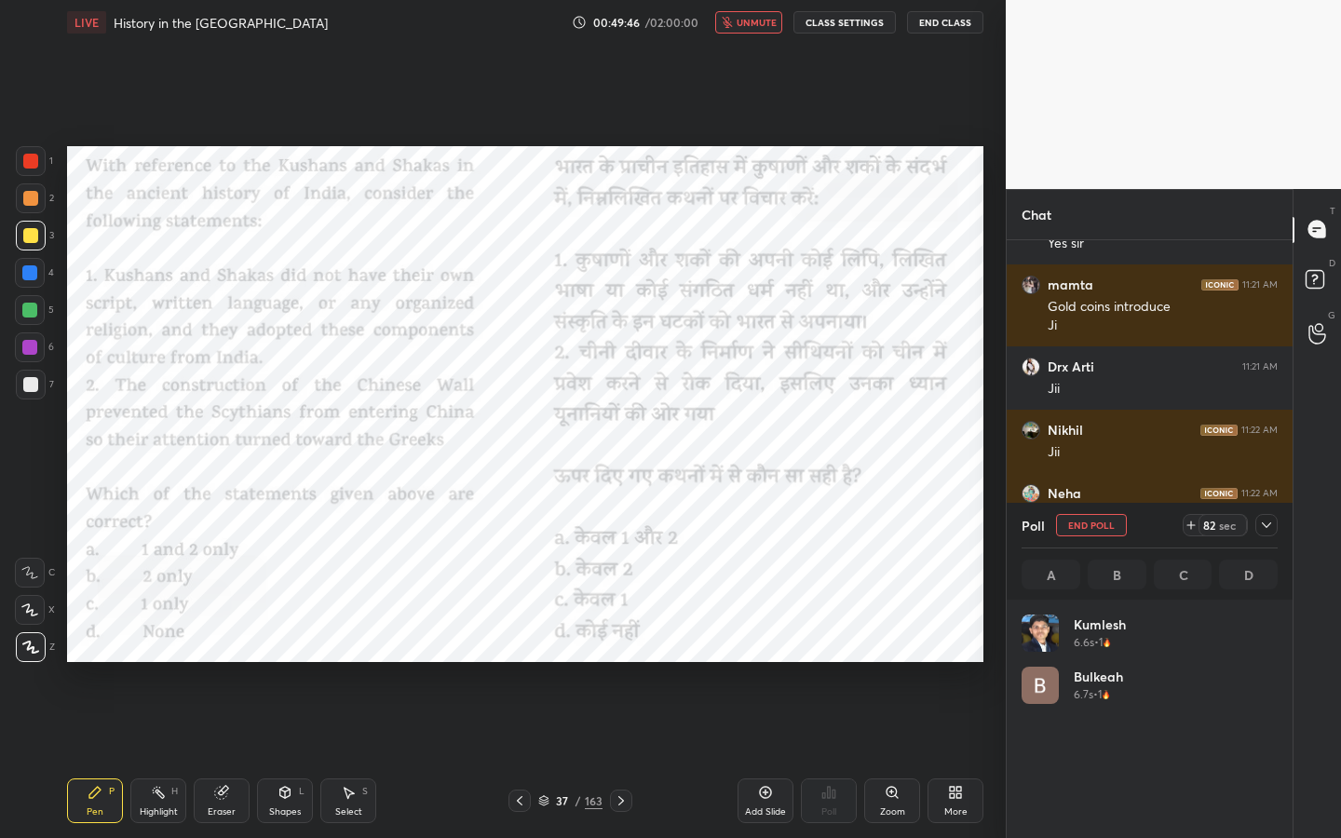
scroll to position [218, 250]
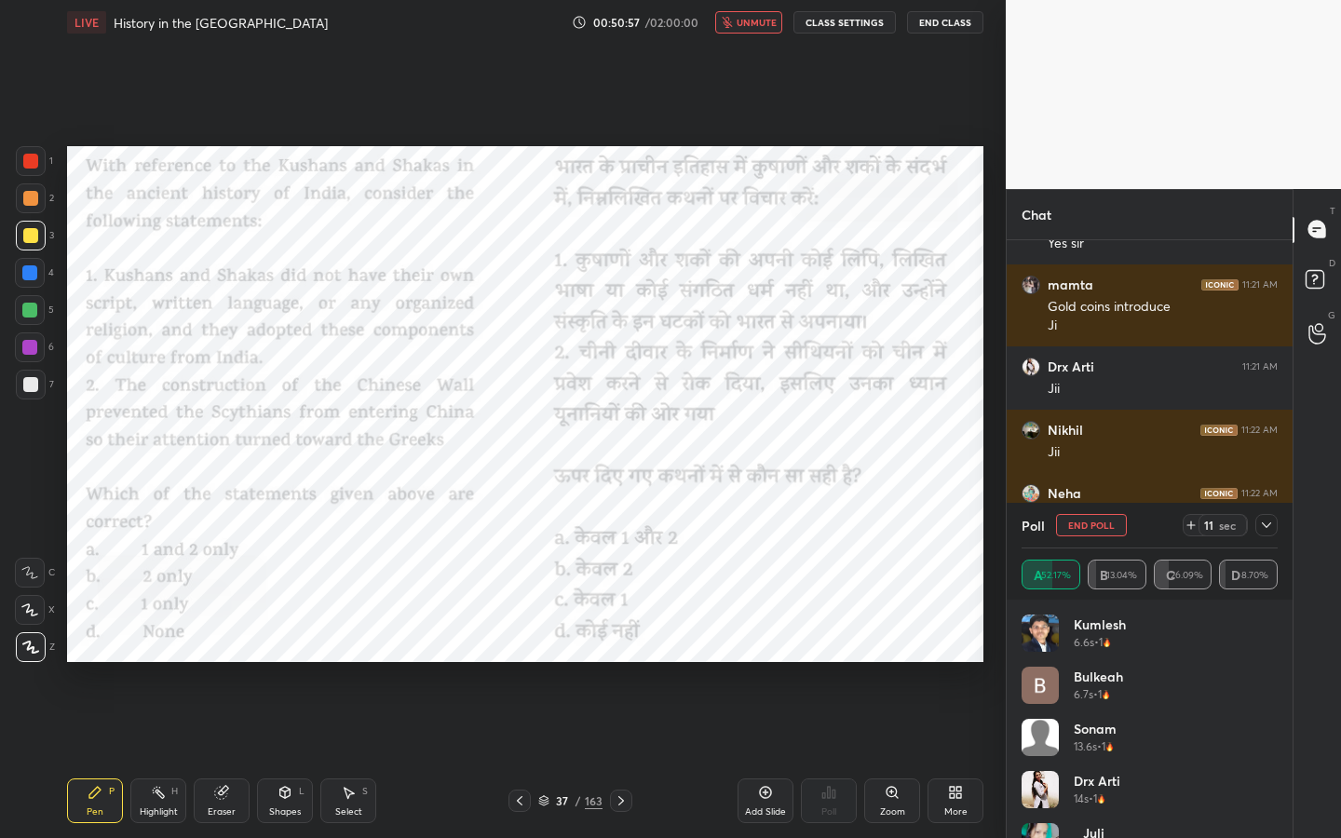
click at [750, 24] on span "unmute" at bounding box center [757, 22] width 40 height 13
click at [1265, 536] on div "Poll End Poll 10 sec" at bounding box center [1149, 525] width 256 height 45
click at [1265, 528] on icon at bounding box center [1266, 525] width 15 height 15
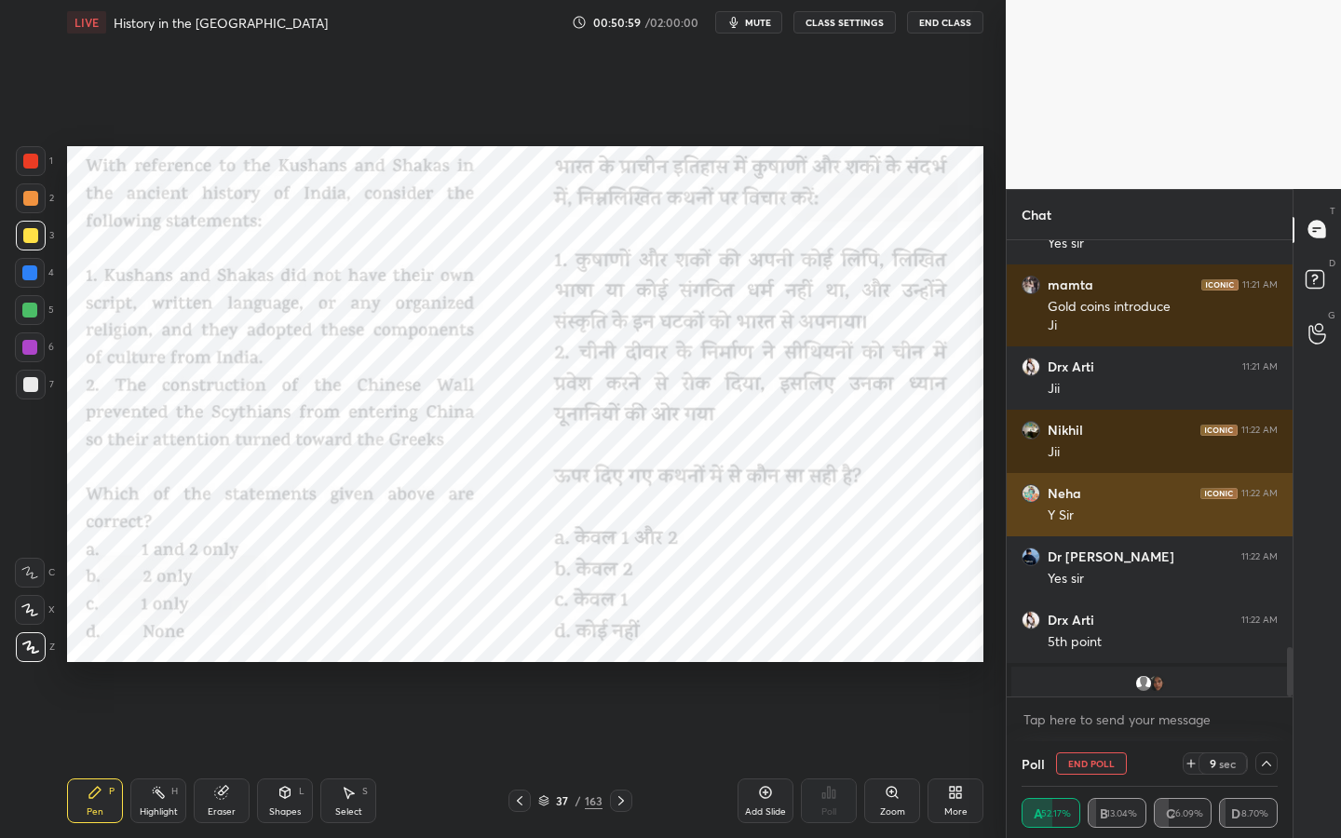
scroll to position [0, 0]
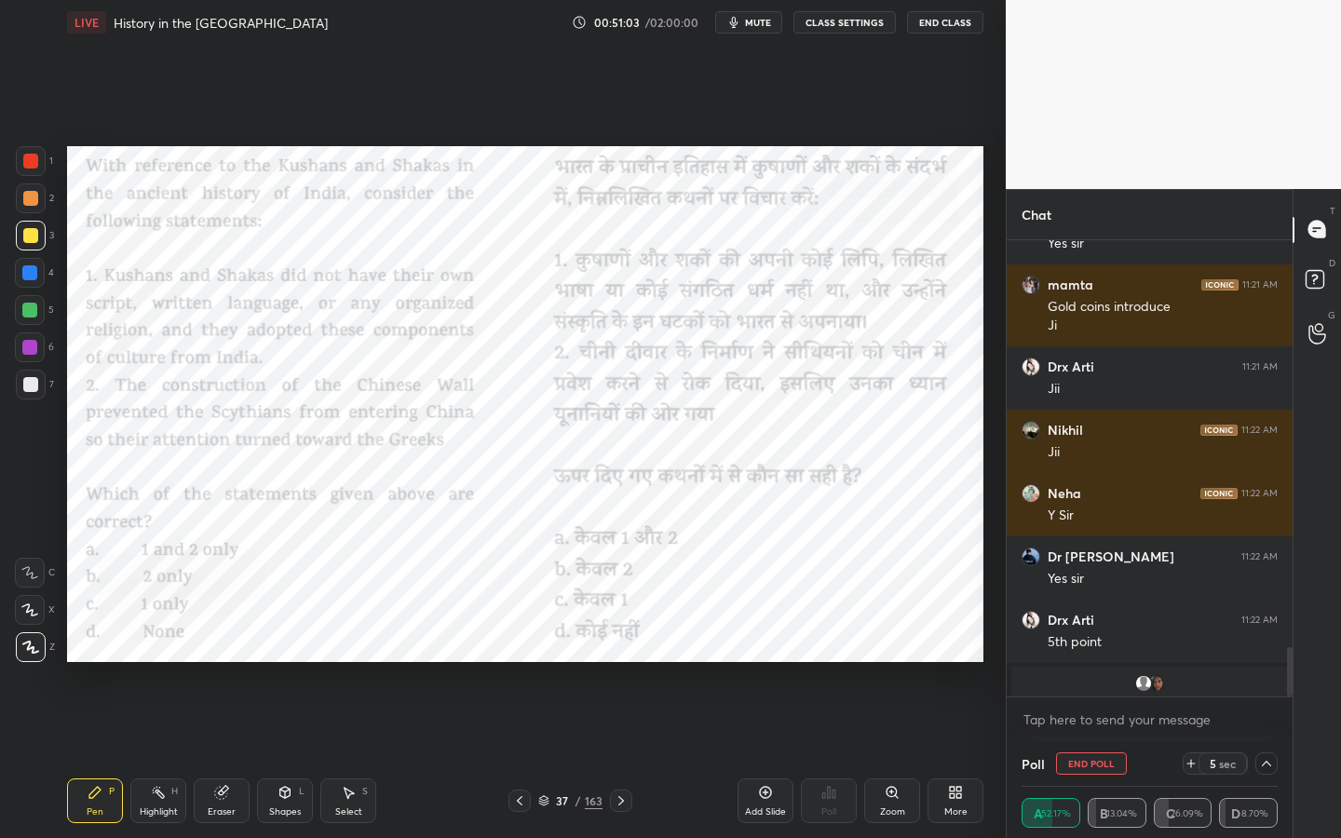
click at [27, 160] on div at bounding box center [30, 161] width 15 height 15
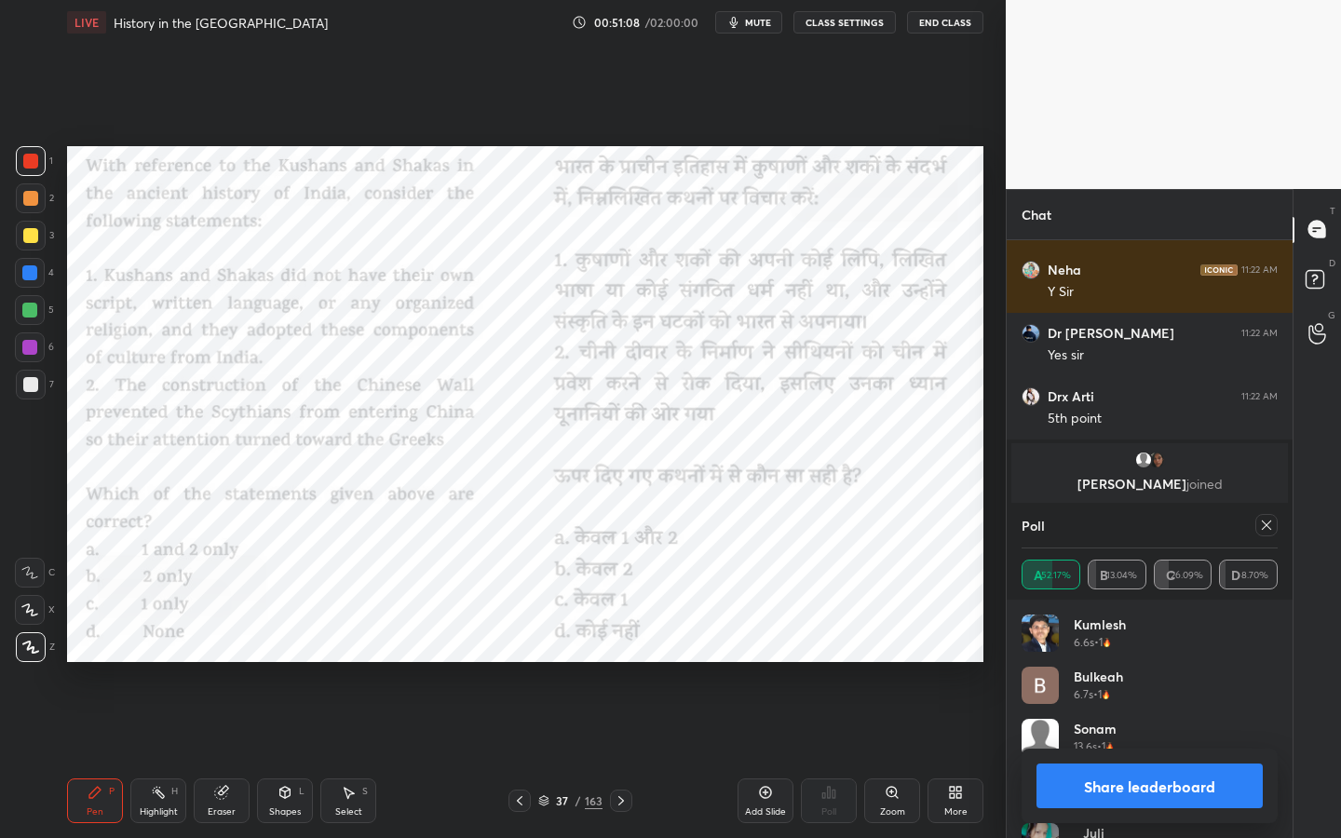
scroll to position [218, 250]
click at [1268, 531] on icon at bounding box center [1266, 525] width 15 height 15
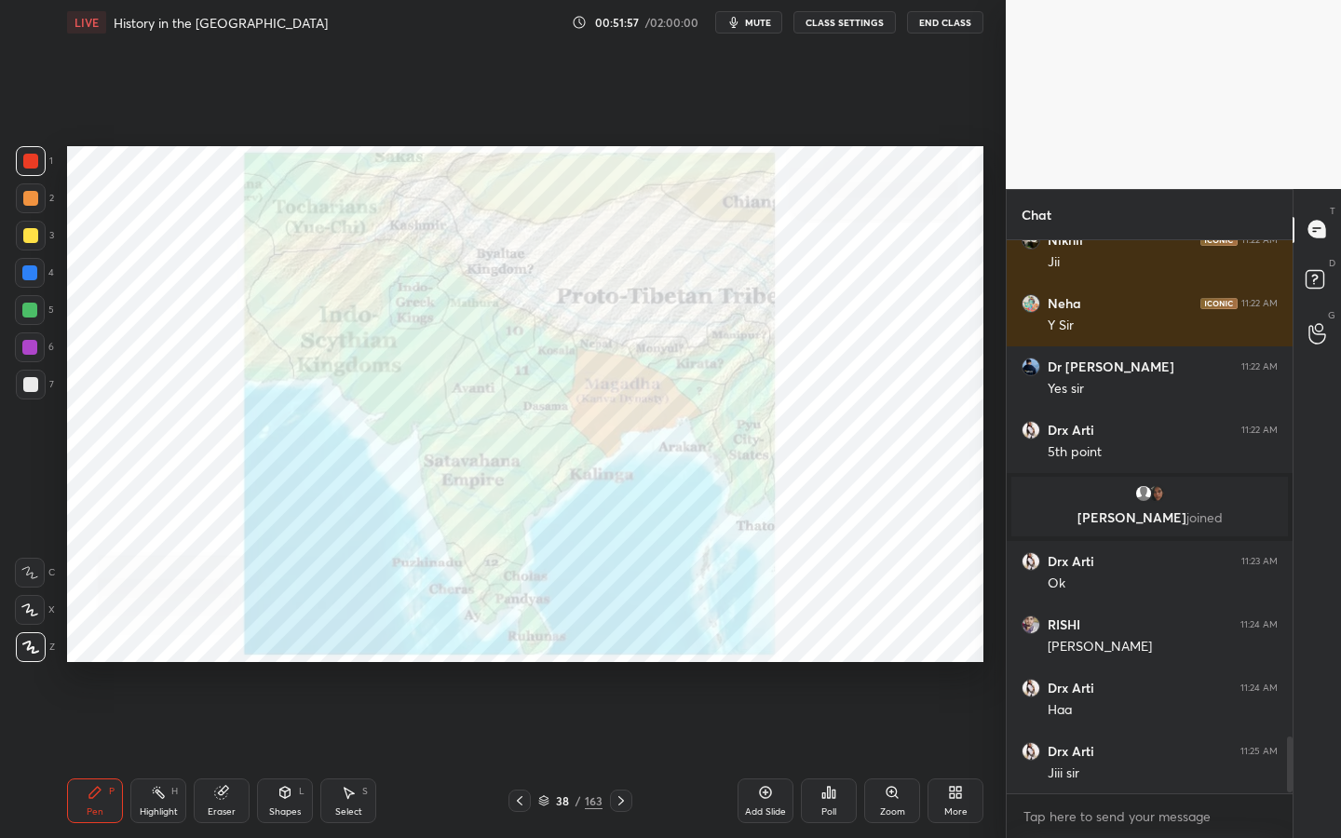
scroll to position [4872, 0]
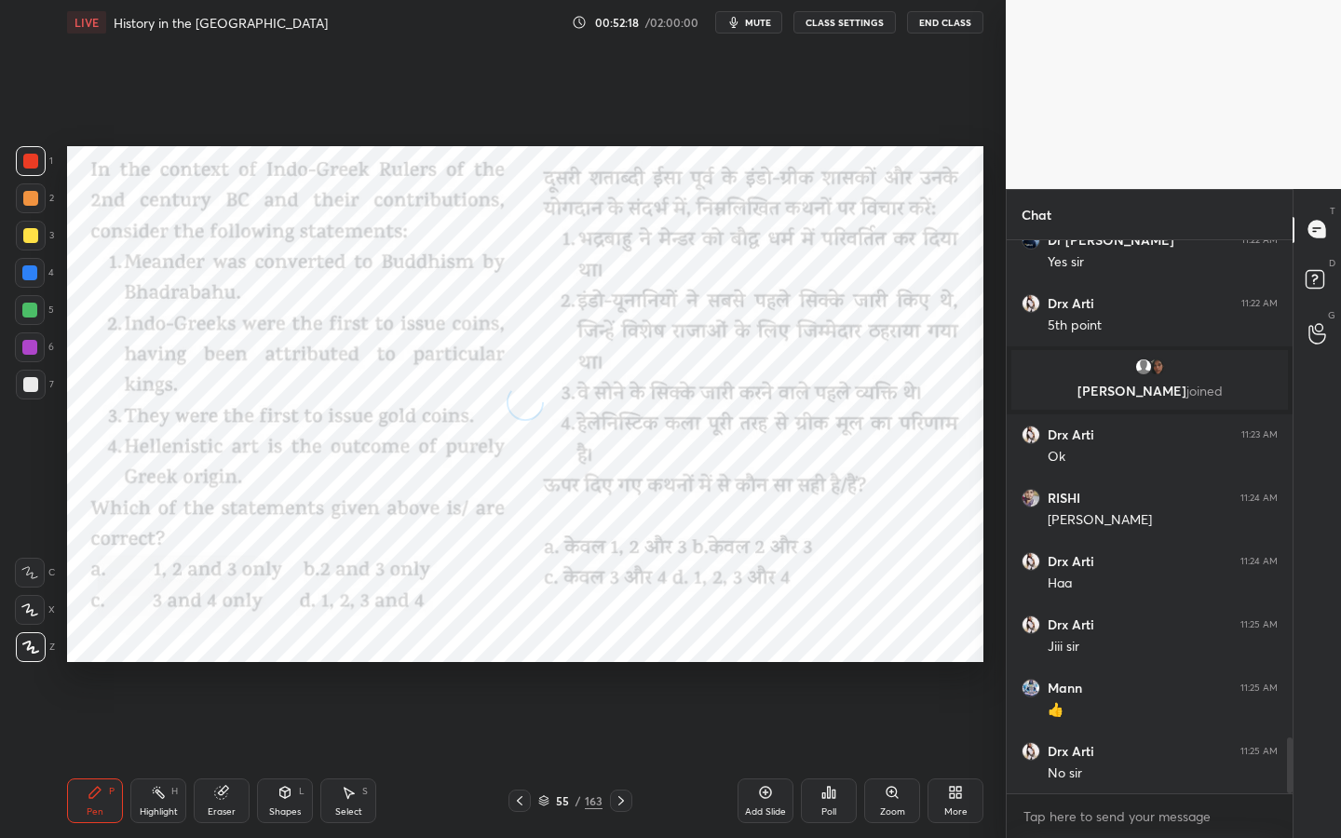
click at [952, 666] on icon at bounding box center [952, 789] width 5 height 5
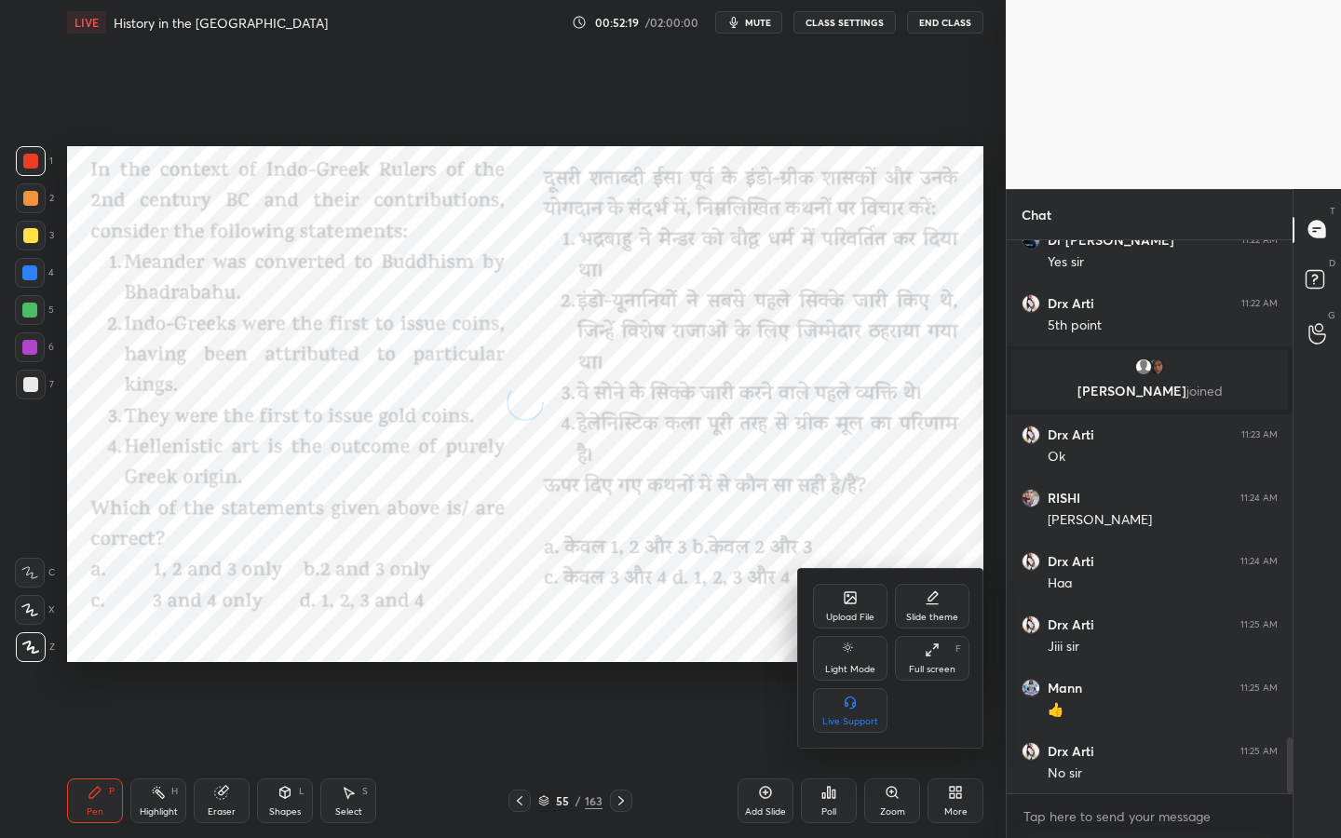
click at [955, 633] on div "Upload File Slide theme Light Mode Full screen F Live Support" at bounding box center [891, 658] width 156 height 149
click at [951, 665] on div "Full screen" at bounding box center [932, 669] width 47 height 9
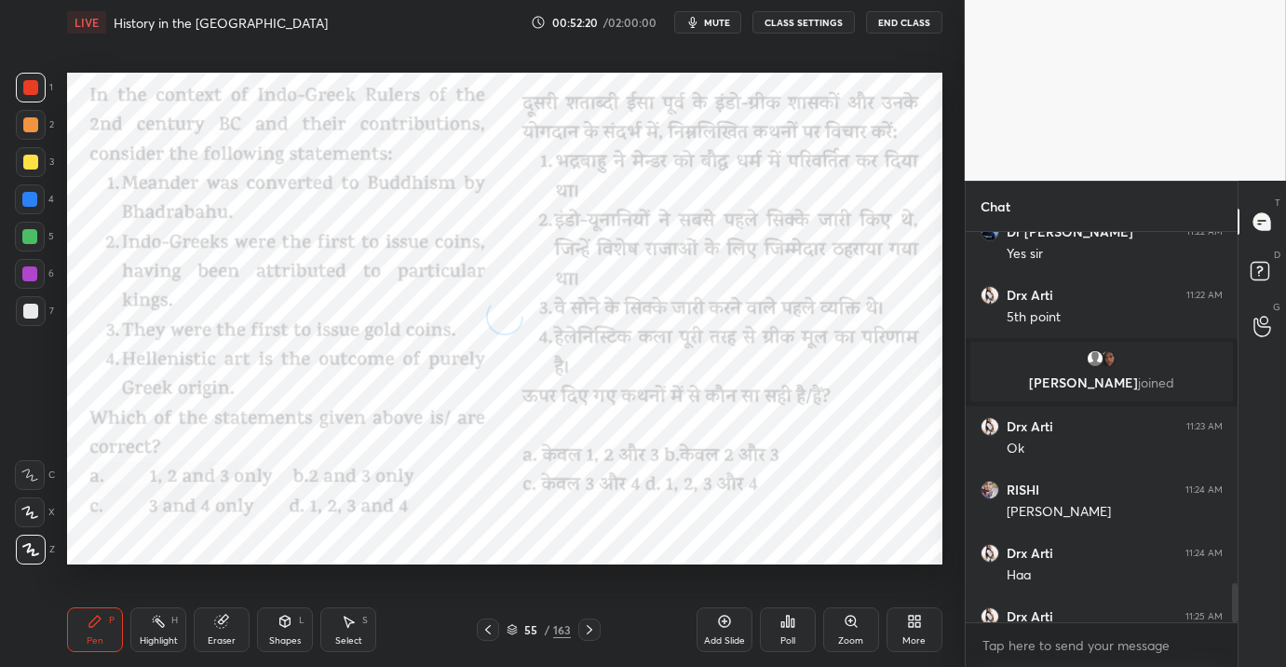
scroll to position [7, 6]
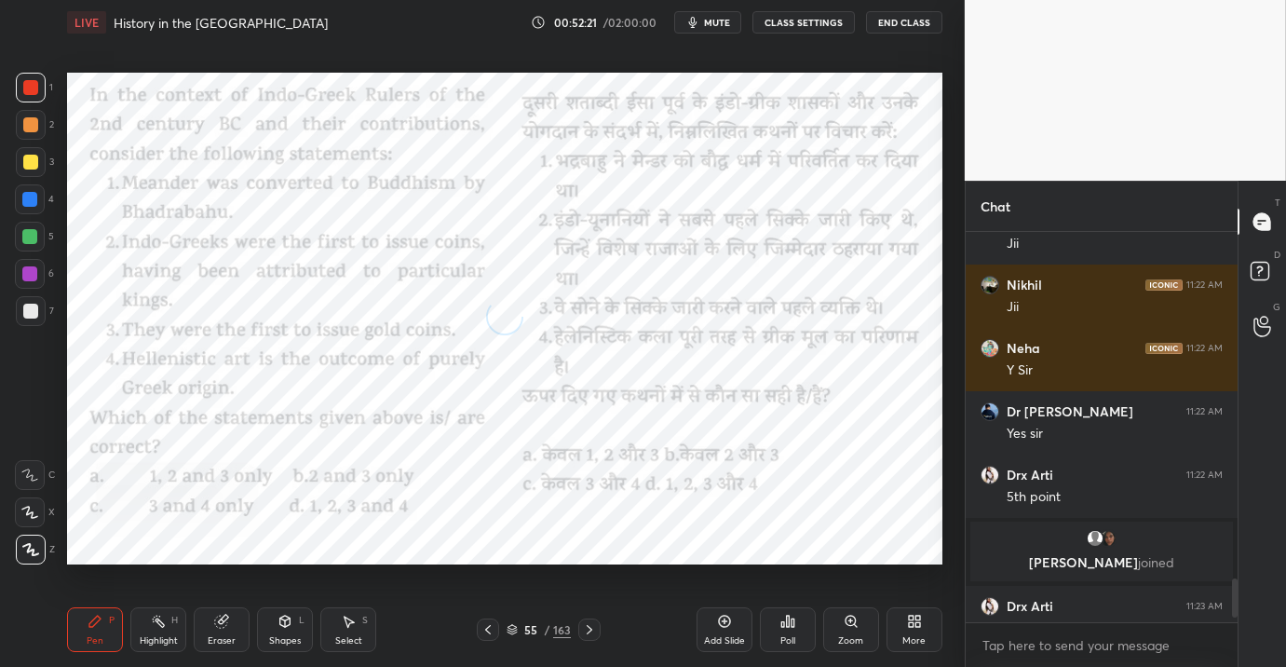
click at [561, 629] on div "163" at bounding box center [562, 629] width 18 height 17
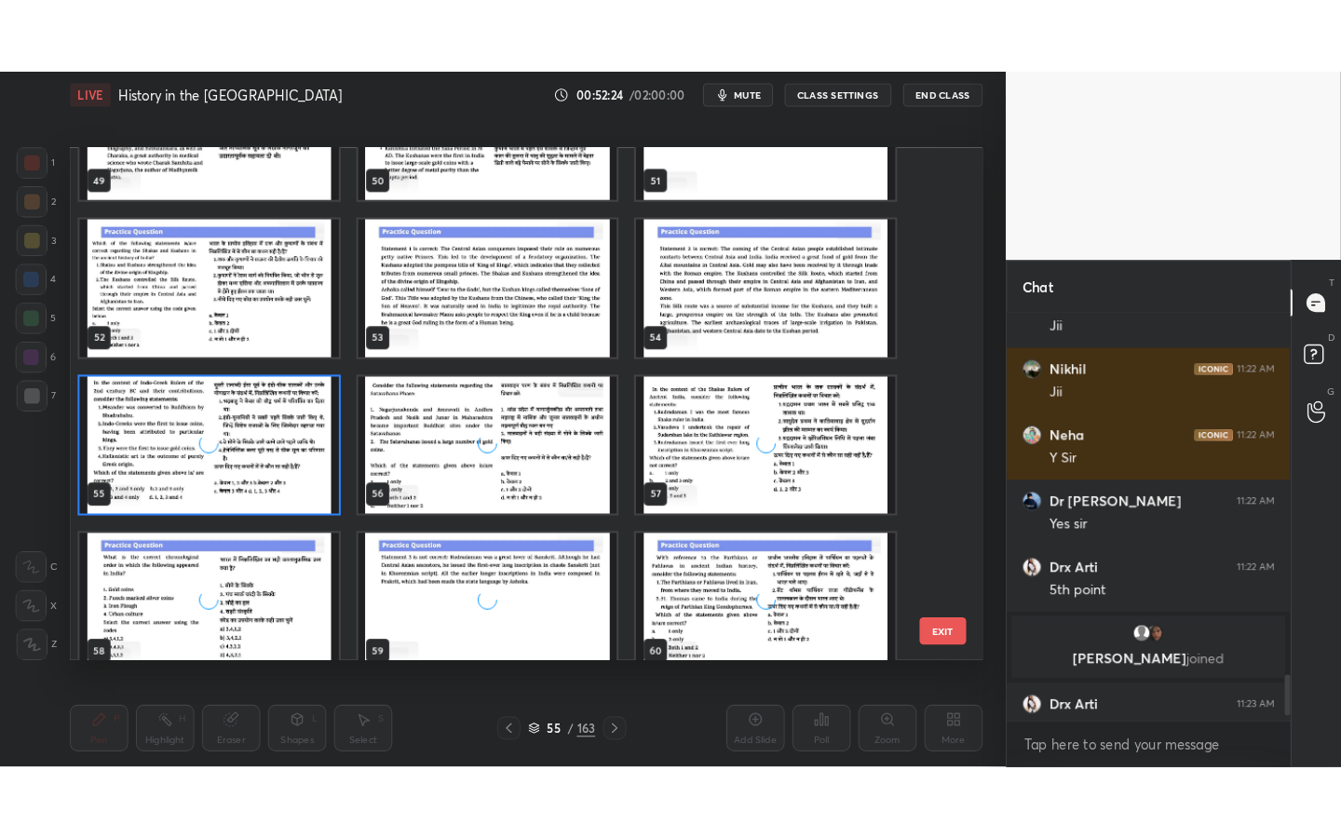
scroll to position [2562, 0]
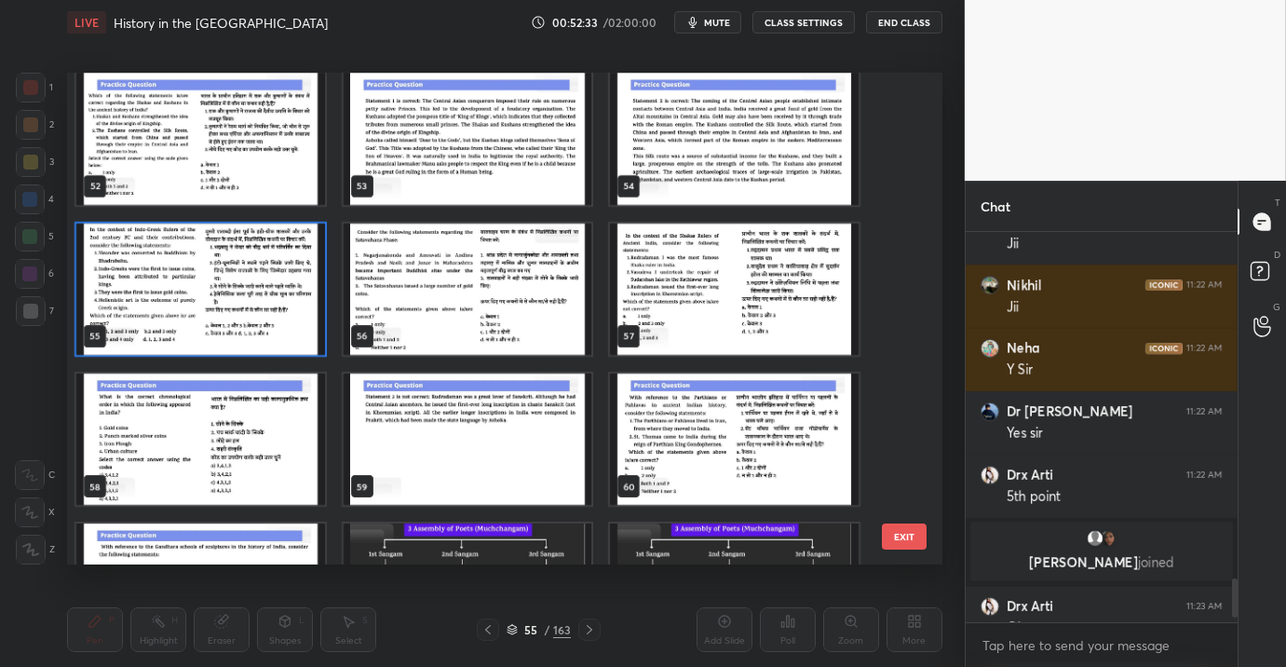
click at [115, 268] on img "grid" at bounding box center [200, 288] width 249 height 131
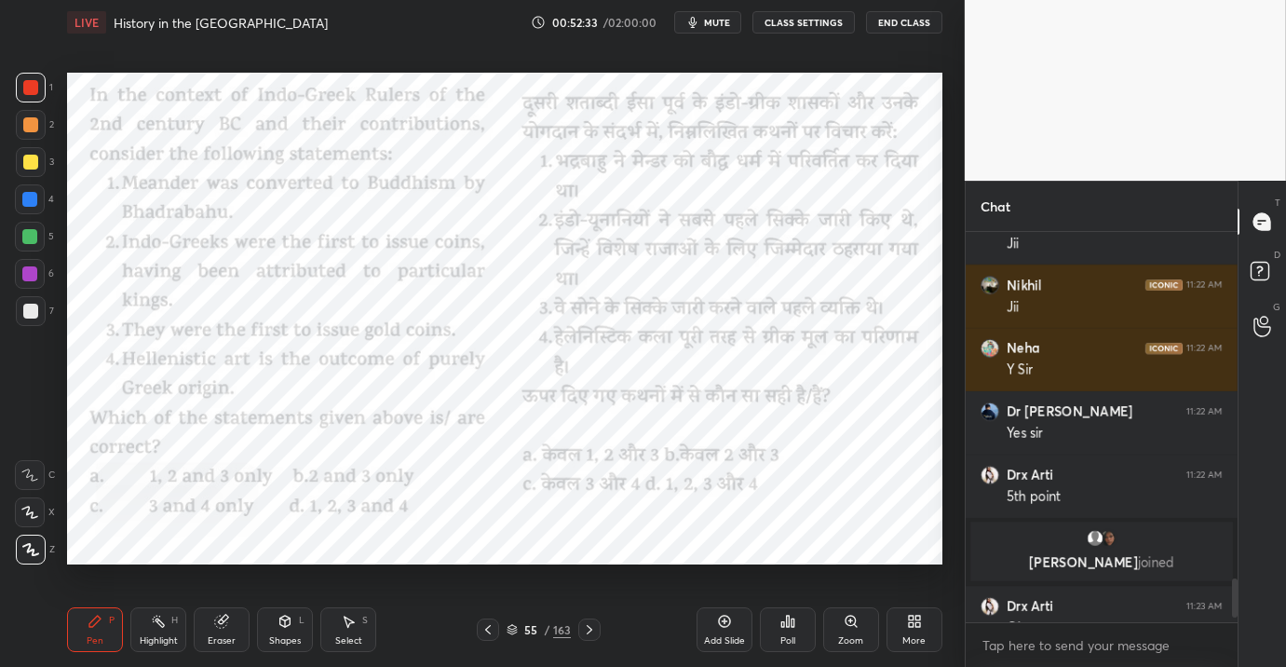
click at [115, 268] on img "grid" at bounding box center [200, 288] width 249 height 131
click at [923, 623] on div "More" at bounding box center [914, 629] width 56 height 45
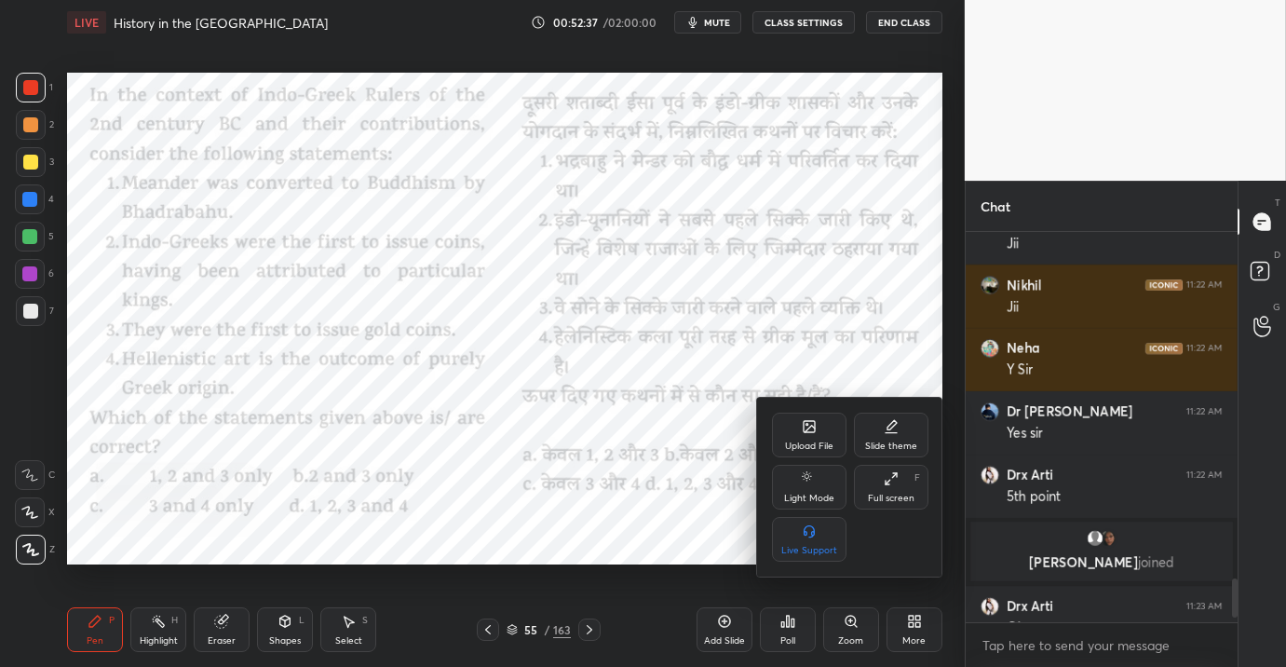
click at [901, 486] on div "Full screen F" at bounding box center [891, 487] width 74 height 45
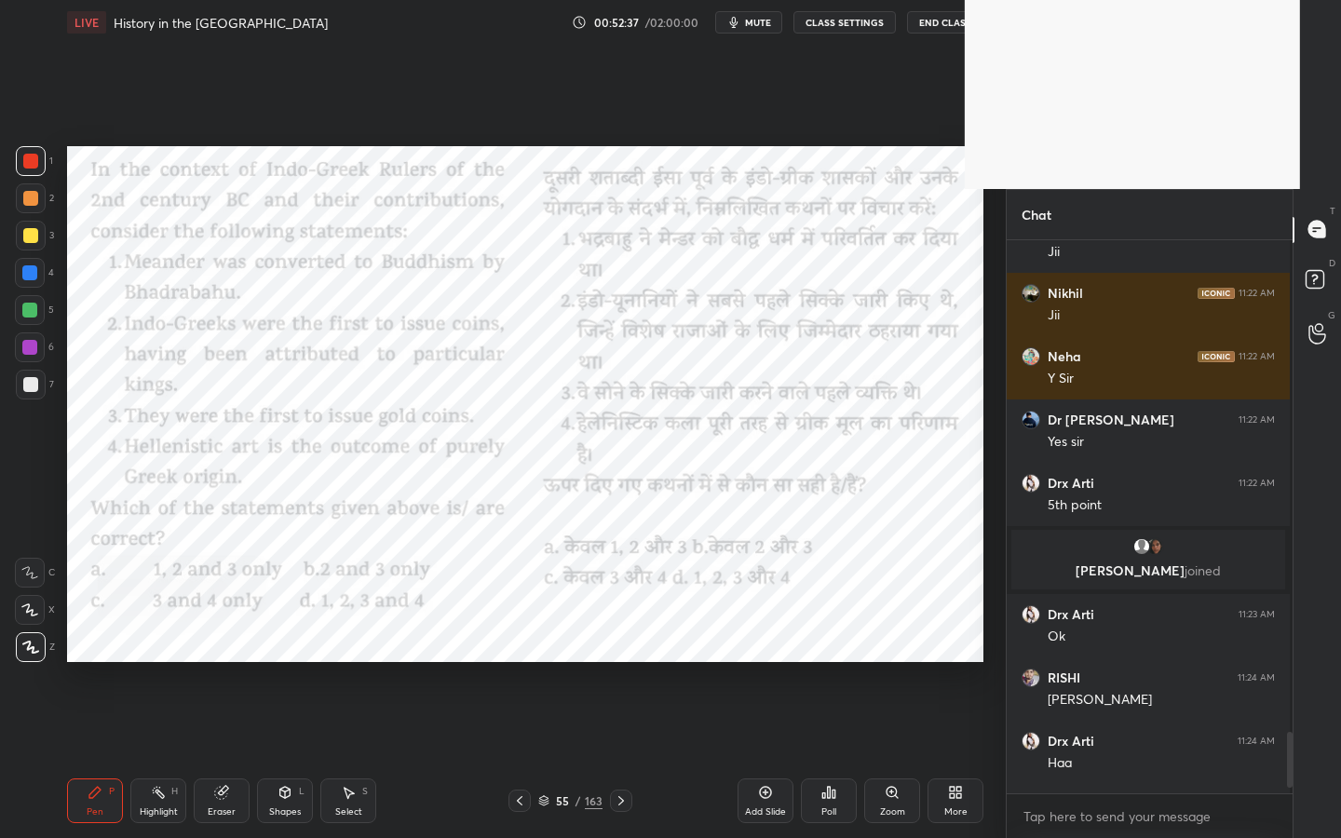
scroll to position [392, 280]
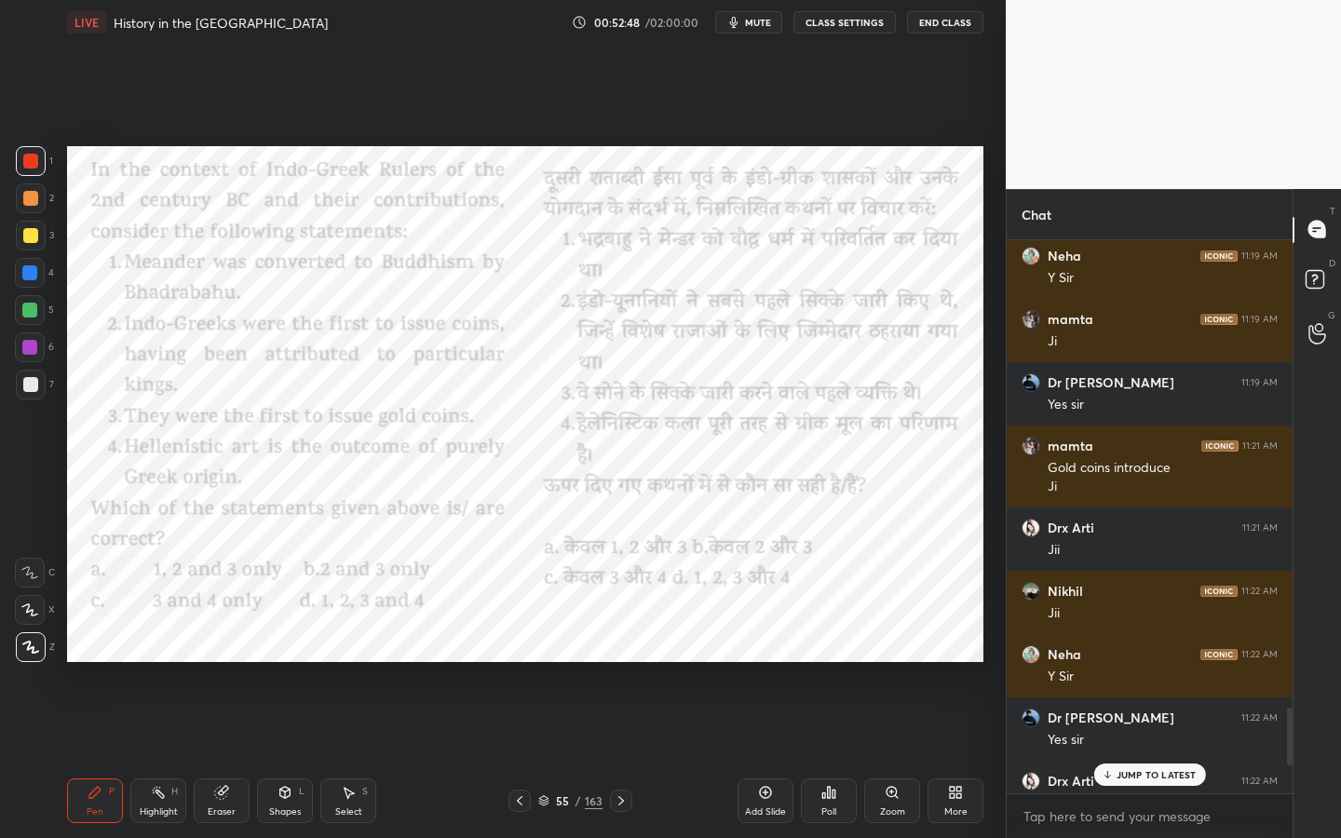
click at [832, 666] on div "Poll" at bounding box center [829, 800] width 56 height 45
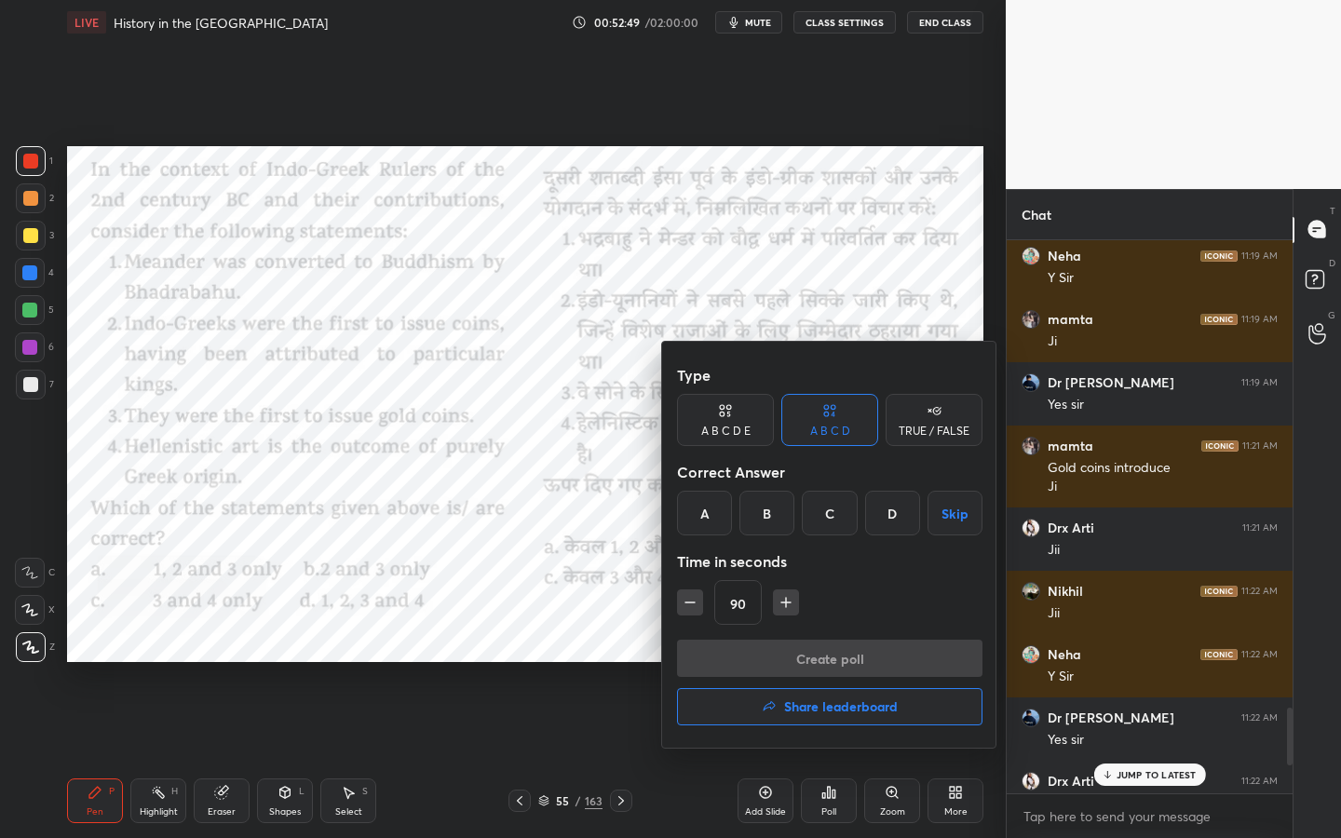
click at [749, 519] on div "B" at bounding box center [766, 513] width 55 height 45
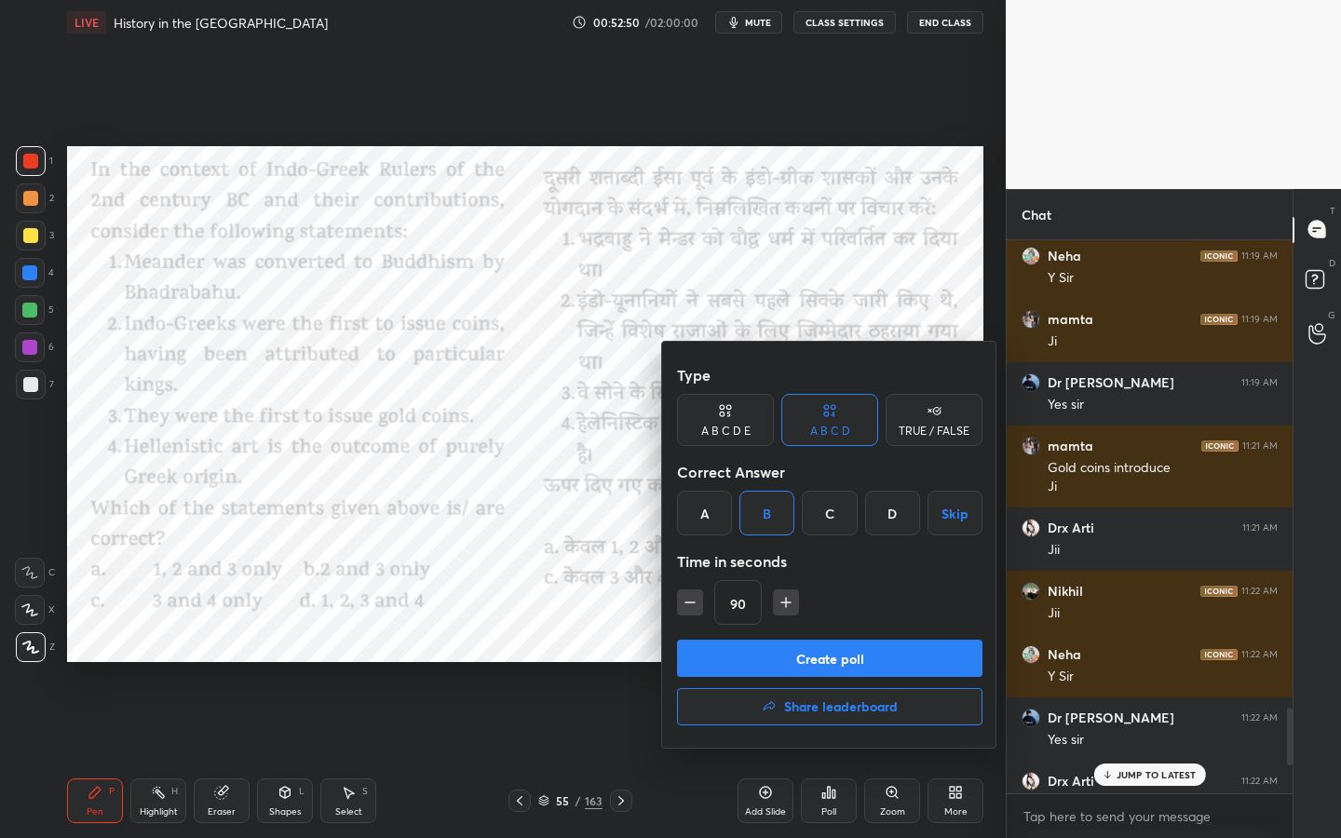
click at [768, 656] on button "Create poll" at bounding box center [829, 658] width 305 height 37
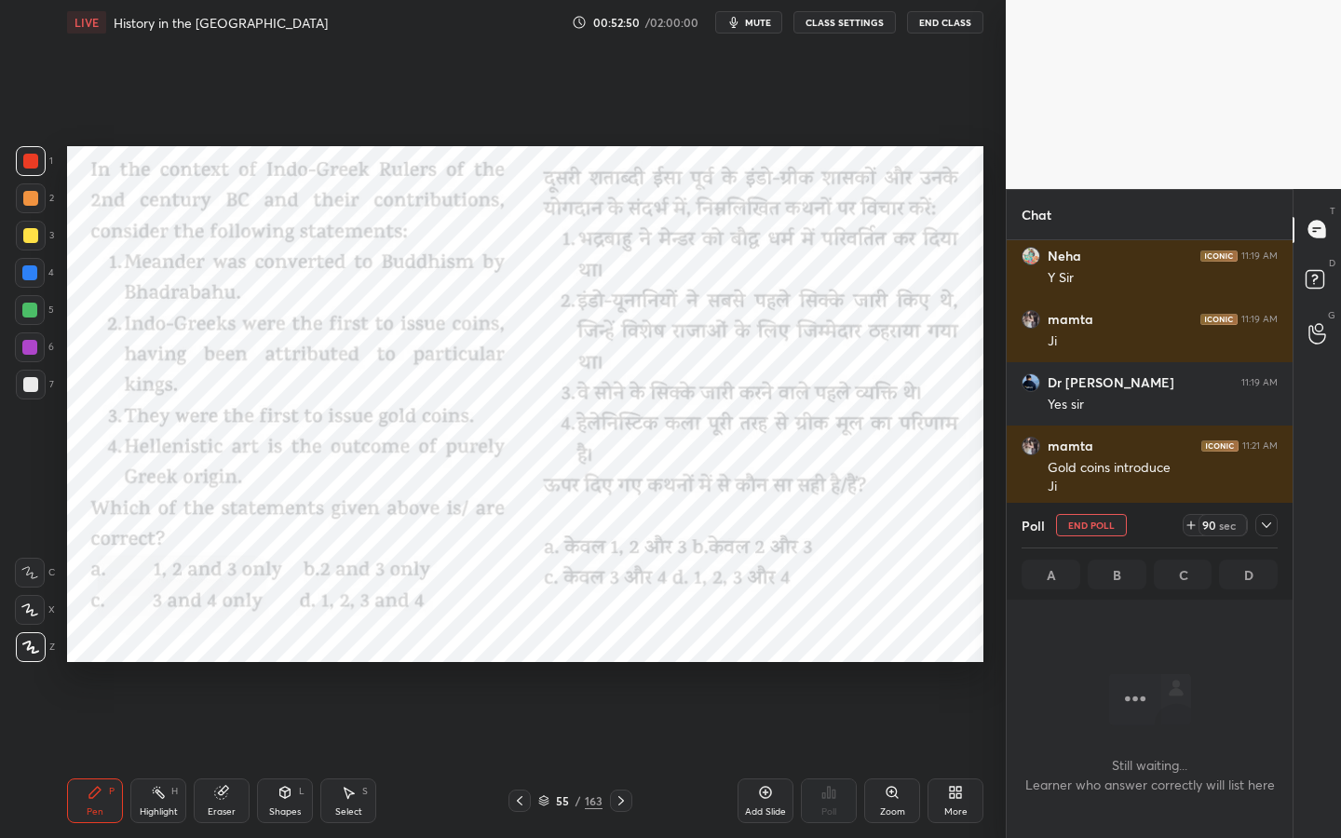
scroll to position [461, 280]
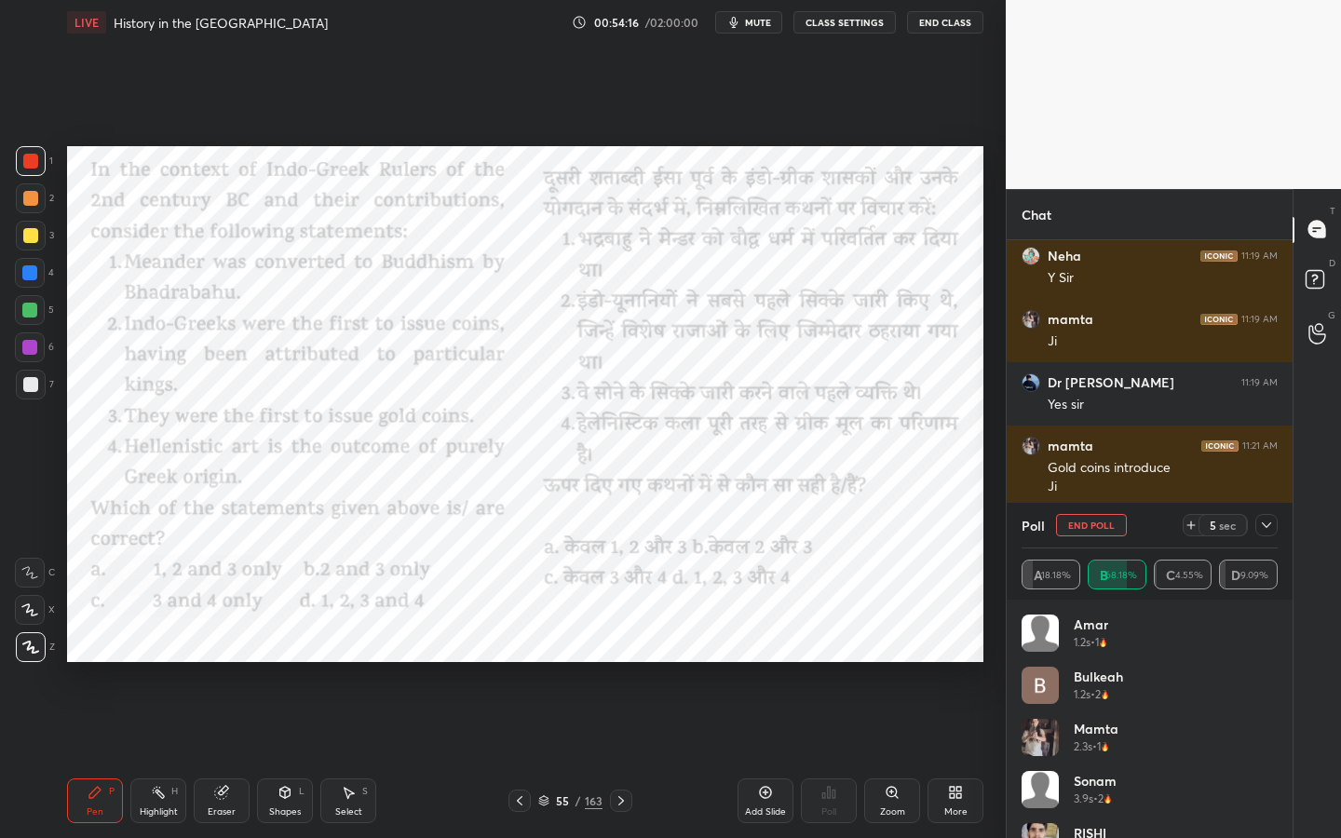
click at [1264, 532] on icon at bounding box center [1266, 525] width 15 height 15
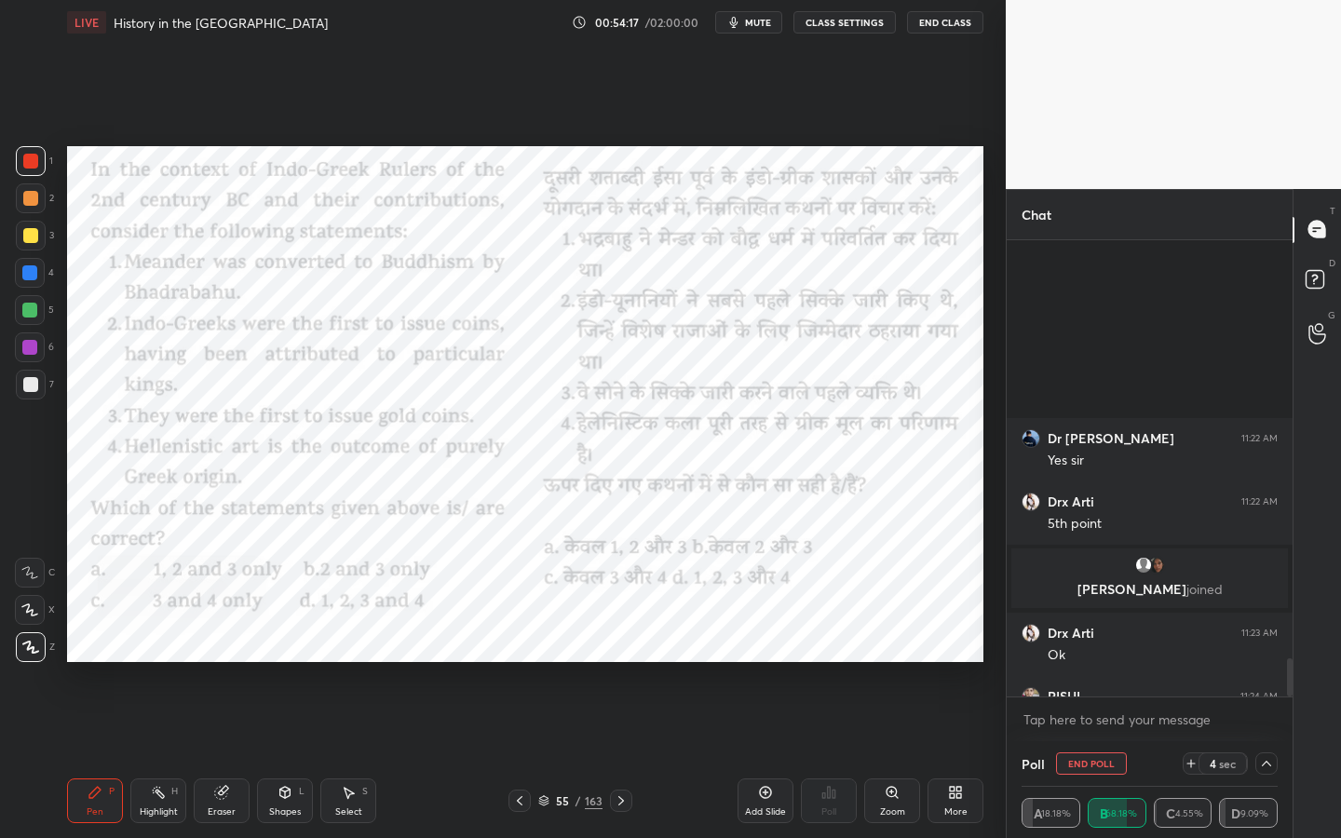
scroll to position [5049, 0]
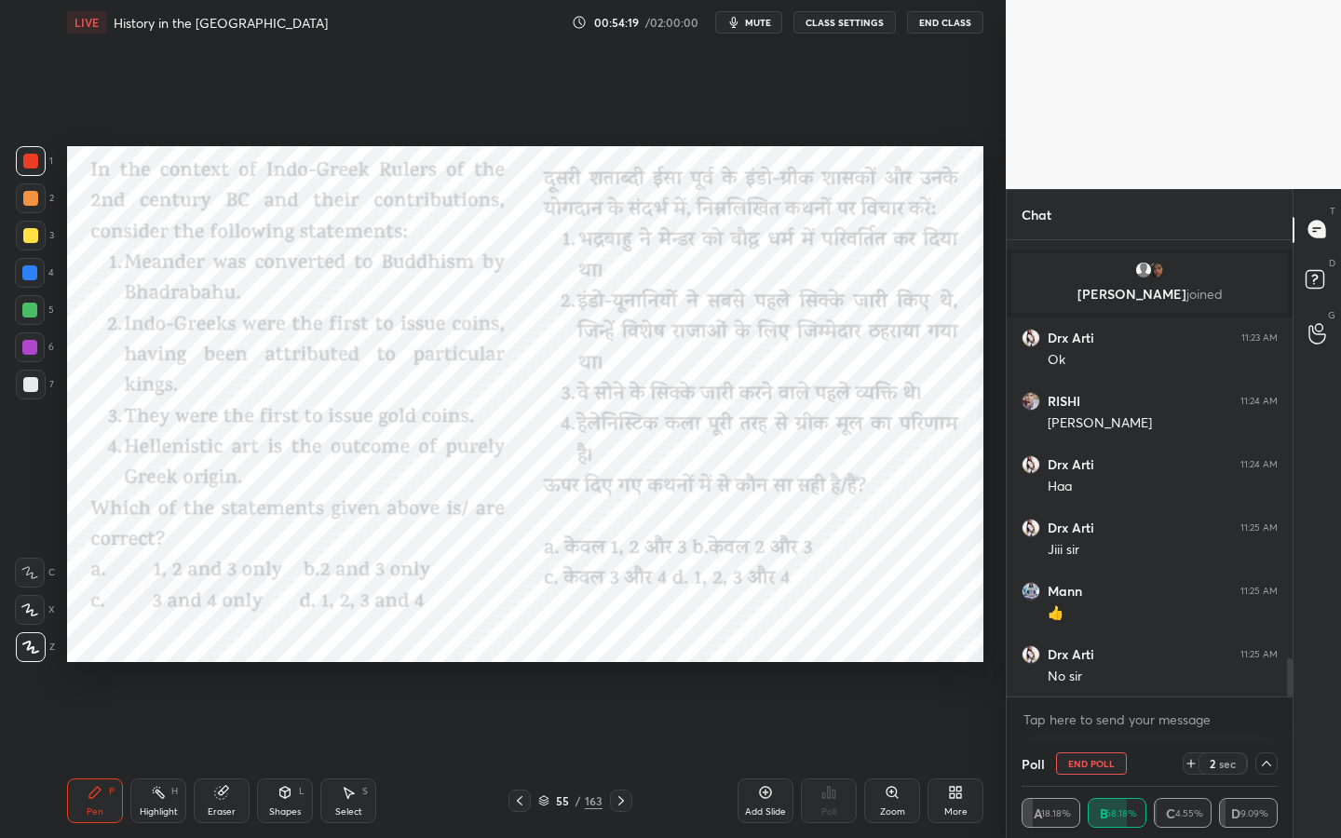
click at [1129, 495] on div "Drx Arti 11:24 AM Haa" at bounding box center [1150, 475] width 286 height 63
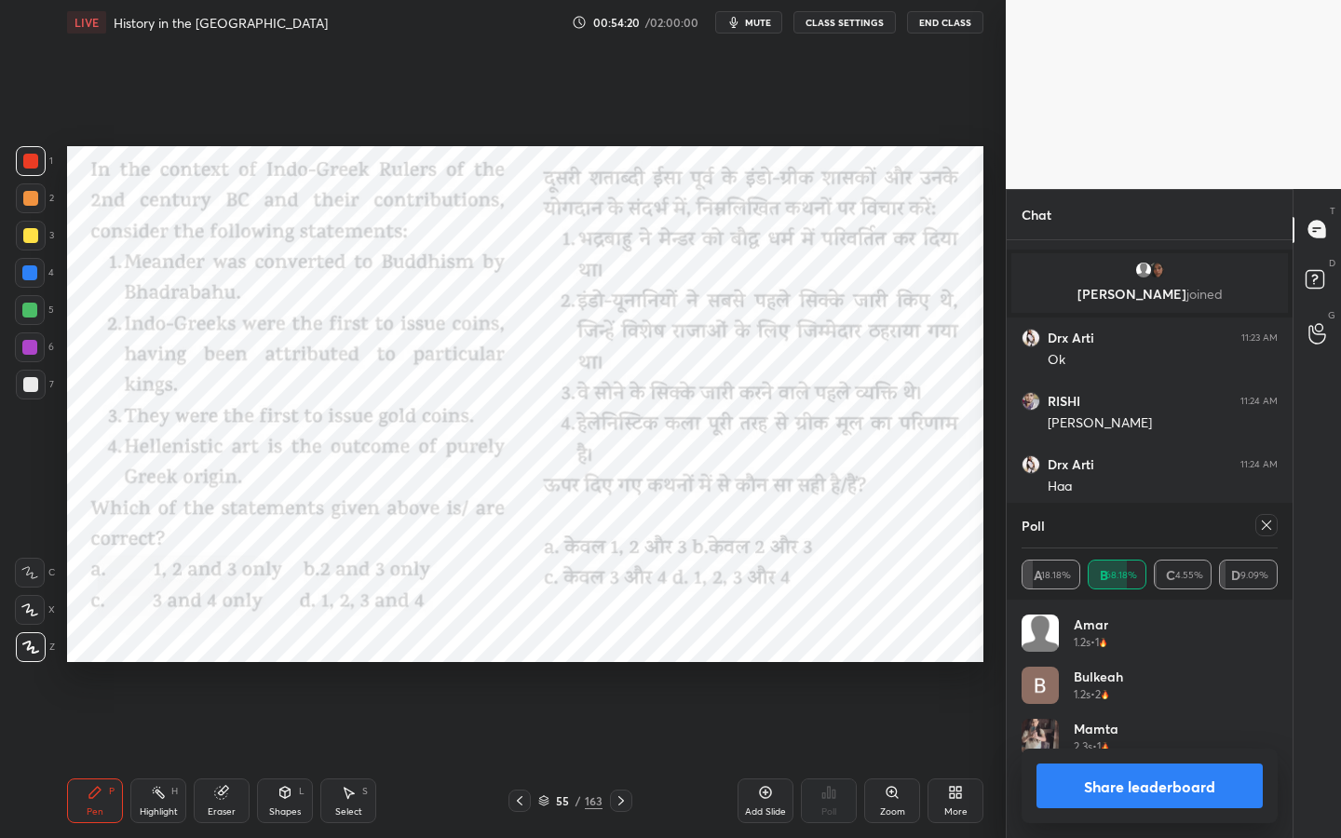
scroll to position [218, 250]
click at [53, 516] on div "1 2 3 4 5 6 7 C X Z C X Z E E Erase all H H LIVE History in the Deep South 00:5…" at bounding box center [495, 419] width 991 height 838
click at [1271, 522] on icon at bounding box center [1266, 525] width 15 height 15
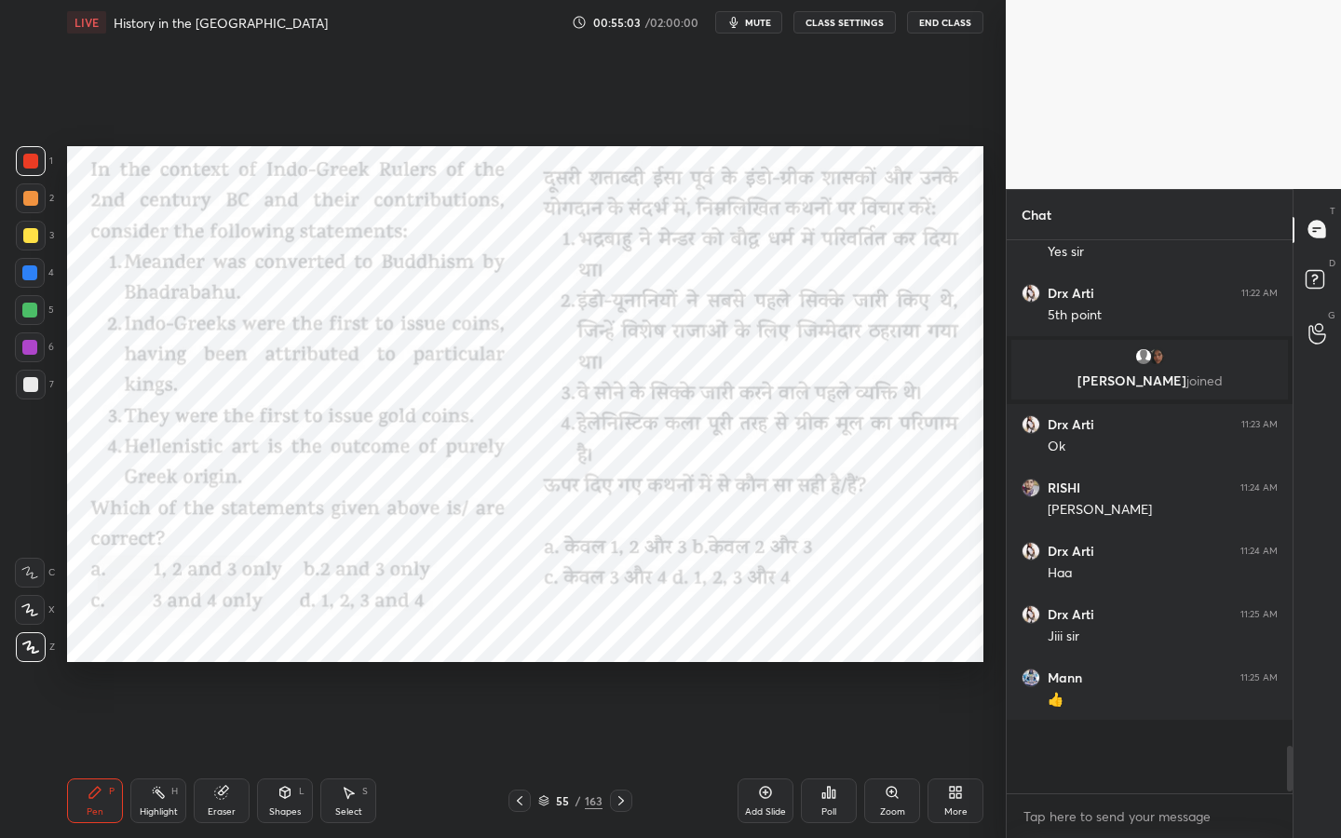
scroll to position [548, 280]
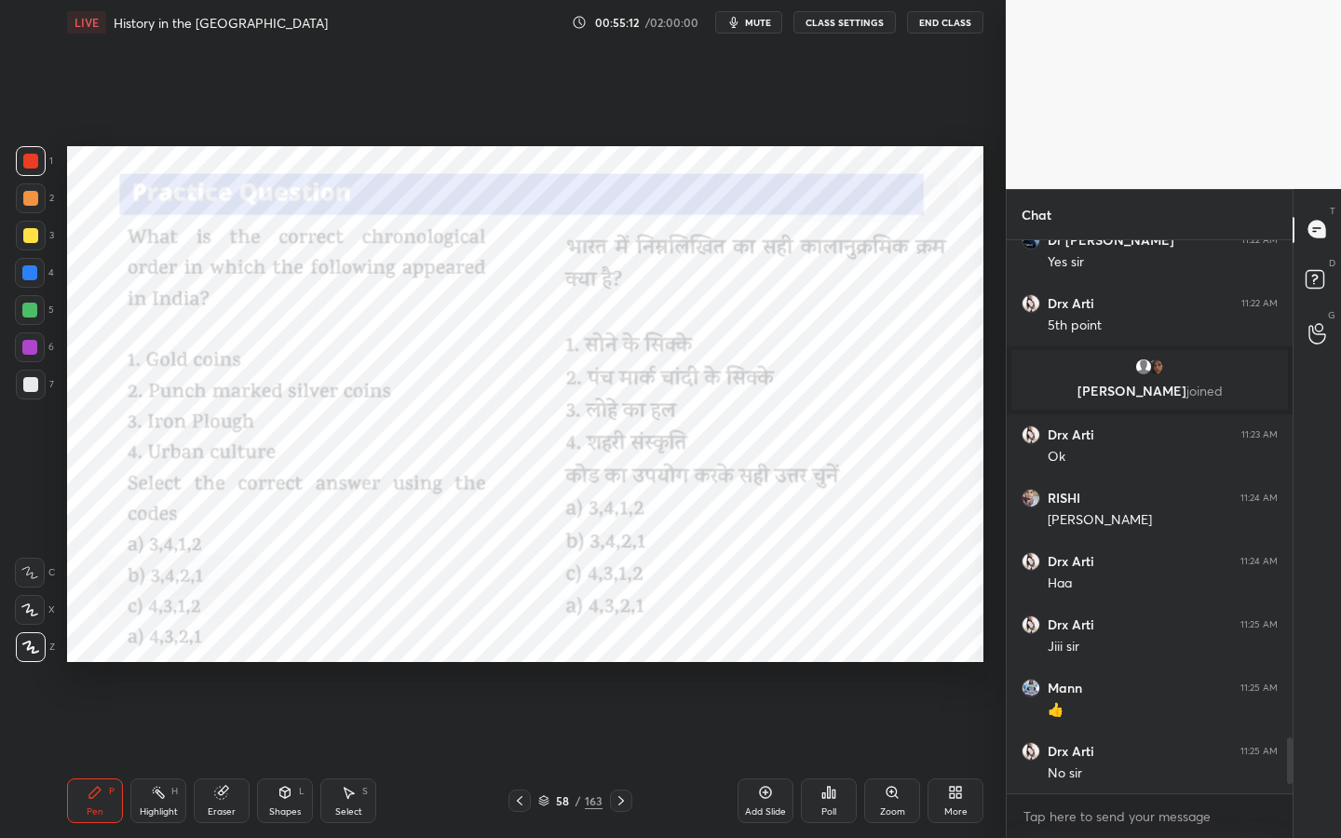
click at [276, 666] on div "Shapes" at bounding box center [285, 811] width 32 height 9
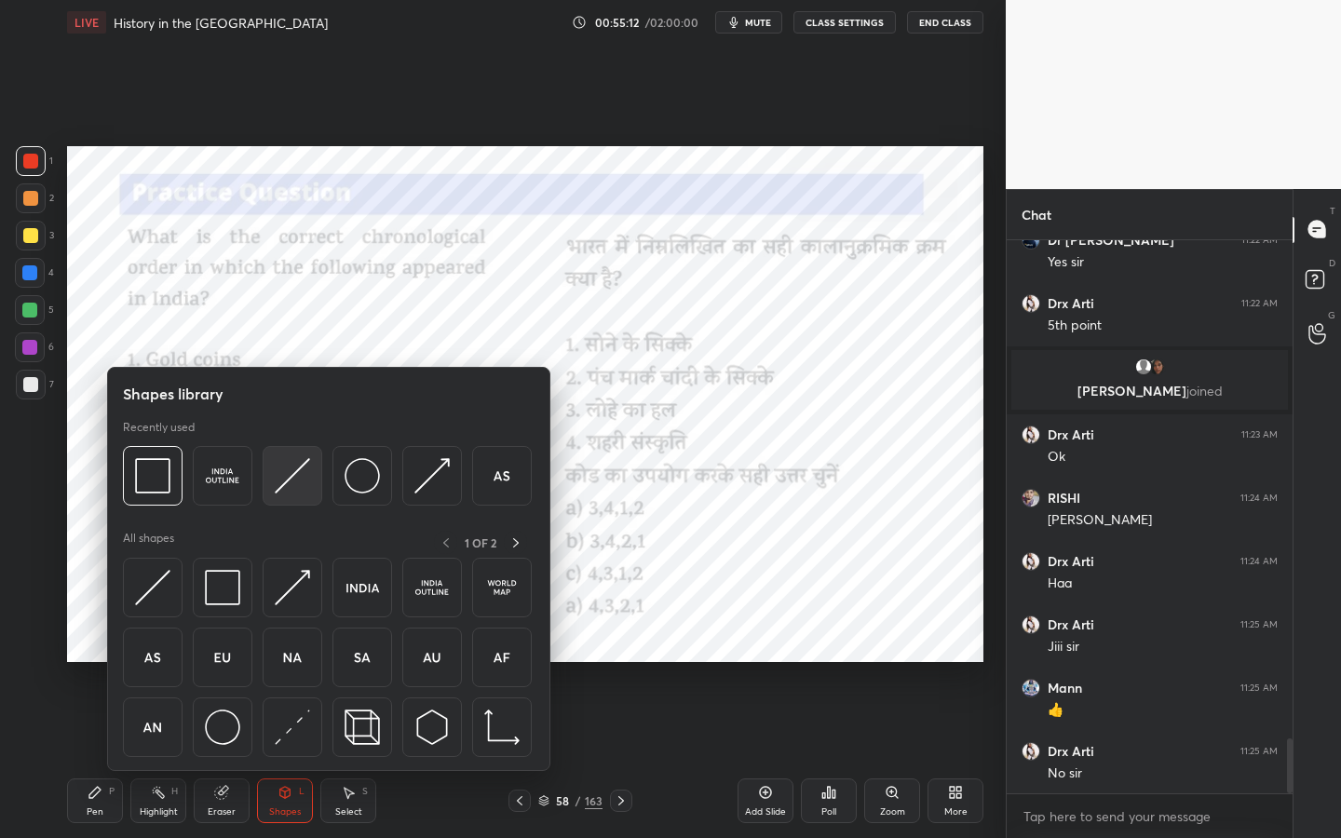
scroll to position [5015, 0]
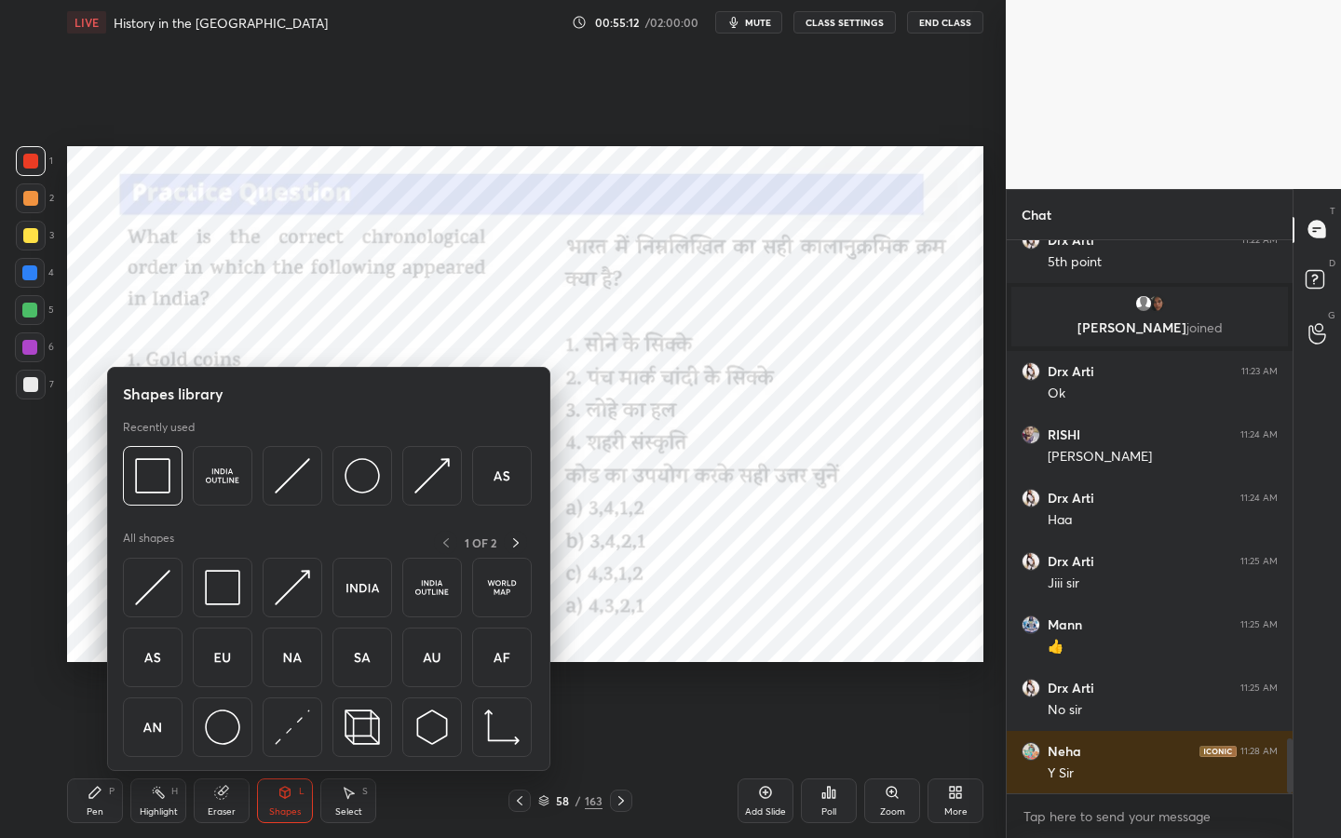
click at [139, 510] on div at bounding box center [327, 481] width 409 height 70
click at [161, 477] on img at bounding box center [152, 475] width 35 height 35
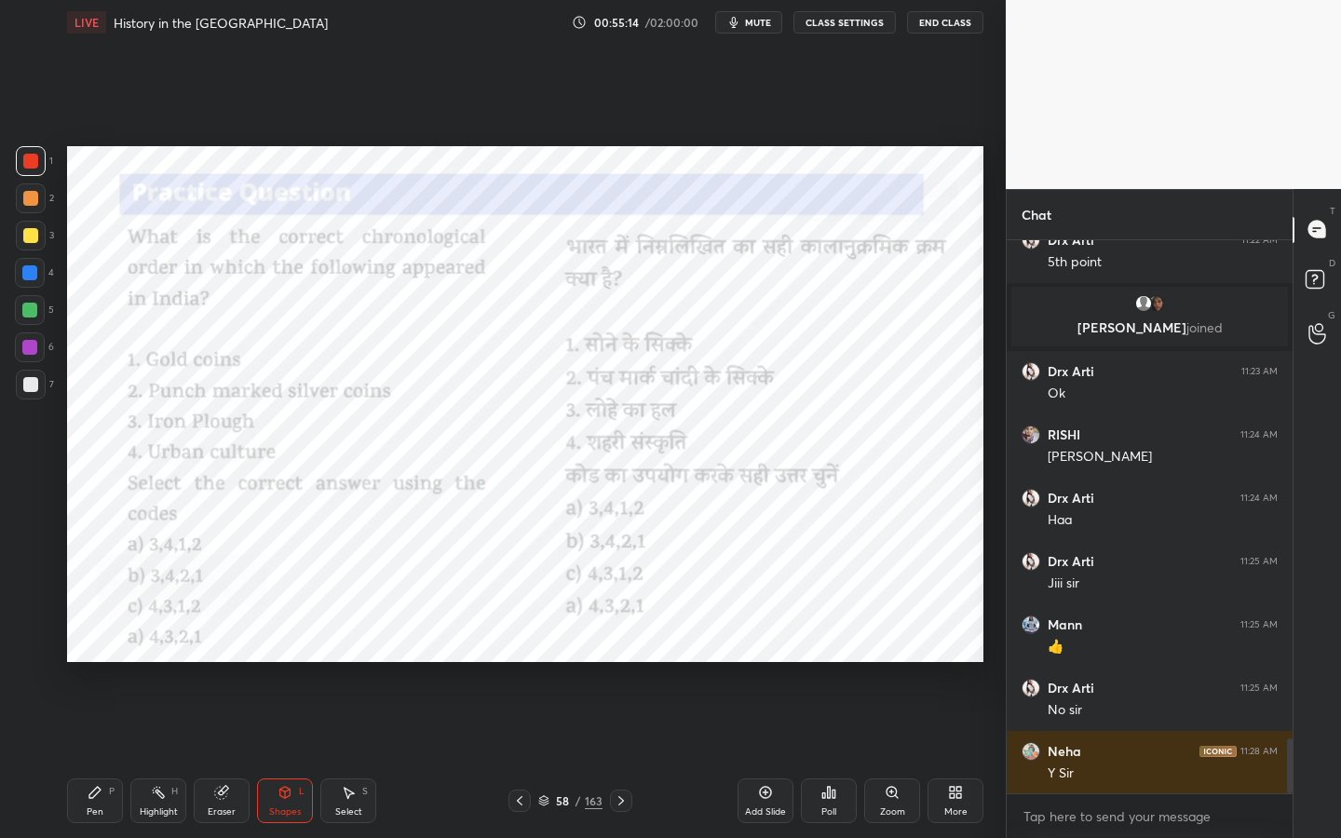
scroll to position [5079, 0]
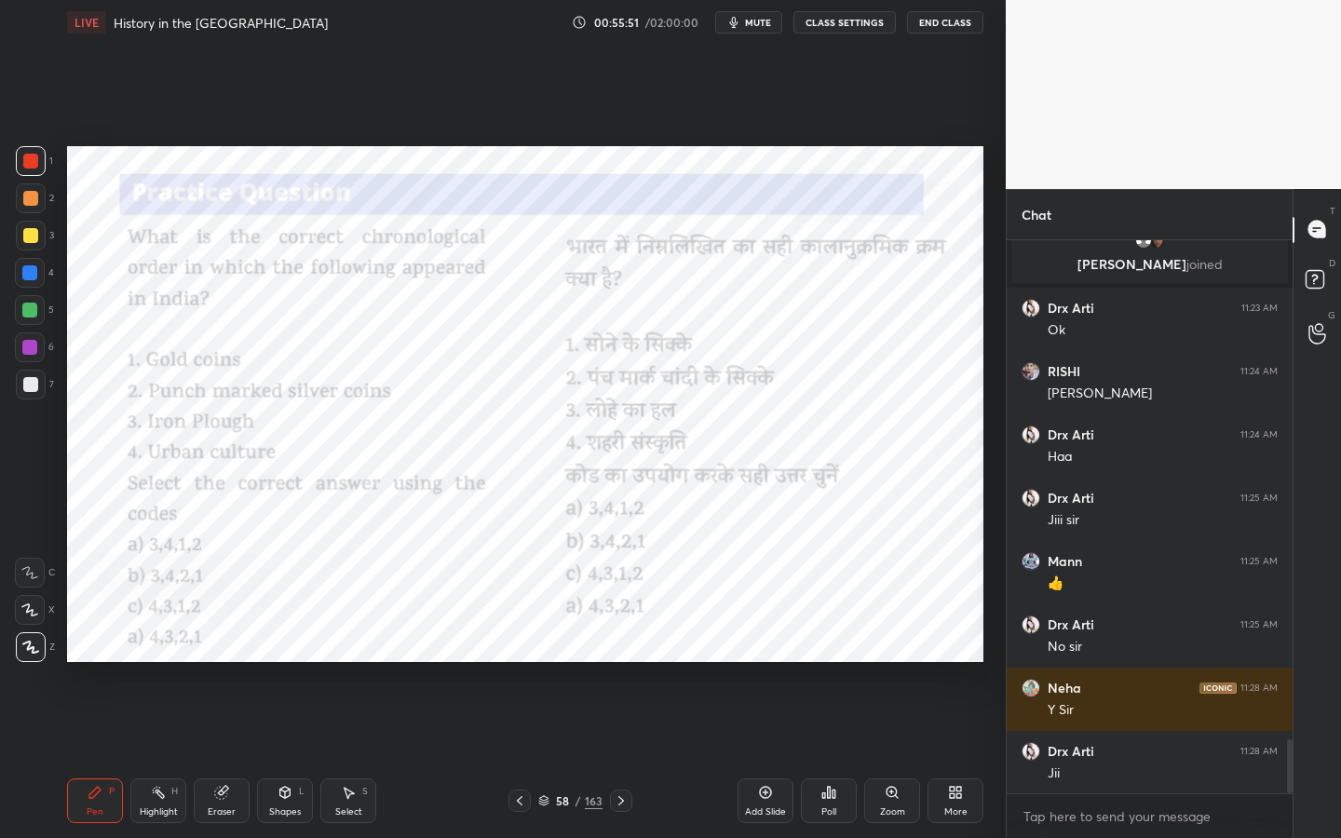
click at [835, 666] on div "Poll" at bounding box center [828, 811] width 15 height 9
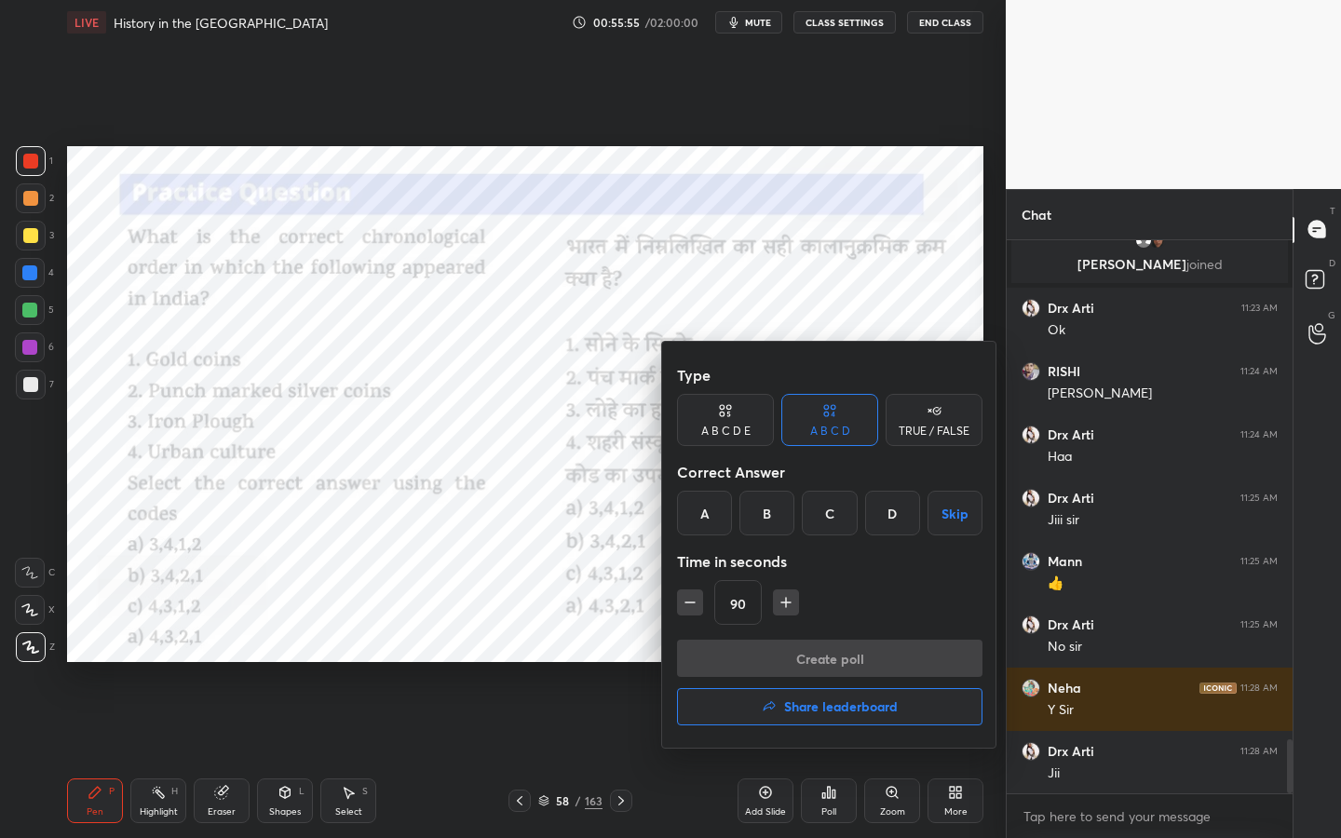
click at [0, 440] on div at bounding box center [670, 419] width 1341 height 838
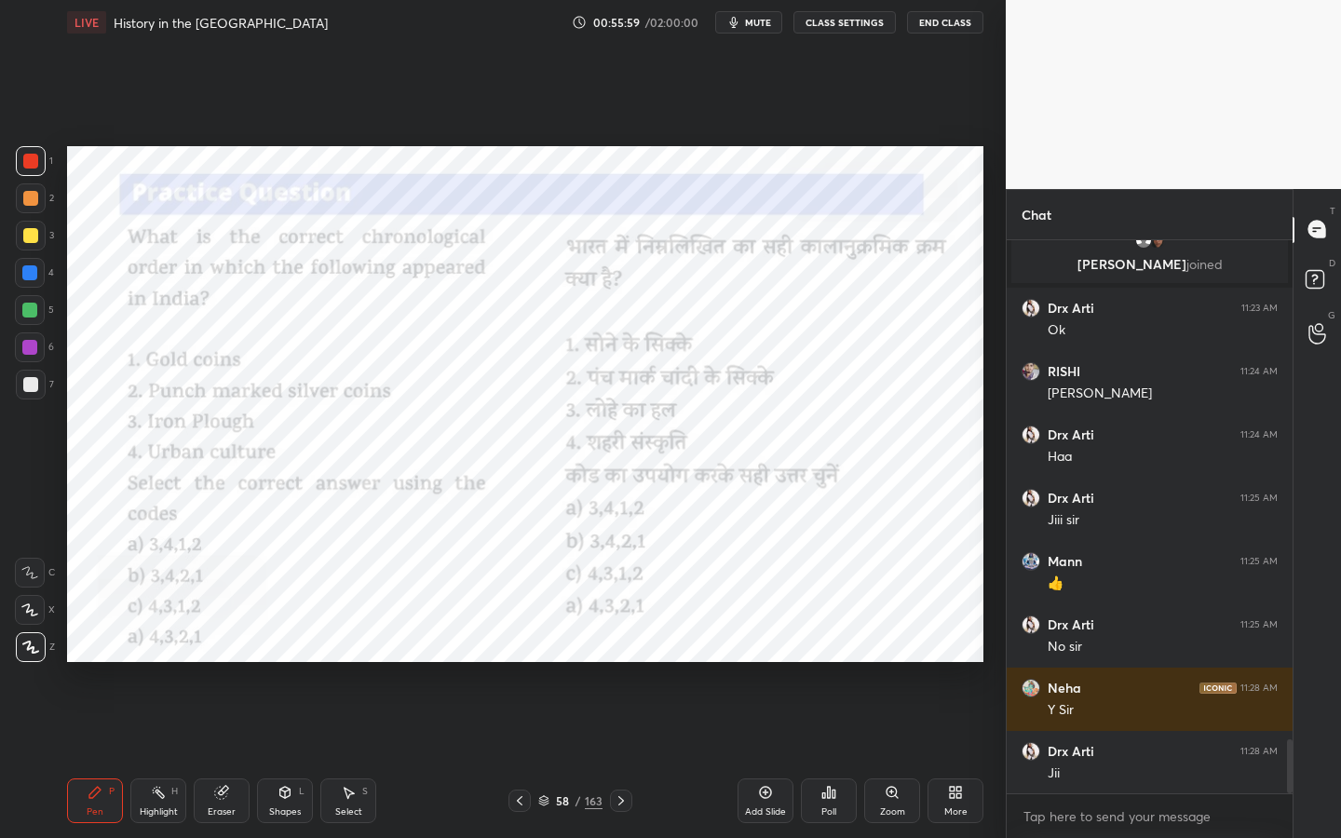
click at [817, 666] on div "Poll" at bounding box center [829, 800] width 56 height 45
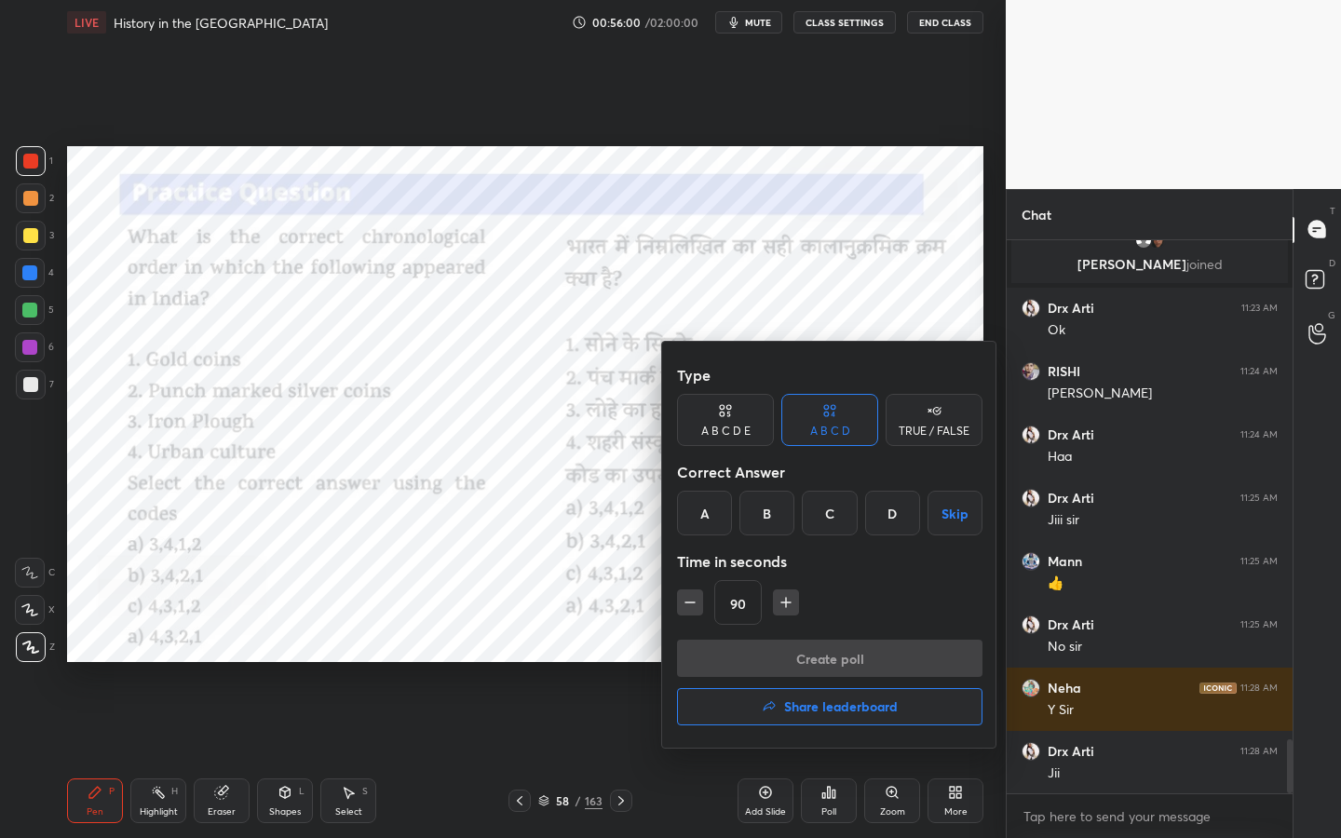
click at [890, 499] on div "D" at bounding box center [892, 513] width 55 height 45
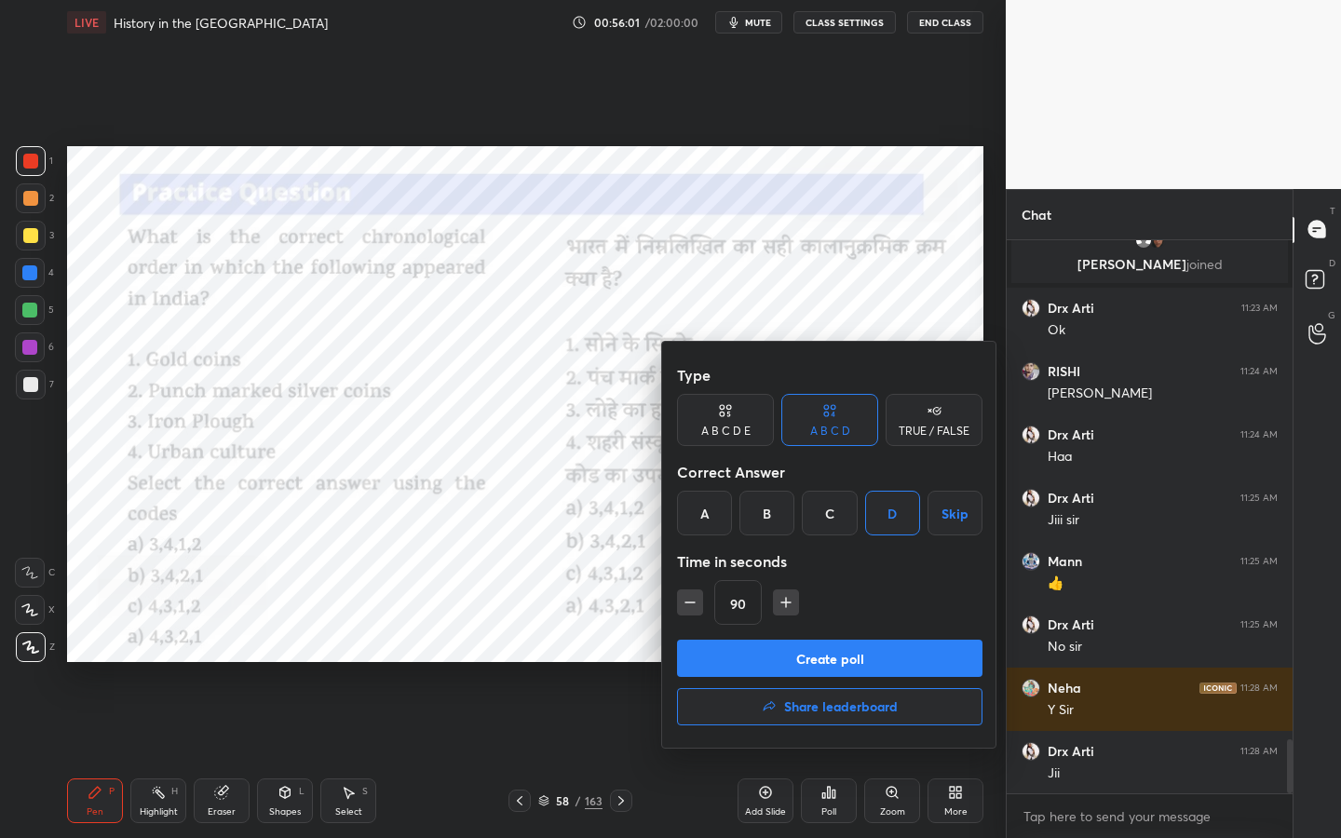
click at [830, 666] on div "Create poll Share leaderboard" at bounding box center [829, 686] width 305 height 93
click at [831, 666] on button "Create poll" at bounding box center [829, 658] width 305 height 37
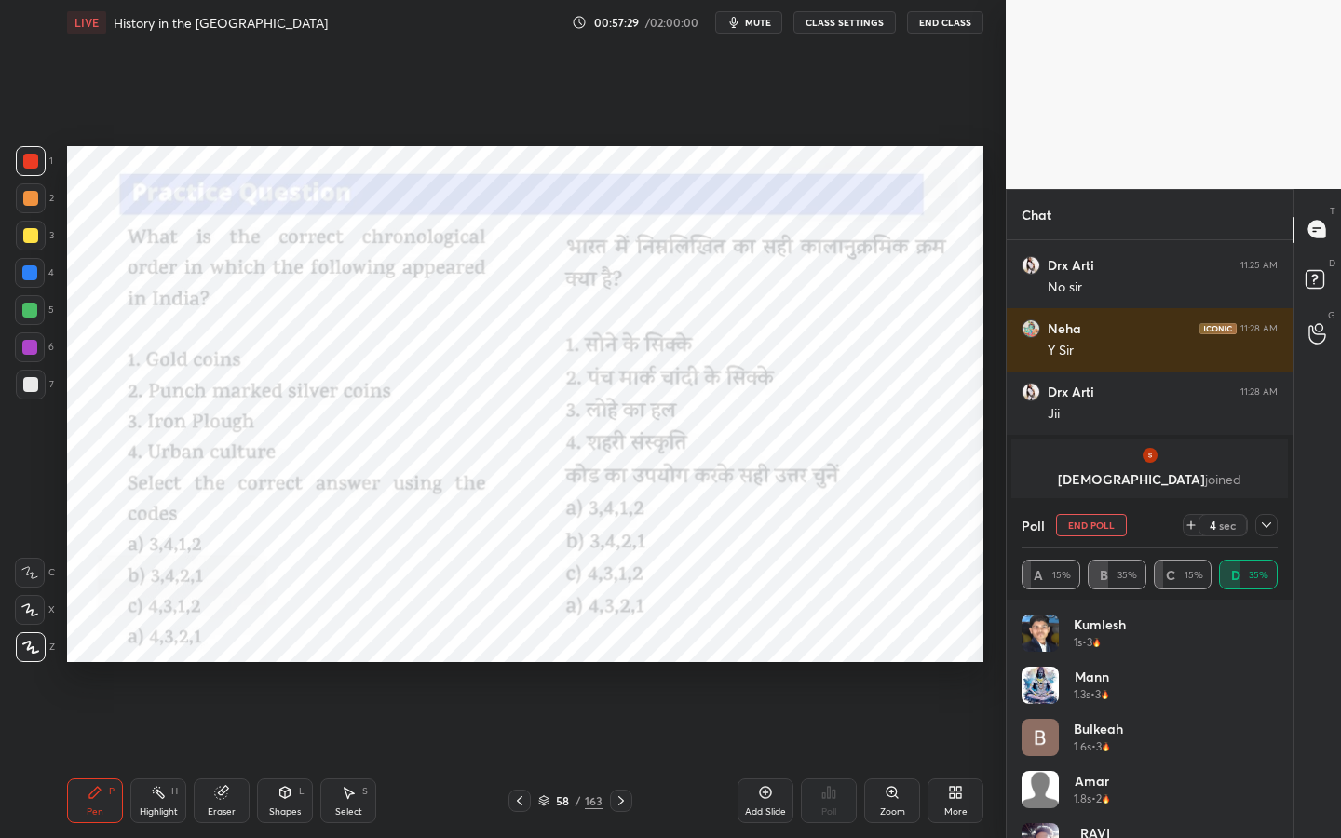
scroll to position [5282, 0]
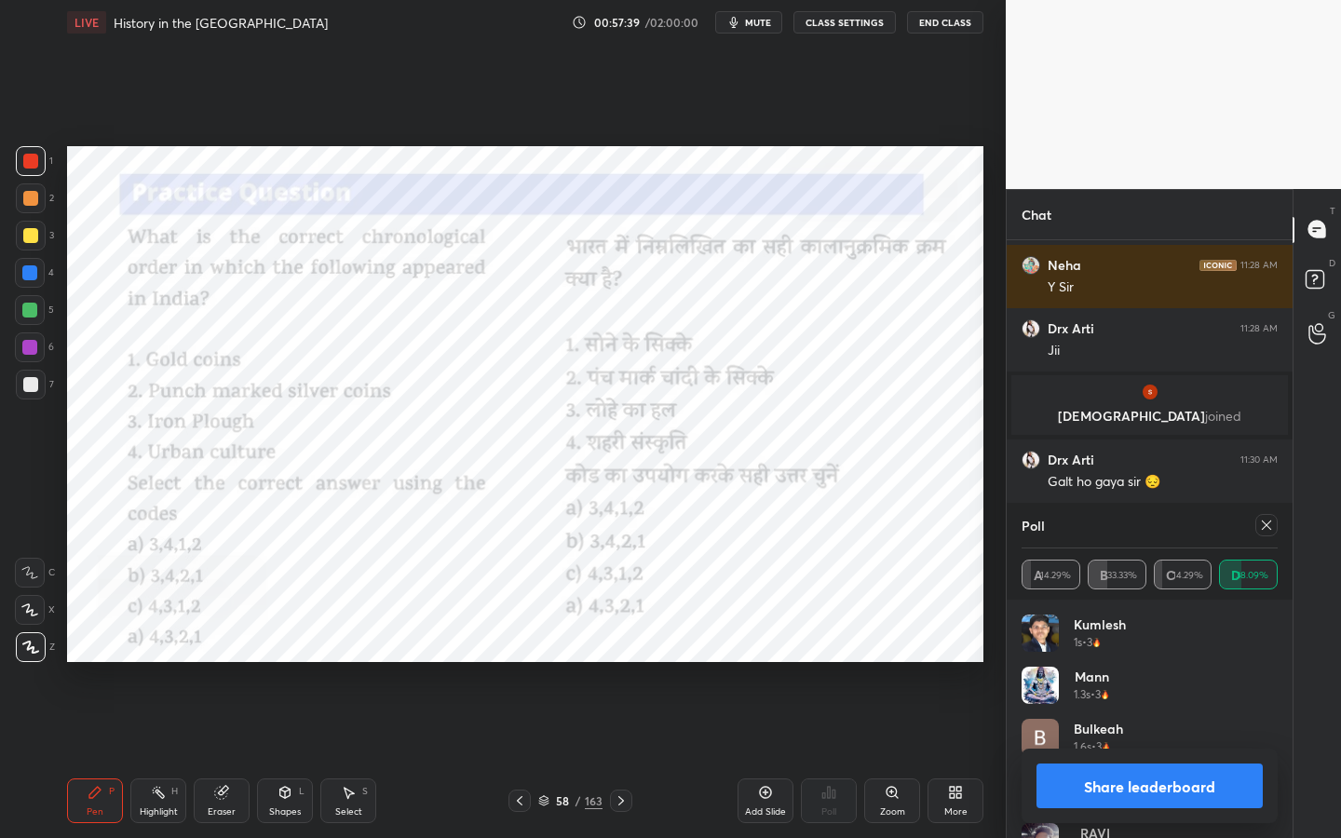
click at [1268, 526] on icon at bounding box center [1266, 525] width 15 height 15
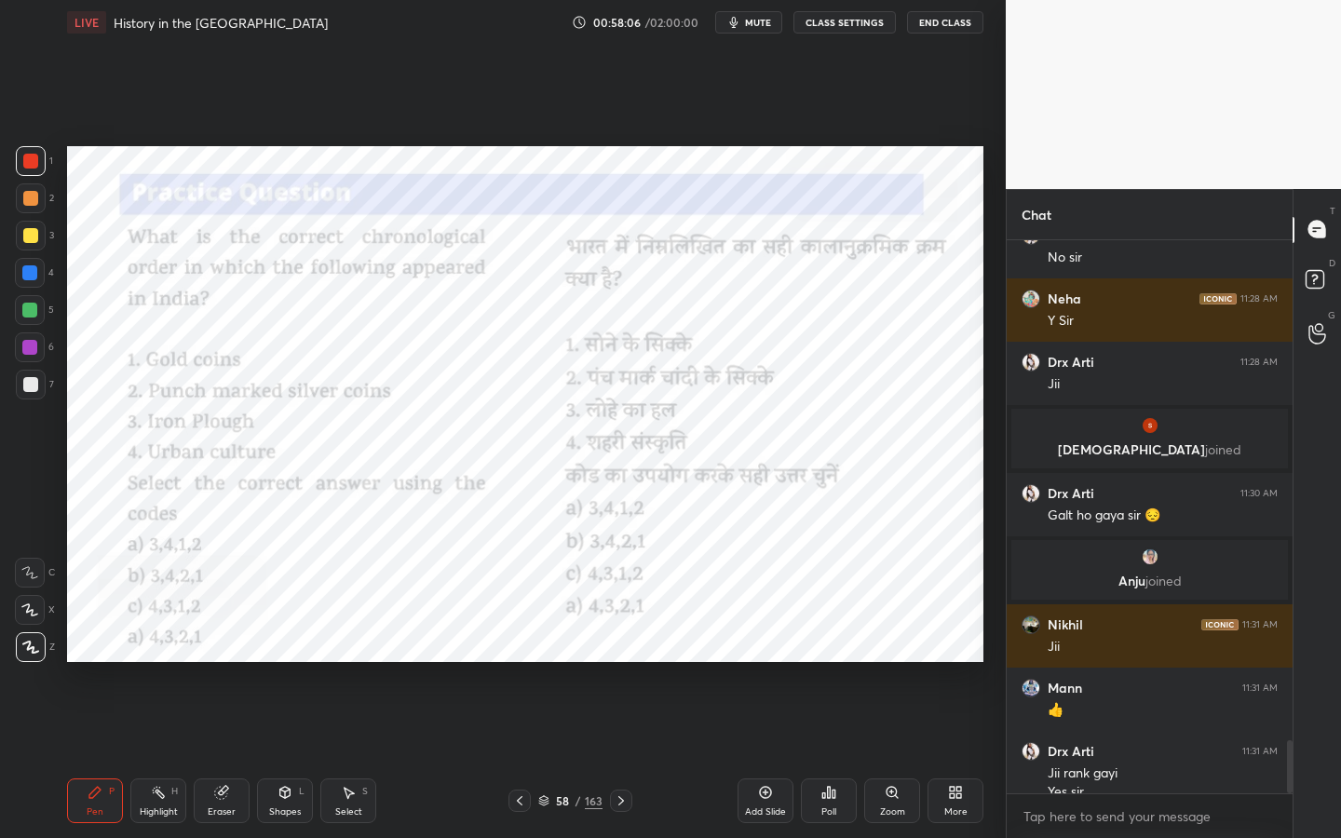
scroll to position [5267, 0]
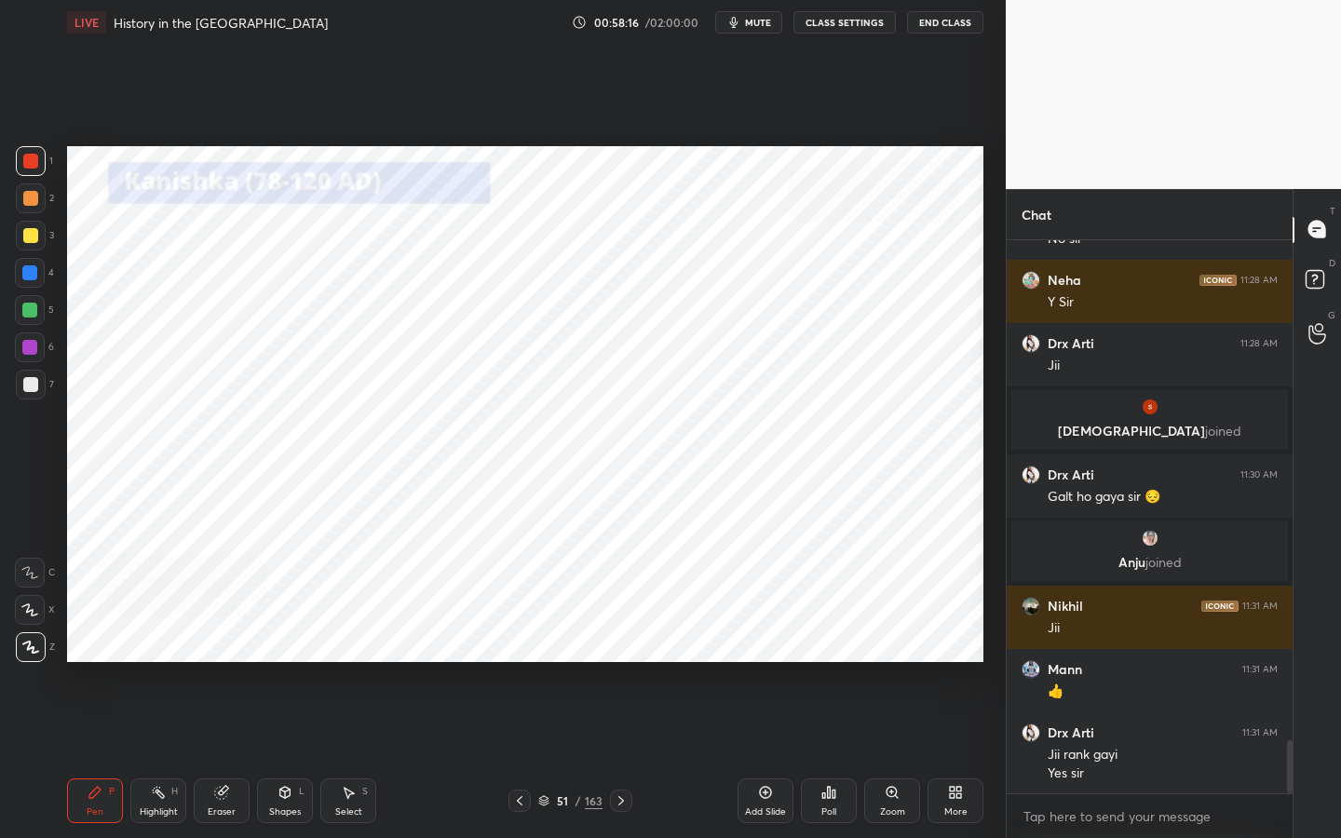
click at [585, 666] on div "51 / 163" at bounding box center [570, 801] width 124 height 22
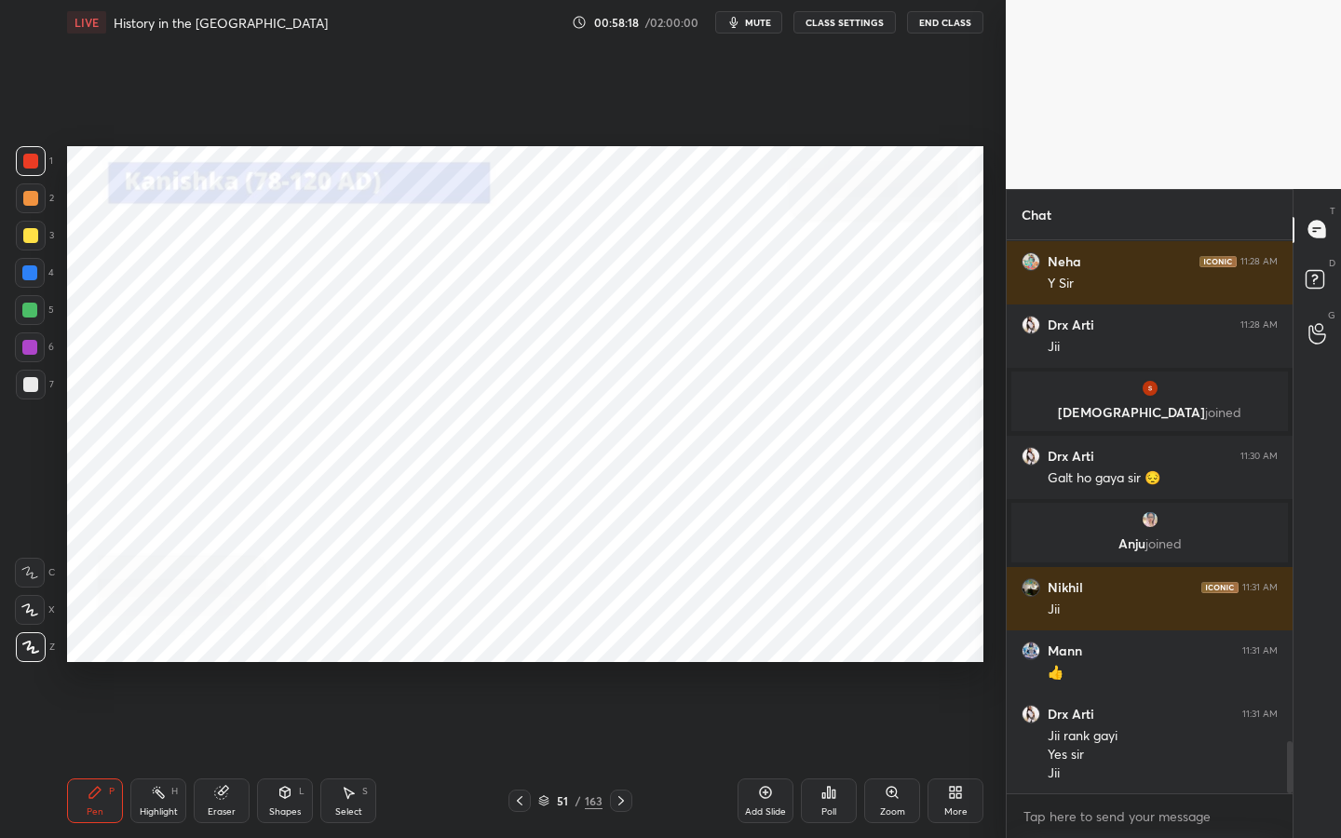
click at [564, 666] on div "51" at bounding box center [562, 800] width 19 height 11
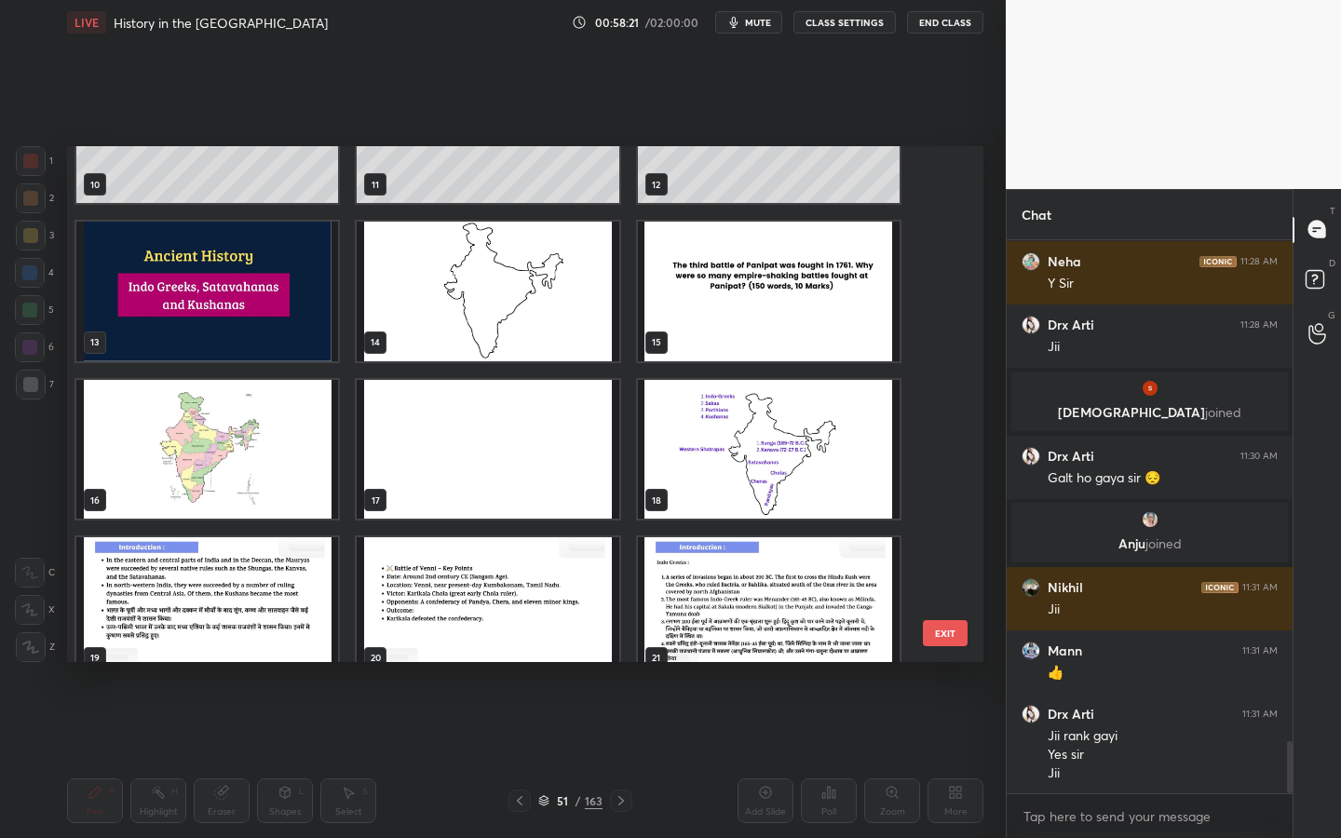
scroll to position [580, 0]
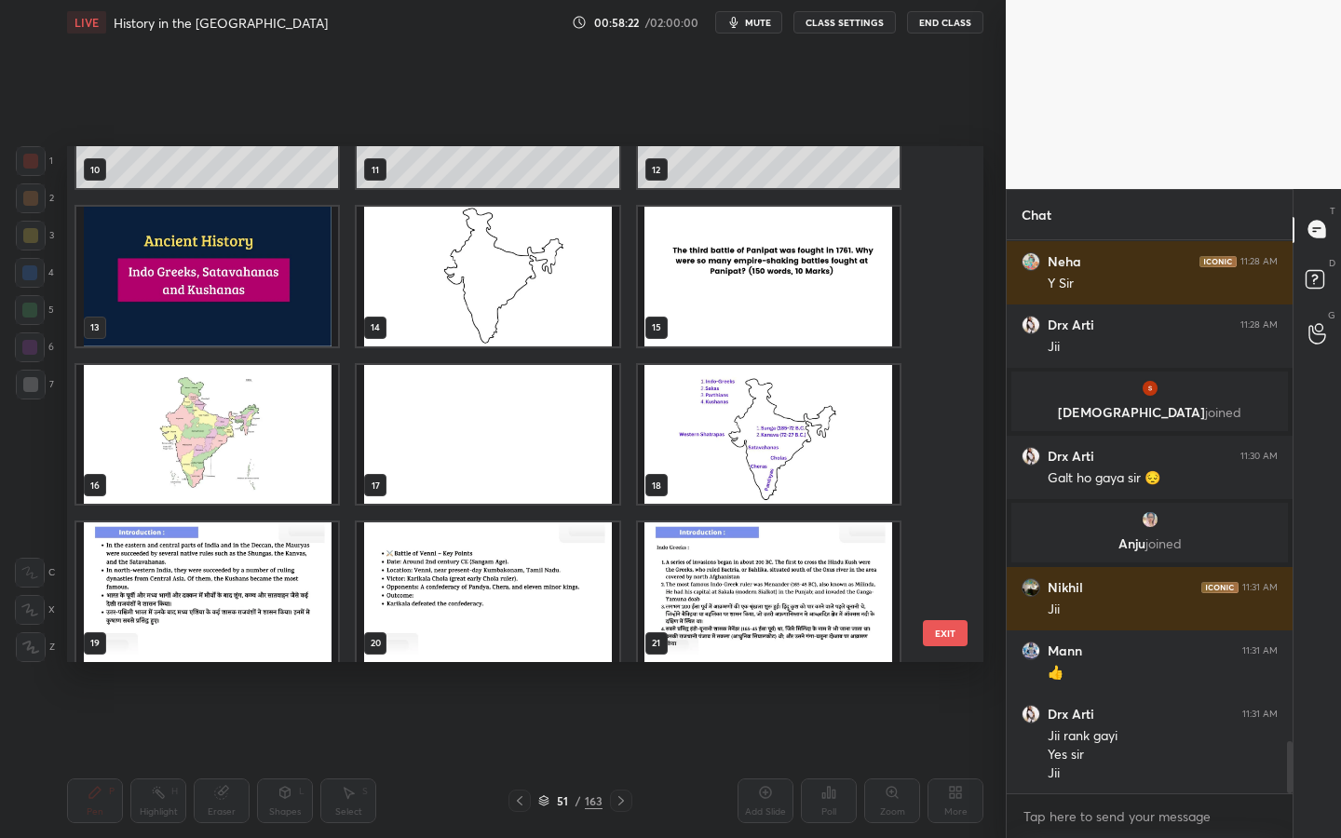
click at [726, 364] on div "18" at bounding box center [768, 434] width 265 height 143
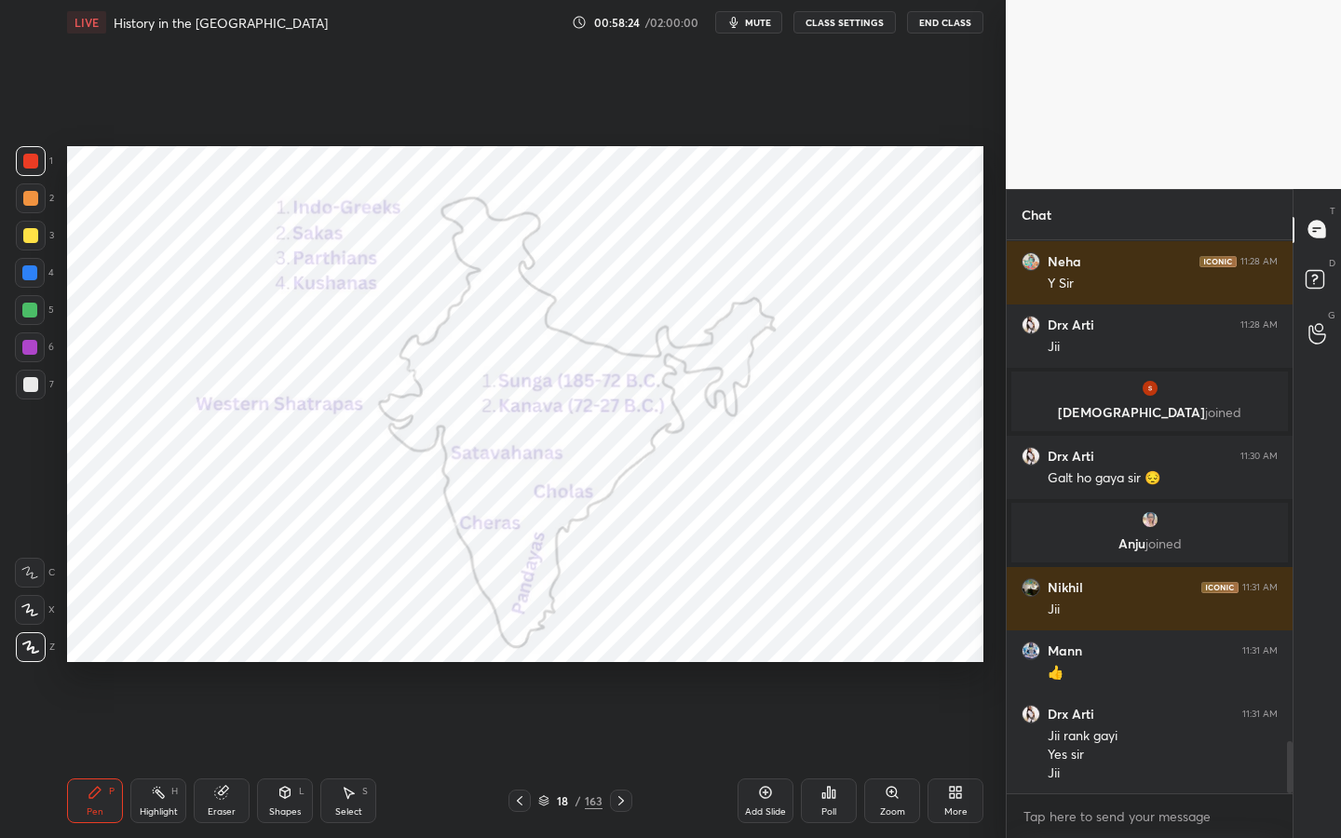
click at [232, 666] on div "Eraser" at bounding box center [222, 800] width 56 height 45
click at [28, 649] on span "Erase all" at bounding box center [30, 647] width 28 height 13
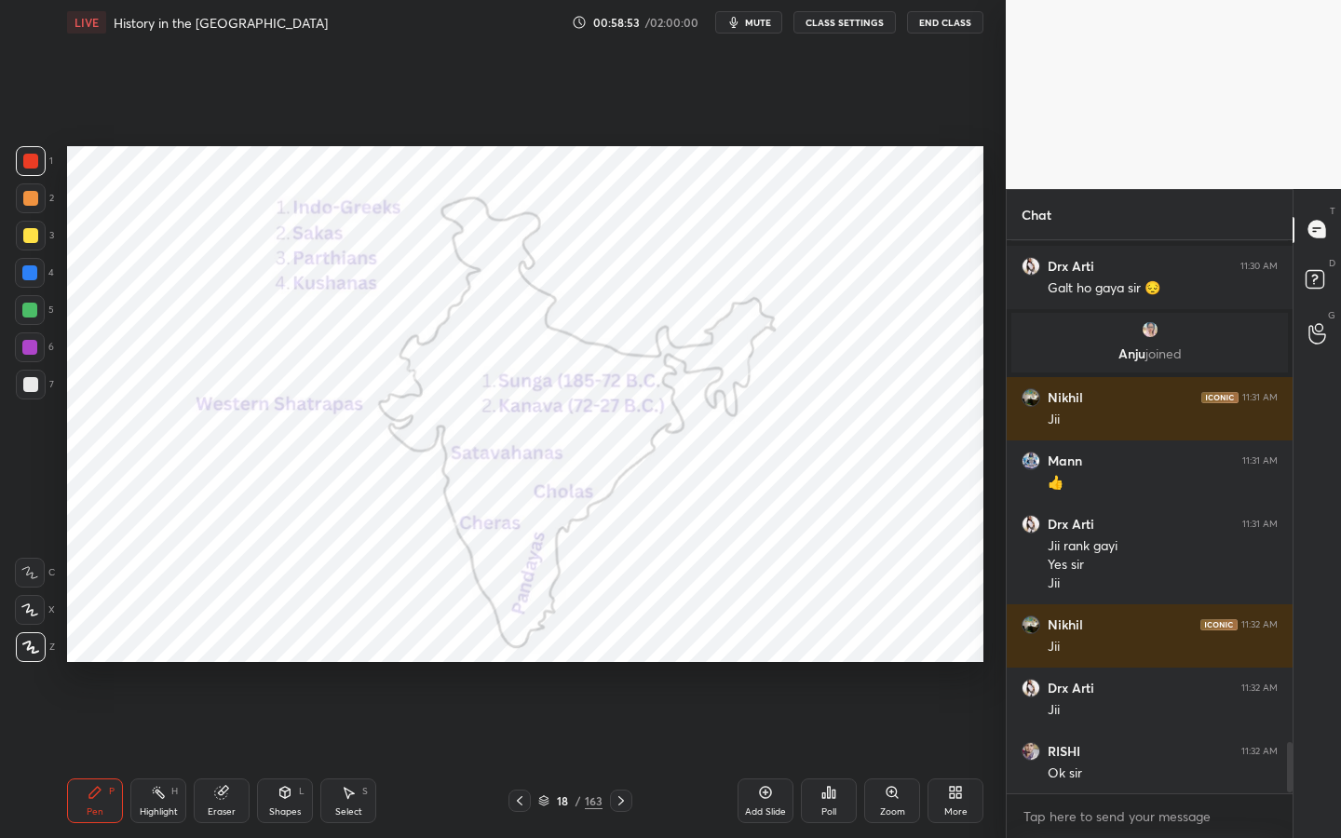
scroll to position [5539, 0]
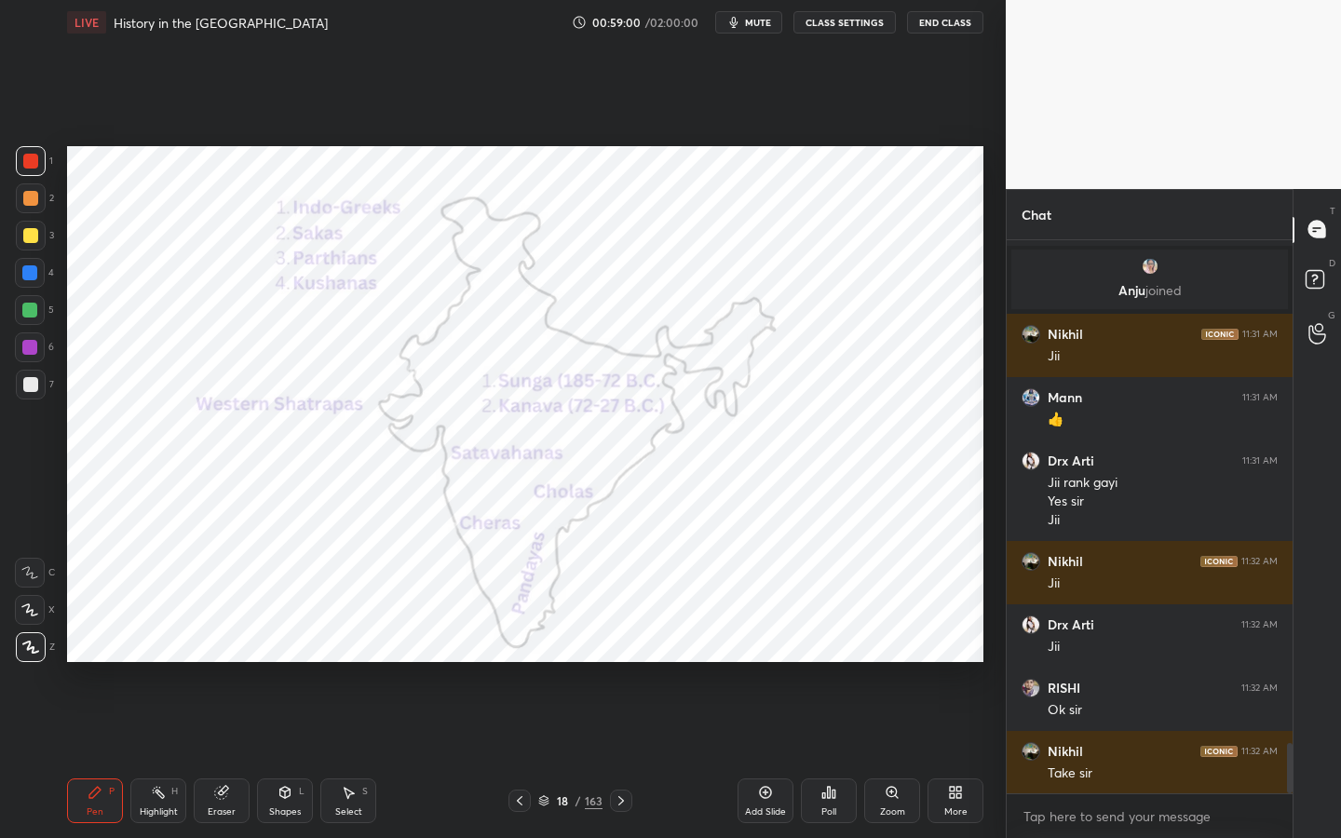
click at [775, 19] on button "mute" at bounding box center [748, 22] width 67 height 22
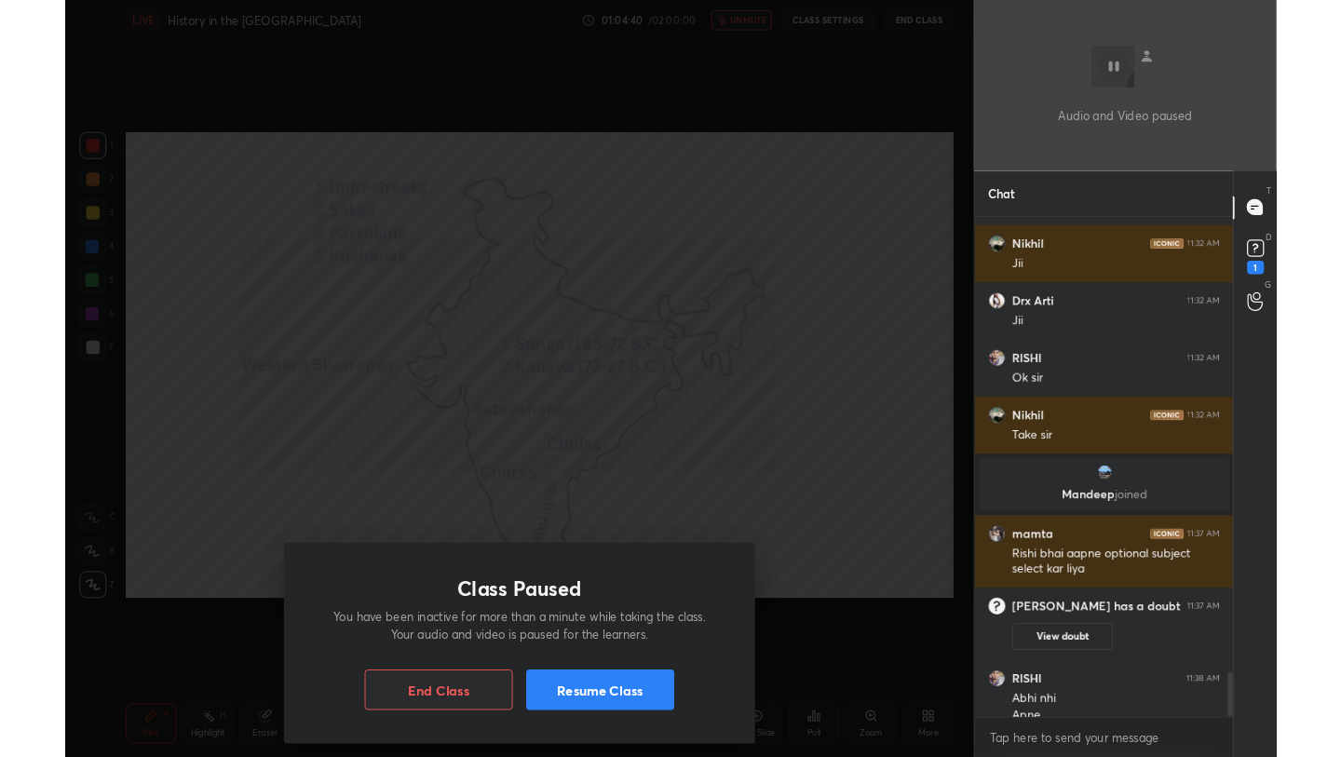
scroll to position [5658, 0]
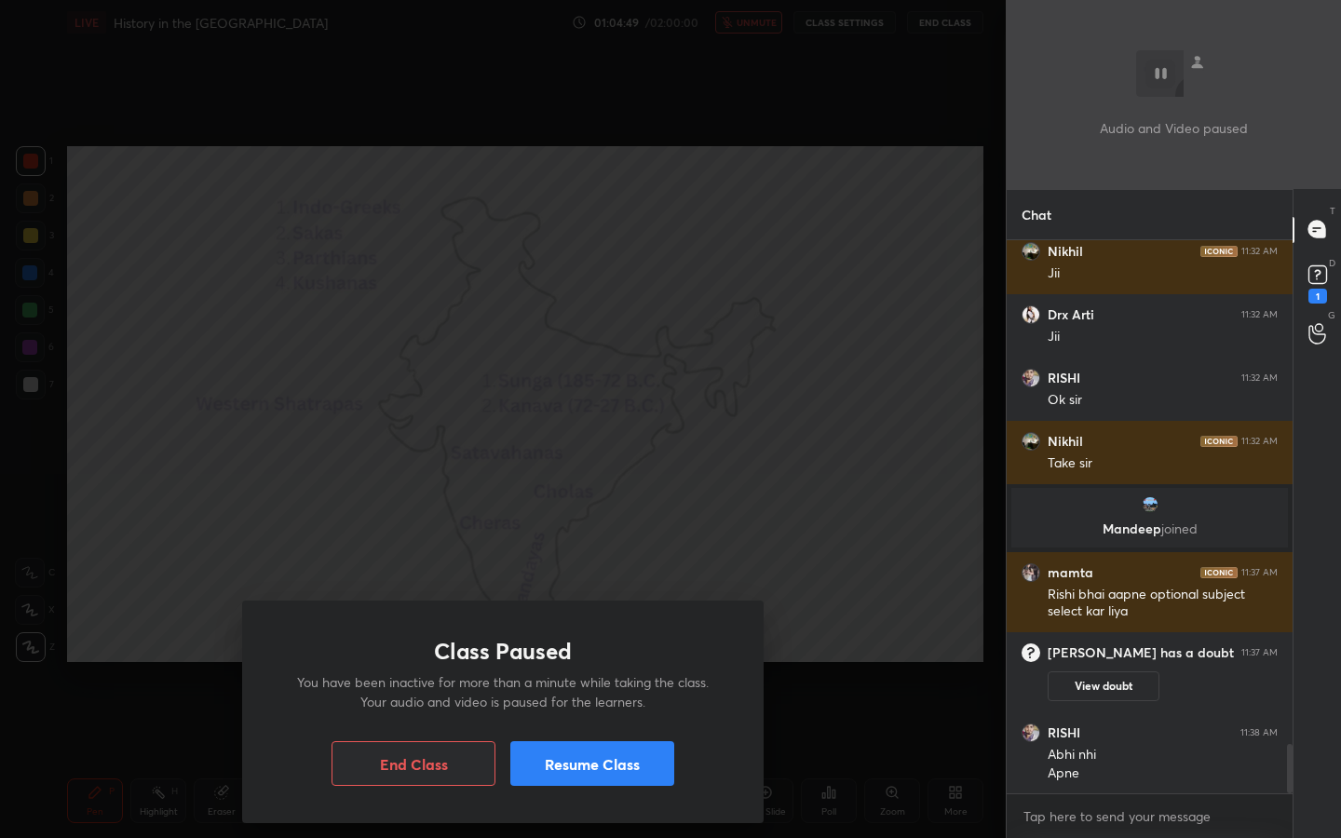
click at [633, 666] on button "Resume Class" at bounding box center [592, 763] width 164 height 45
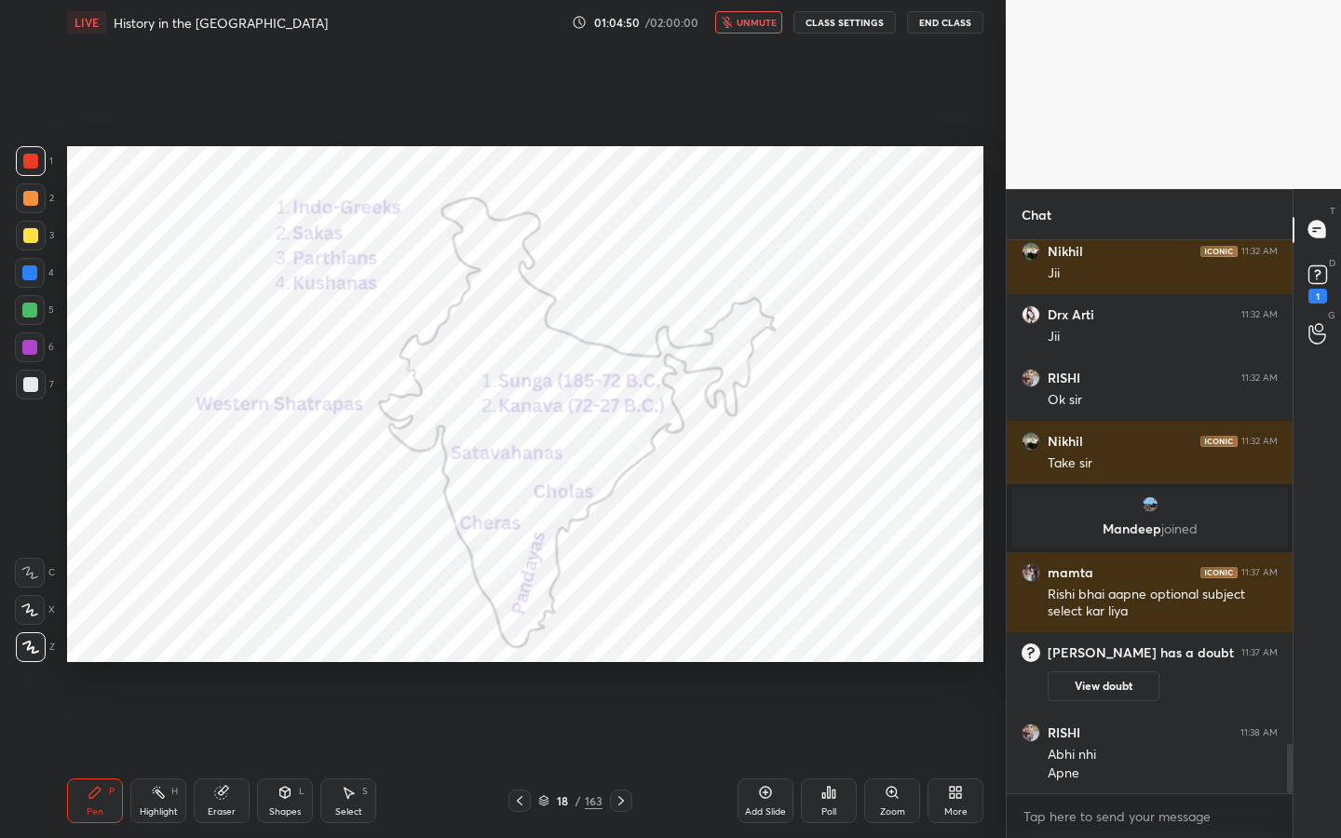
click at [749, 28] on button "unmute" at bounding box center [748, 22] width 67 height 22
click at [960, 666] on div "More" at bounding box center [955, 811] width 23 height 9
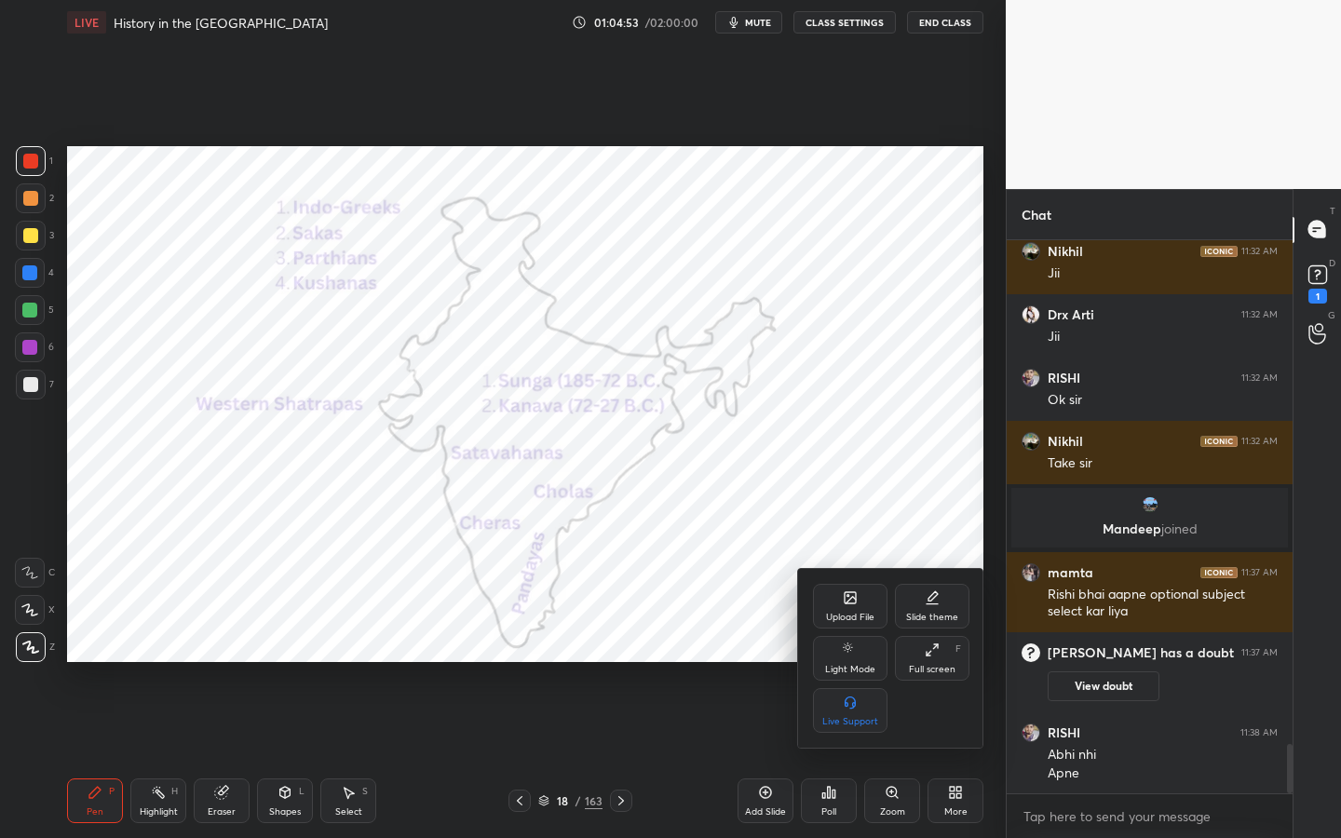
click at [928, 666] on div "Full screen" at bounding box center [932, 669] width 47 height 9
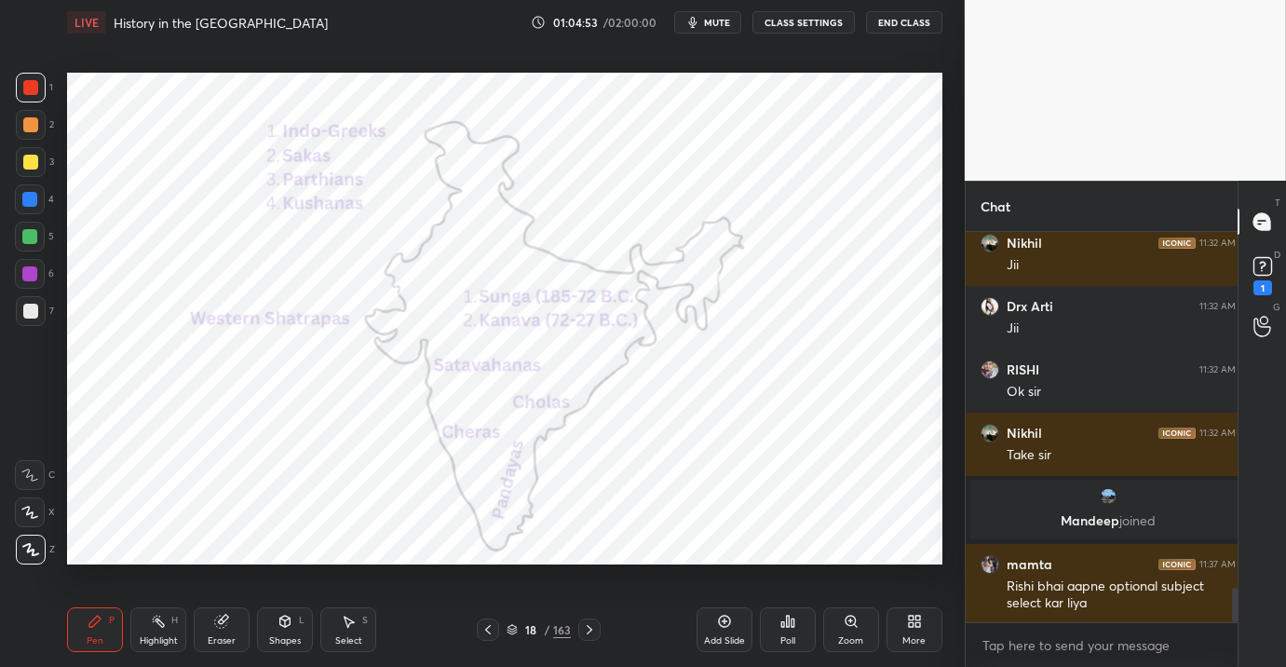
scroll to position [1, 7]
type textarea "x"
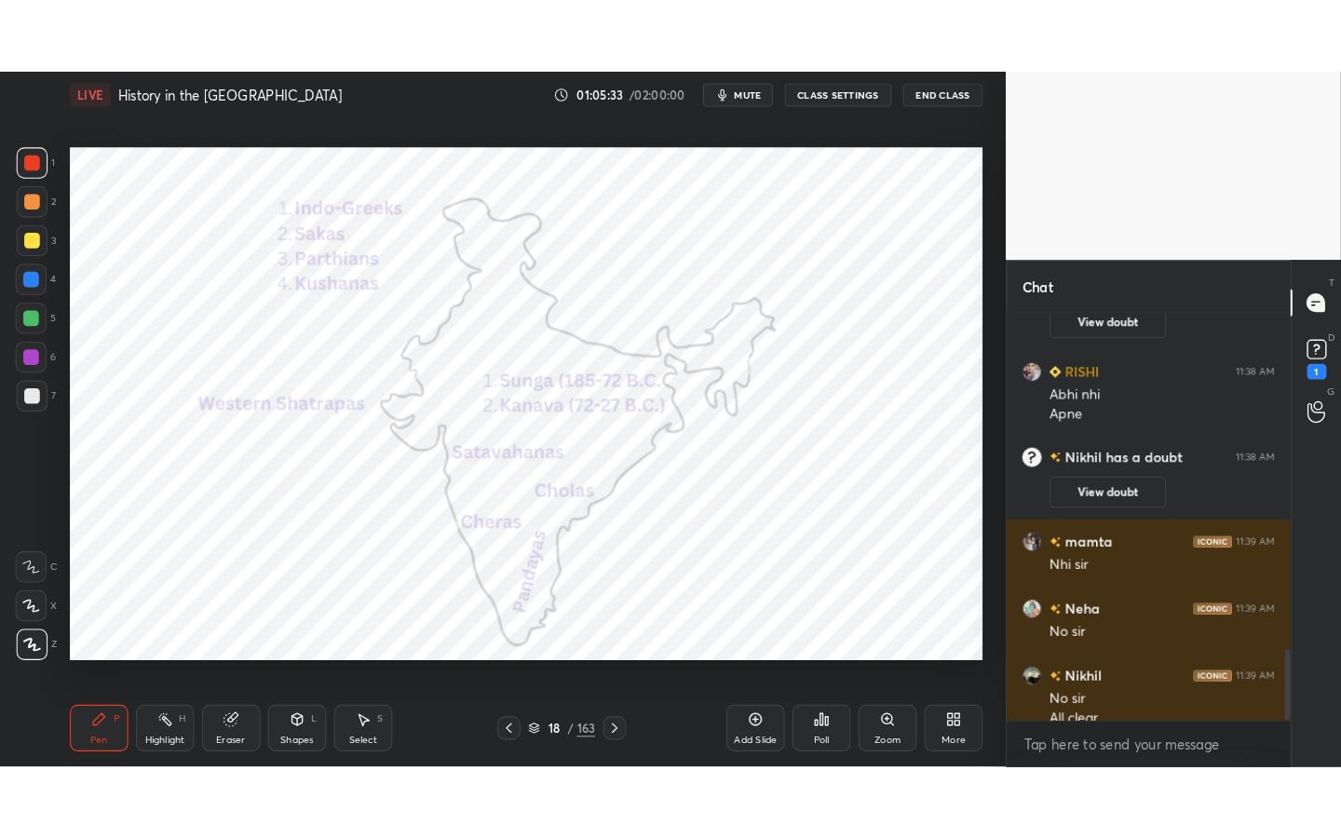
scroll to position [1844, 0]
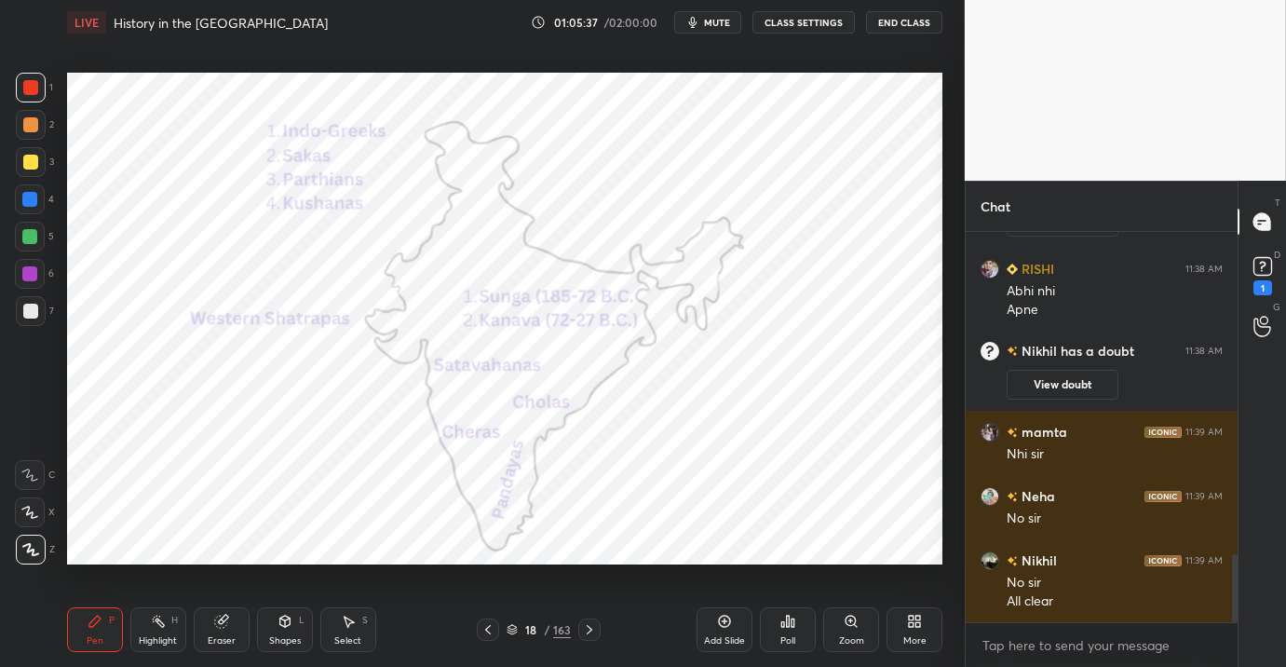
click at [924, 623] on div "More" at bounding box center [914, 629] width 56 height 45
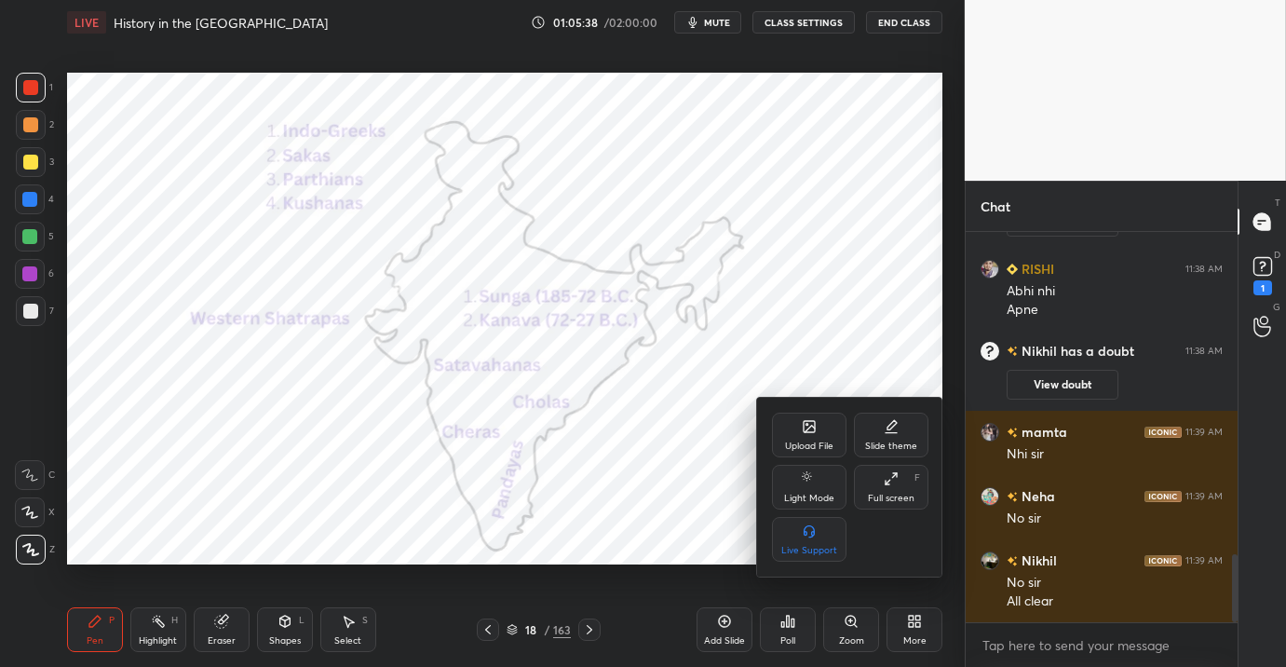
click at [883, 482] on div "Full screen F" at bounding box center [891, 487] width 74 height 45
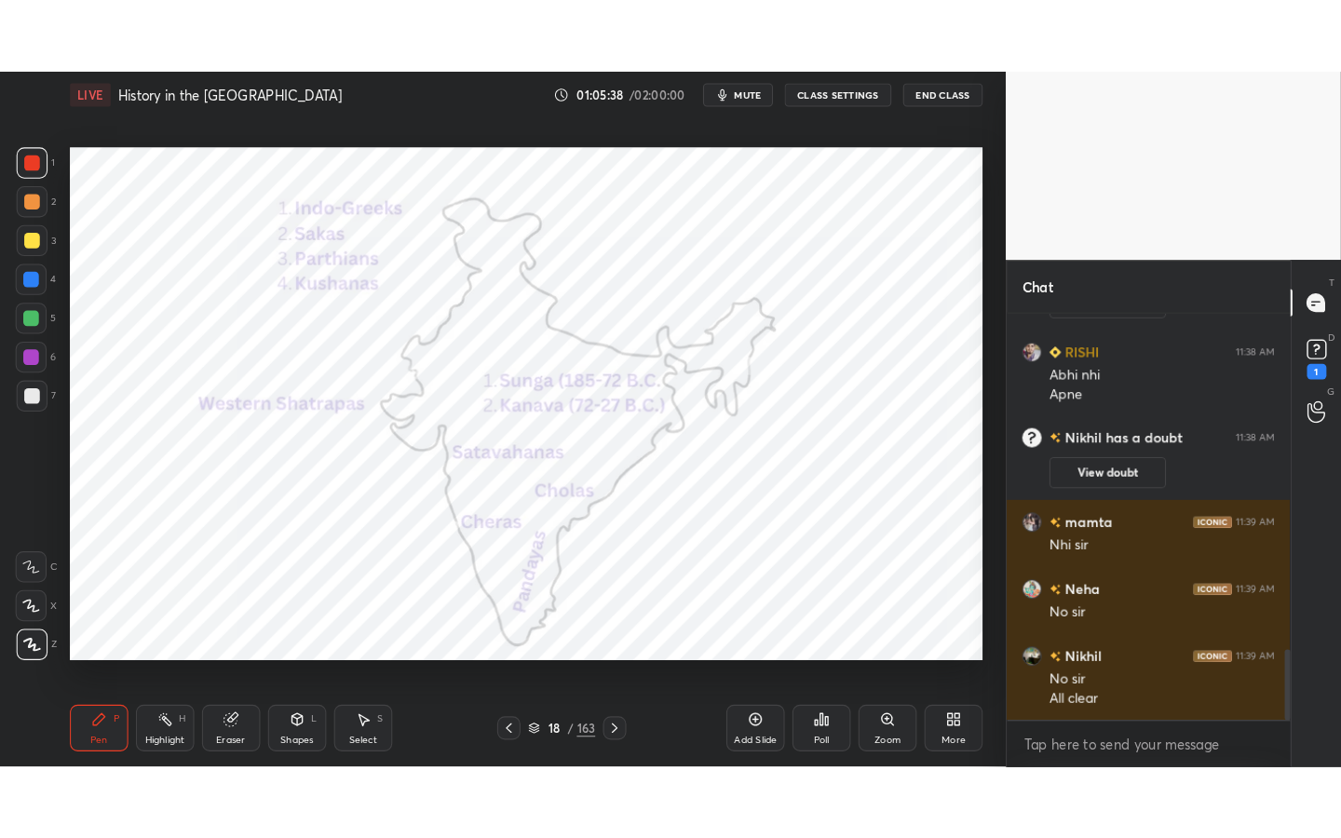
scroll to position [0, 0]
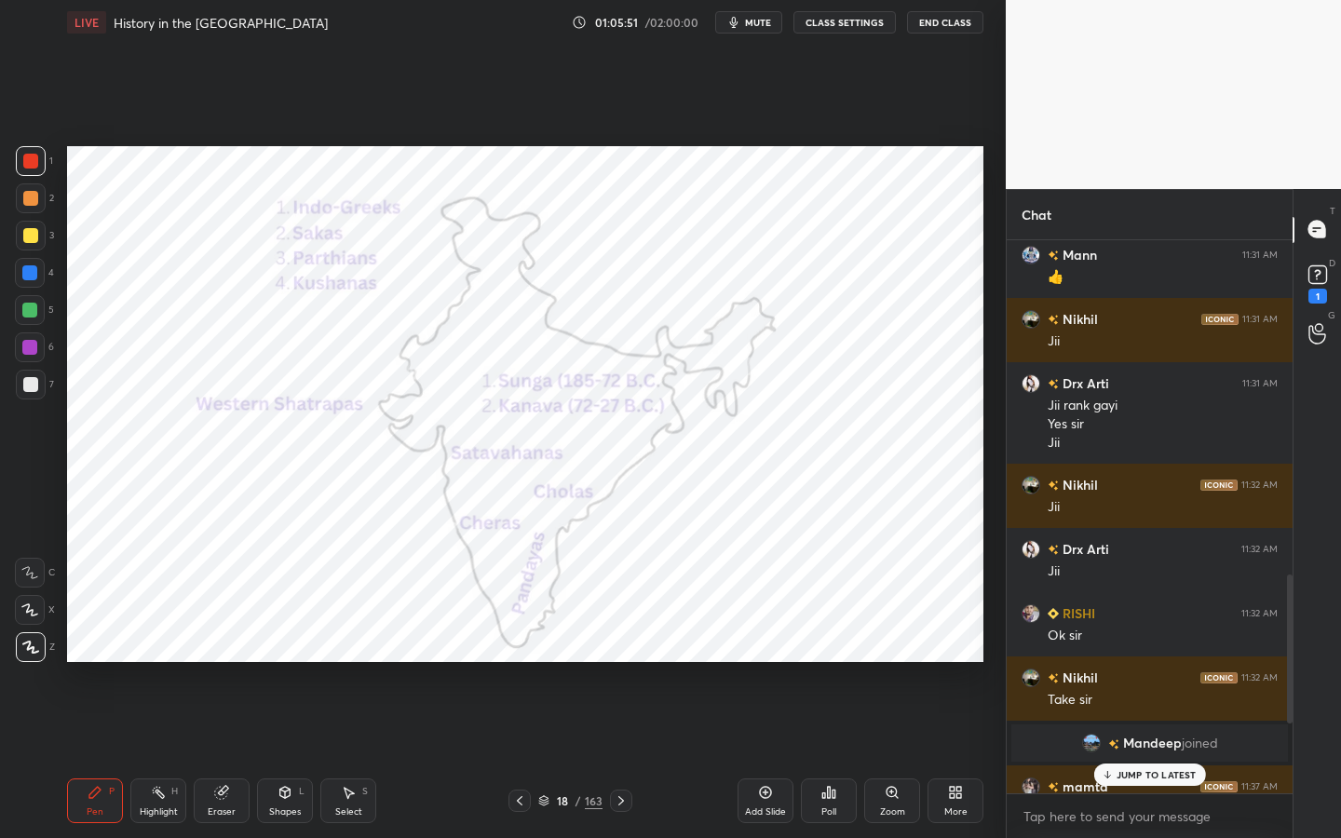
click at [232, 666] on div "Eraser" at bounding box center [222, 800] width 56 height 45
click at [32, 642] on span "Erase all" at bounding box center [30, 647] width 28 height 13
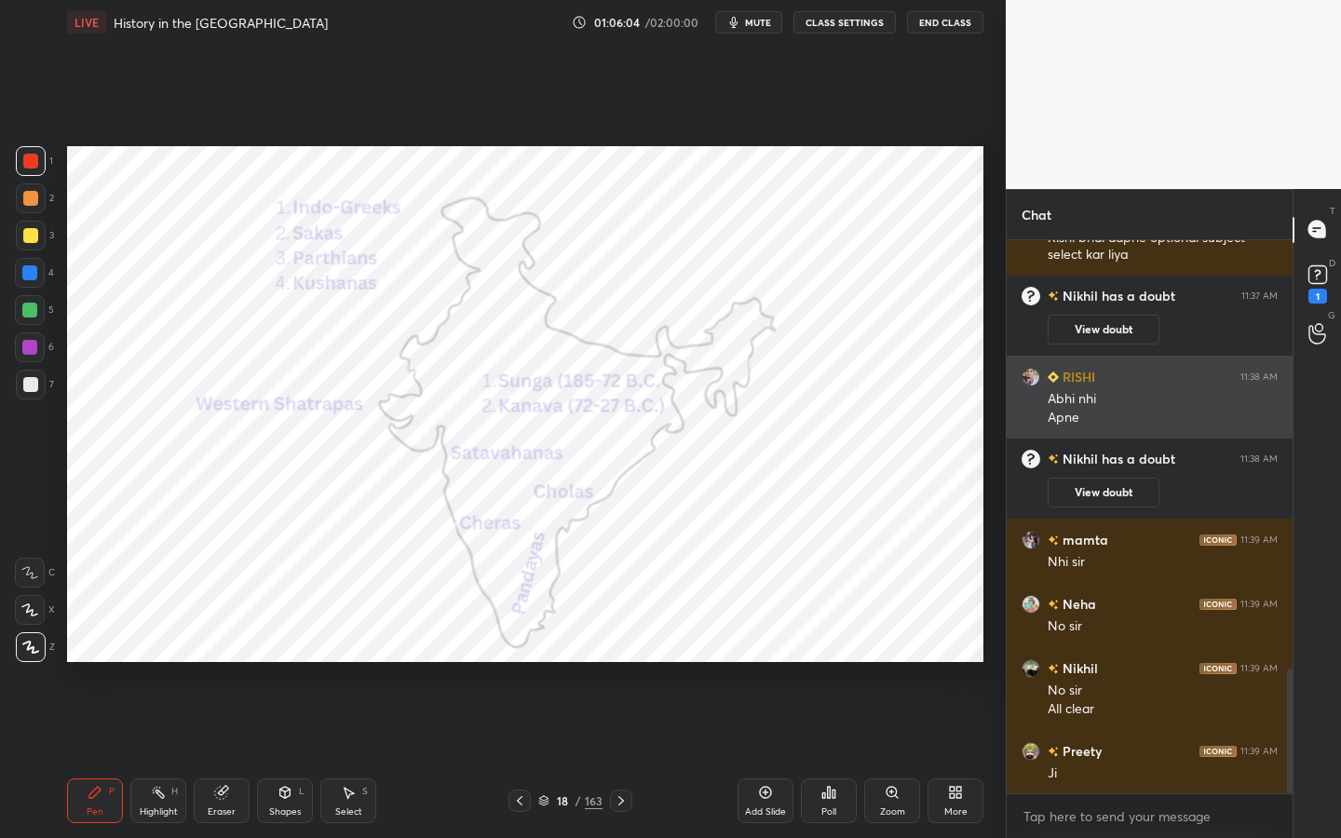
scroll to position [1897, 0]
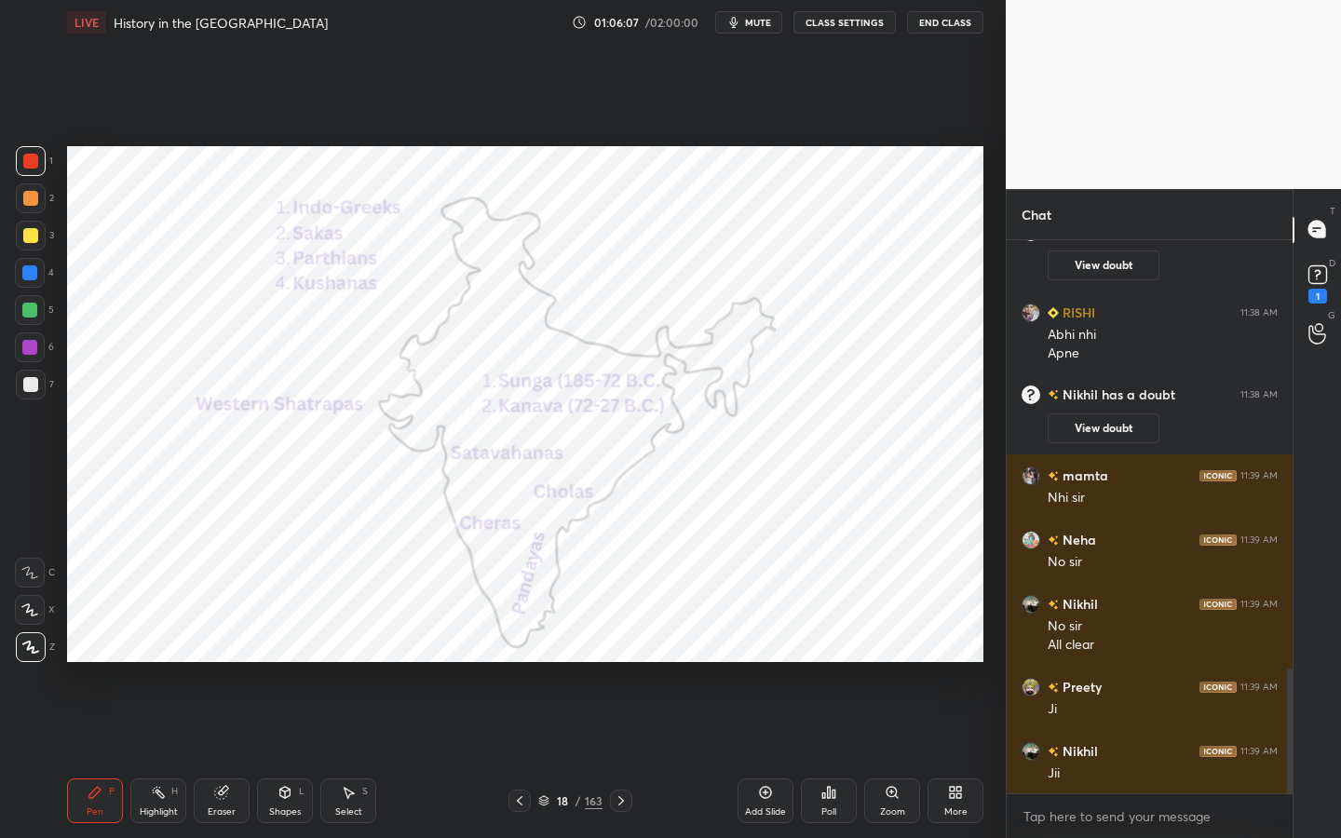
click at [229, 666] on div "Eraser" at bounding box center [222, 800] width 56 height 45
click at [222, 666] on div "Eraser" at bounding box center [222, 800] width 56 height 45
click at [30, 655] on div "Erase all" at bounding box center [30, 647] width 30 height 30
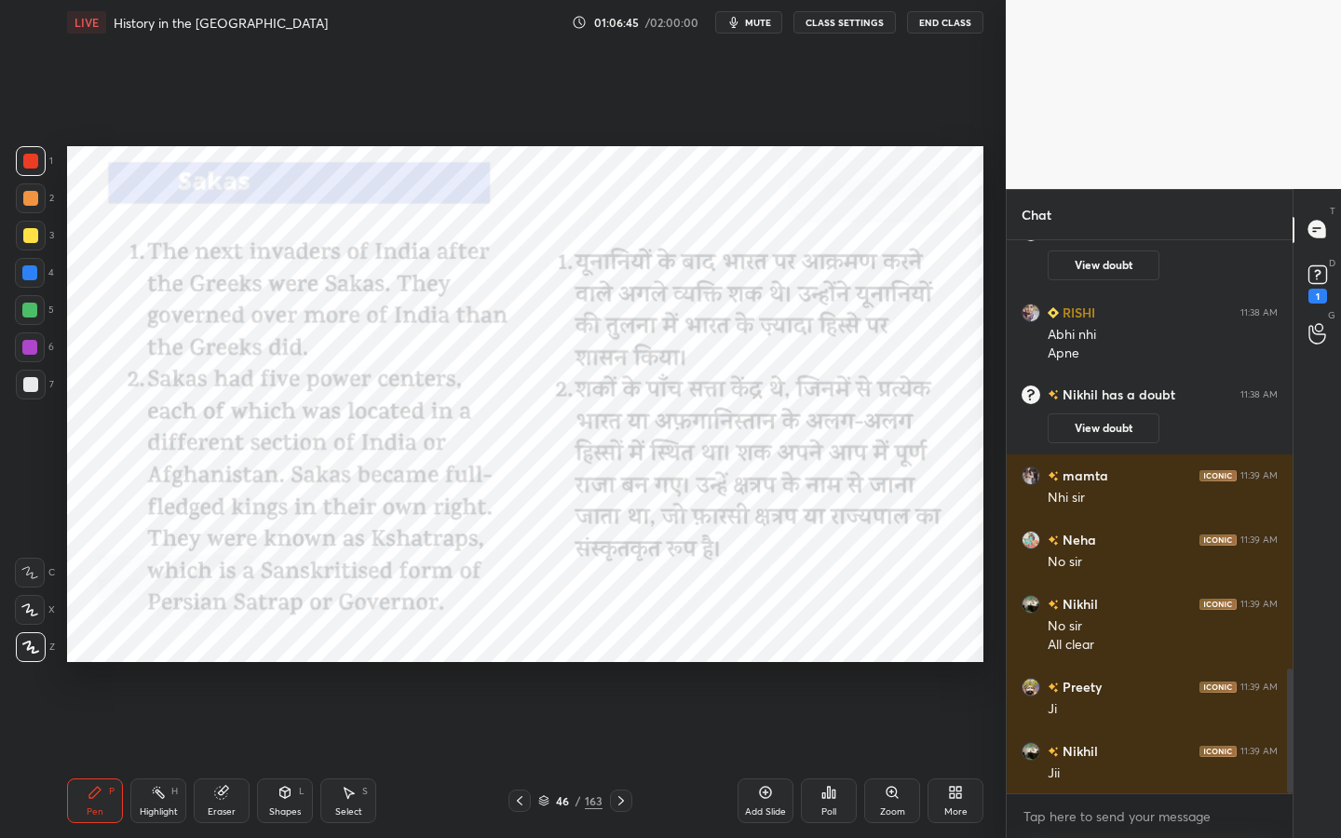
drag, startPoint x: 776, startPoint y: 813, endPoint x: 742, endPoint y: 801, distance: 35.6
click at [775, 666] on div "Add Slide" at bounding box center [765, 811] width 41 height 9
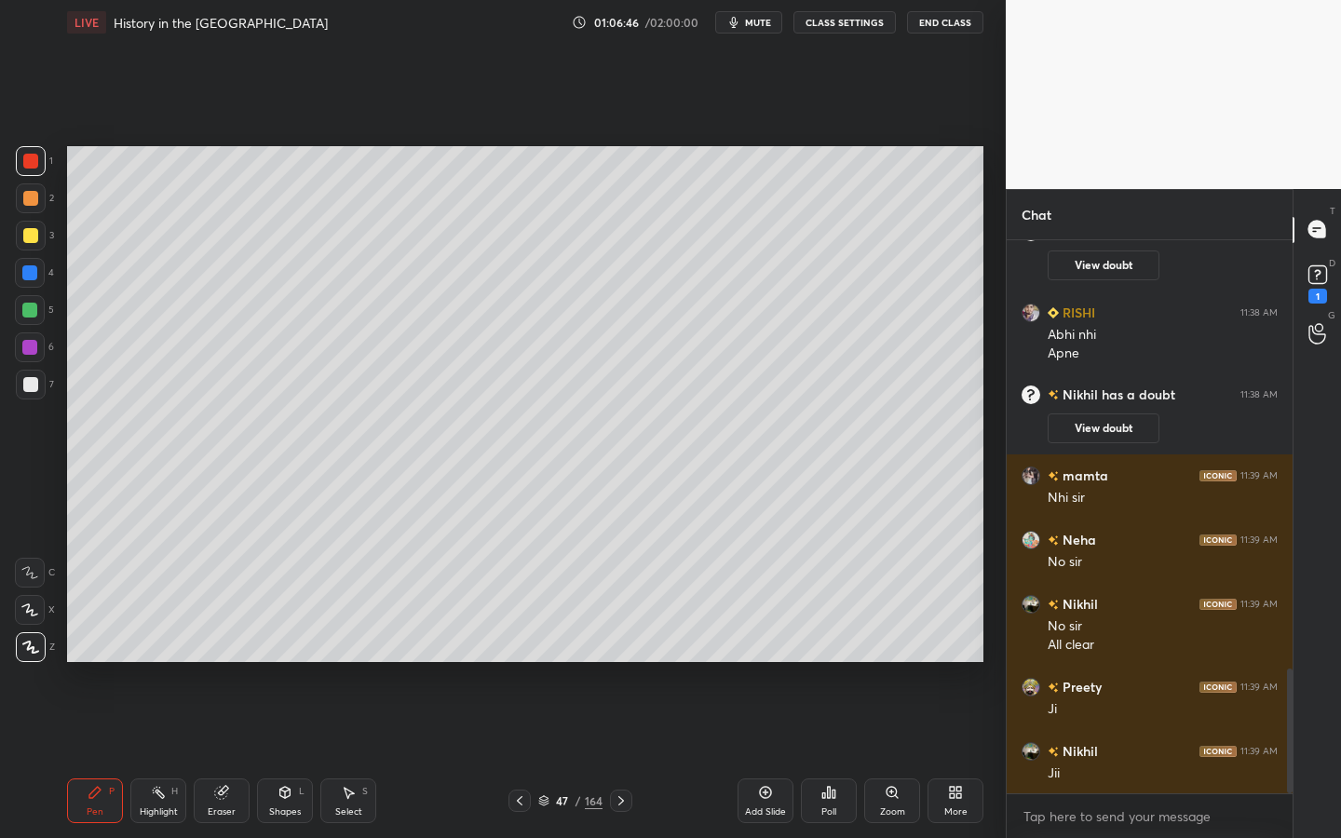
click at [308, 666] on div "Shapes L" at bounding box center [285, 800] width 56 height 45
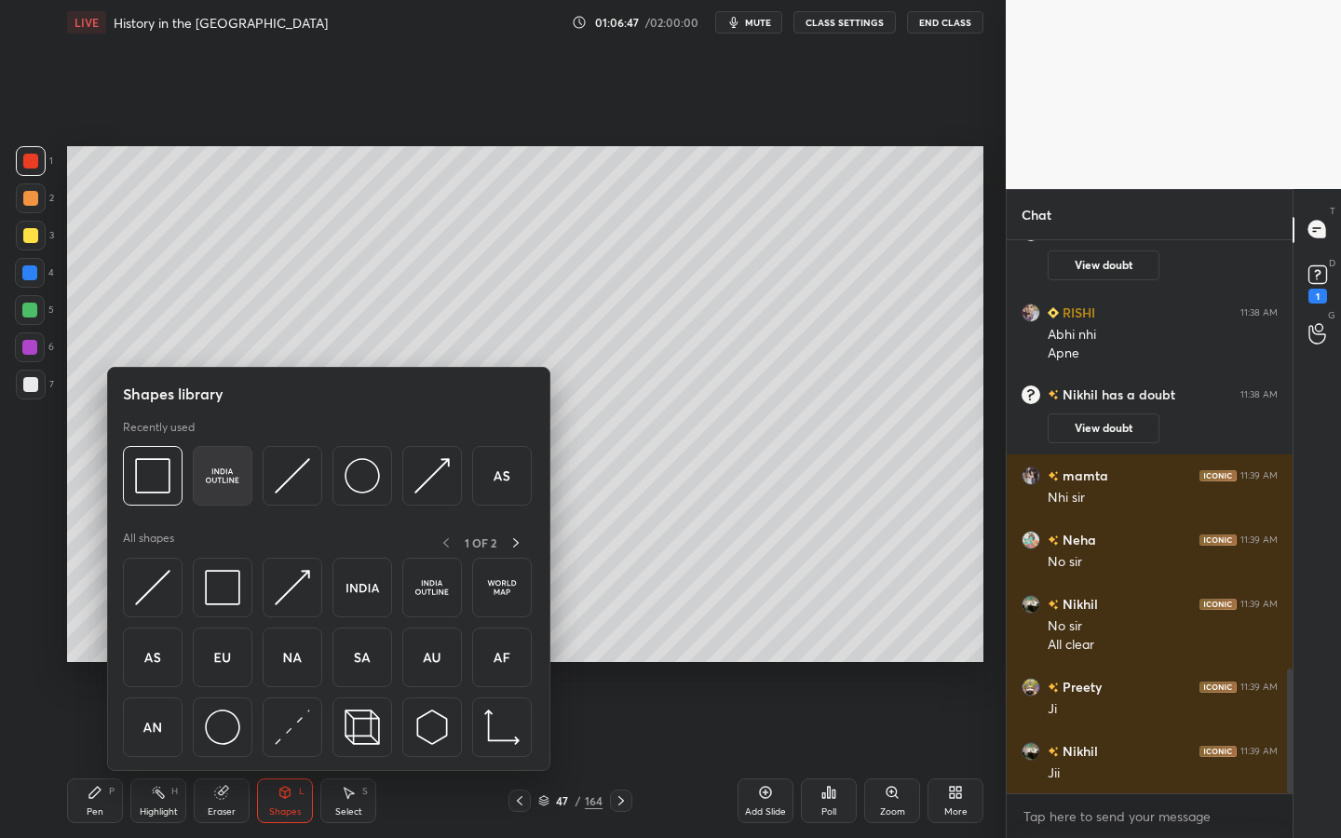
click at [213, 488] on img at bounding box center [222, 475] width 35 height 35
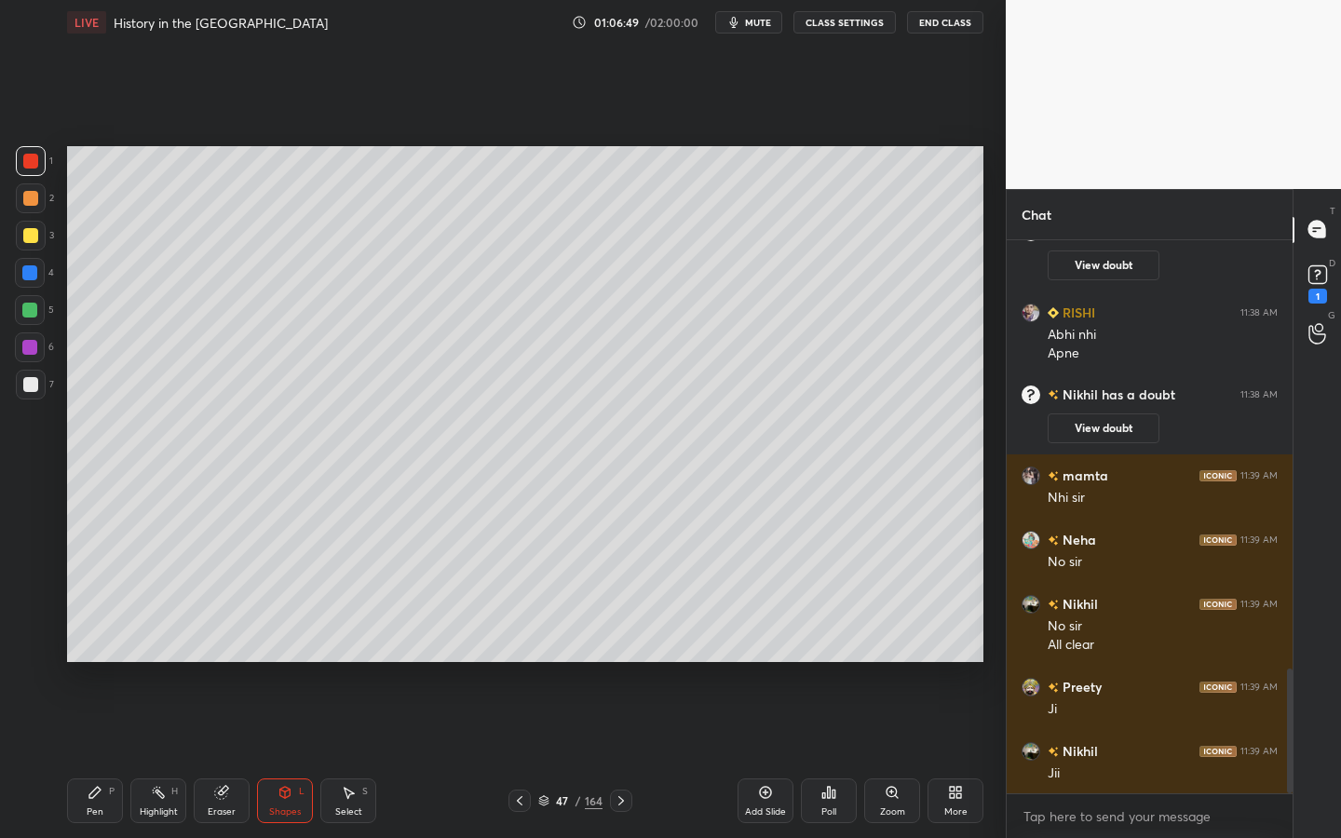
click at [850, 666] on div "Setting up your live class Poll for secs No correct answer Start poll" at bounding box center [525, 404] width 931 height 719
click at [34, 236] on div at bounding box center [30, 235] width 15 height 15
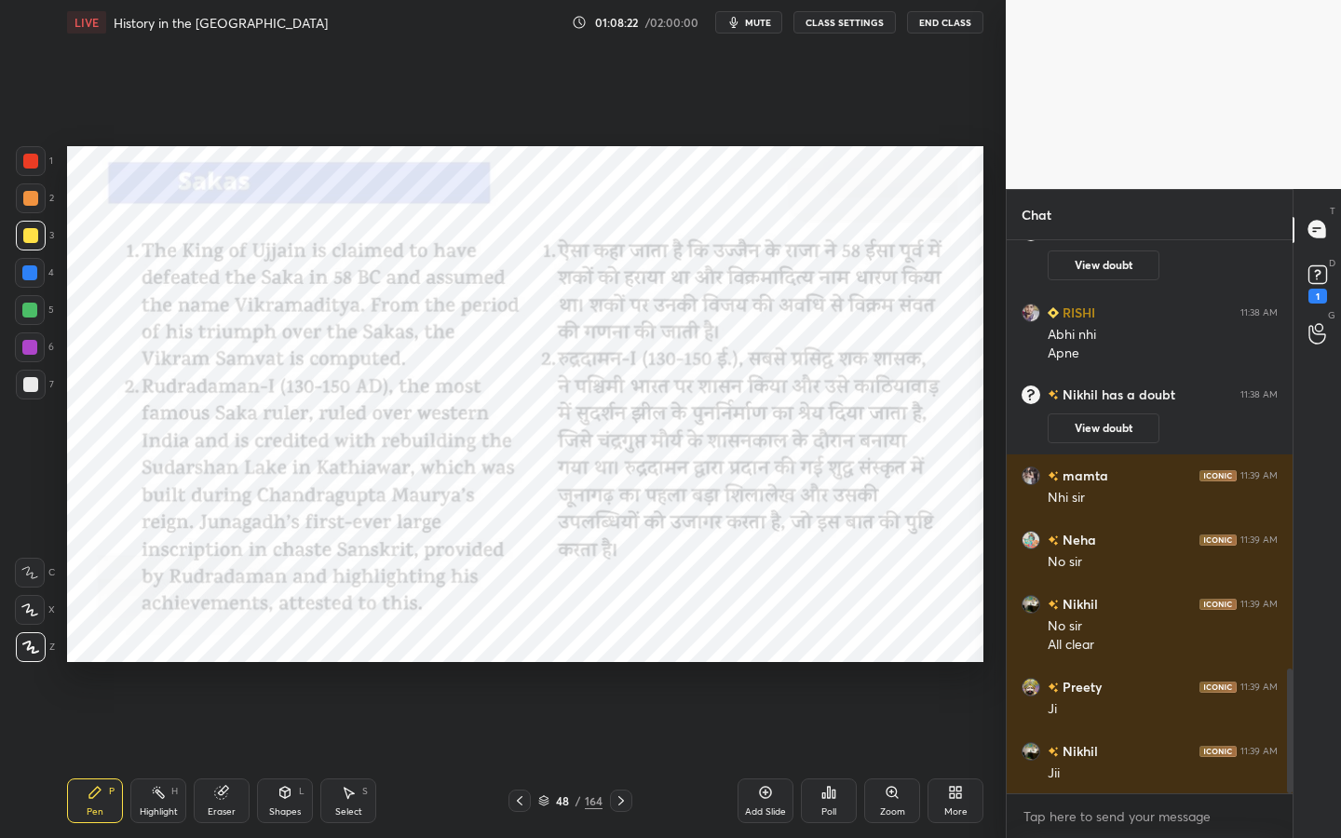
drag, startPoint x: 30, startPoint y: 157, endPoint x: 61, endPoint y: 186, distance: 42.2
click at [30, 156] on div at bounding box center [30, 161] width 15 height 15
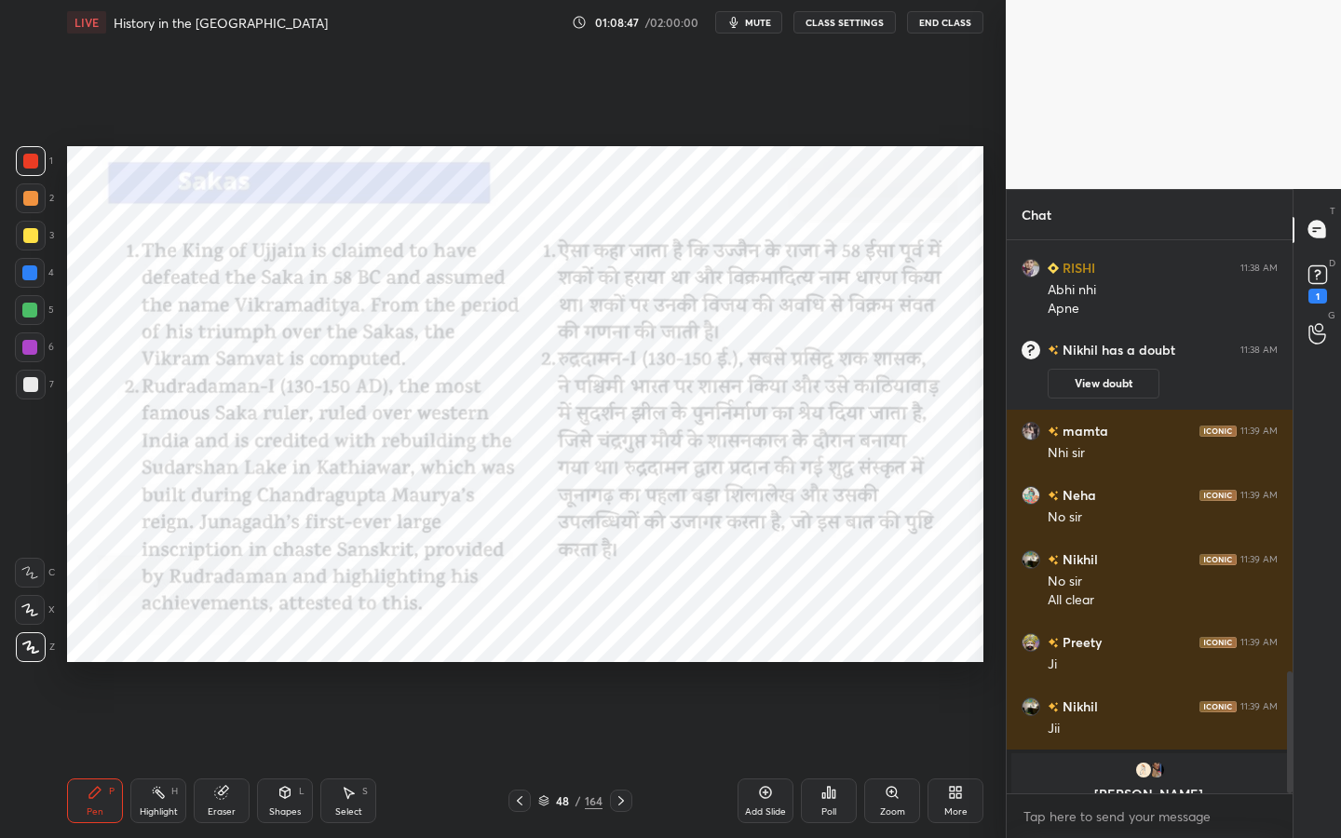
scroll to position [1965, 0]
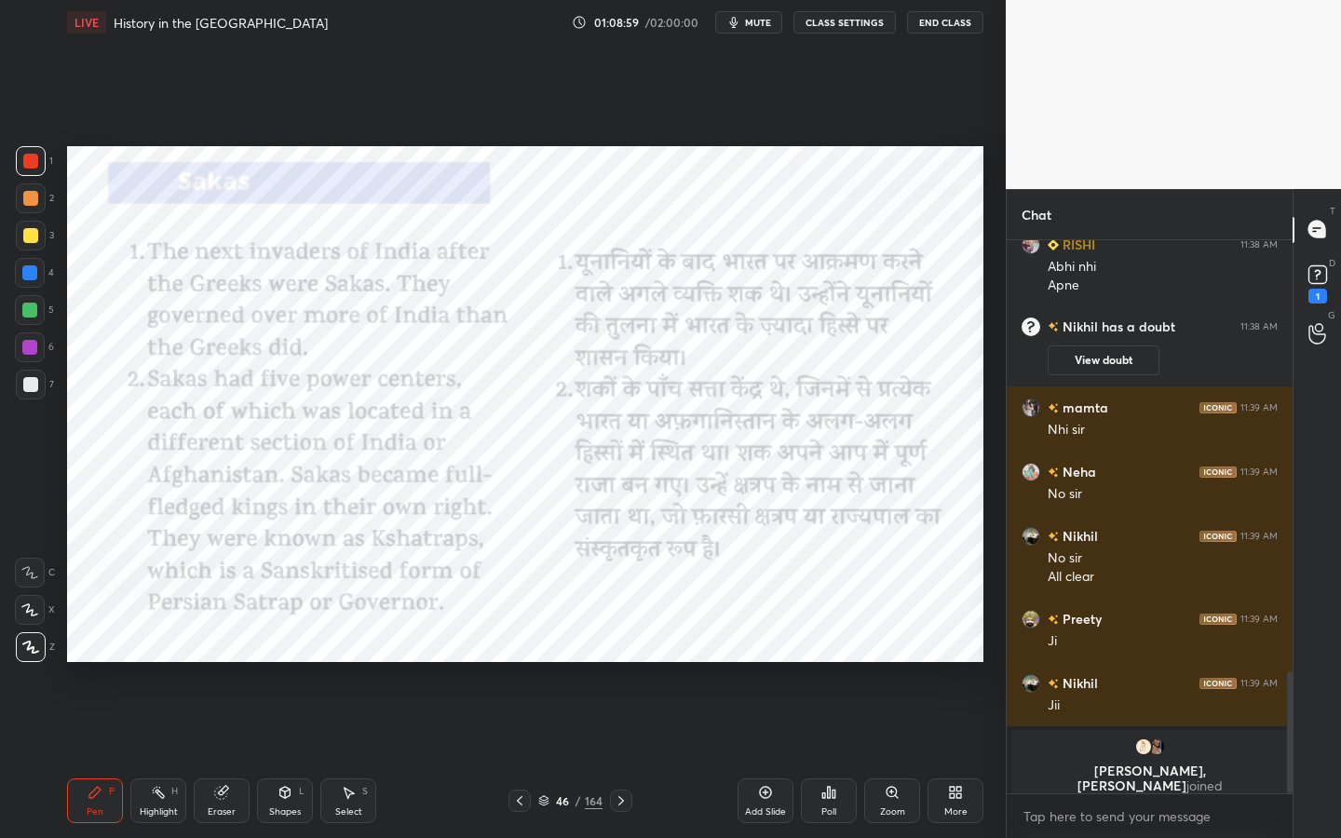
click at [762, 666] on icon at bounding box center [765, 792] width 15 height 15
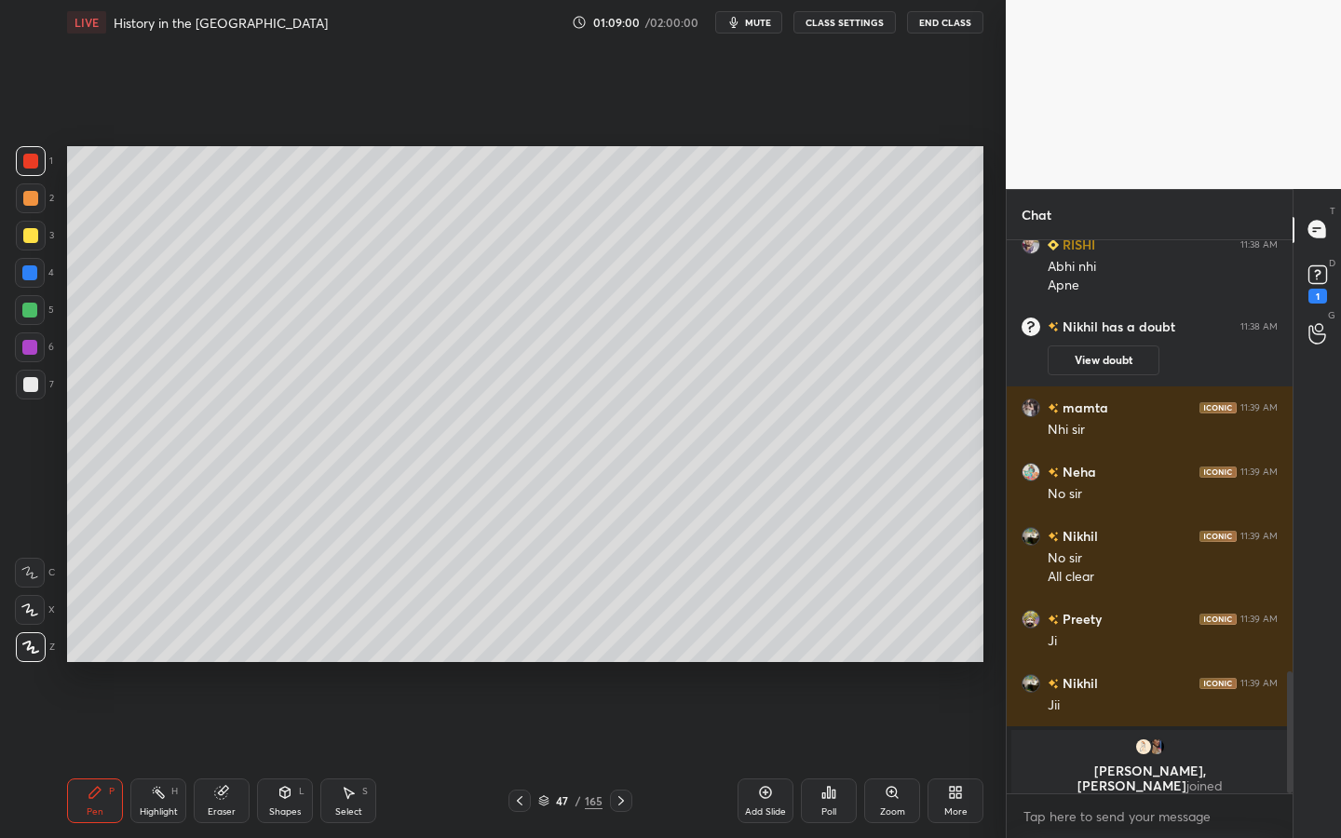
click at [23, 225] on div at bounding box center [31, 236] width 30 height 30
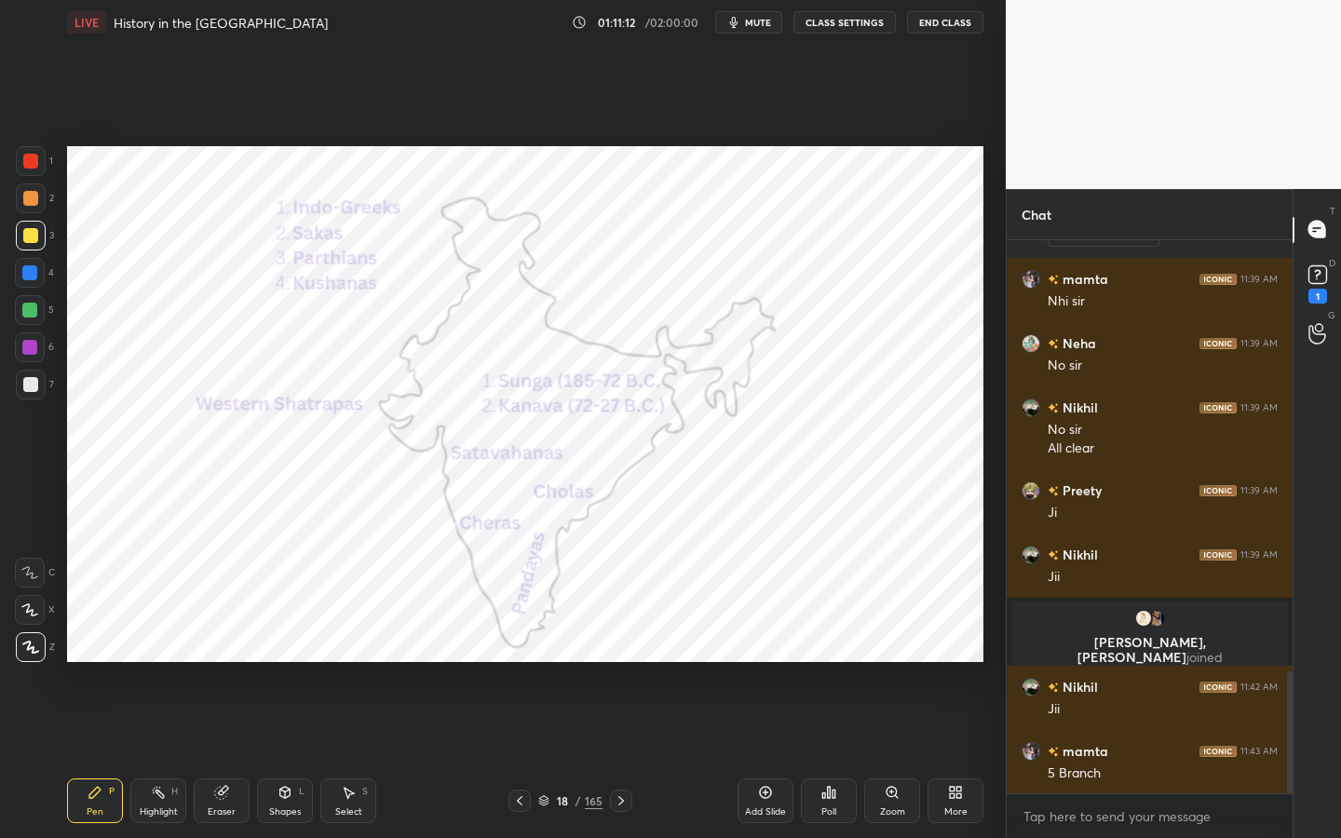
scroll to position [2018, 0]
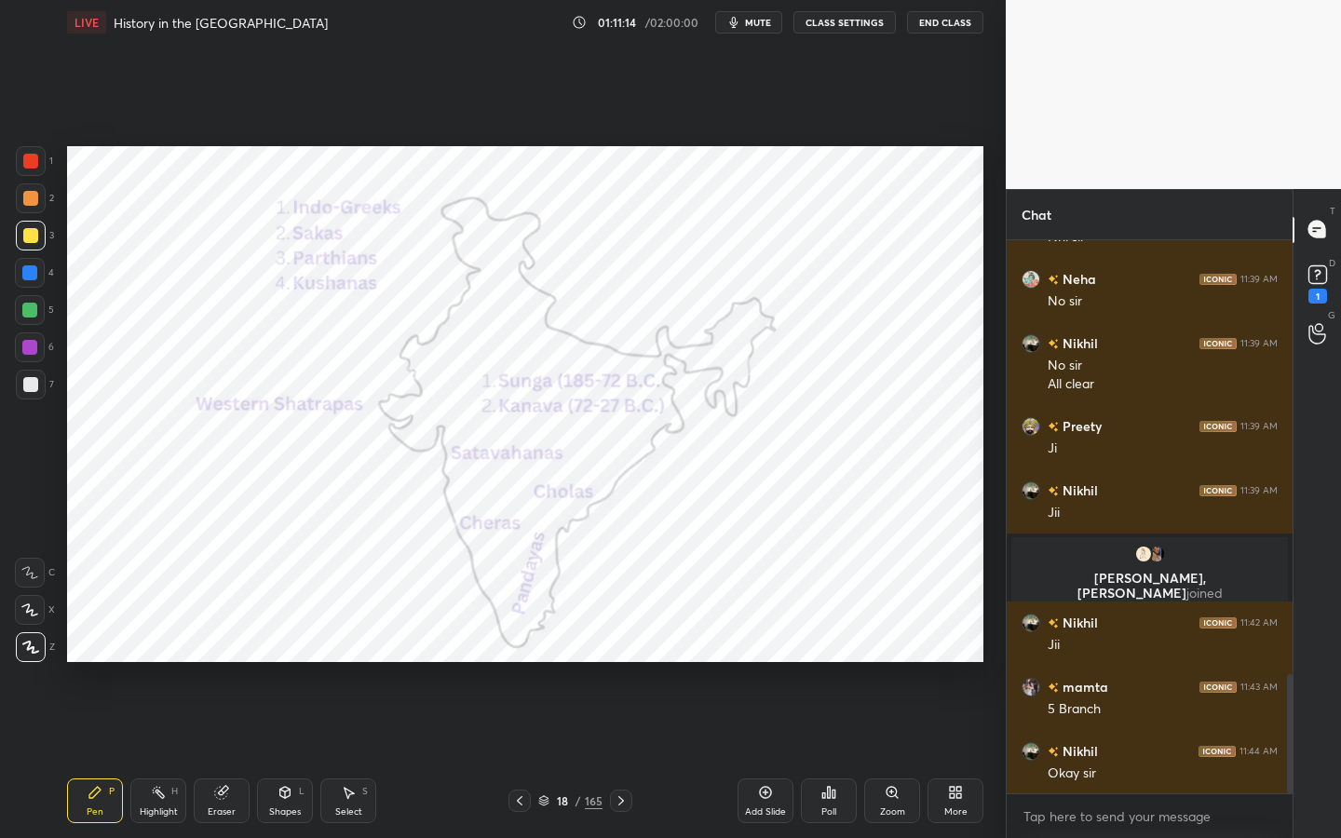
click at [230, 666] on div "Eraser" at bounding box center [222, 811] width 28 height 9
click at [155, 666] on icon at bounding box center [158, 792] width 15 height 15
drag, startPoint x: 27, startPoint y: 156, endPoint x: 61, endPoint y: 162, distance: 34.0
click at [27, 156] on div at bounding box center [30, 161] width 15 height 15
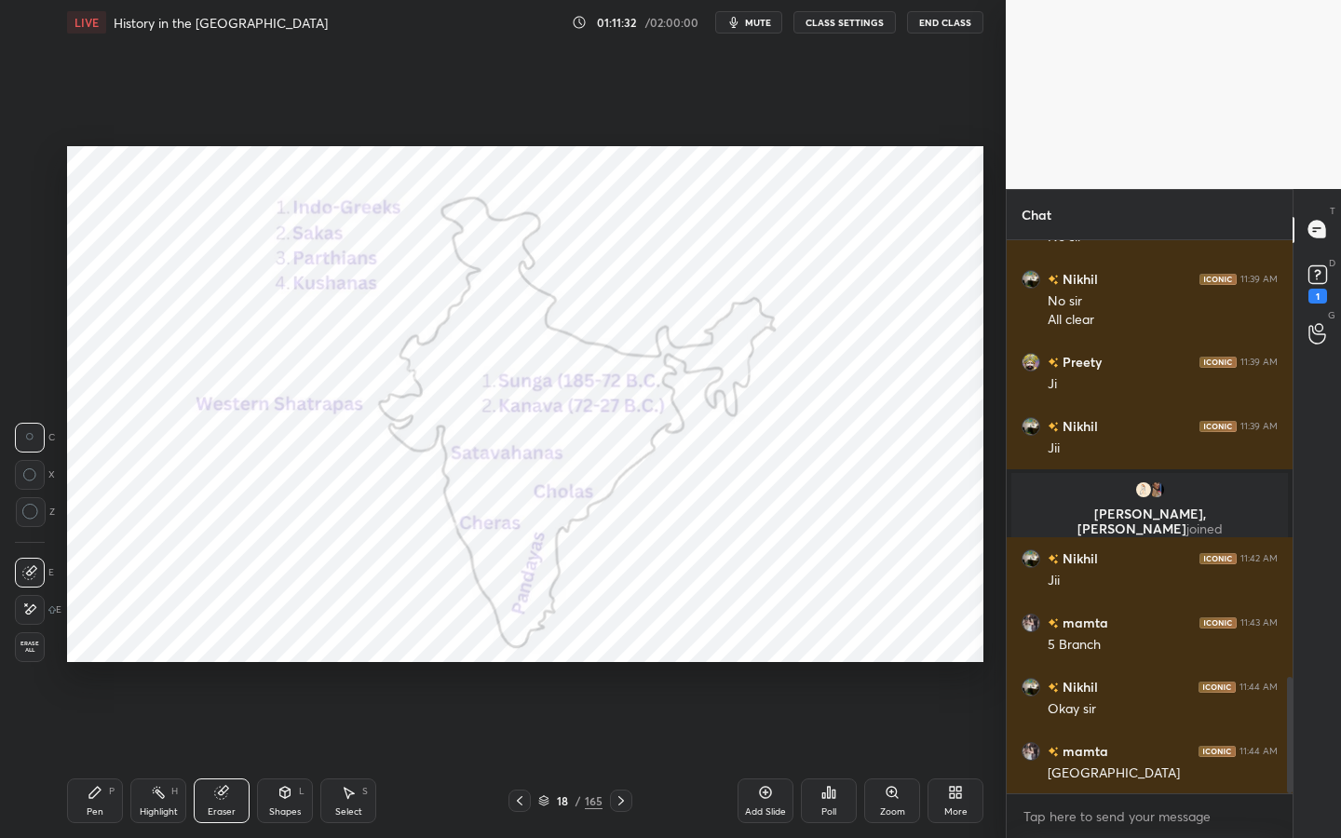
click at [54, 377] on div "1 2 3 4 5 6 7 C X Z C X Z E E Erase all H H LIVE History in the Deep South 01:1…" at bounding box center [495, 419] width 991 height 838
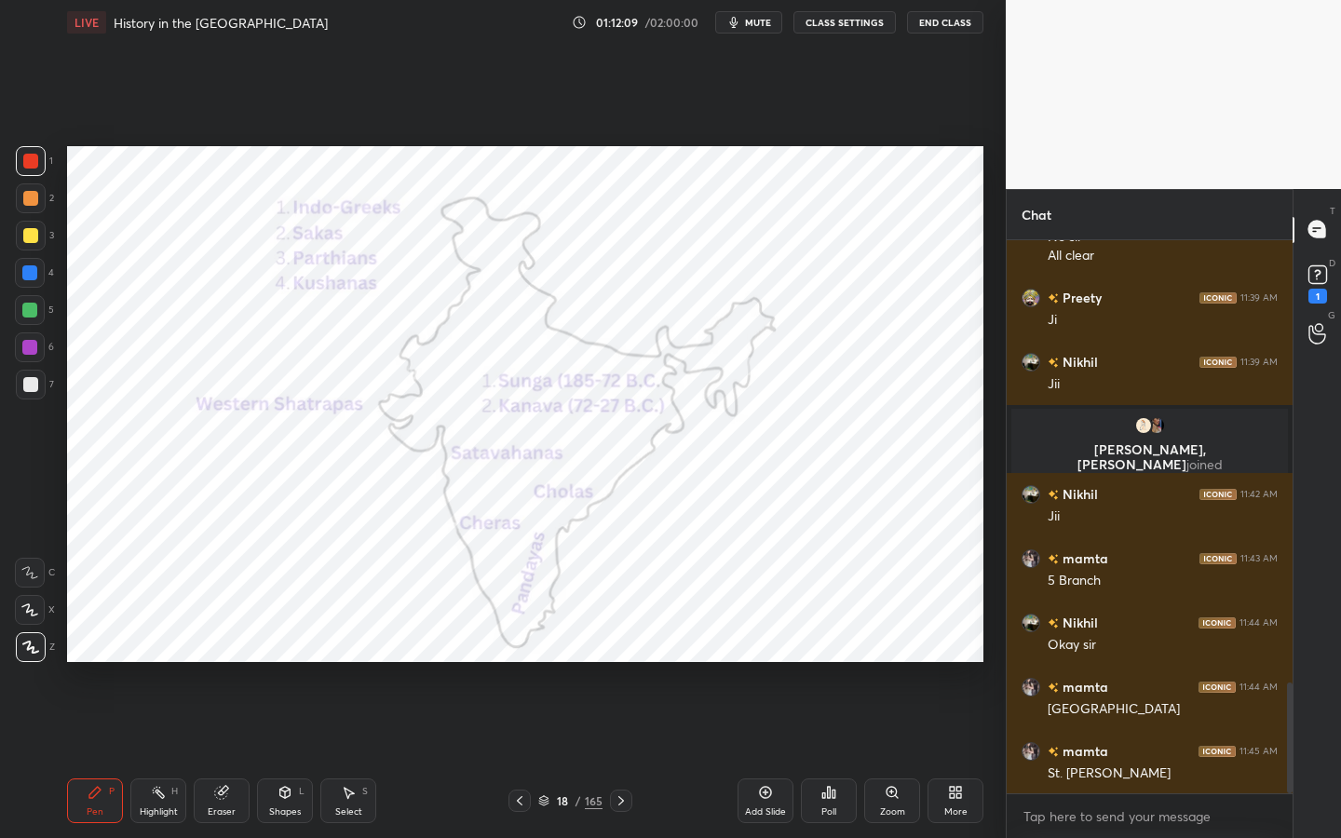
scroll to position [2211, 0]
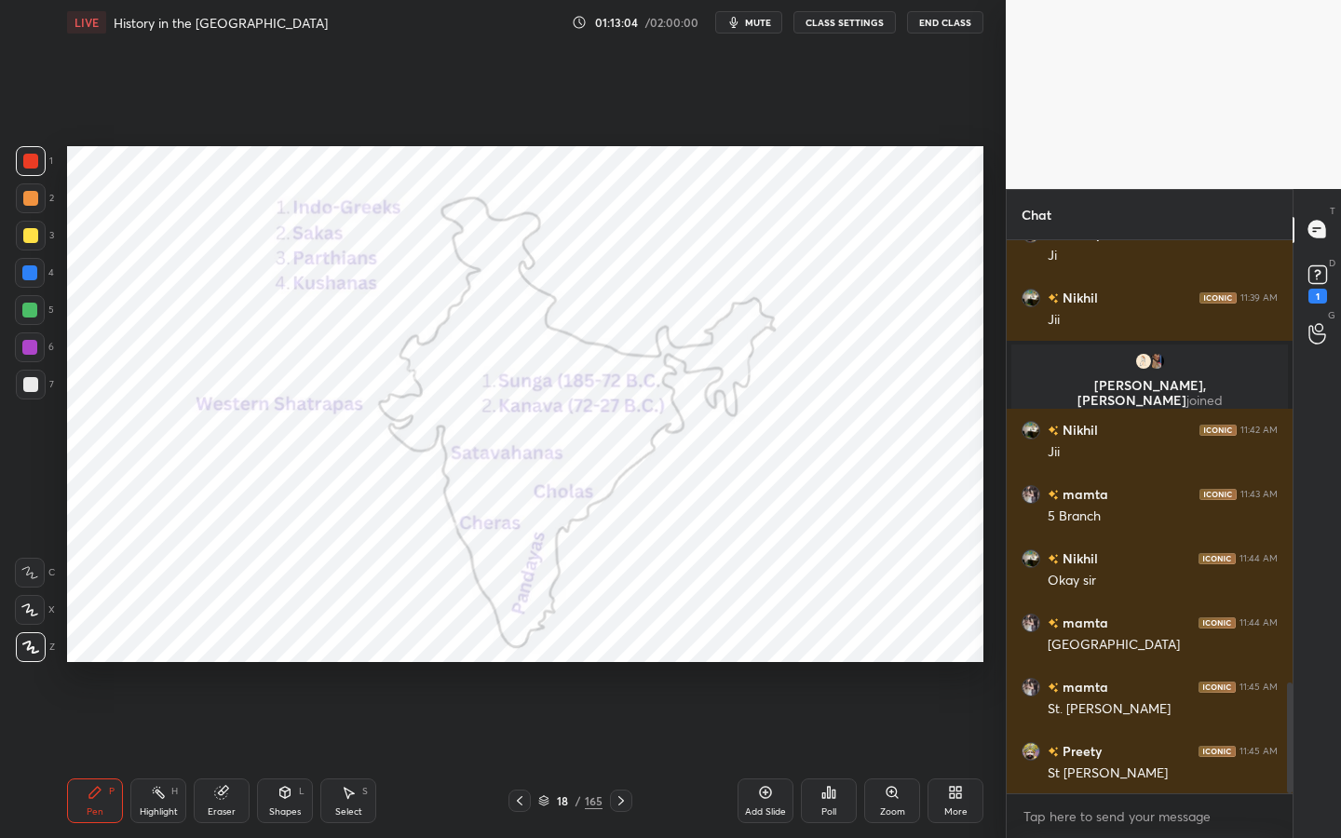
click at [585, 666] on div "Pen P Highlight H Eraser Shapes L Select S 18 / 165 Add Slide Poll Zoom More" at bounding box center [525, 801] width 916 height 74
click at [585, 666] on div "165" at bounding box center [594, 800] width 18 height 17
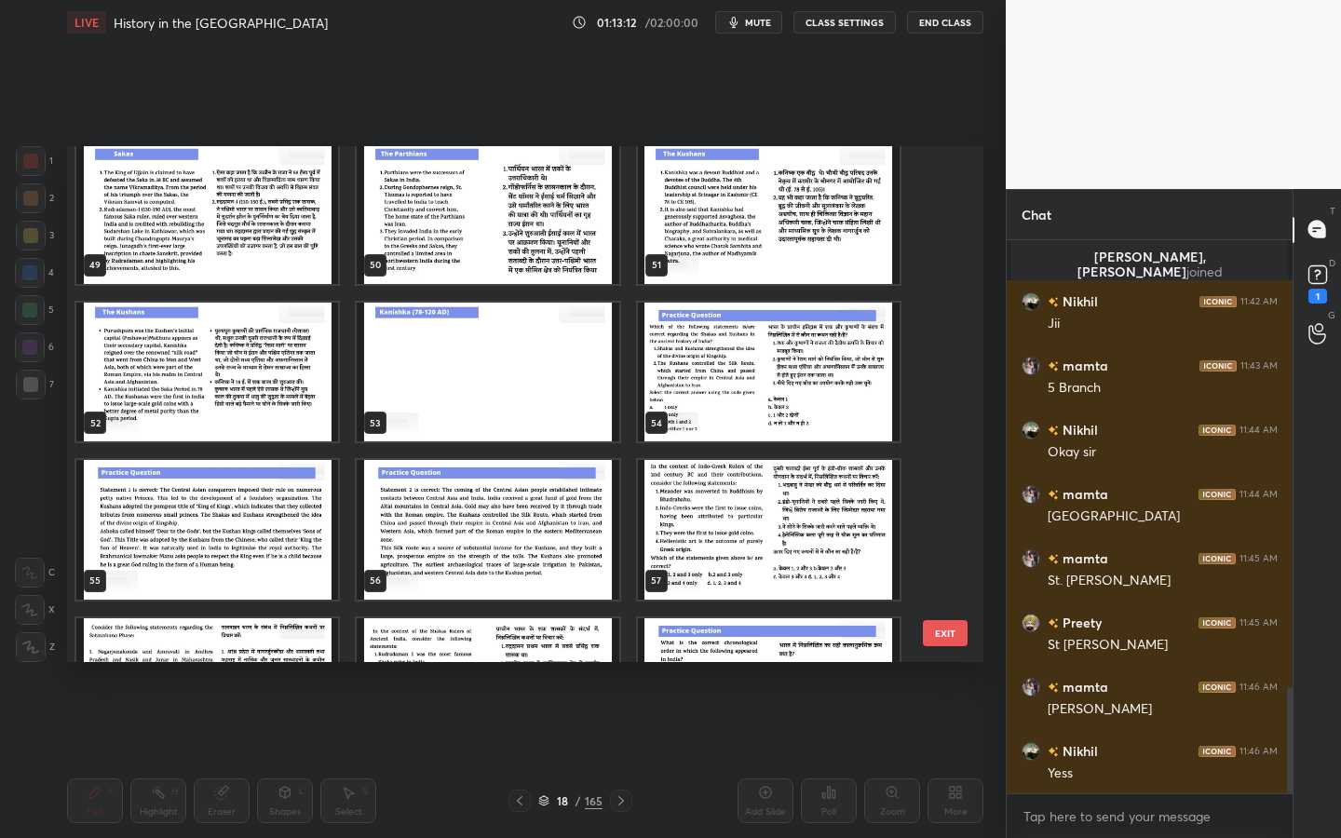
scroll to position [2554, 0]
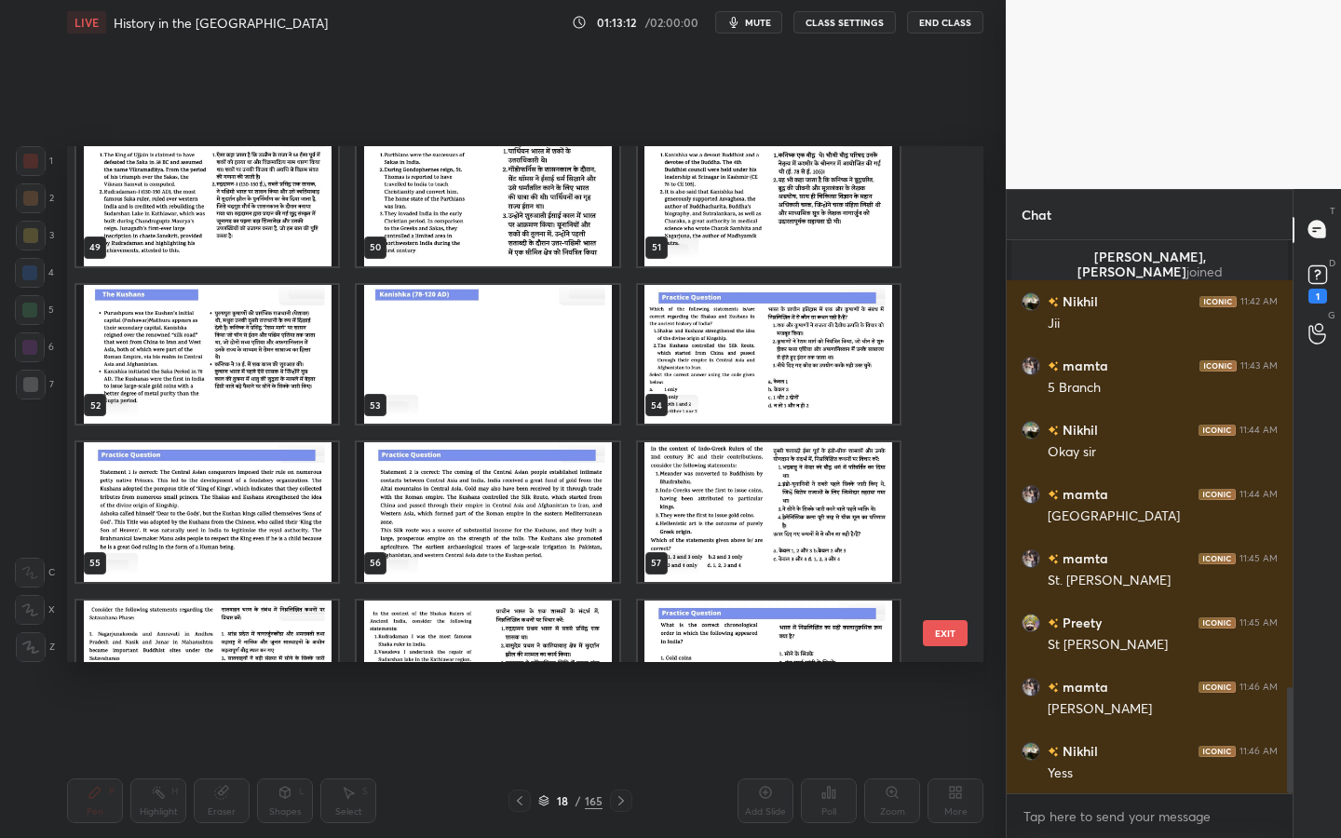
click at [672, 391] on img "grid" at bounding box center [769, 355] width 262 height 140
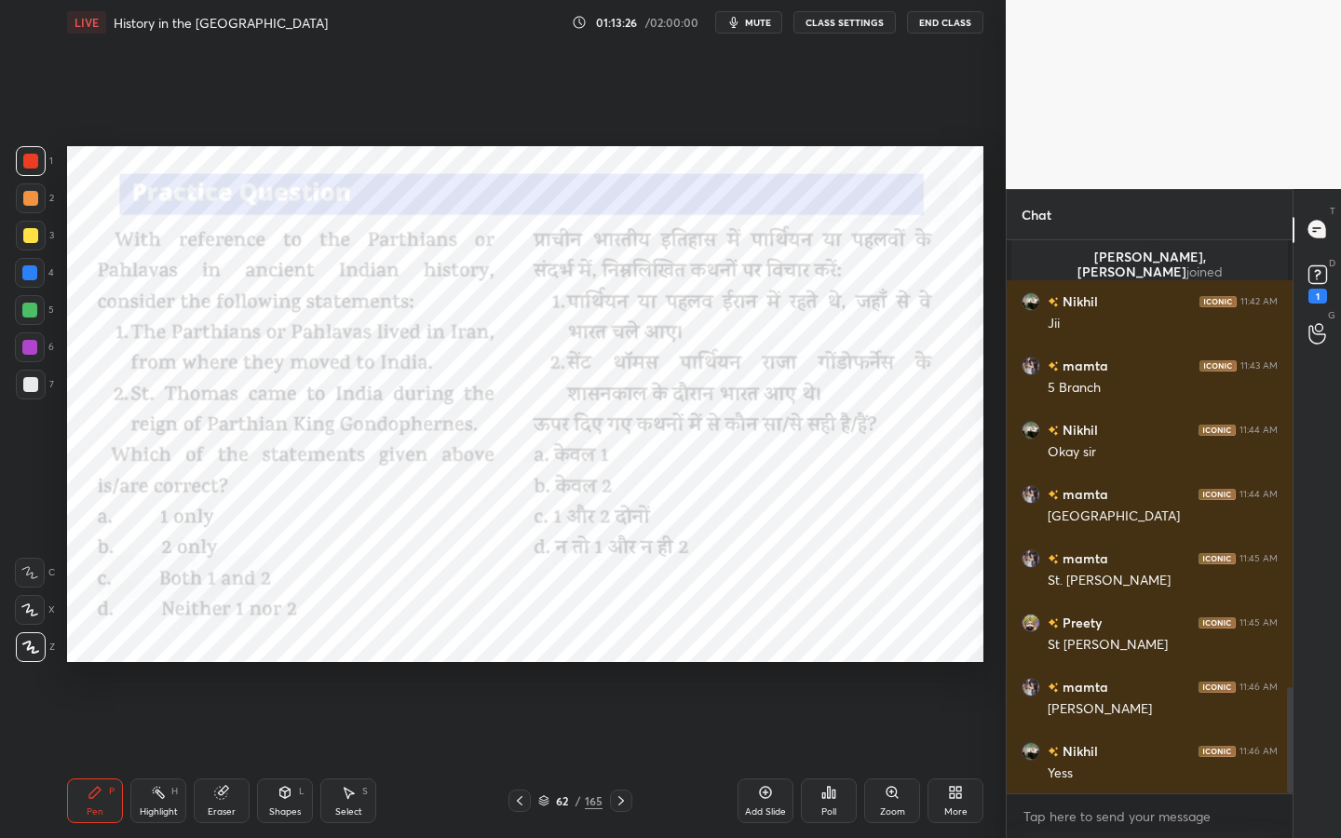
click at [850, 666] on div "Poll" at bounding box center [829, 800] width 56 height 45
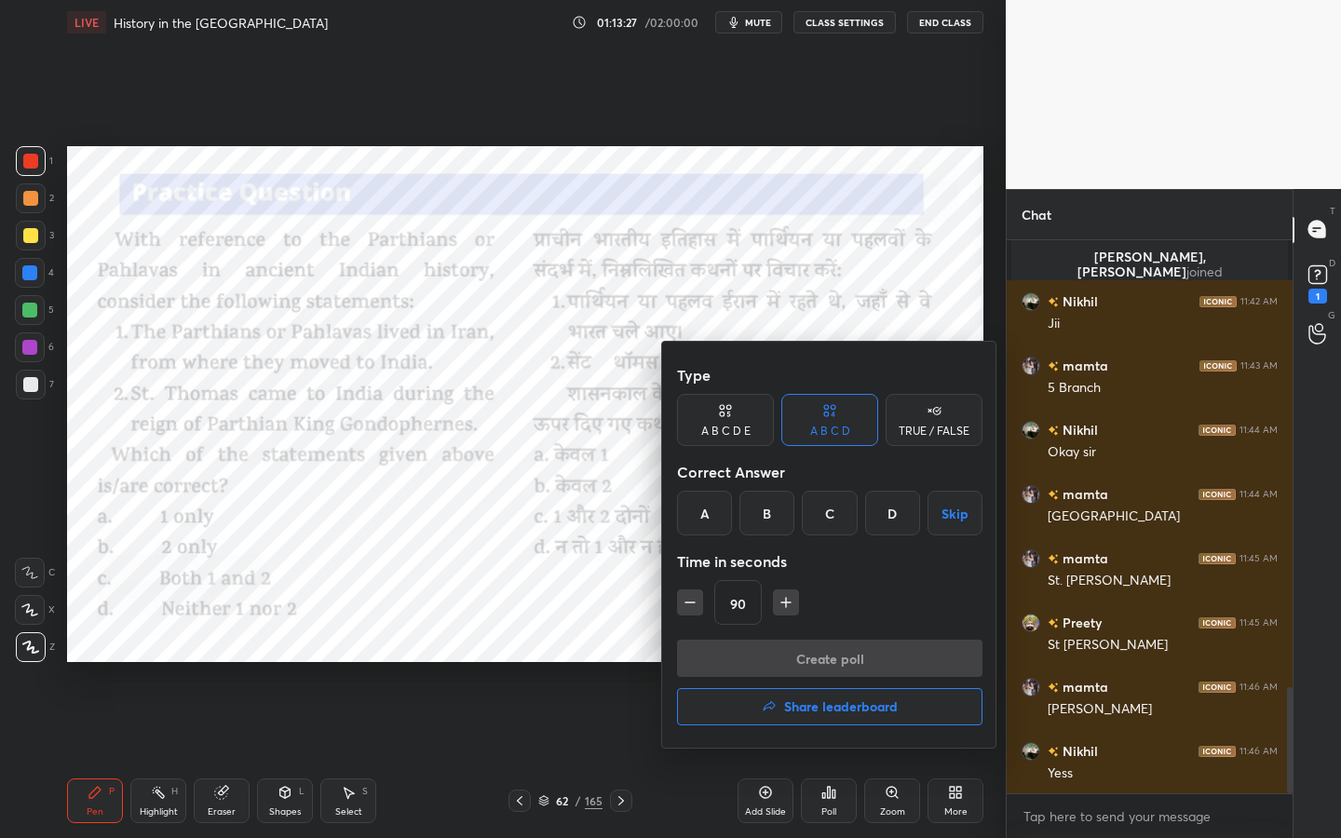
click at [846, 507] on div "C" at bounding box center [829, 513] width 55 height 45
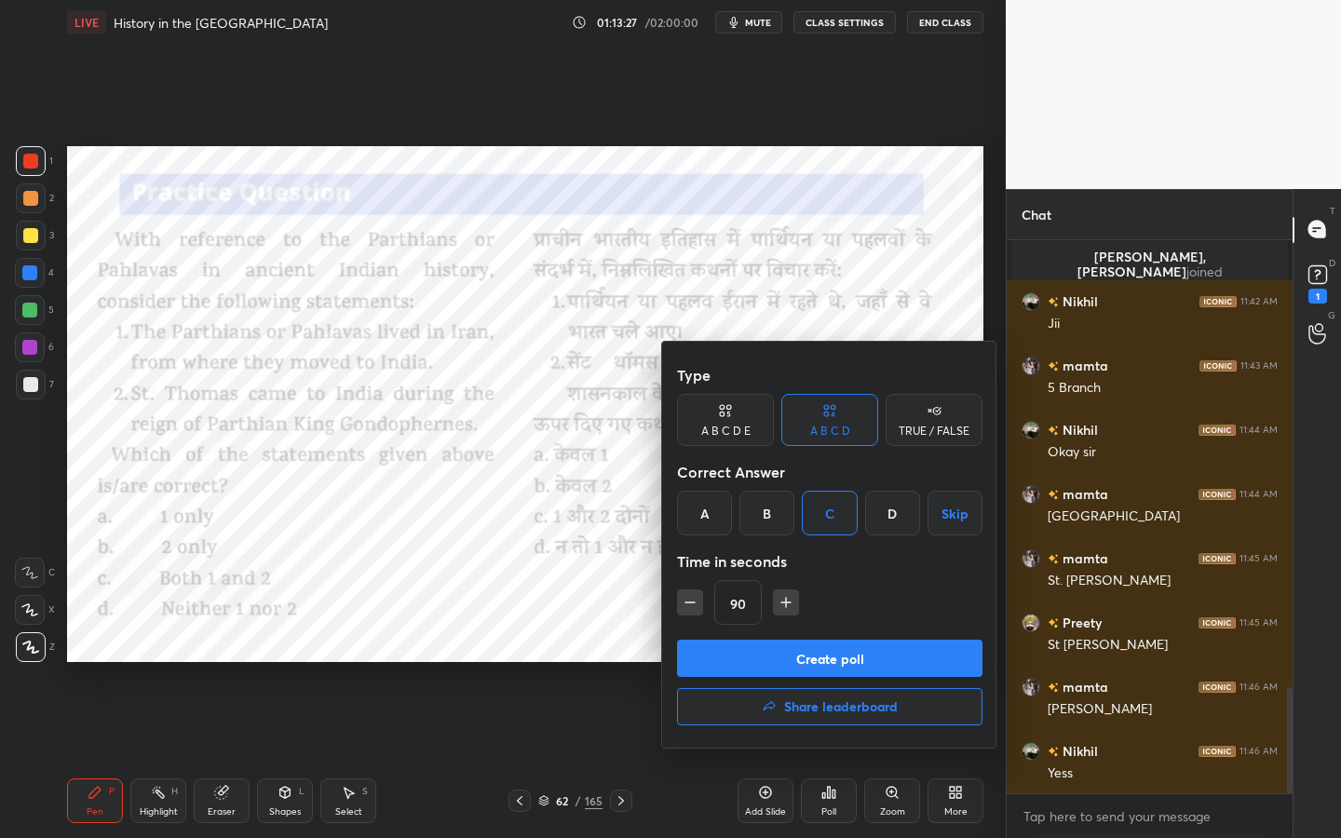
click at [829, 666] on div "Create poll Share leaderboard" at bounding box center [829, 686] width 305 height 93
click at [832, 660] on button "Create poll" at bounding box center [829, 658] width 305 height 37
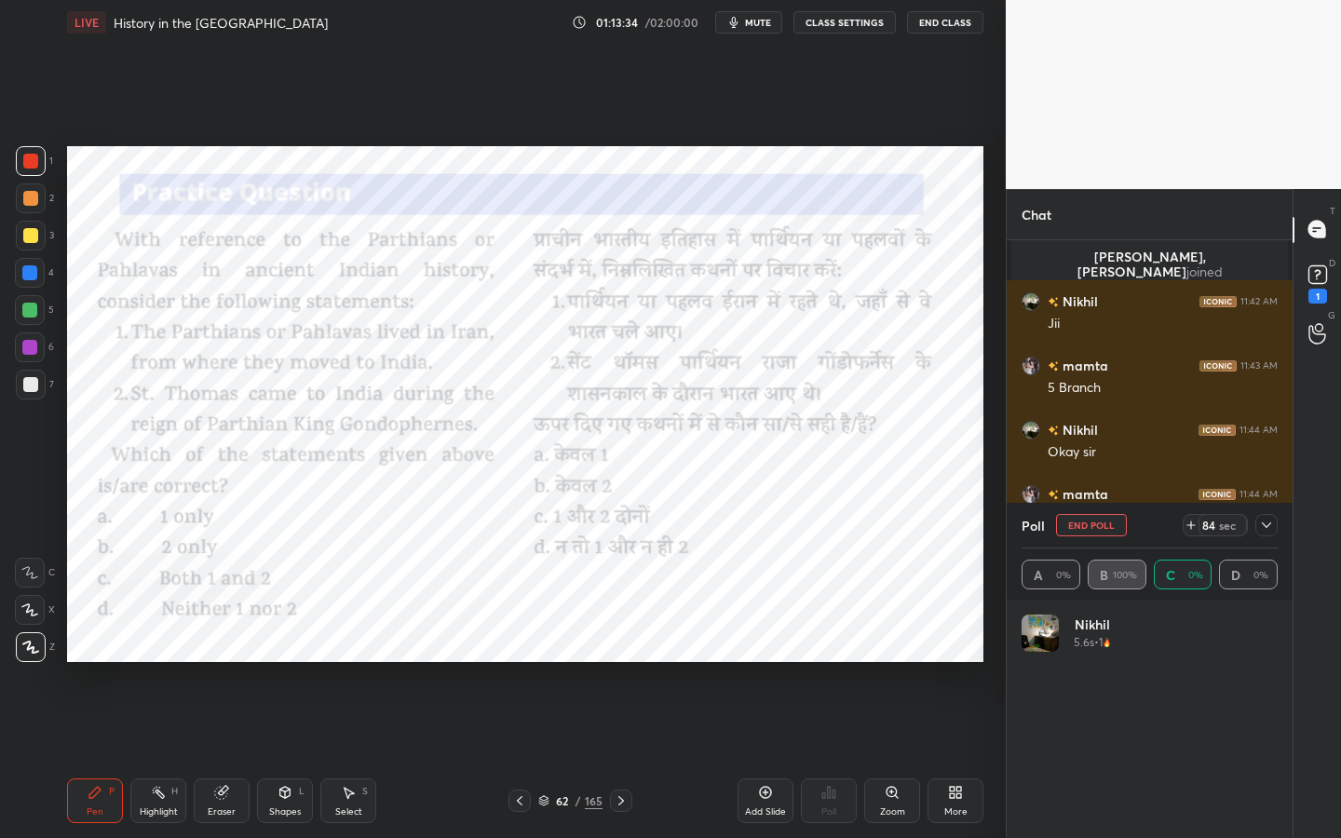
scroll to position [218, 250]
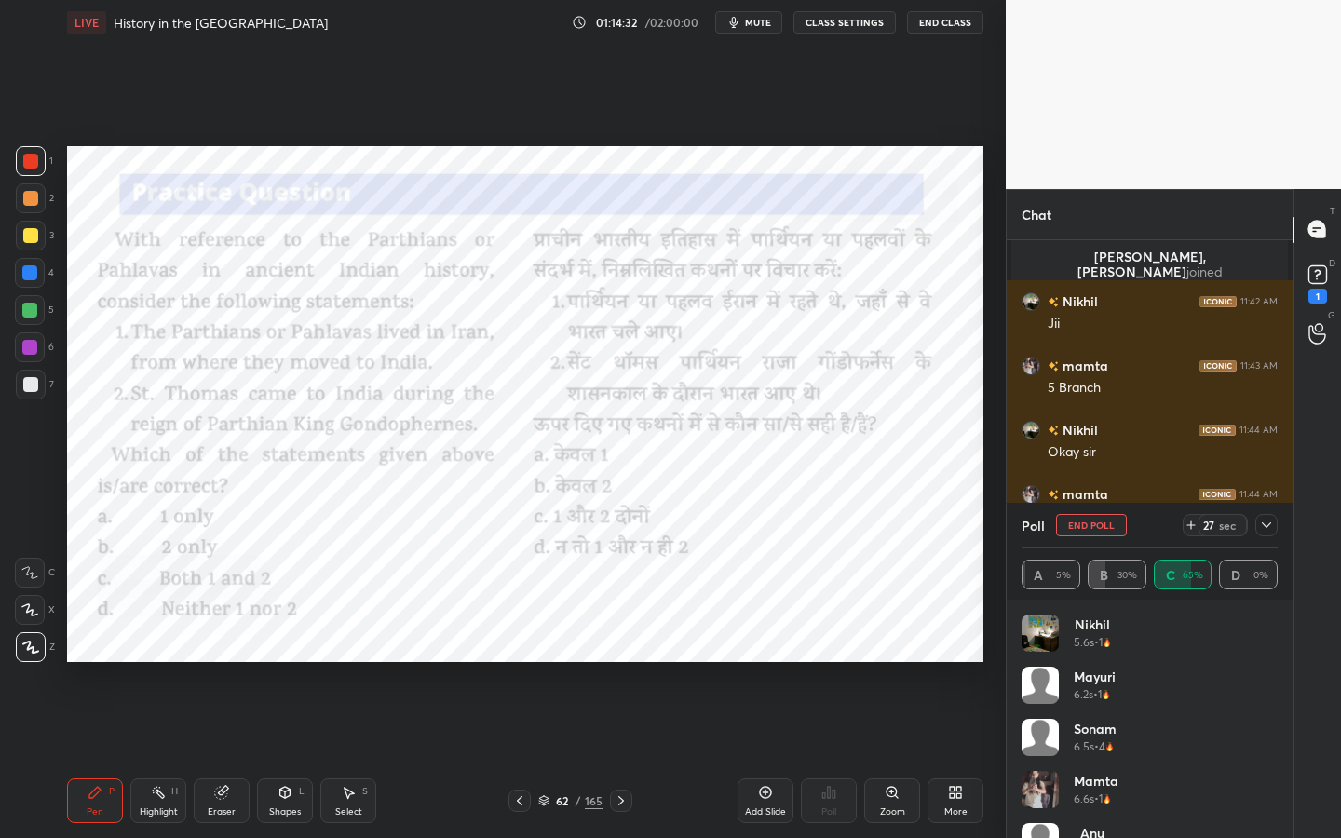
click at [1267, 521] on icon at bounding box center [1266, 525] width 15 height 15
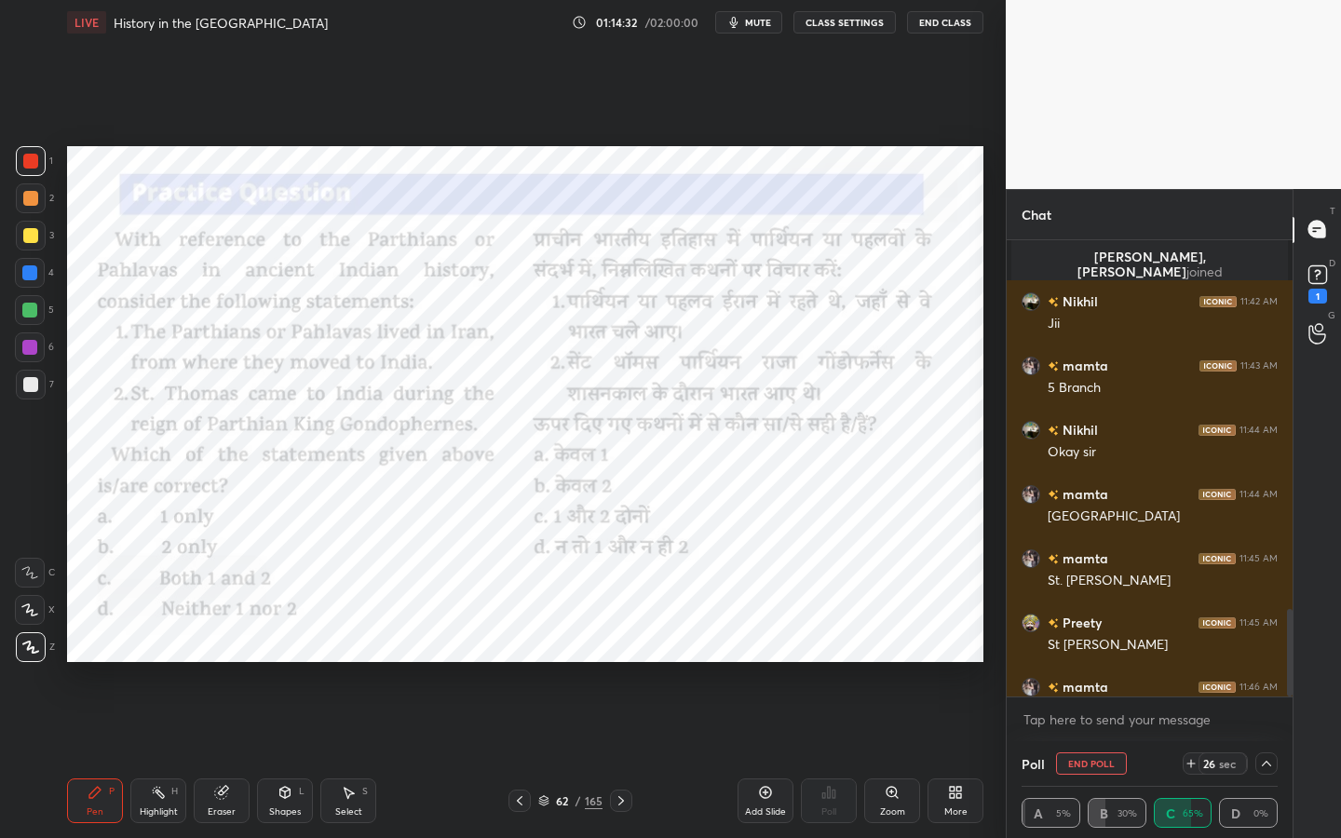
scroll to position [1, 7]
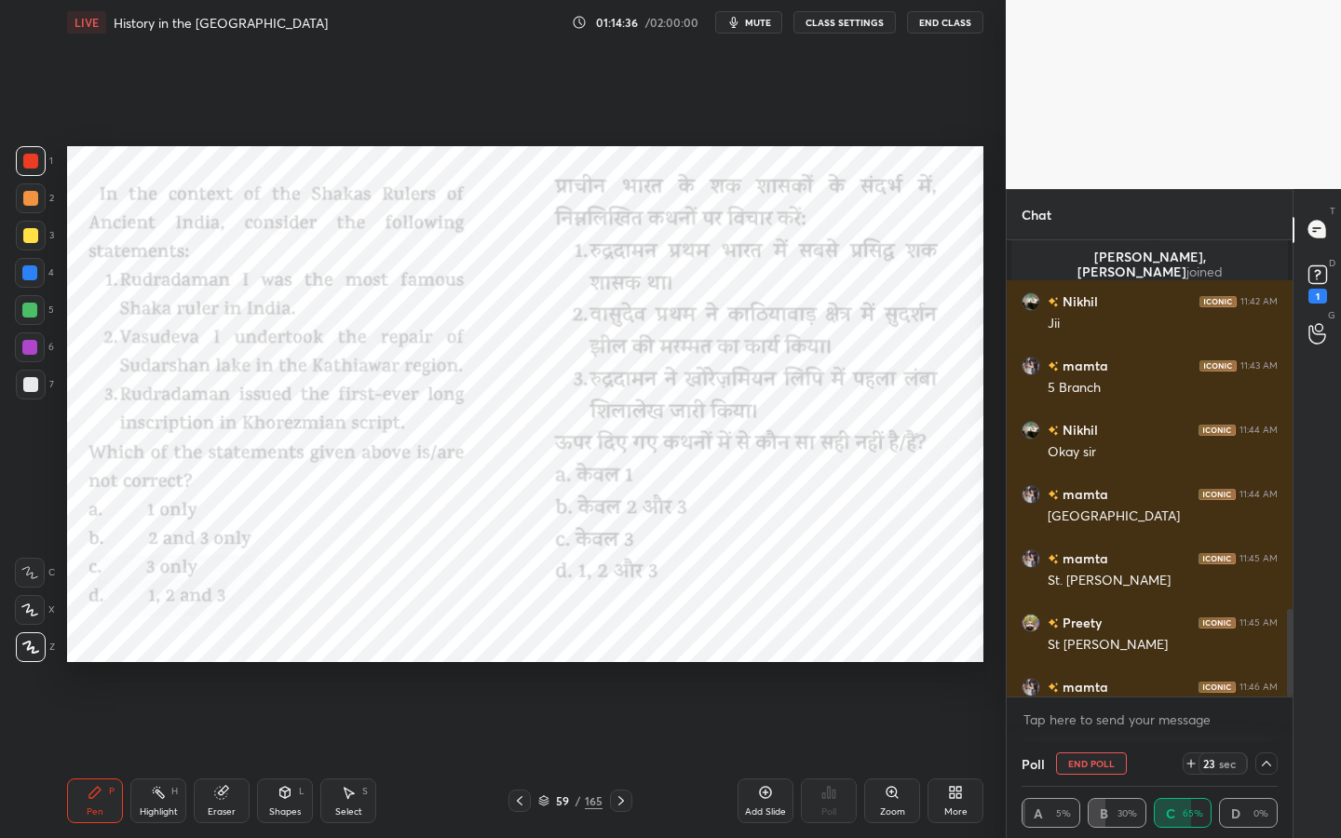
click at [1075, 666] on button "End Poll" at bounding box center [1091, 763] width 71 height 22
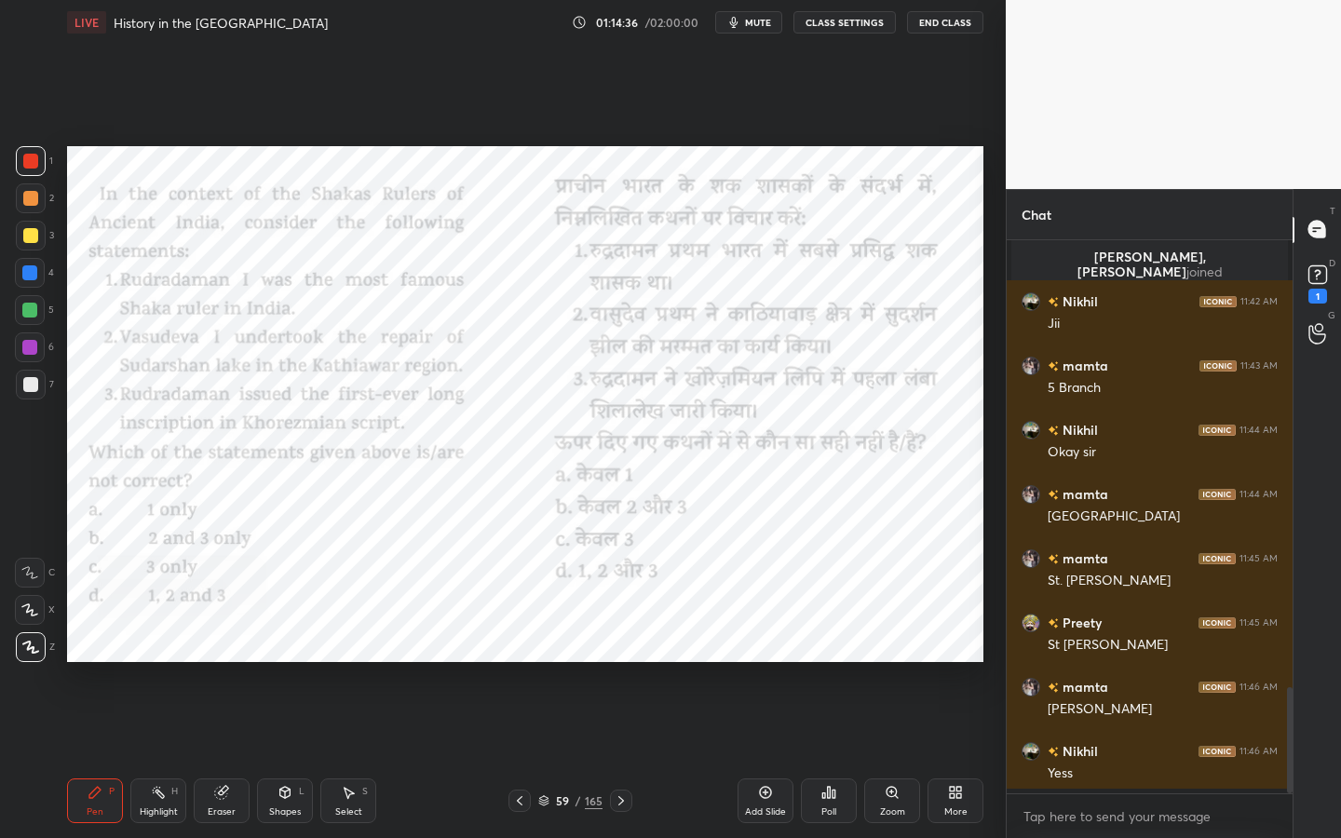
scroll to position [7, 7]
click at [834, 666] on div "Poll" at bounding box center [829, 800] width 56 height 45
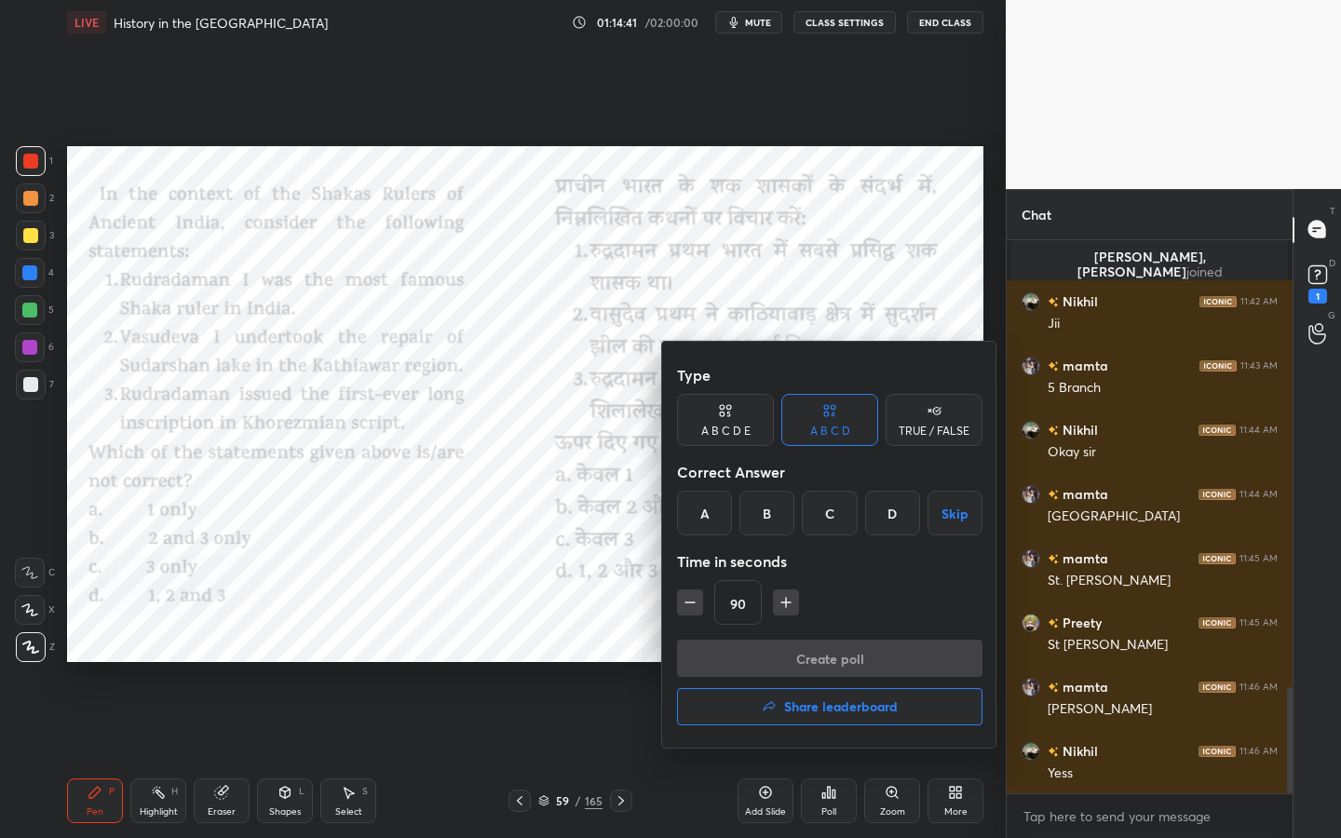
click at [686, 499] on div "A" at bounding box center [704, 513] width 55 height 45
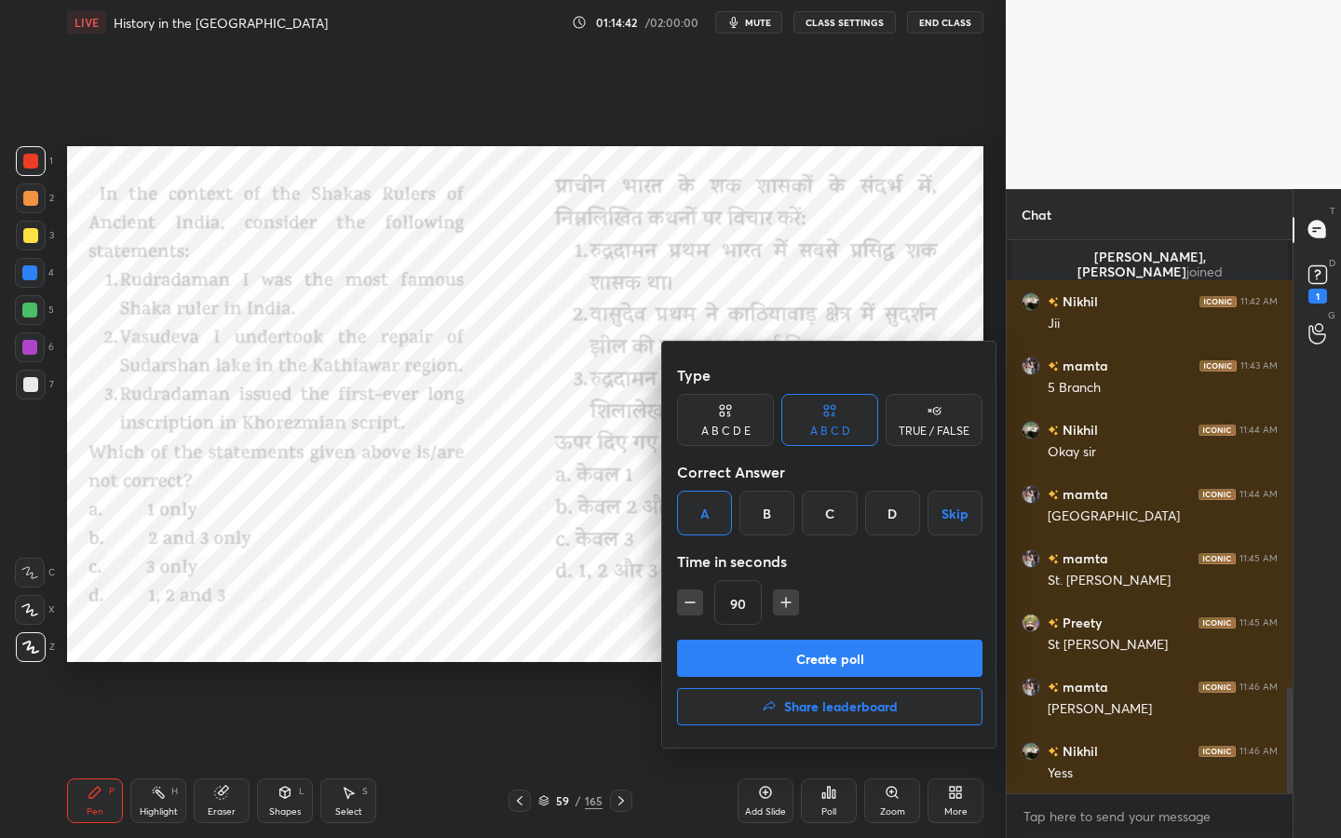
click at [765, 666] on button "Create poll" at bounding box center [829, 658] width 305 height 37
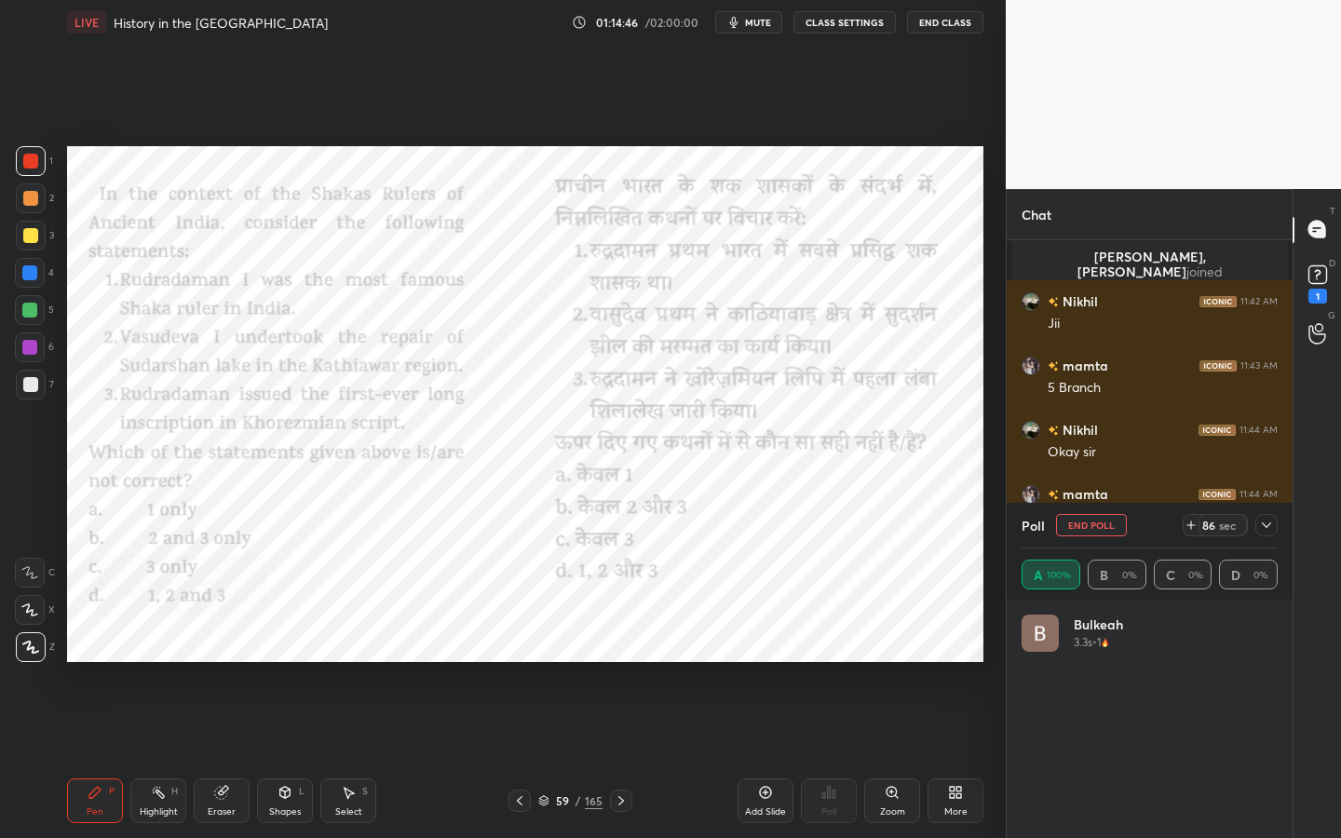
scroll to position [218, 250]
click at [1268, 524] on icon at bounding box center [1266, 525] width 15 height 15
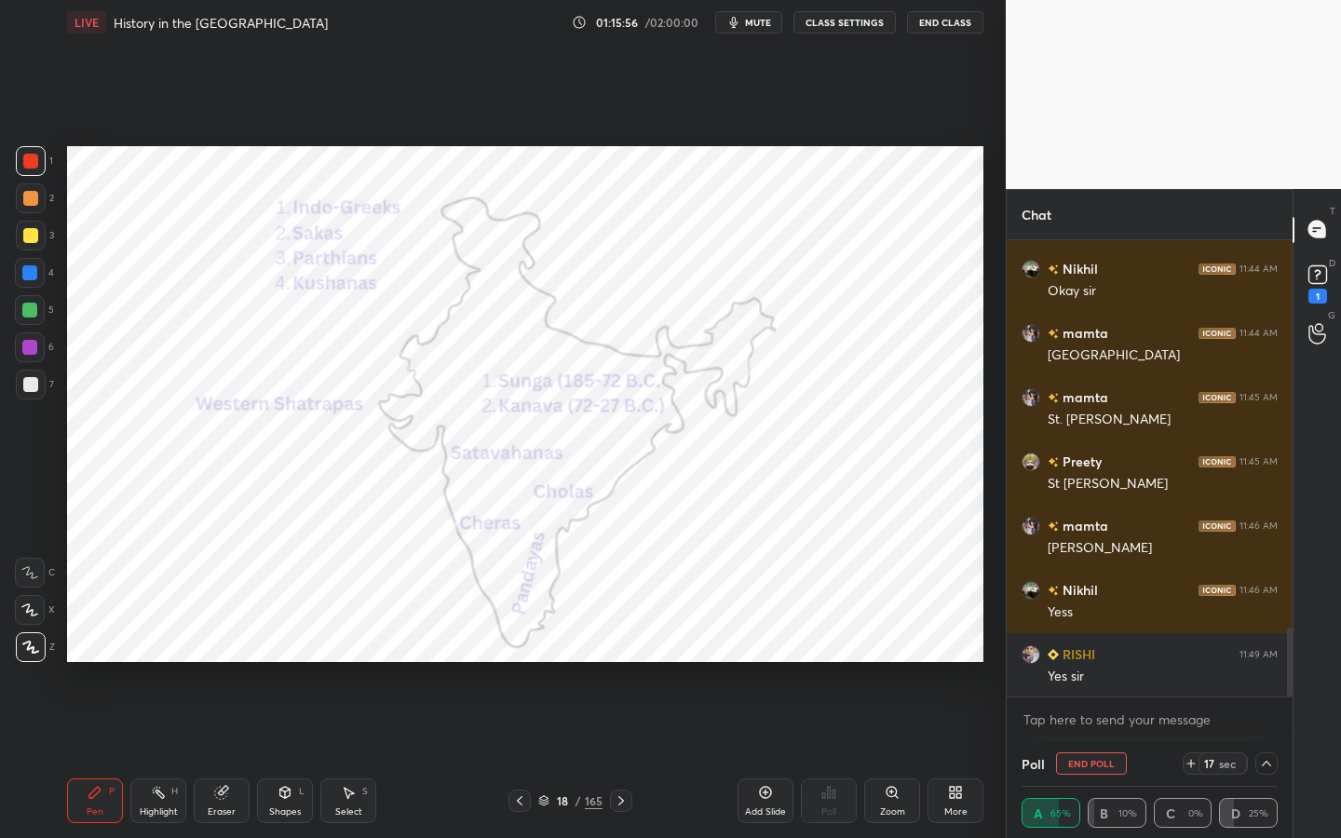
scroll to position [2564, 0]
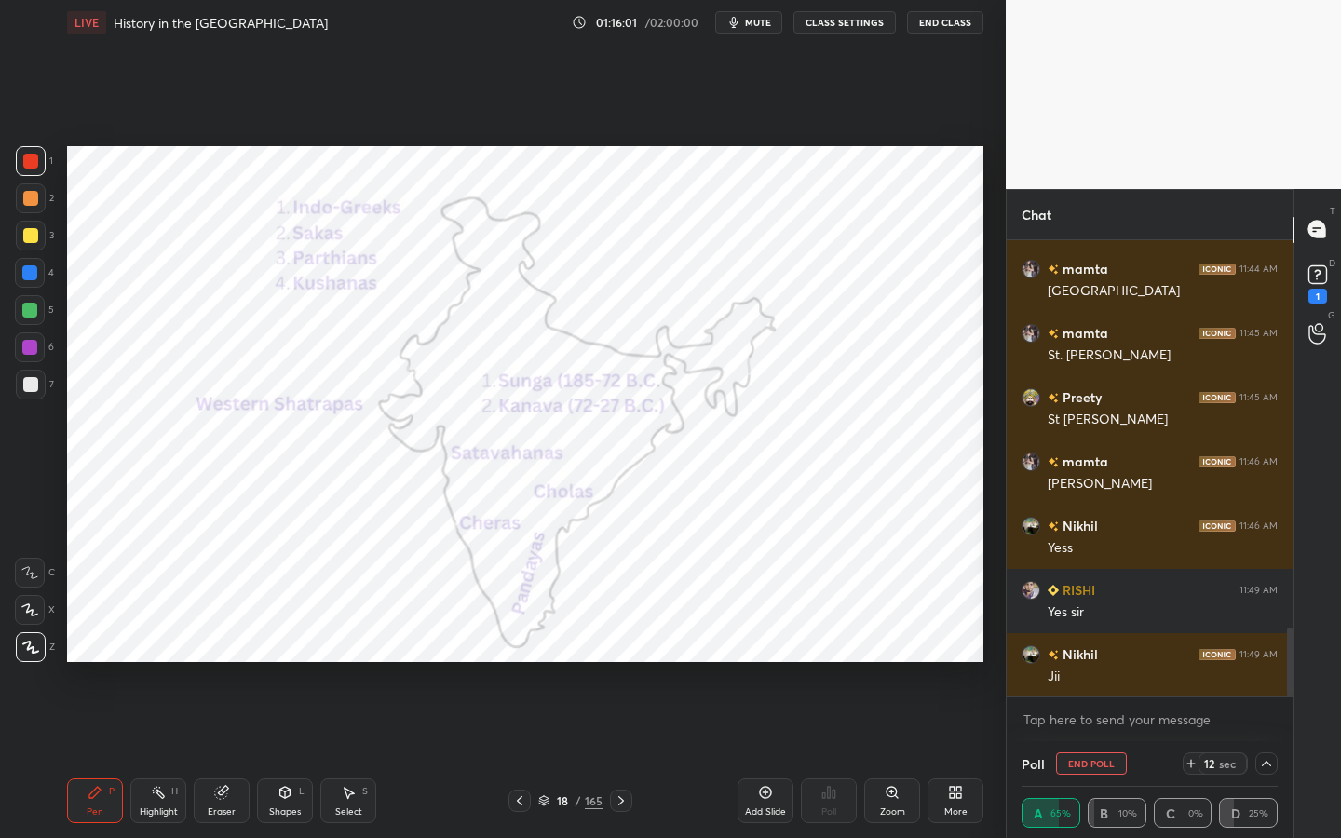
click at [246, 666] on div "Eraser" at bounding box center [222, 800] width 56 height 45
click at [33, 636] on div "Erase all" at bounding box center [30, 647] width 30 height 30
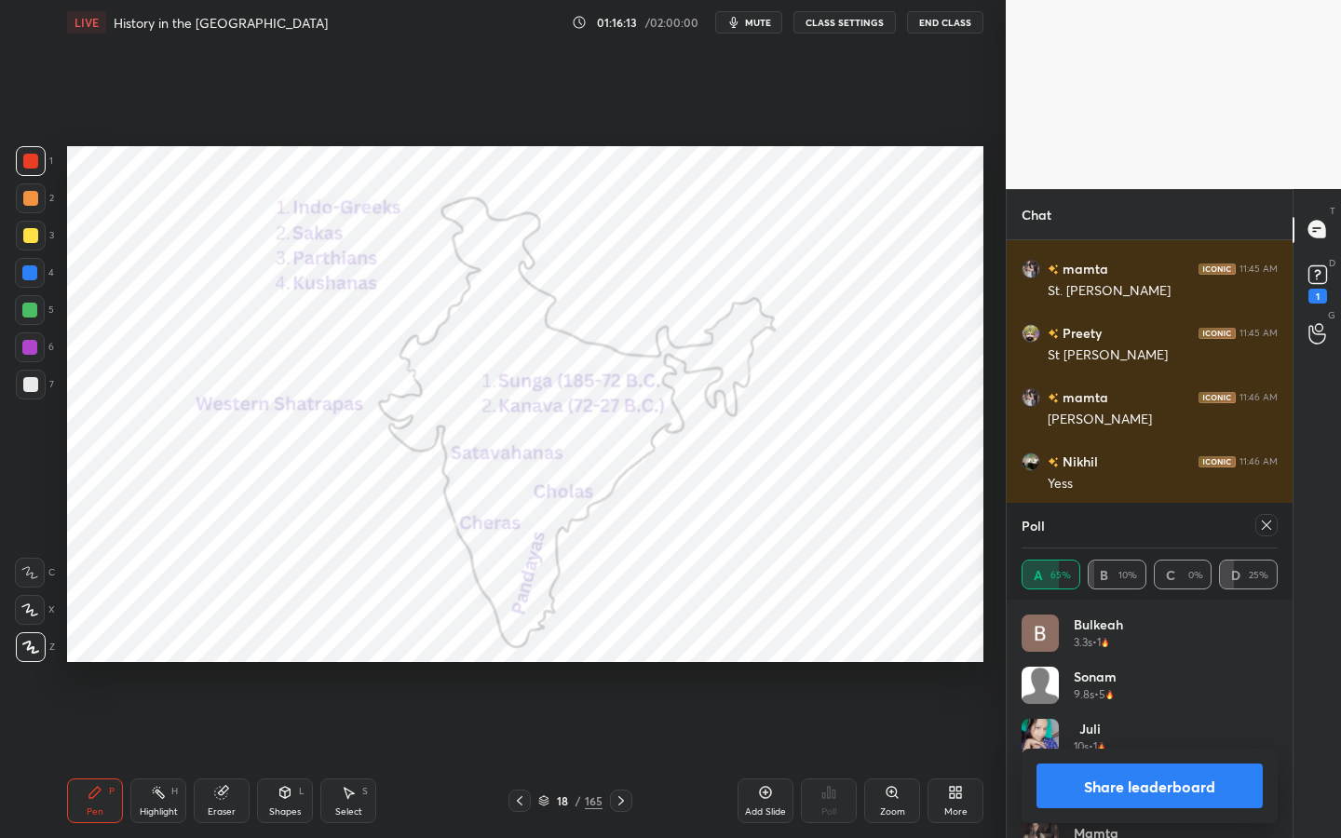
scroll to position [218, 250]
click at [1272, 528] on icon at bounding box center [1266, 525] width 15 height 15
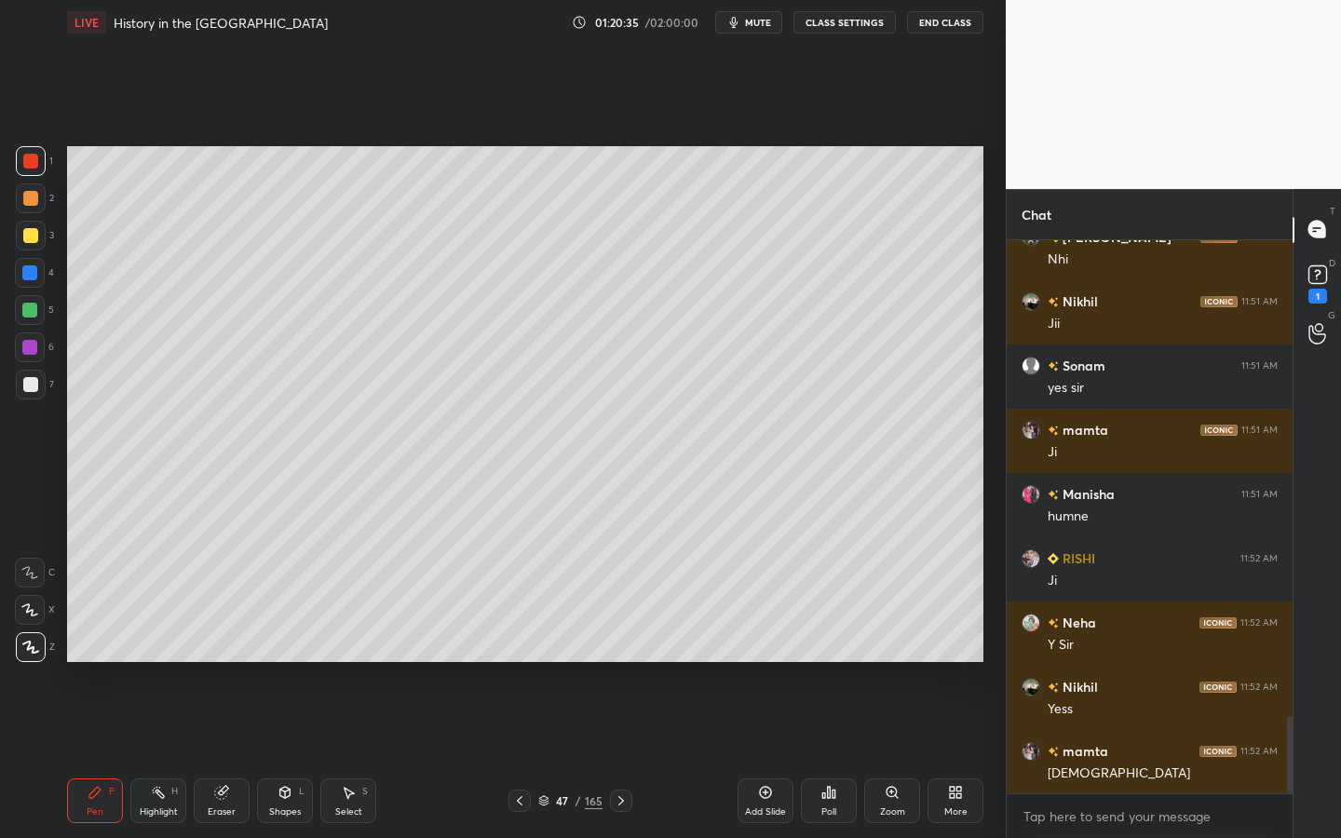
scroll to position [3496, 0]
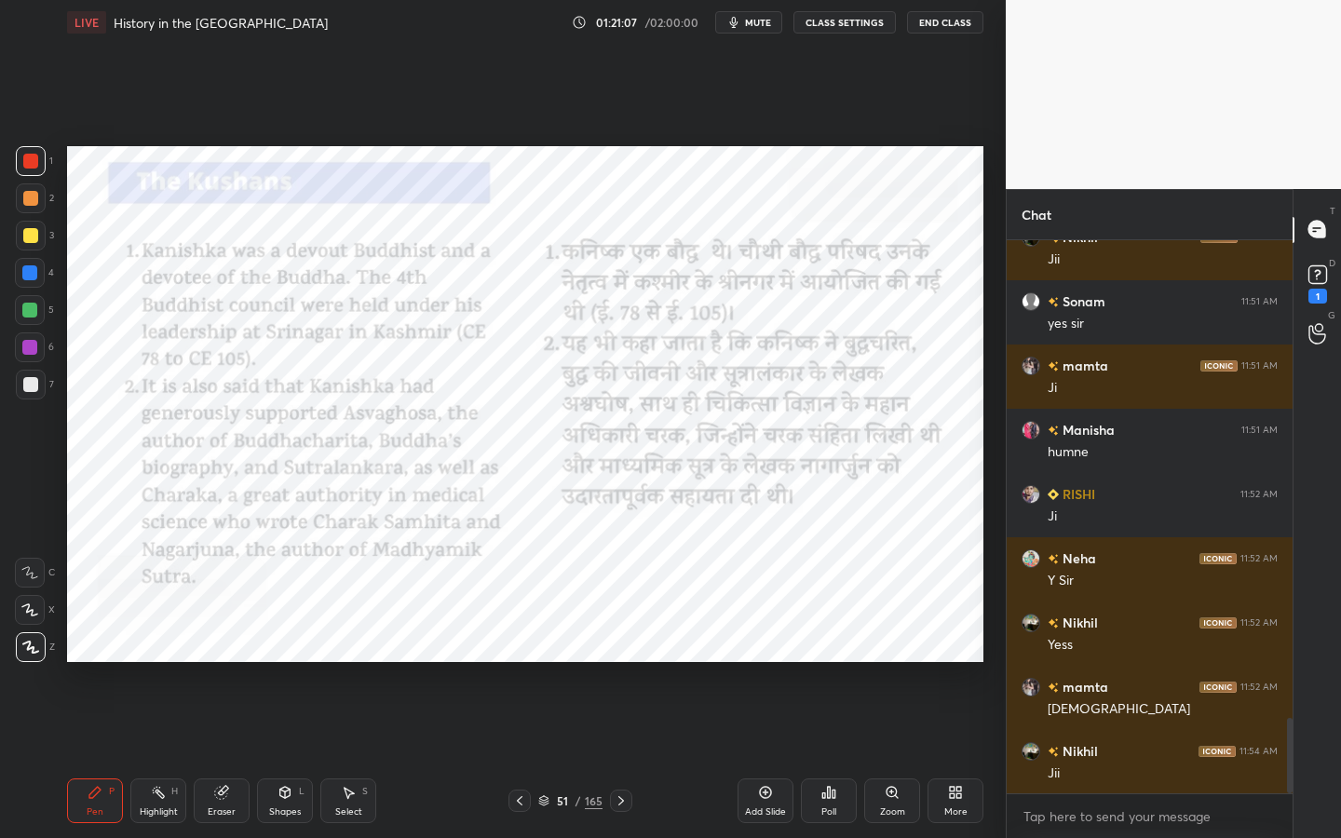
click at [588, 666] on div "165" at bounding box center [594, 800] width 18 height 17
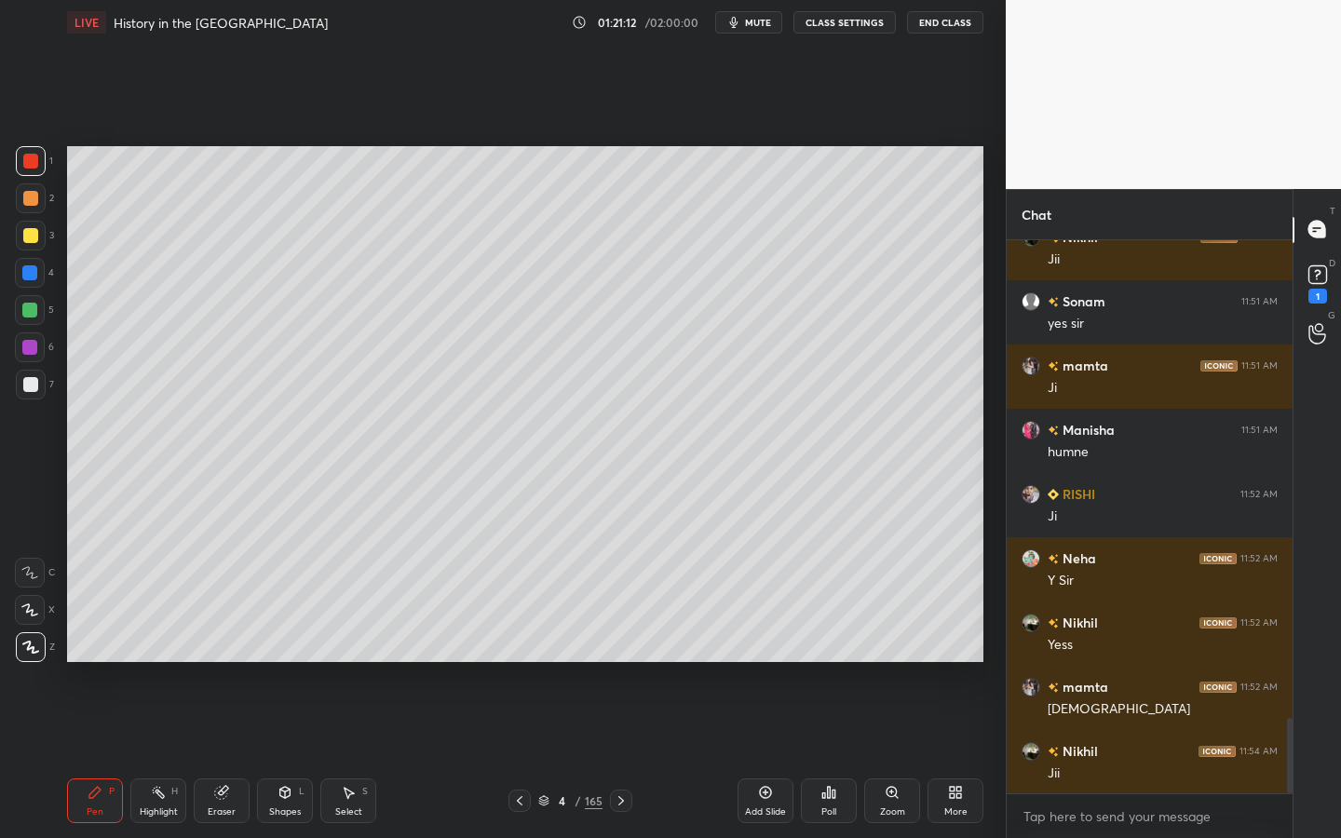
scroll to position [3514, 0]
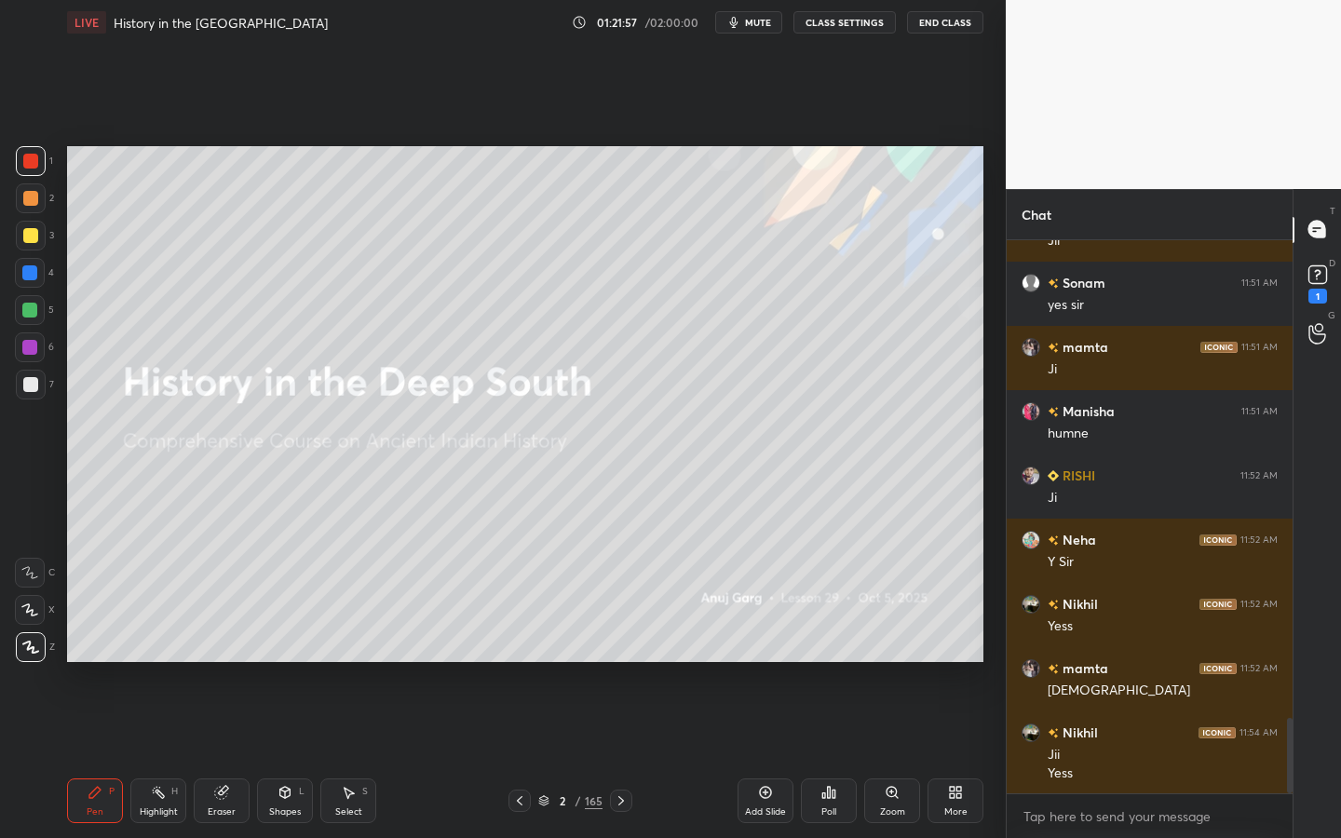
click at [568, 666] on div "2" at bounding box center [562, 800] width 19 height 11
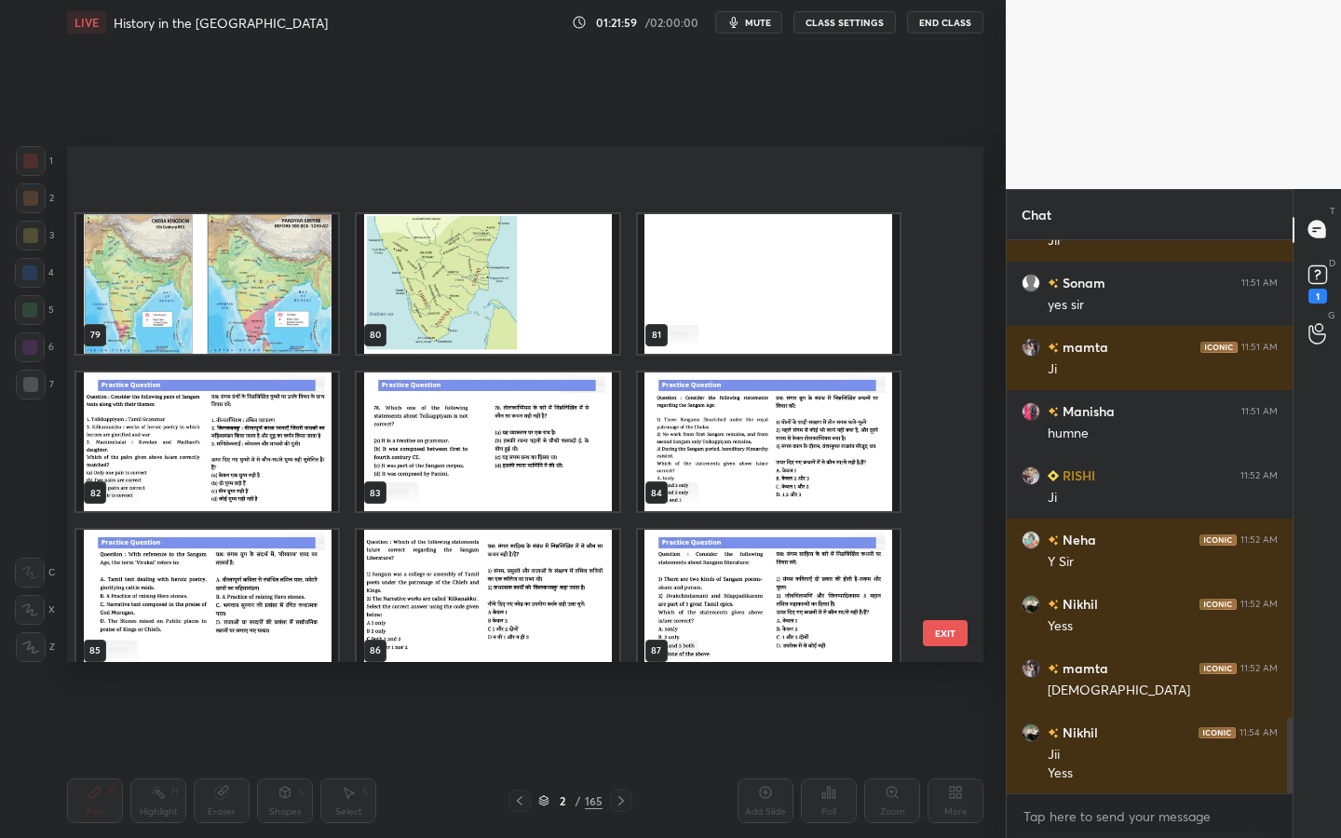
scroll to position [4159, 0]
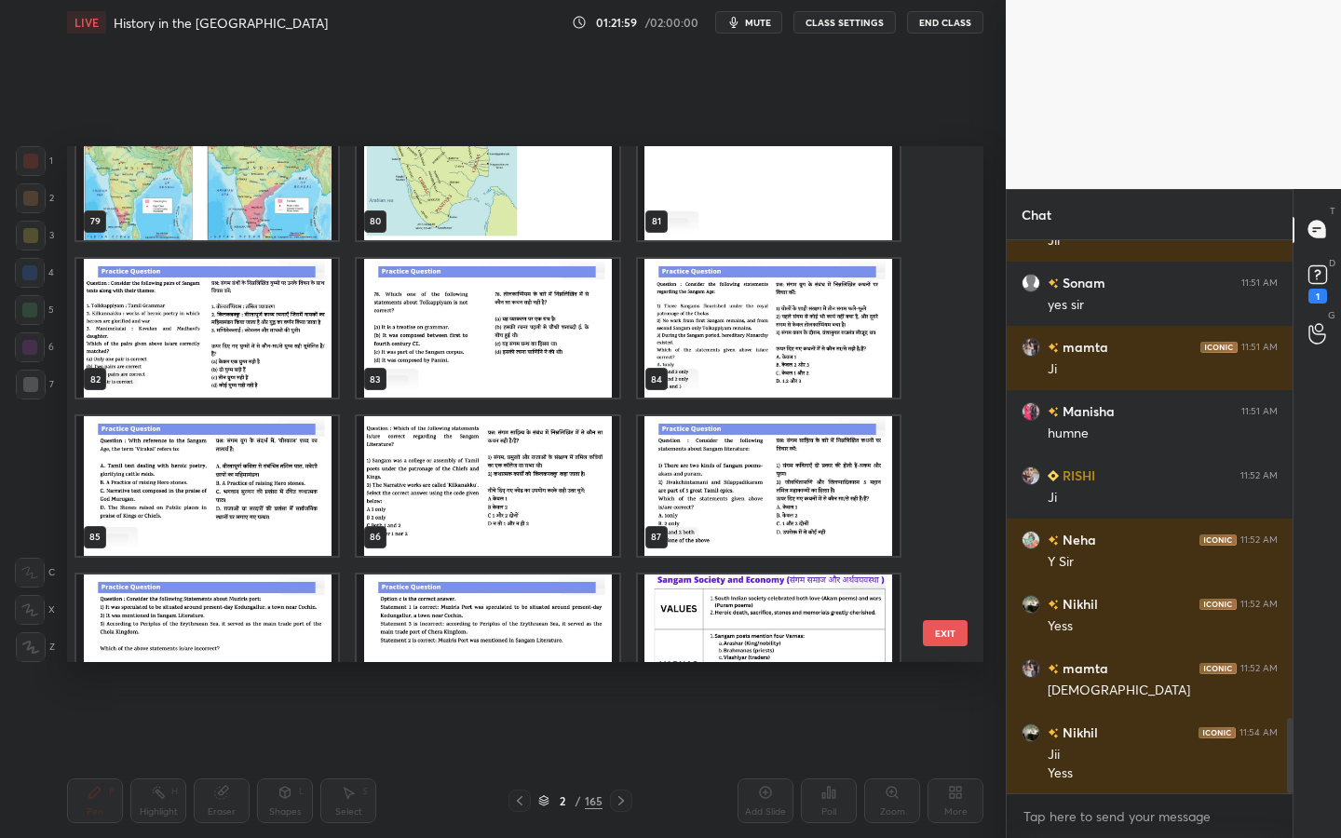
click at [545, 321] on img "grid" at bounding box center [488, 329] width 262 height 140
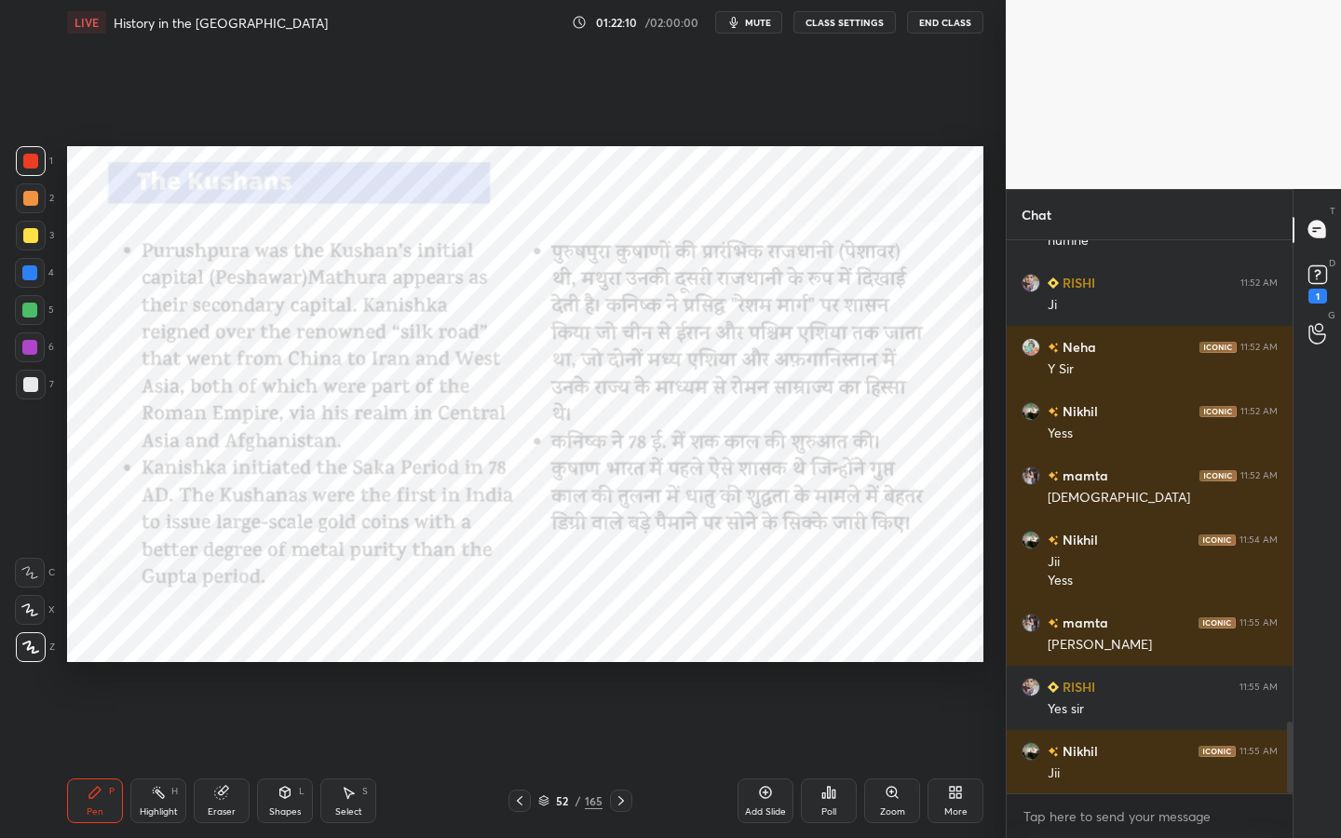
scroll to position [3771, 0]
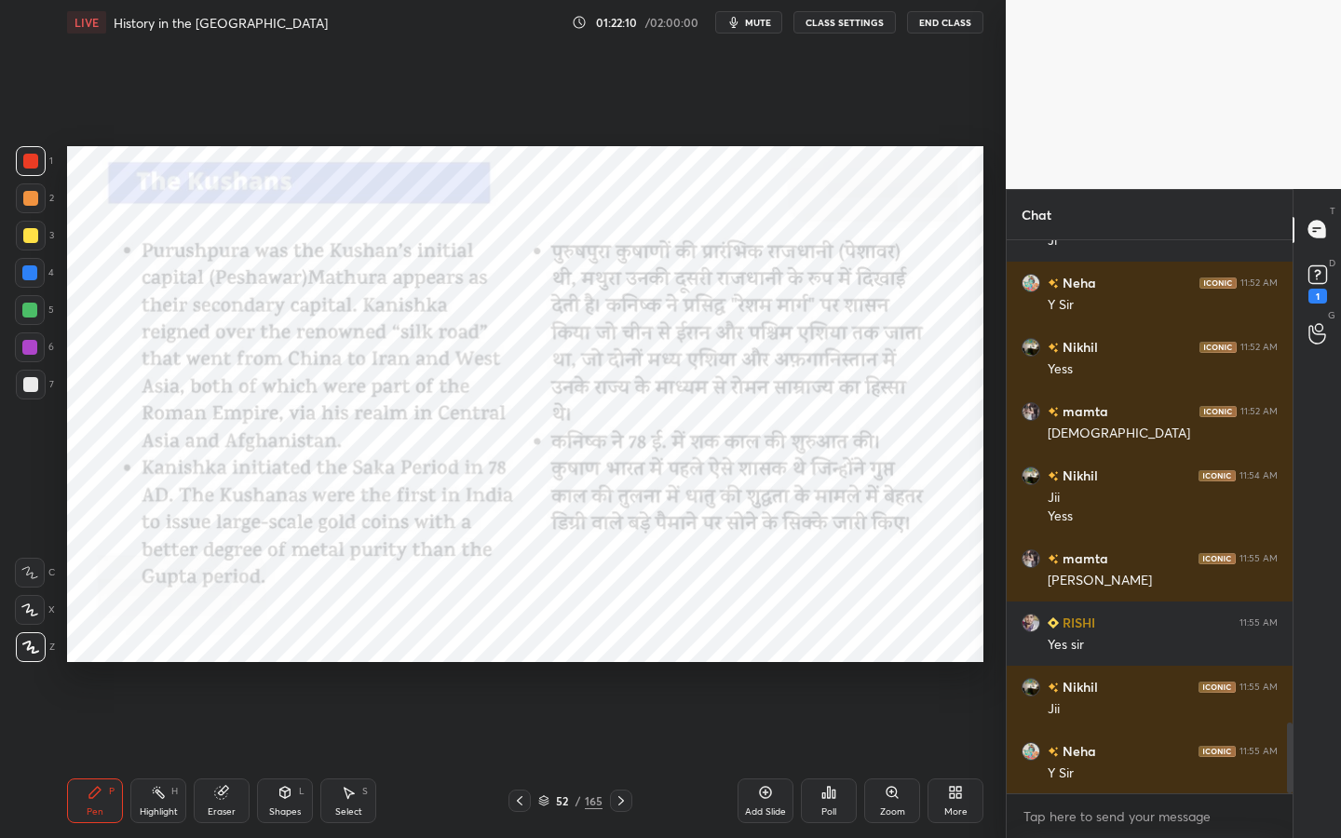
click at [772, 666] on div "Add Slide" at bounding box center [765, 800] width 56 height 45
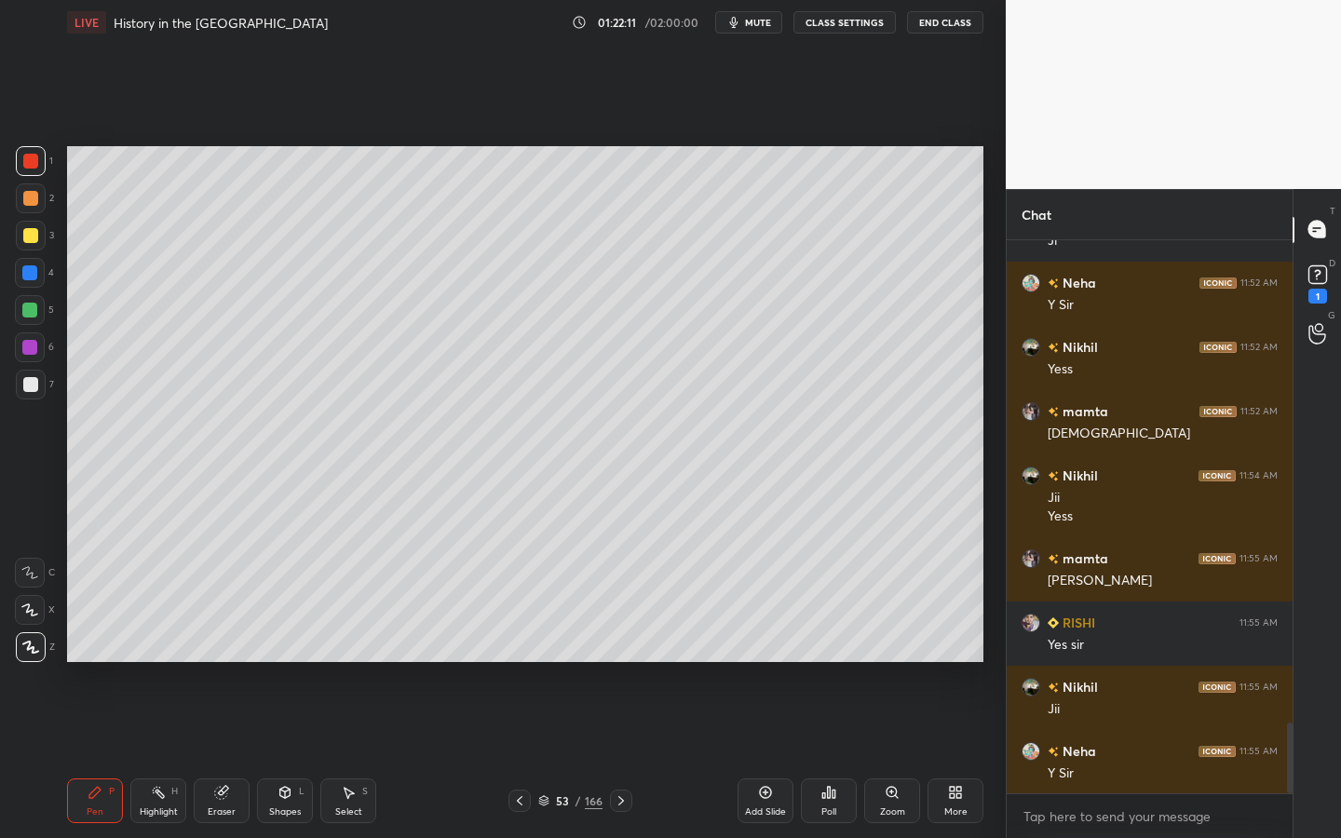
drag, startPoint x: 304, startPoint y: 795, endPoint x: 299, endPoint y: 776, distance: 20.1
click at [303, 666] on div "L" at bounding box center [302, 791] width 6 height 9
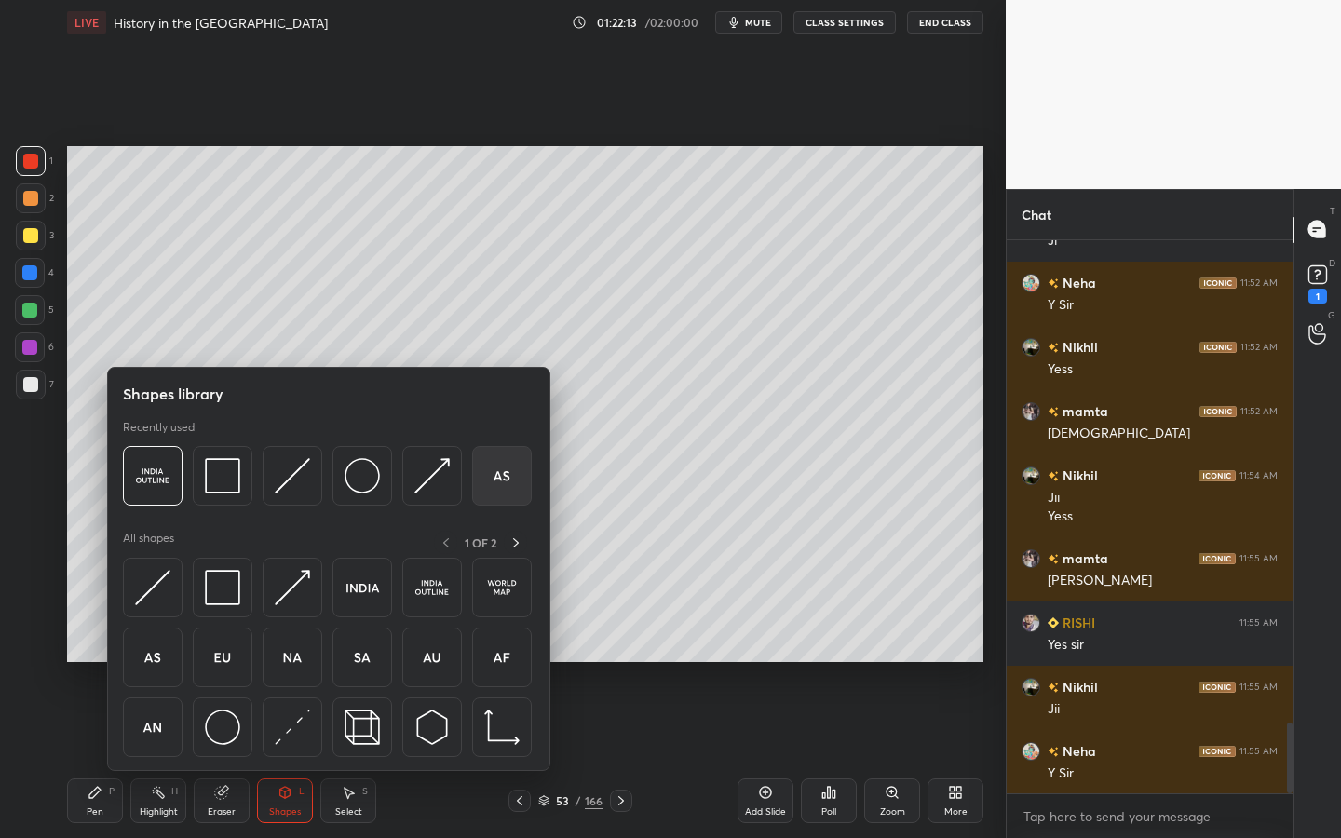
click at [405, 531] on div "All shapes 1 OF 2" at bounding box center [329, 542] width 412 height 23
click at [501, 481] on img at bounding box center [501, 475] width 35 height 35
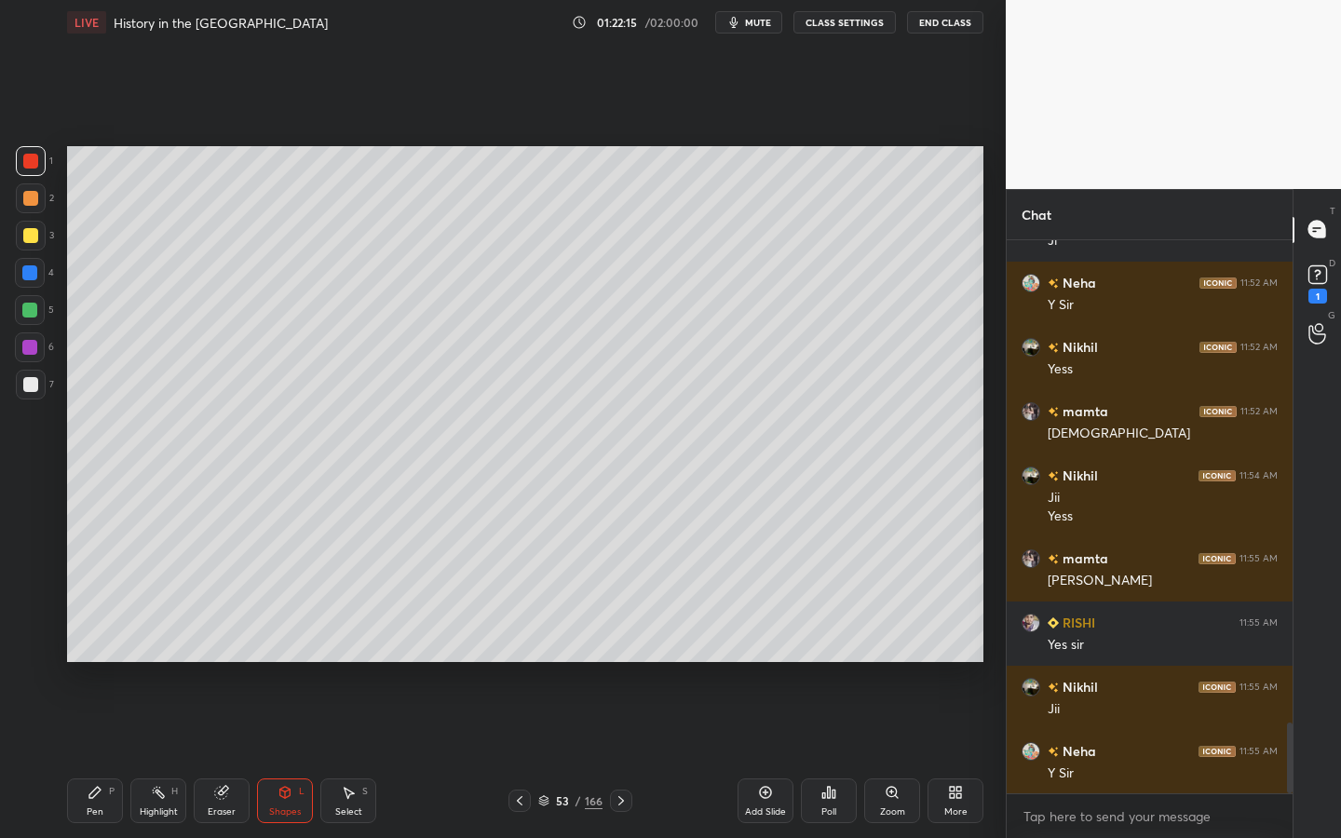
click at [834, 666] on div "Setting up your live class Poll for secs No correct answer Start poll" at bounding box center [525, 404] width 931 height 719
click at [886, 666] on icon at bounding box center [891, 792] width 10 height 10
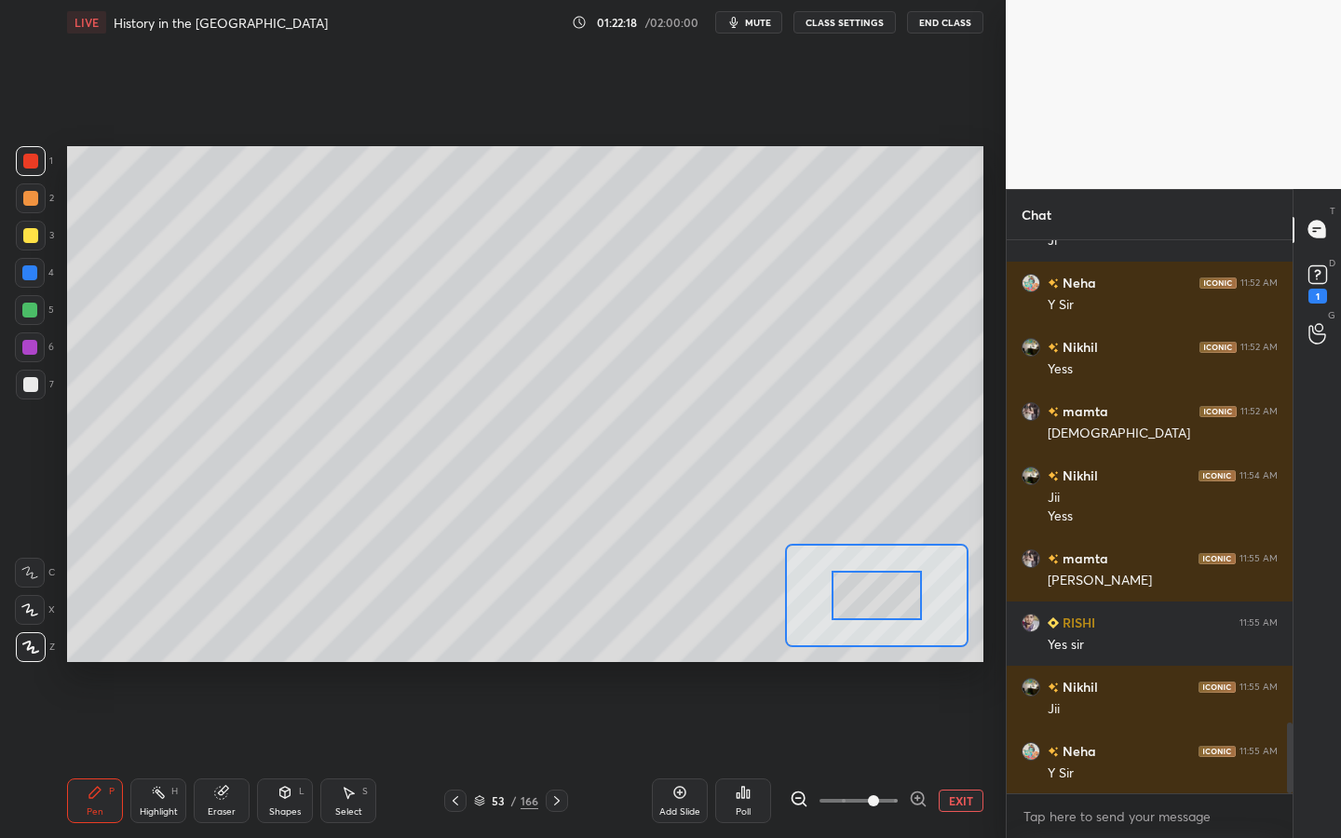
click at [884, 666] on span at bounding box center [858, 801] width 78 height 28
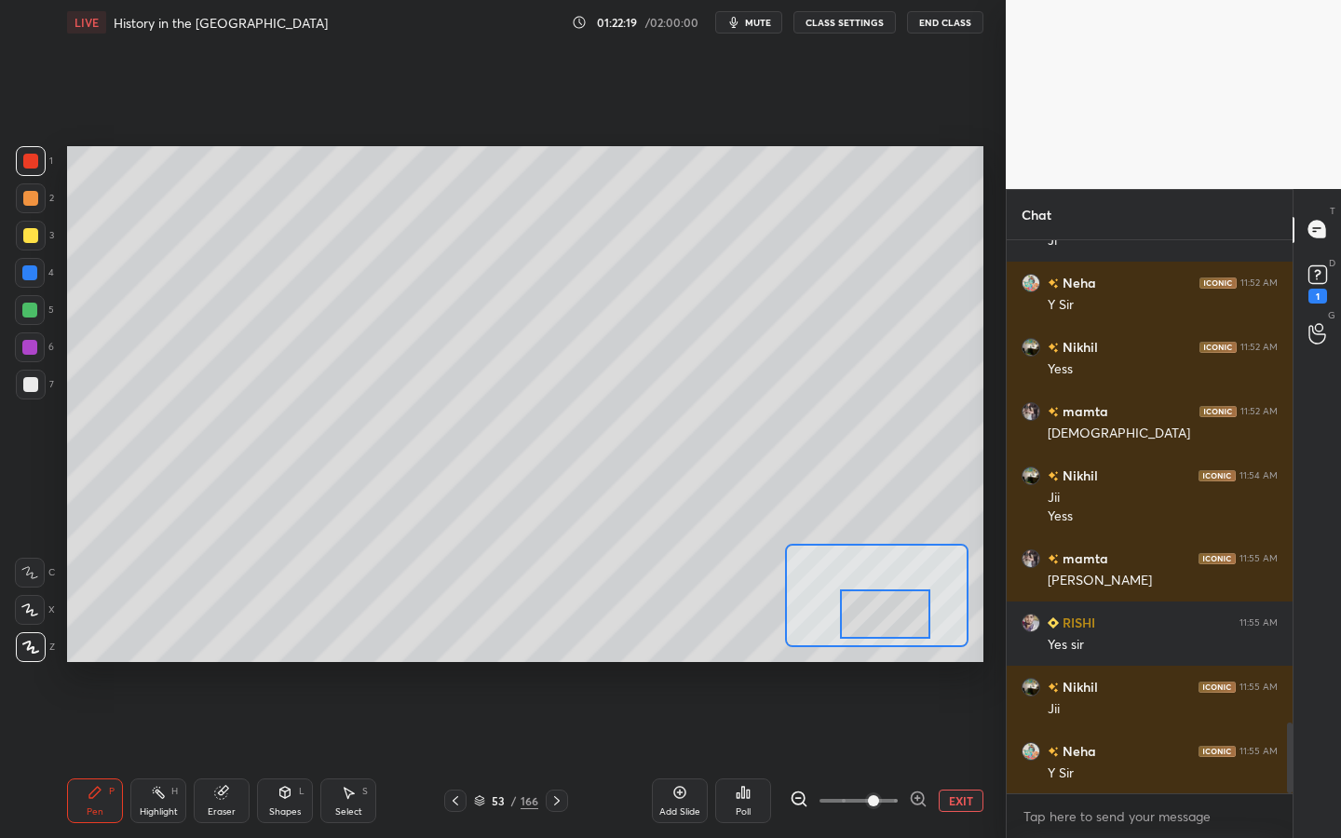
drag, startPoint x: 884, startPoint y: 593, endPoint x: 893, endPoint y: 612, distance: 20.8
click at [894, 612] on div at bounding box center [884, 613] width 89 height 49
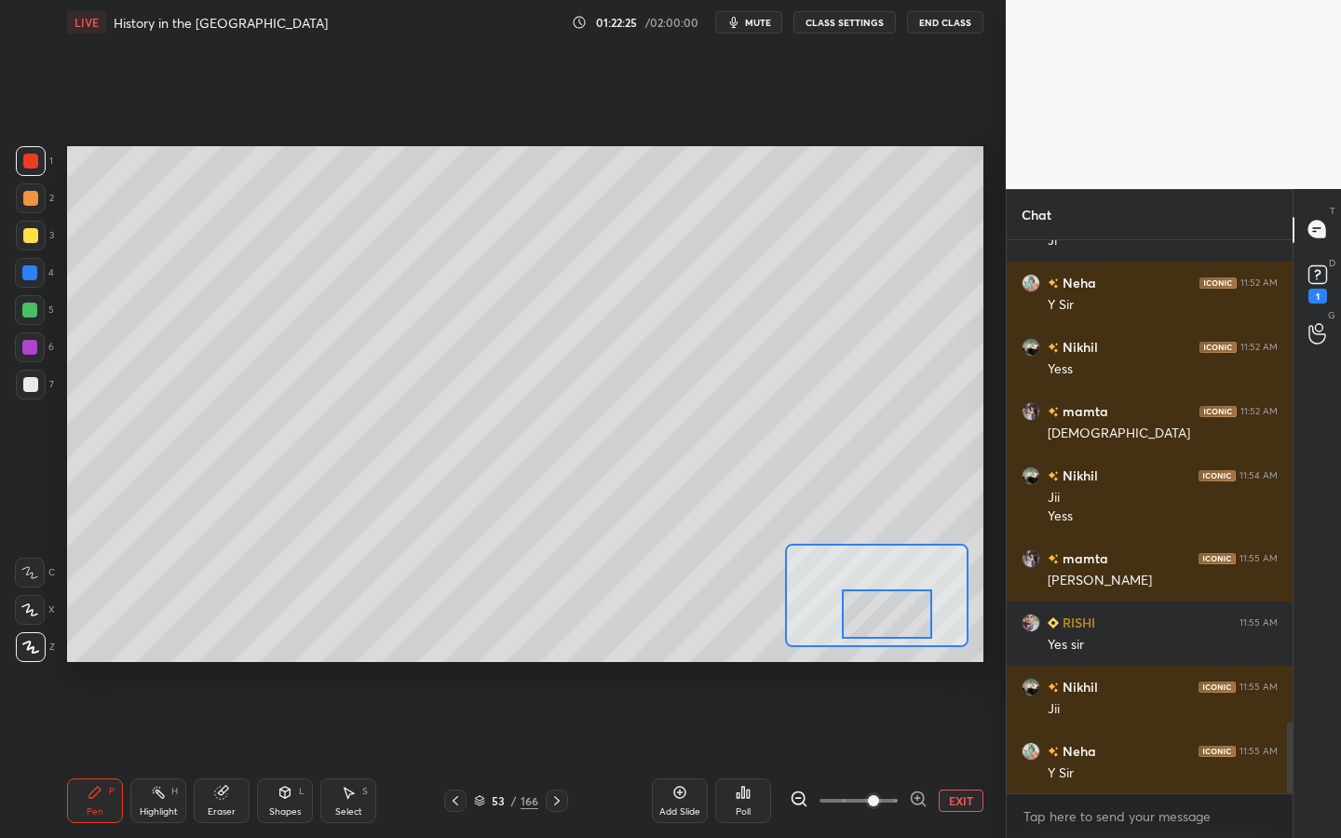
click at [41, 393] on div at bounding box center [31, 385] width 30 height 30
click at [31, 616] on div at bounding box center [30, 610] width 30 height 30
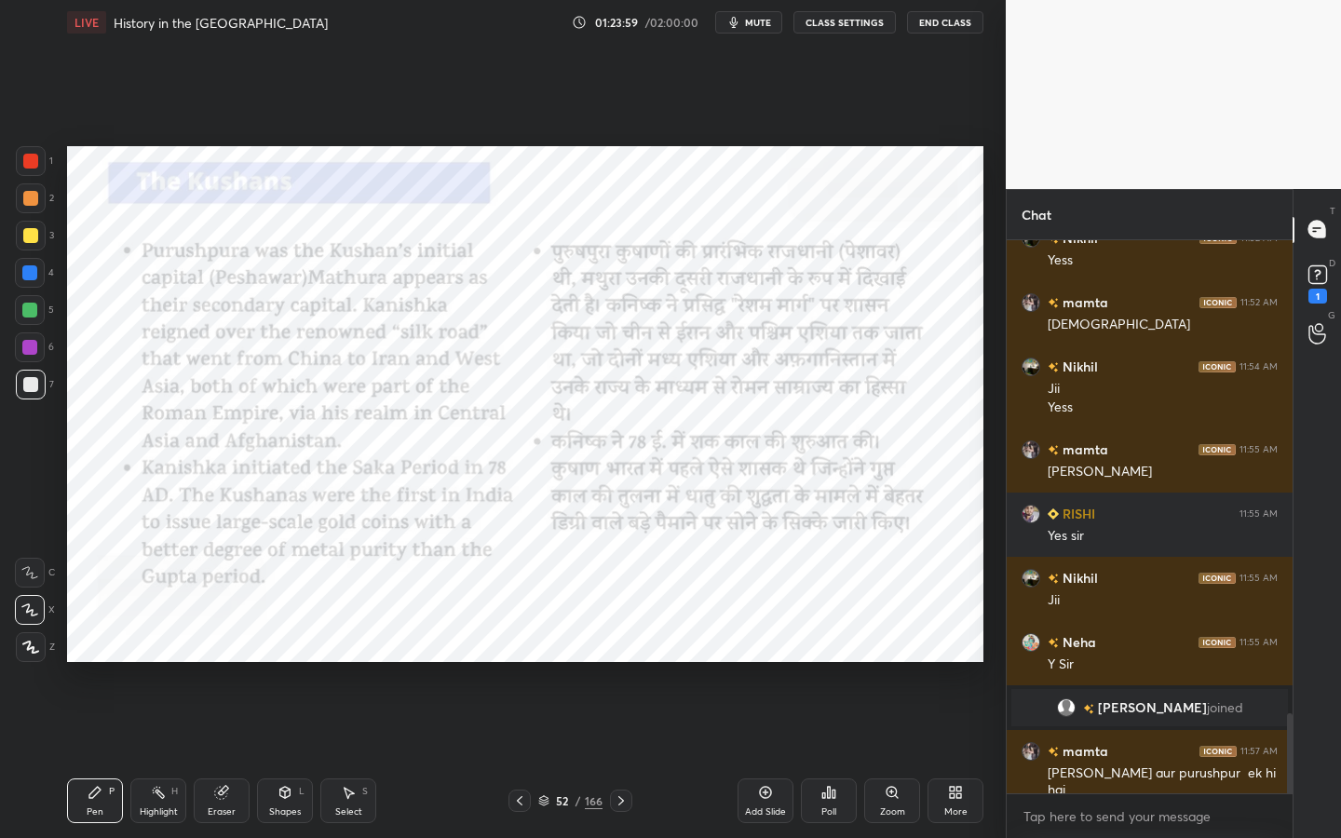
scroll to position [3280, 0]
click at [33, 153] on div at bounding box center [31, 161] width 30 height 30
click at [20, 645] on div at bounding box center [31, 647] width 30 height 30
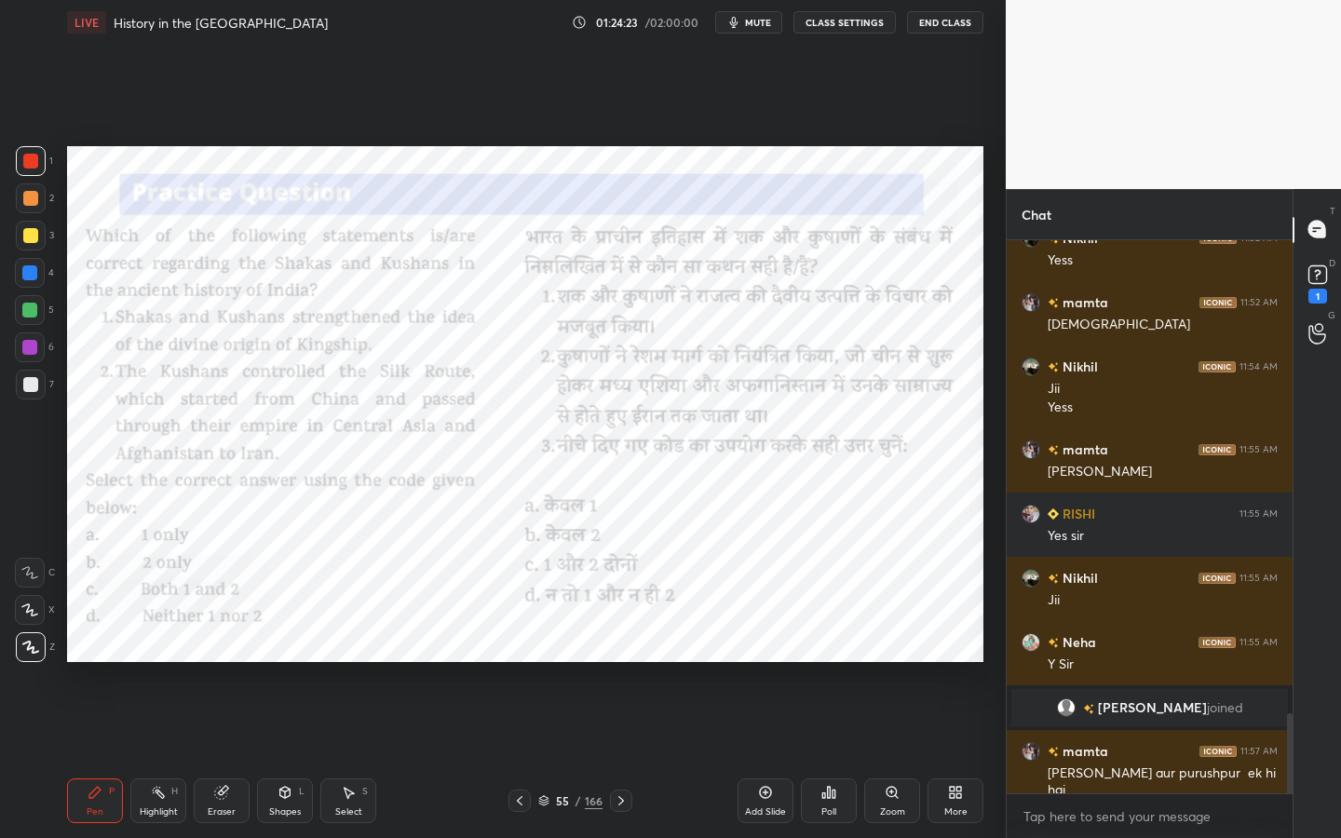
click at [823, 666] on div "Poll" at bounding box center [829, 800] width 56 height 45
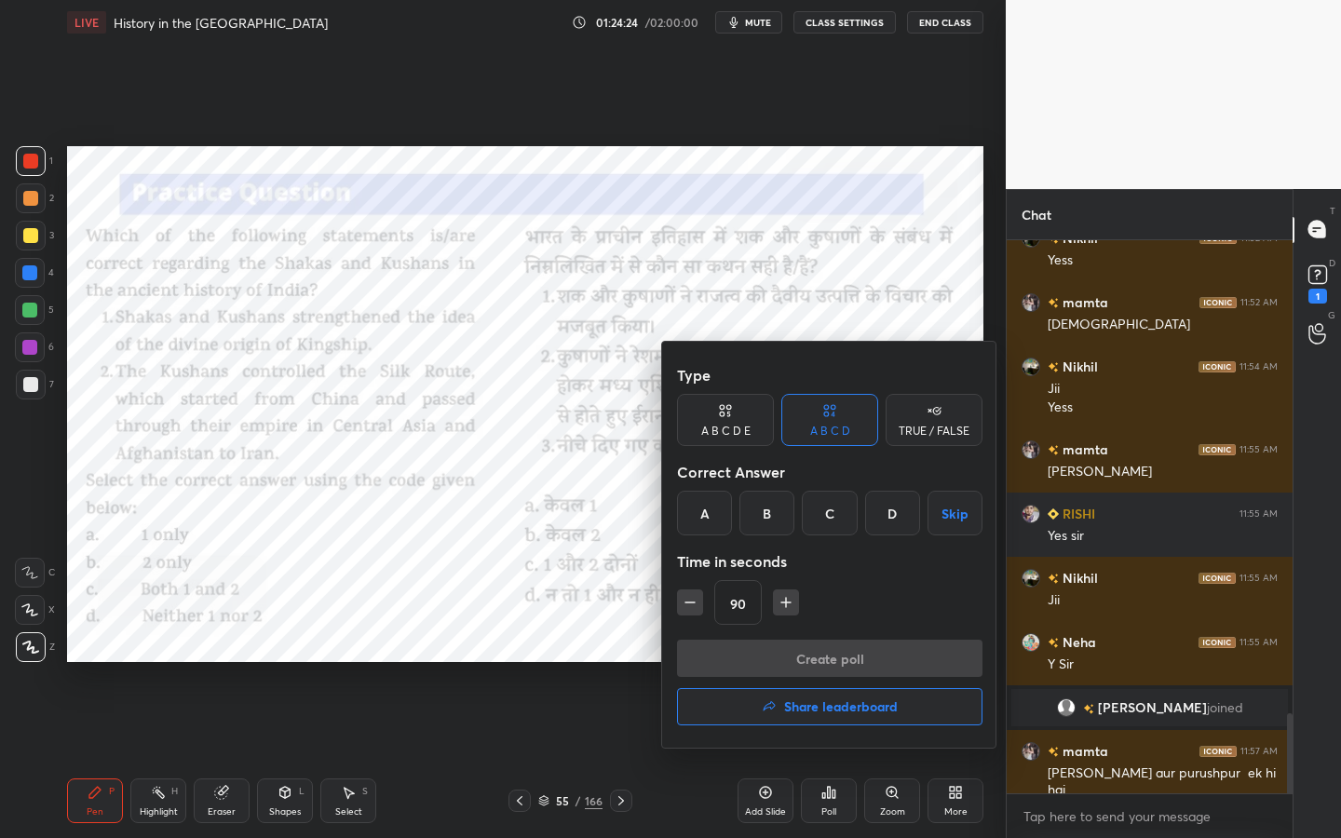
click at [818, 509] on div "C" at bounding box center [829, 513] width 55 height 45
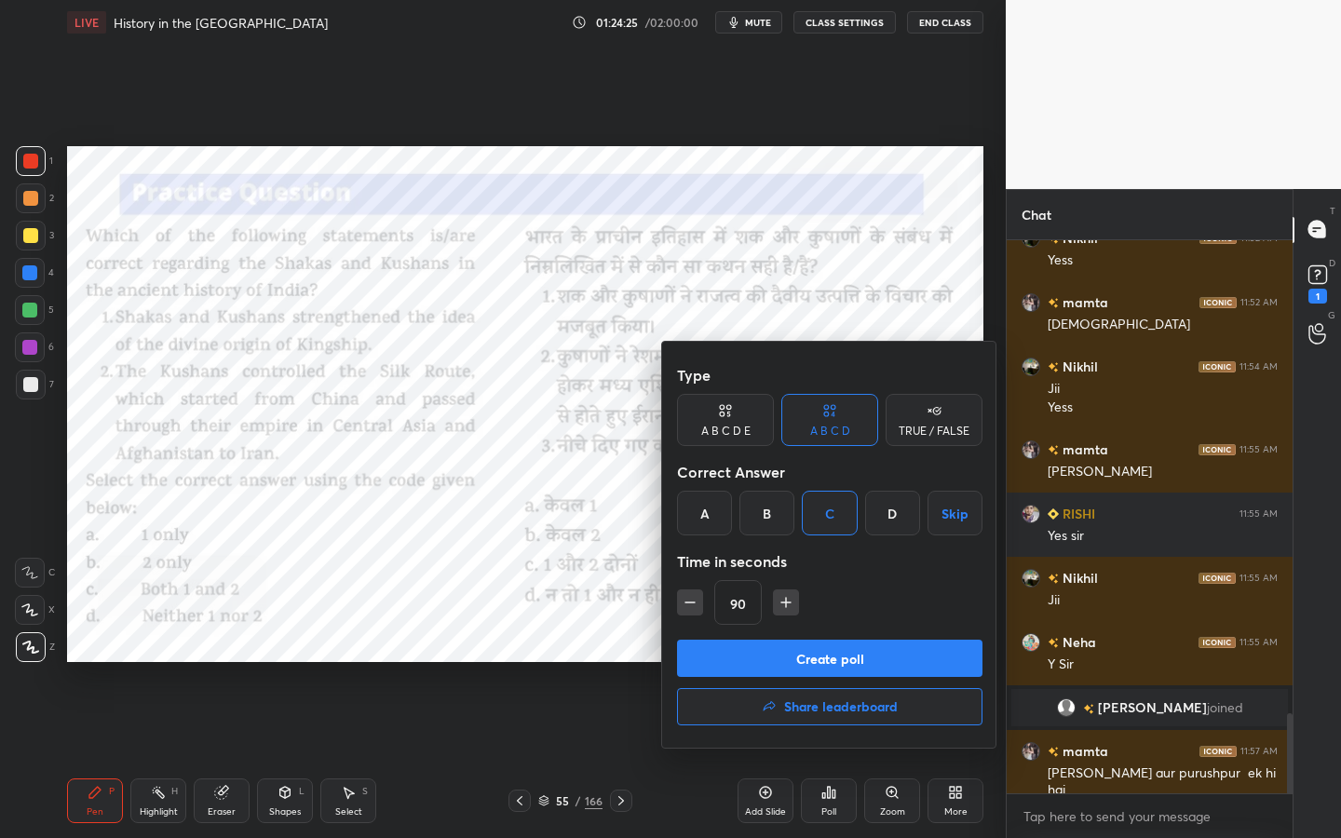
click at [797, 666] on div "Create poll Share leaderboard" at bounding box center [829, 686] width 305 height 93
click at [797, 662] on button "Create poll" at bounding box center [829, 658] width 305 height 37
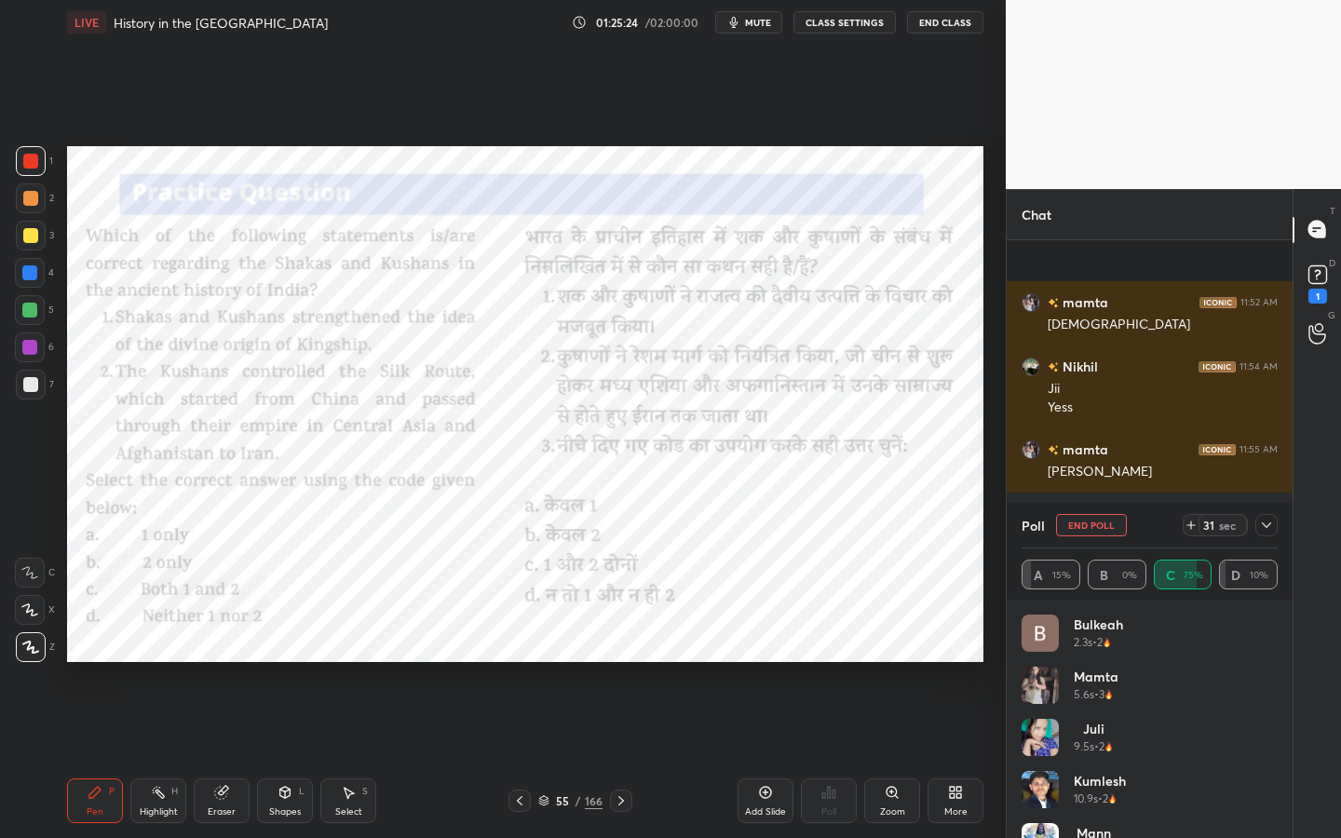
scroll to position [3421, 0]
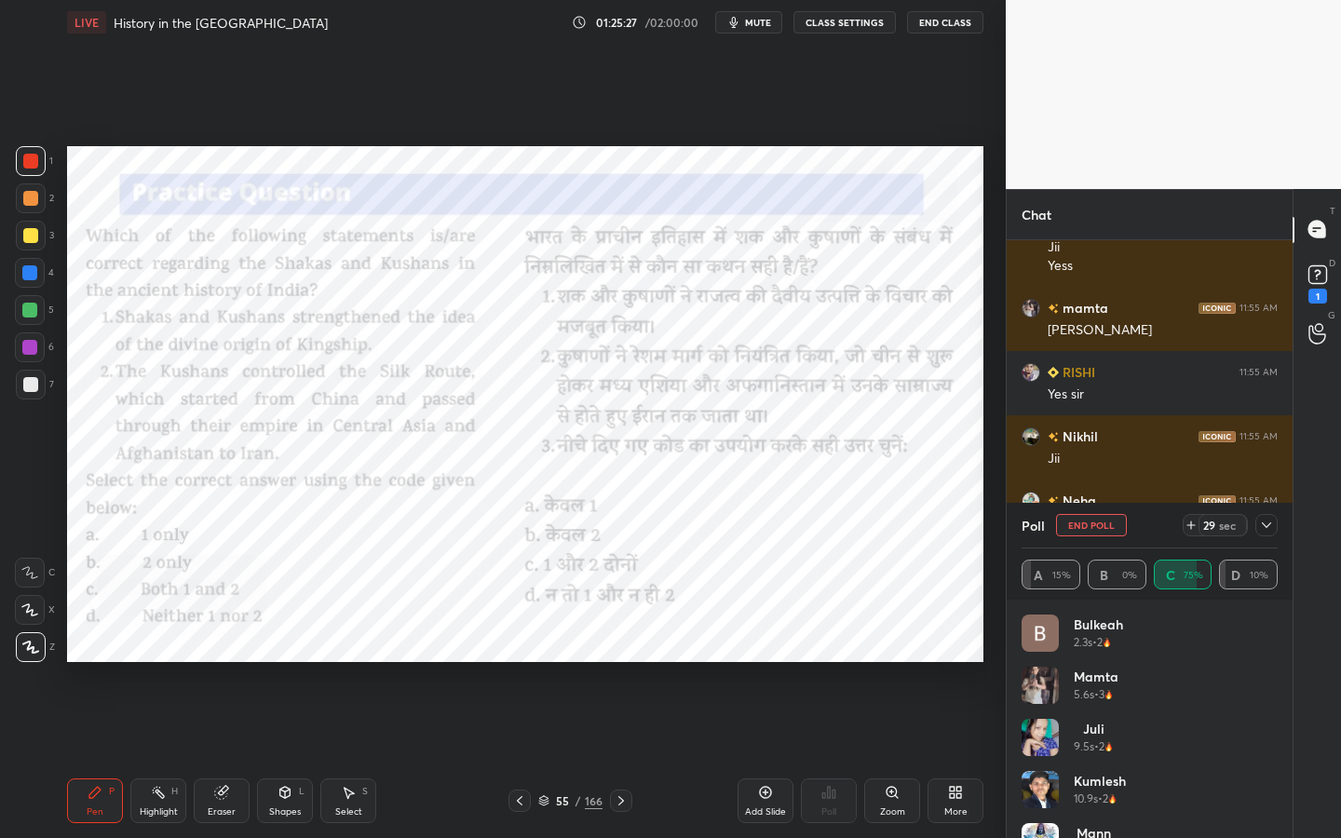
click at [1259, 522] on icon at bounding box center [1266, 525] width 15 height 15
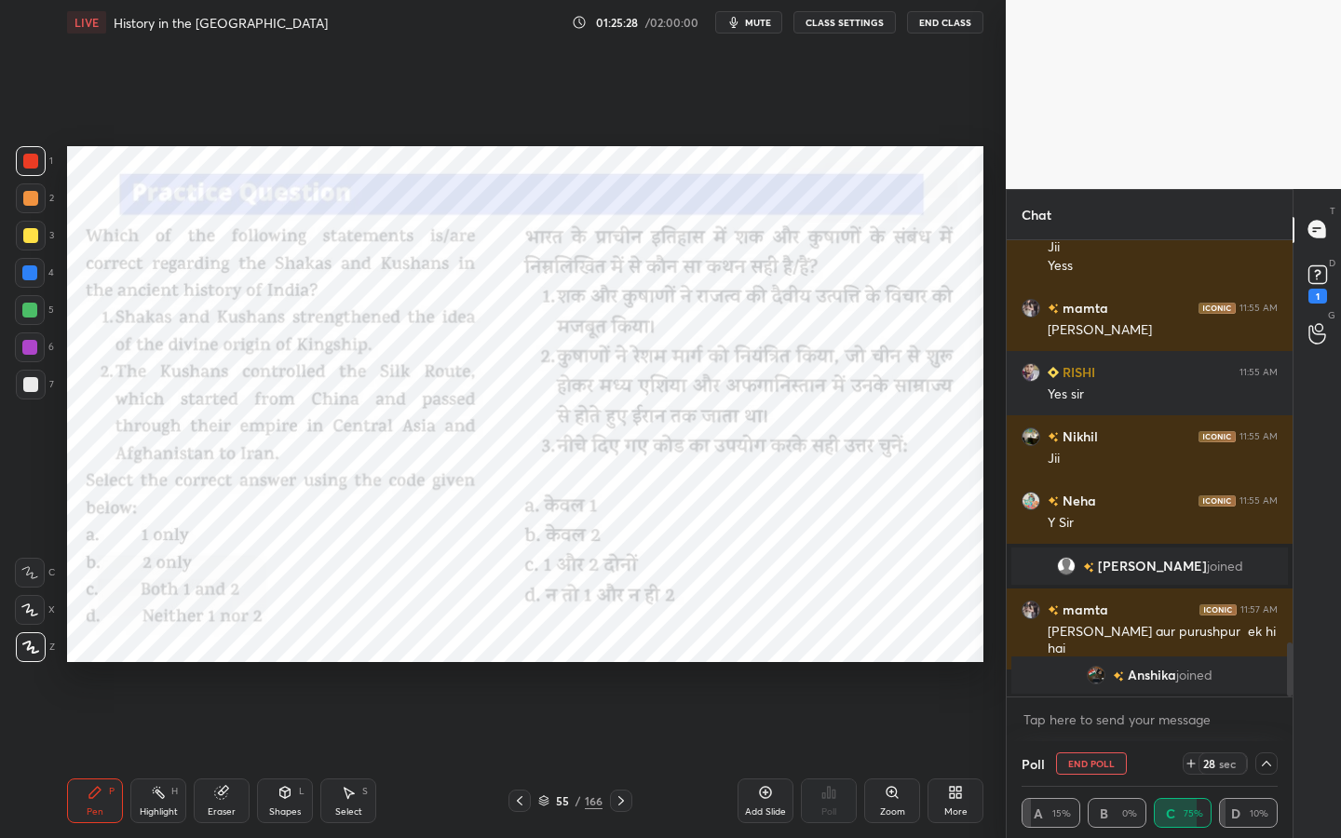
scroll to position [1, 7]
click at [1285, 279] on icon at bounding box center [1318, 275] width 28 height 28
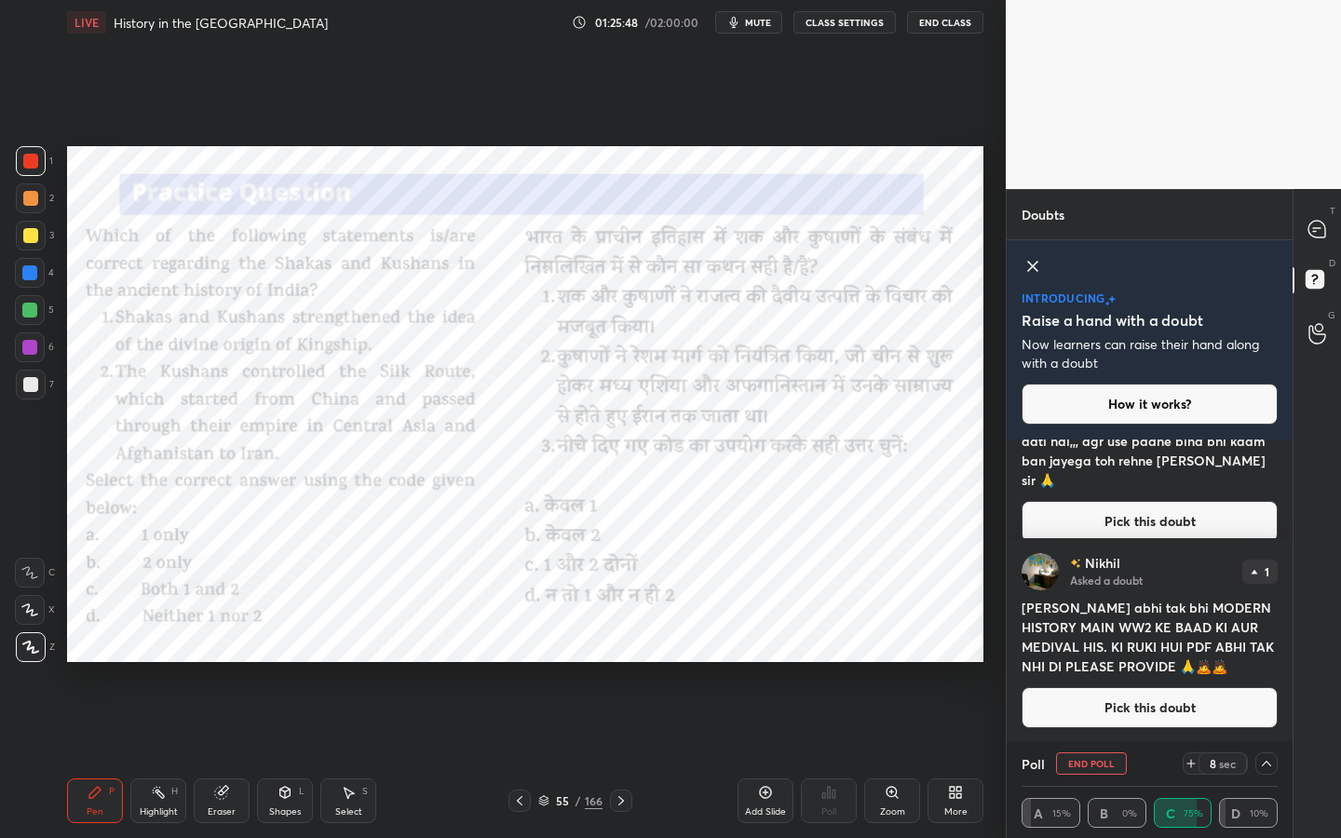
scroll to position [90, 0]
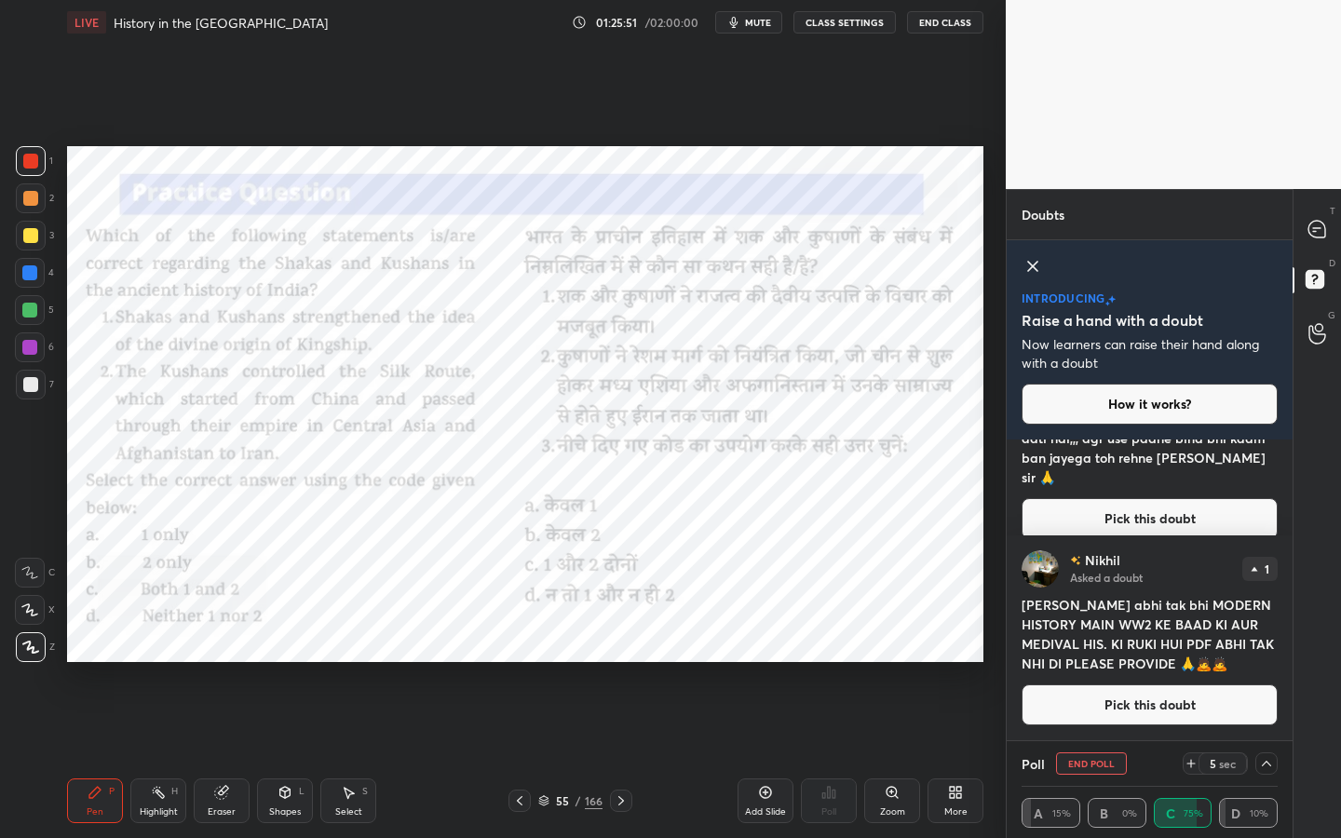
click at [1285, 234] on div at bounding box center [1317, 230] width 37 height 34
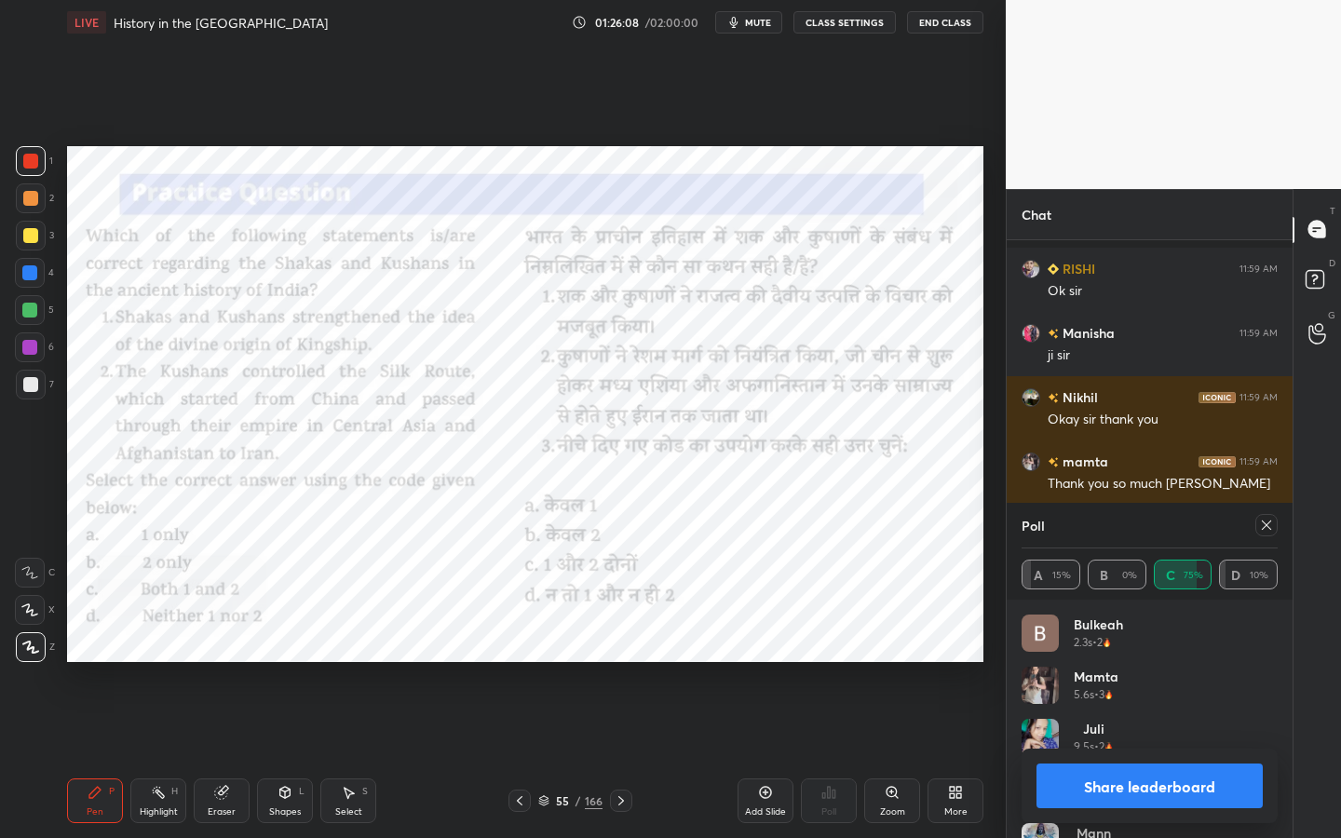
scroll to position [4156, 0]
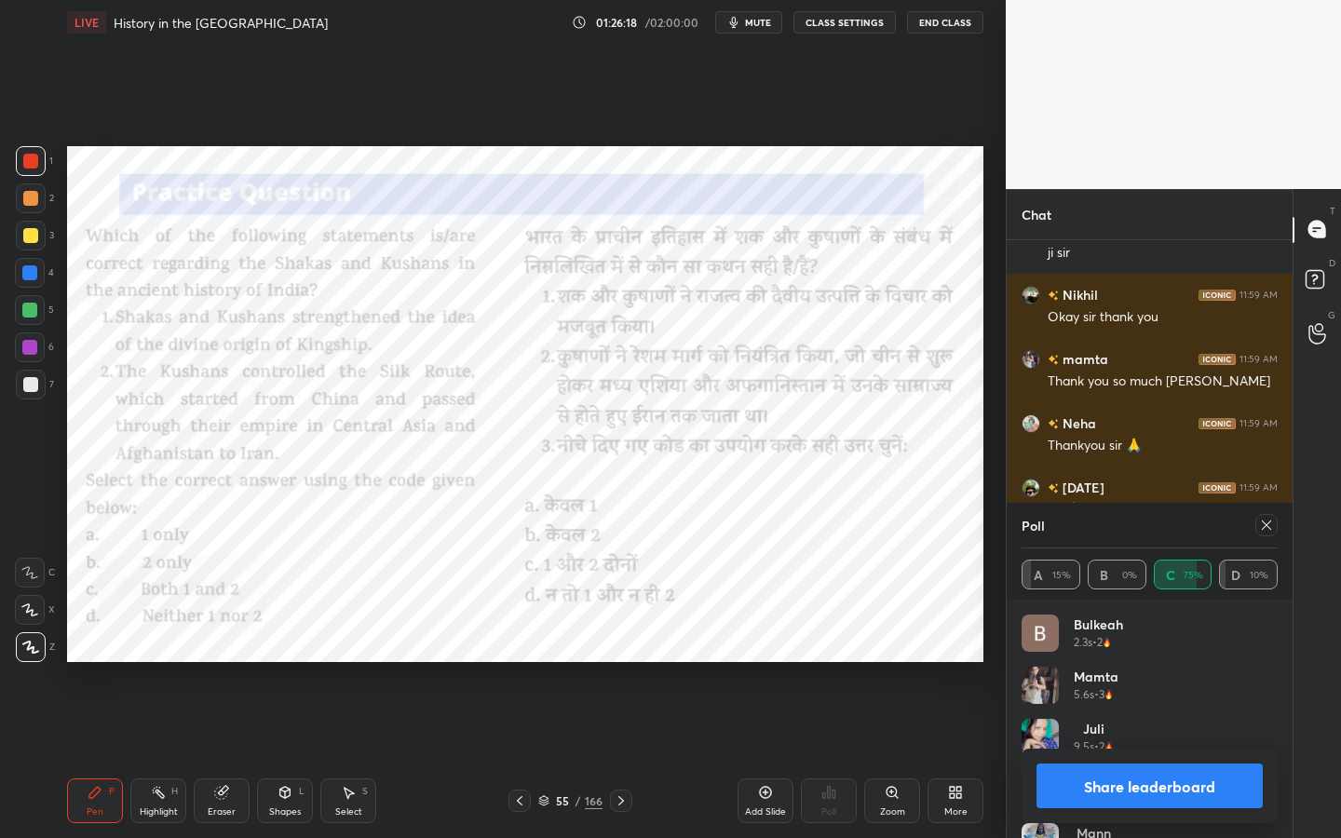
click at [1264, 521] on icon at bounding box center [1266, 525] width 15 height 15
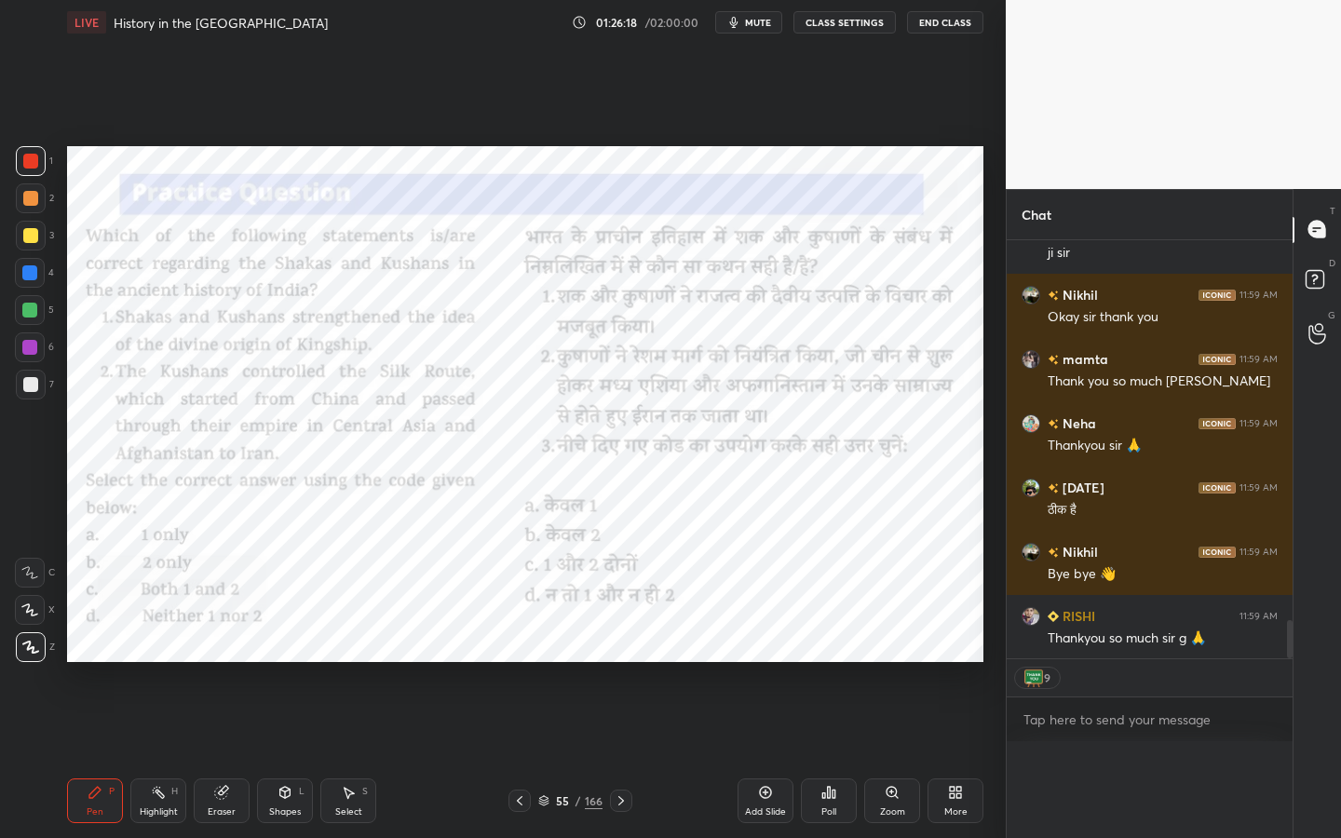
scroll to position [4118, 0]
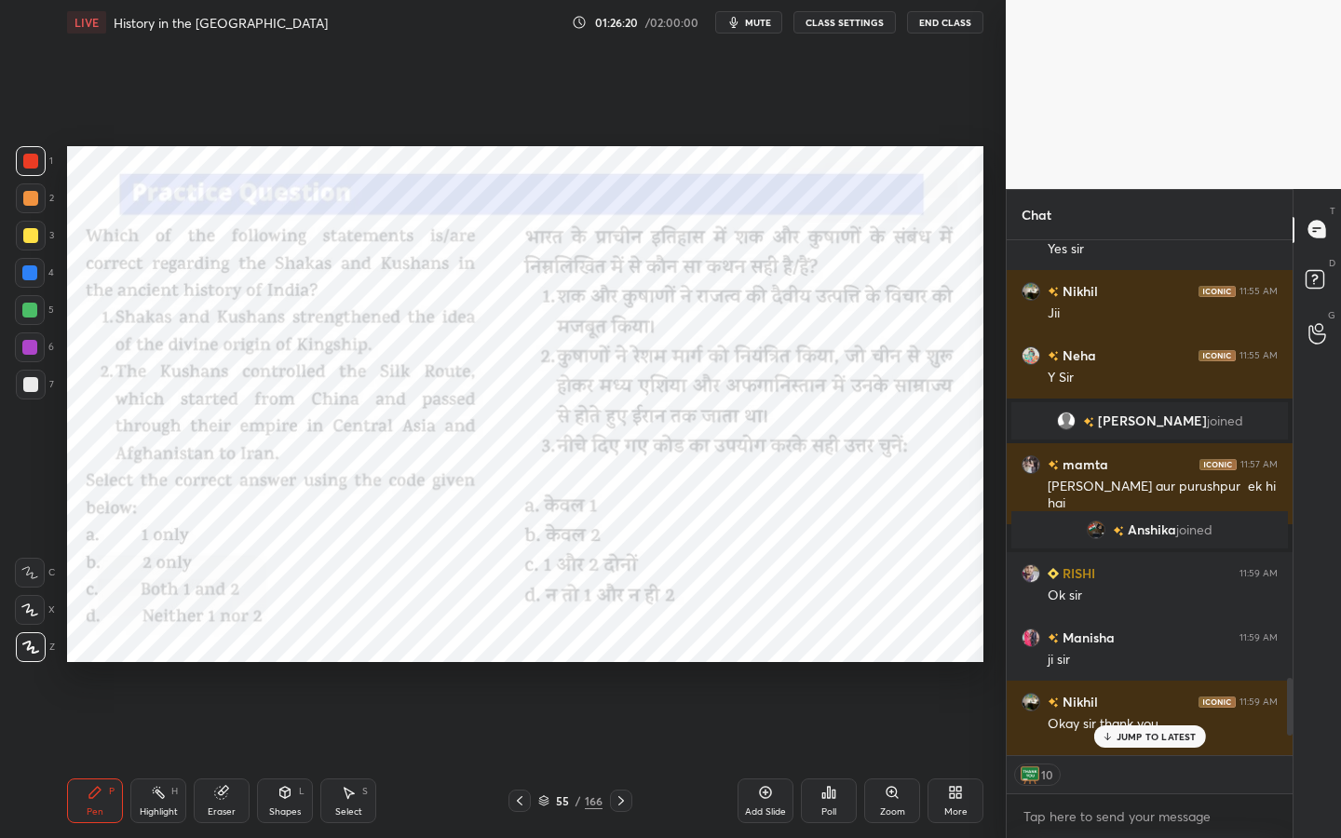
click at [949, 12] on button "End Class" at bounding box center [945, 22] width 76 height 22
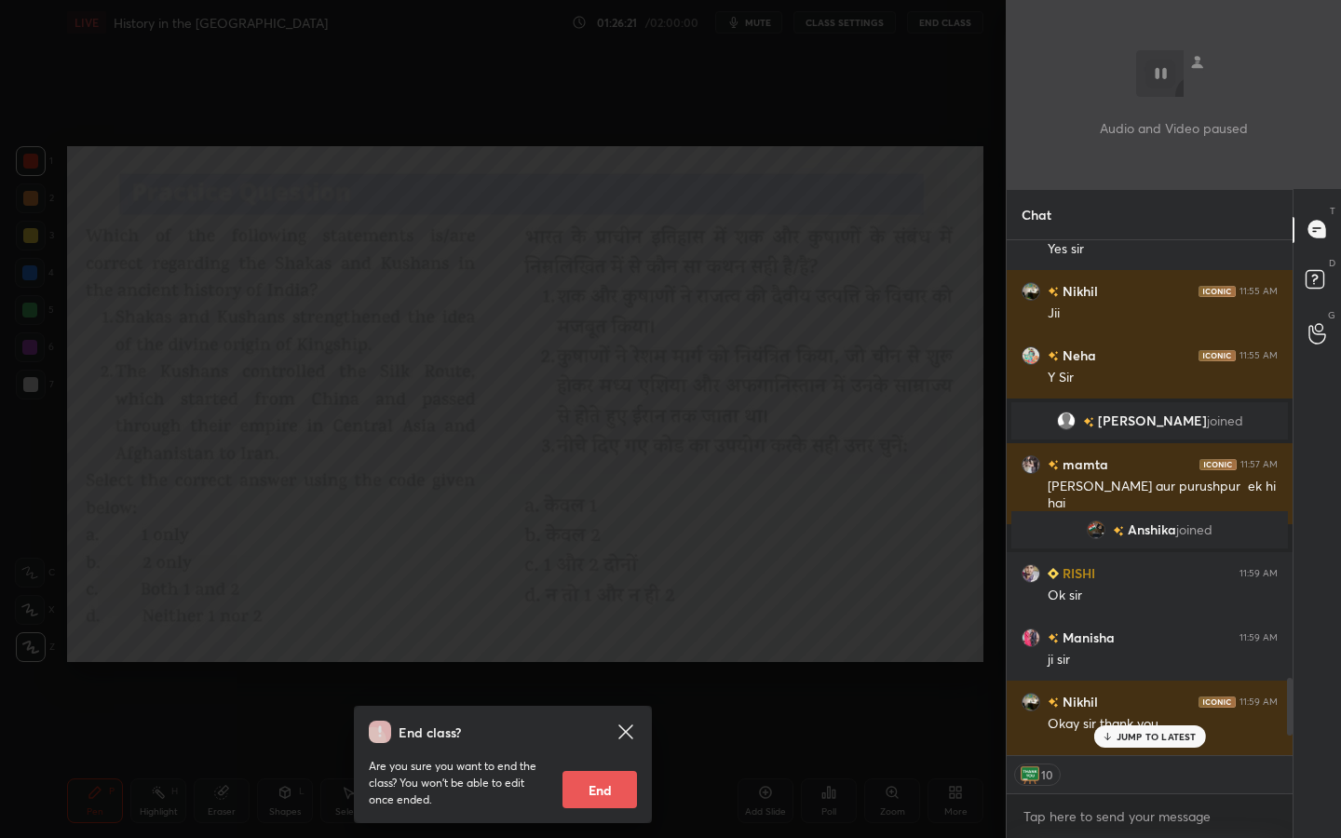
click at [605, 666] on button "End" at bounding box center [599, 789] width 74 height 37
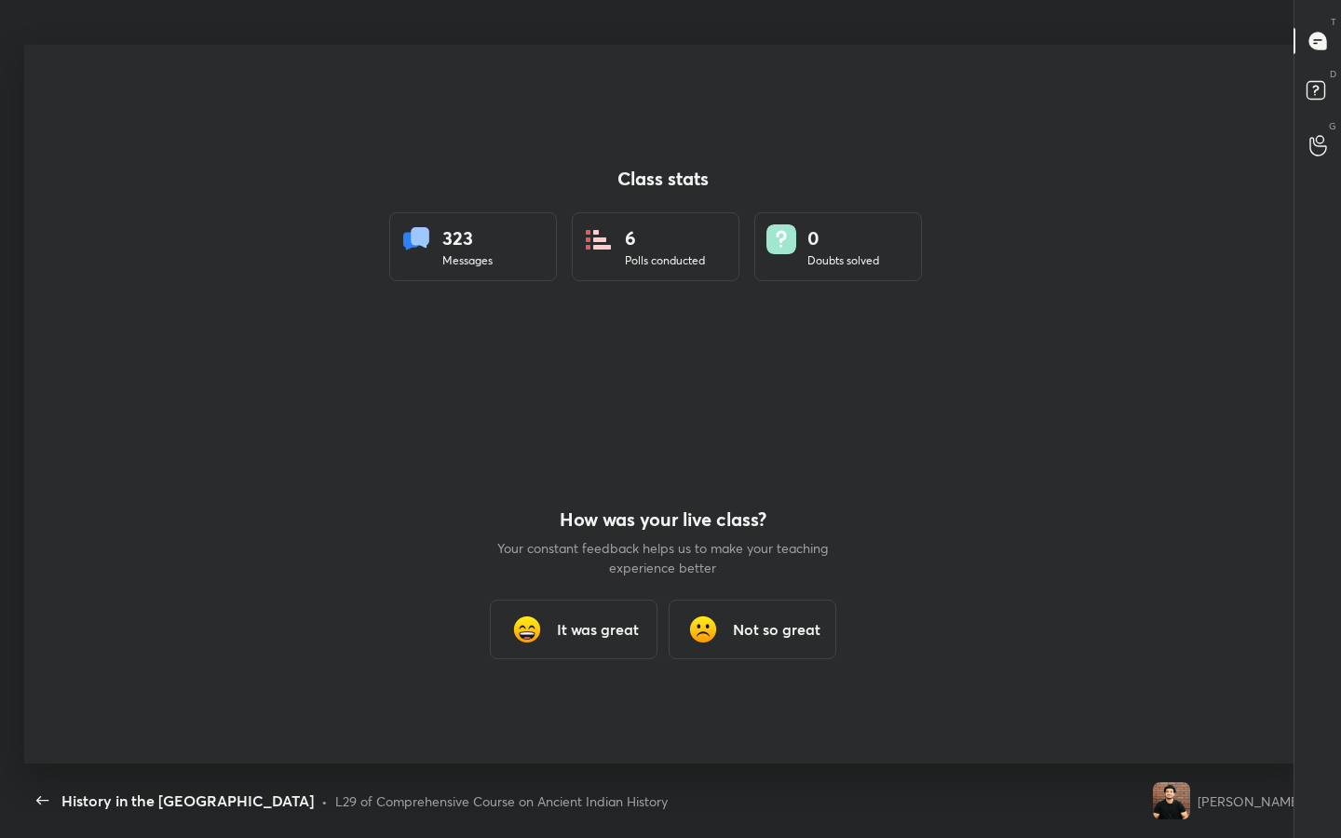
type textarea "x"
